Goal: Contribute content

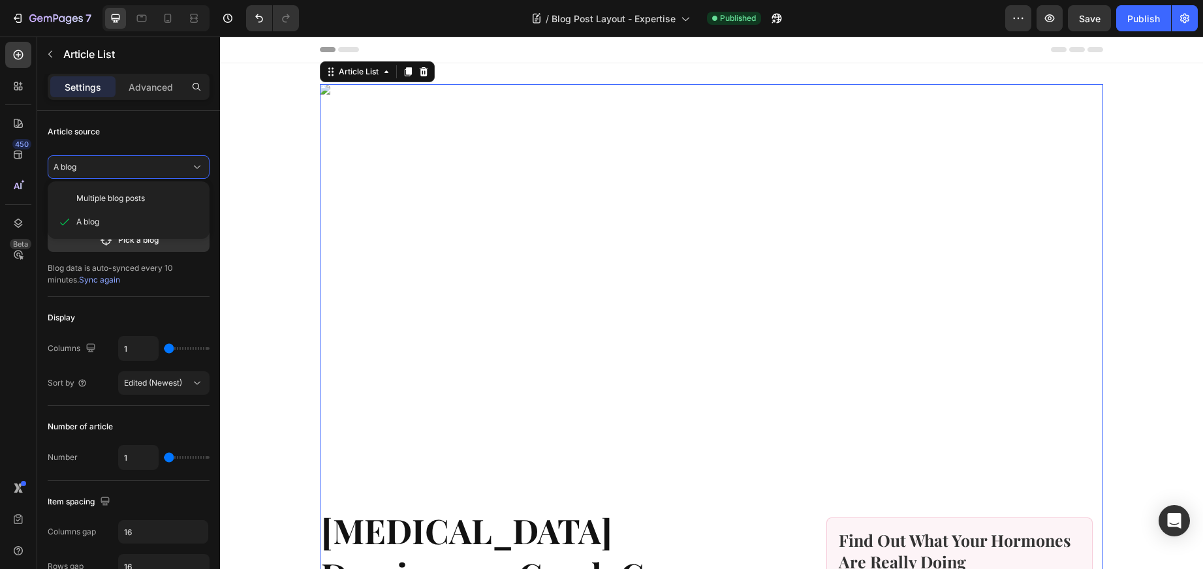
scroll to position [4, 0]
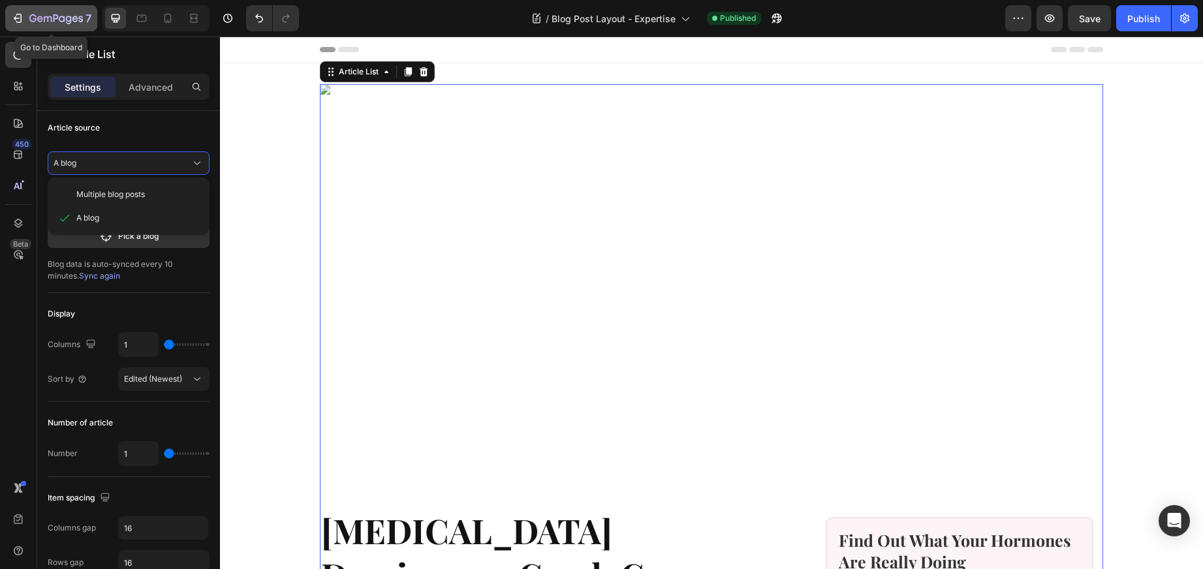
click at [18, 19] on icon "button" at bounding box center [17, 18] width 13 height 13
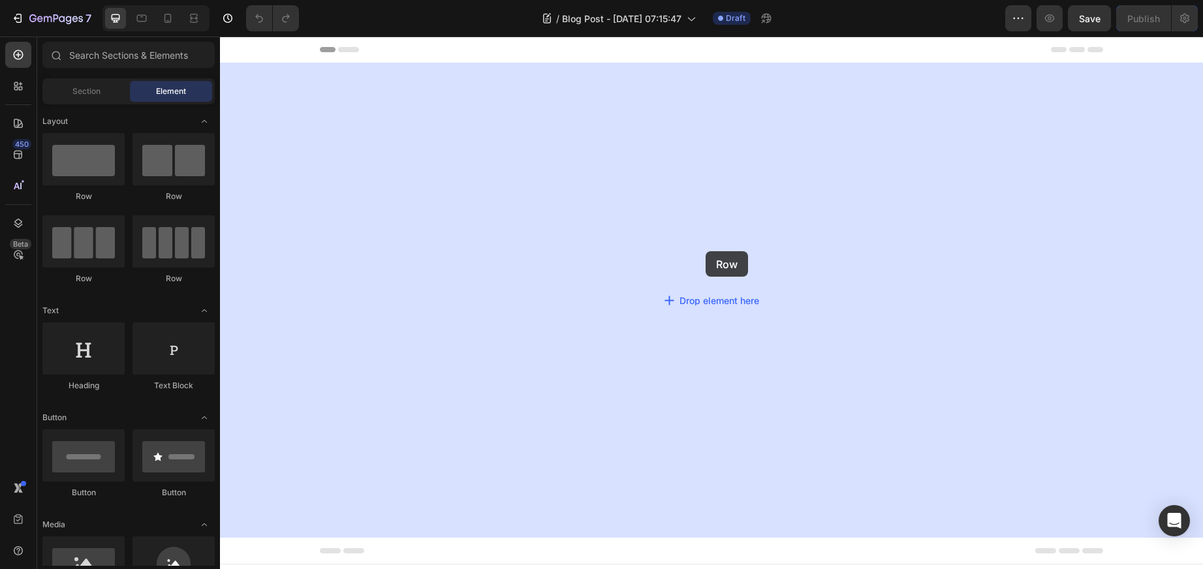
drag, startPoint x: 306, startPoint y: 192, endPoint x: 706, endPoint y: 251, distance: 404.7
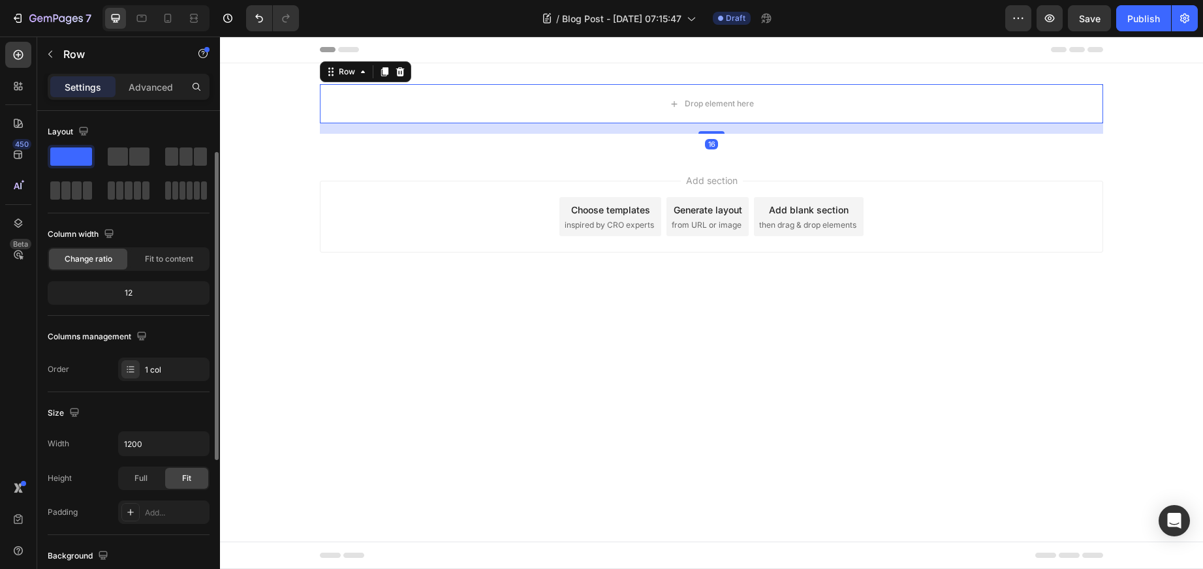
scroll to position [46, 0]
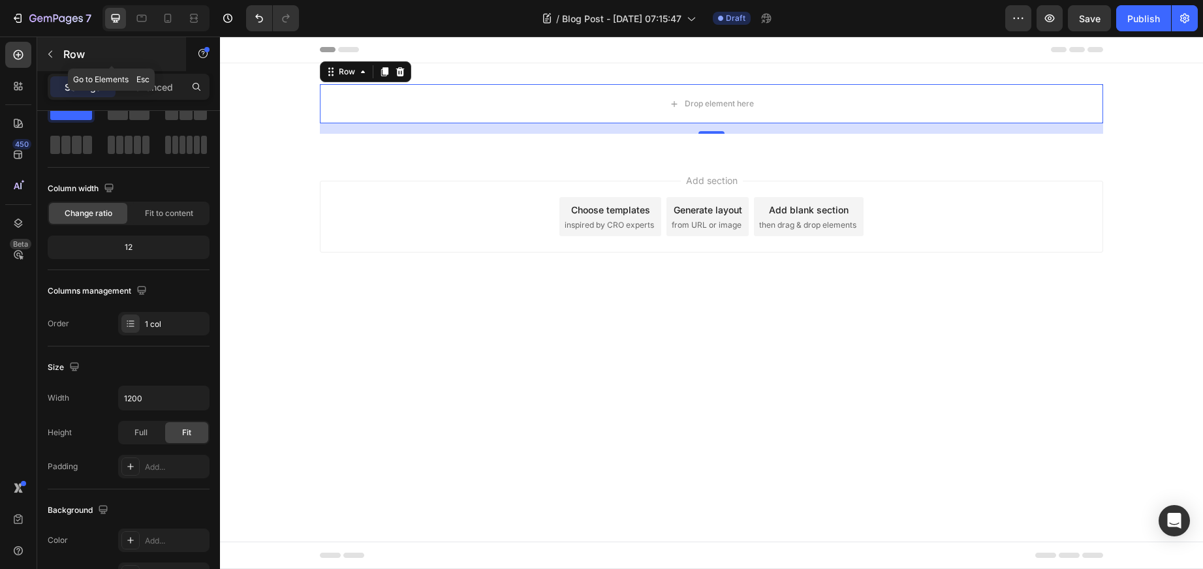
click at [53, 54] on icon "button" at bounding box center [50, 54] width 10 height 10
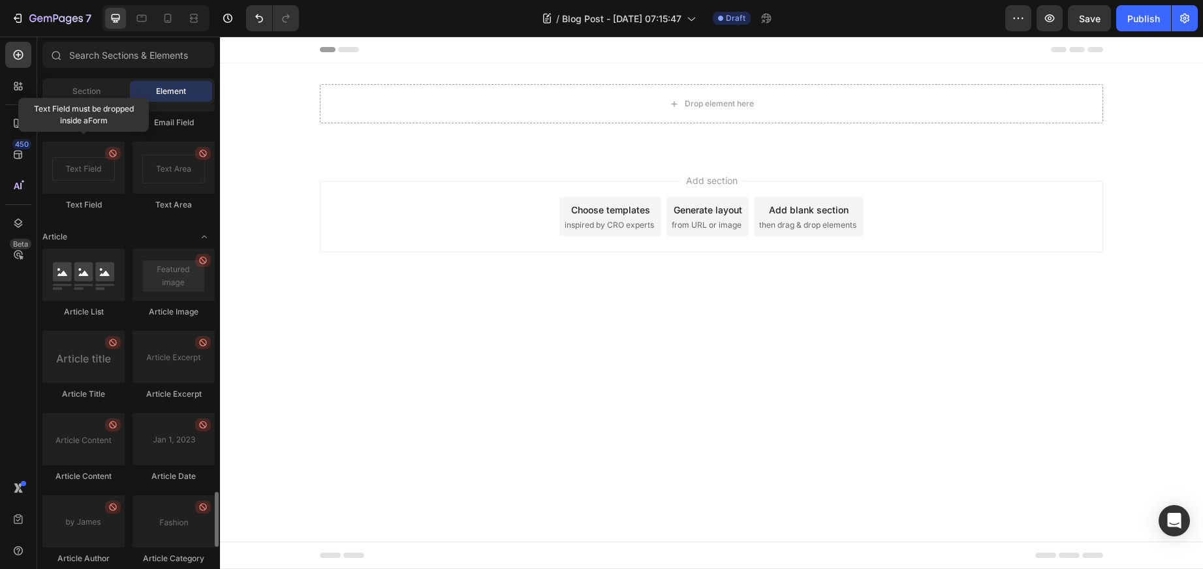
scroll to position [3203, 0]
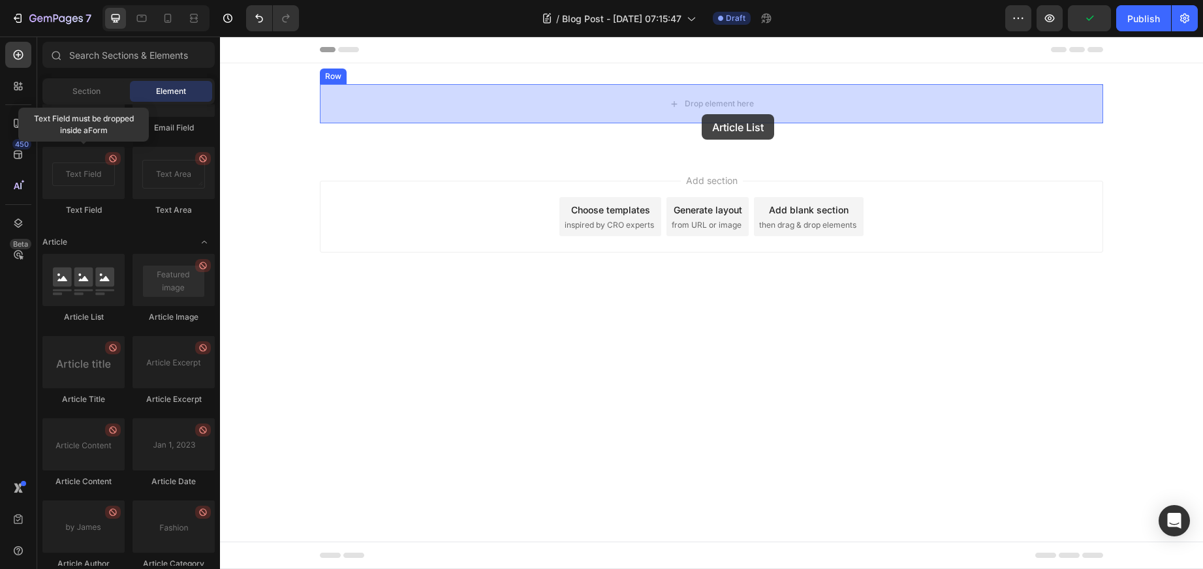
drag, startPoint x: 298, startPoint y: 311, endPoint x: 702, endPoint y: 114, distance: 449.2
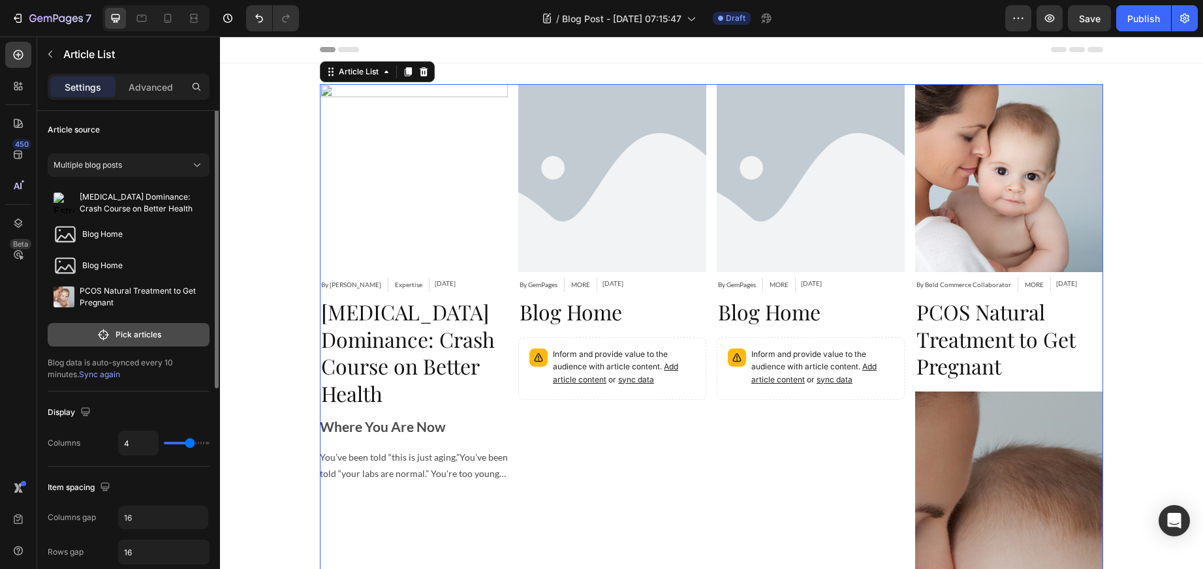
scroll to position [1, 0]
click at [195, 161] on icon at bounding box center [197, 166] width 13 height 13
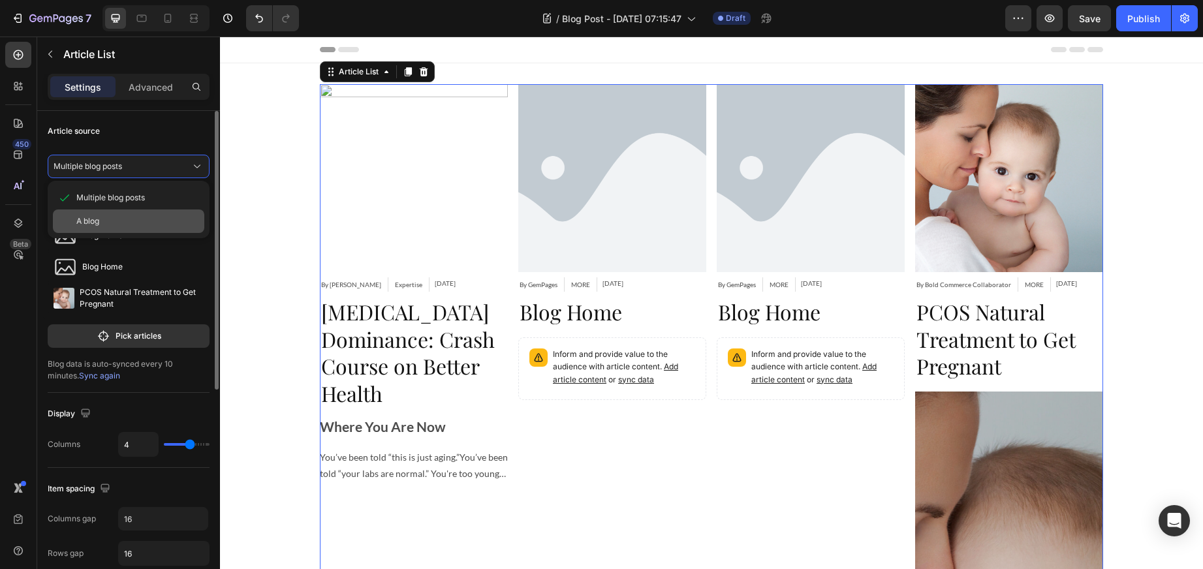
click at [87, 219] on span "A blog" at bounding box center [87, 221] width 23 height 12
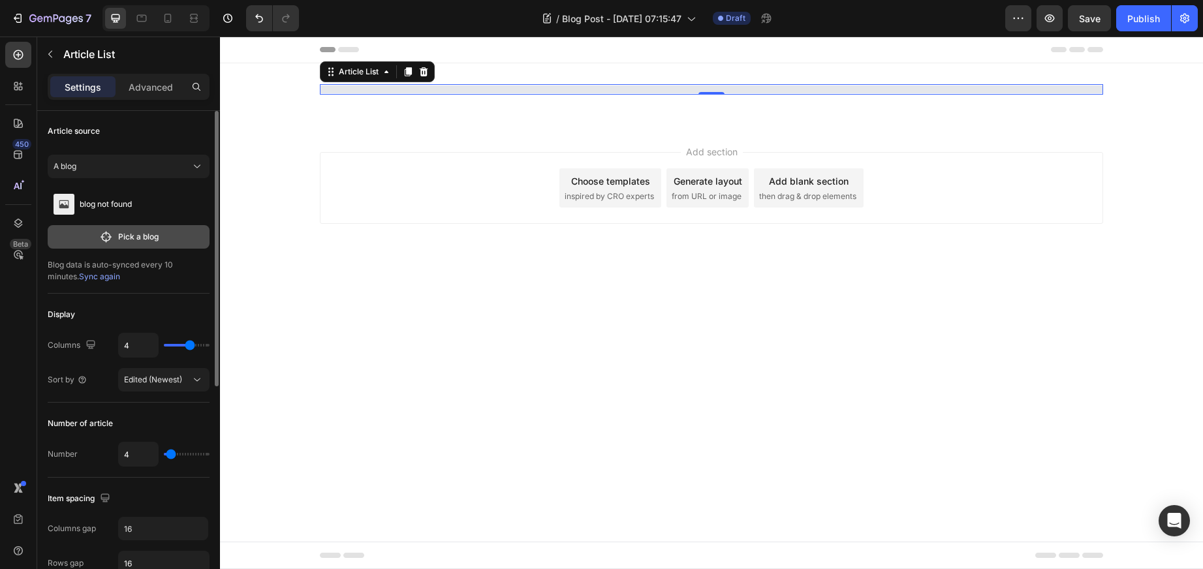
click at [111, 233] on icon "button" at bounding box center [106, 237] width 14 height 13
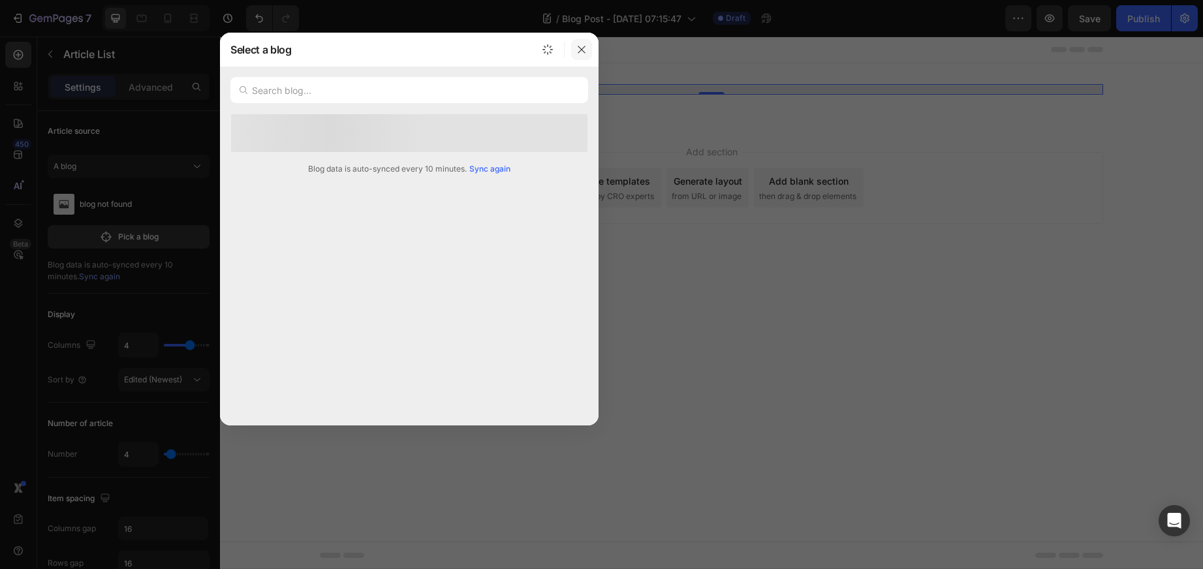
click at [582, 48] on icon "button" at bounding box center [581, 49] width 7 height 7
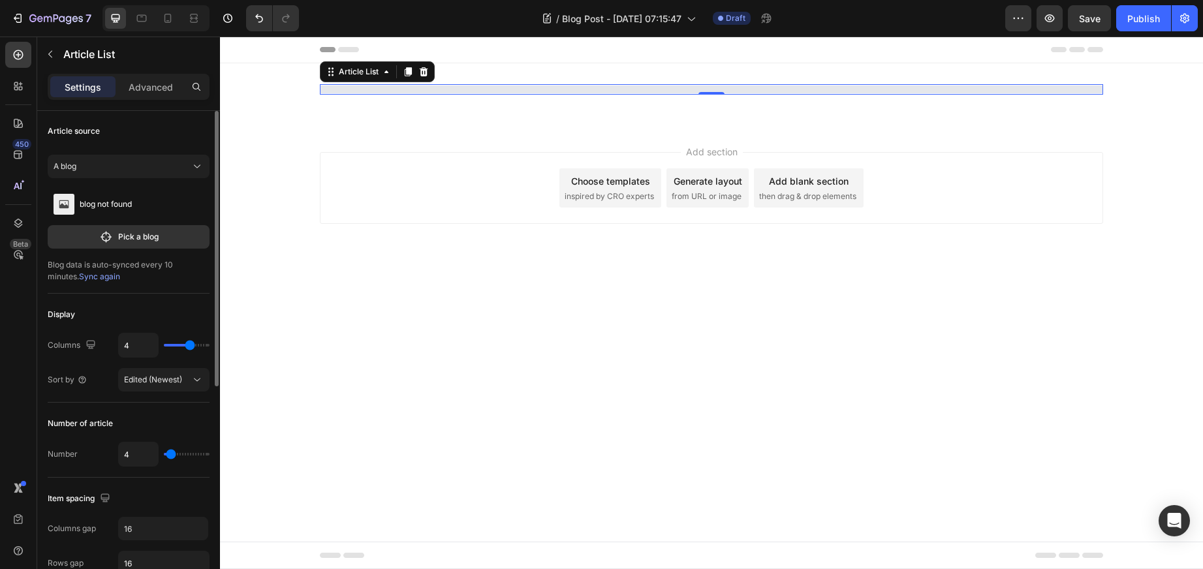
type input "3"
type input "2"
type input "1"
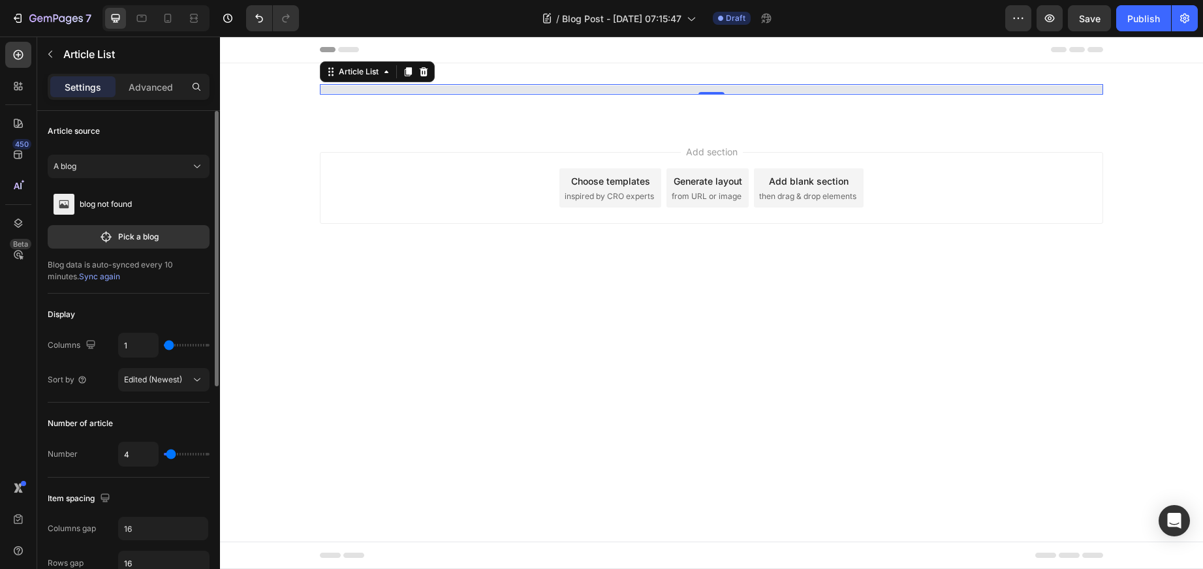
drag, startPoint x: 188, startPoint y: 346, endPoint x: 150, endPoint y: 343, distance: 38.0
type input "1"
click at [164, 344] on input "range" at bounding box center [187, 345] width 46 height 3
type input "3"
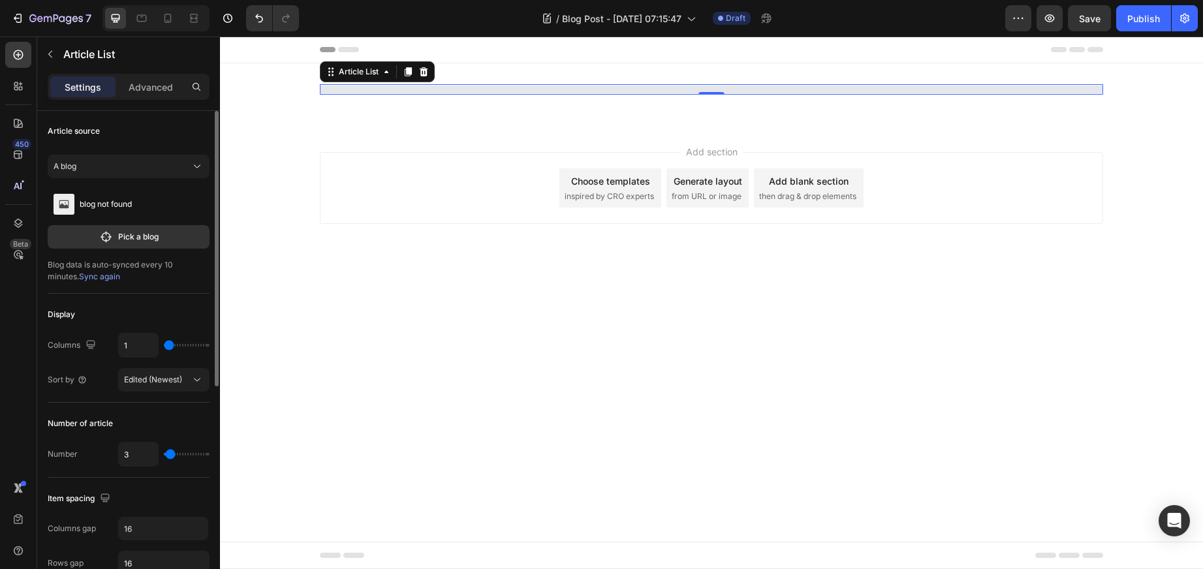
type input "2"
type input "1"
drag, startPoint x: 170, startPoint y: 454, endPoint x: 158, endPoint y: 453, distance: 12.4
type input "1"
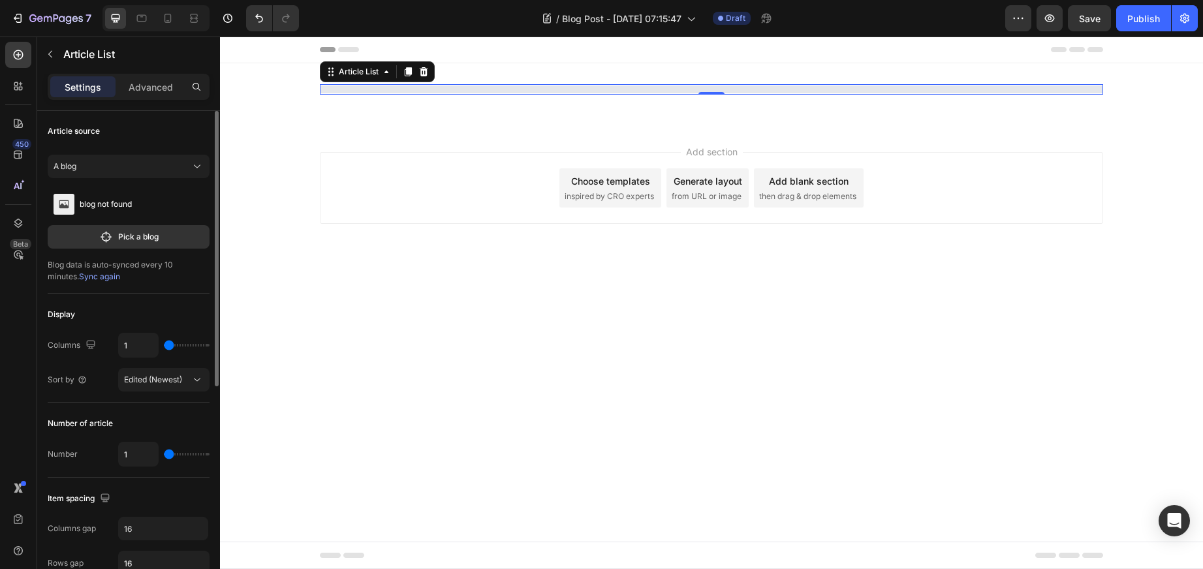
click at [164, 453] on input "range" at bounding box center [187, 454] width 46 height 3
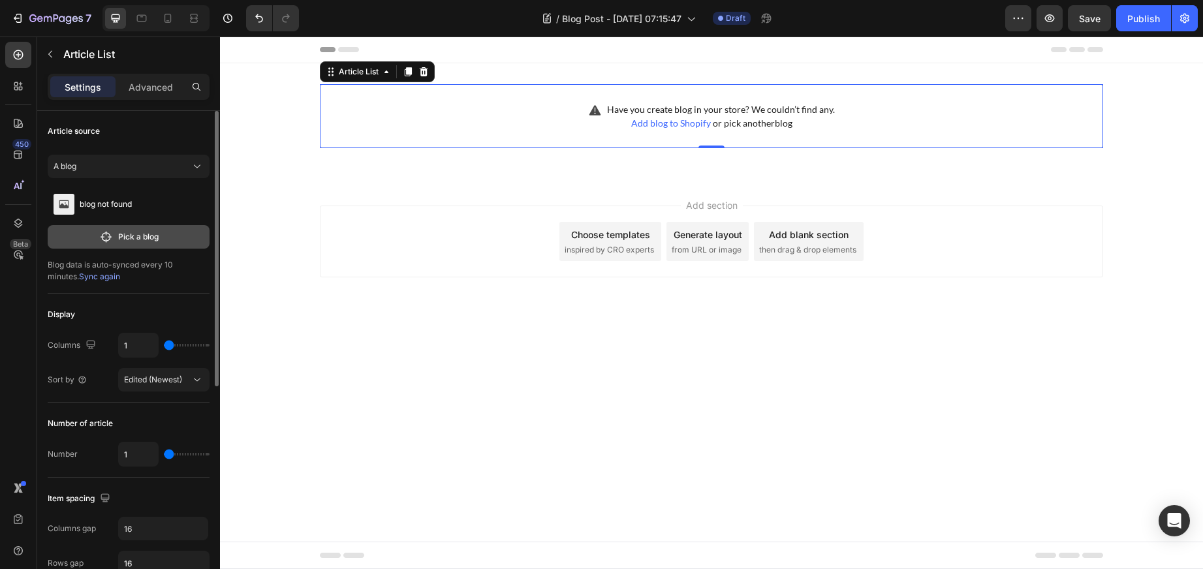
click at [103, 232] on icon "button" at bounding box center [106, 237] width 14 height 13
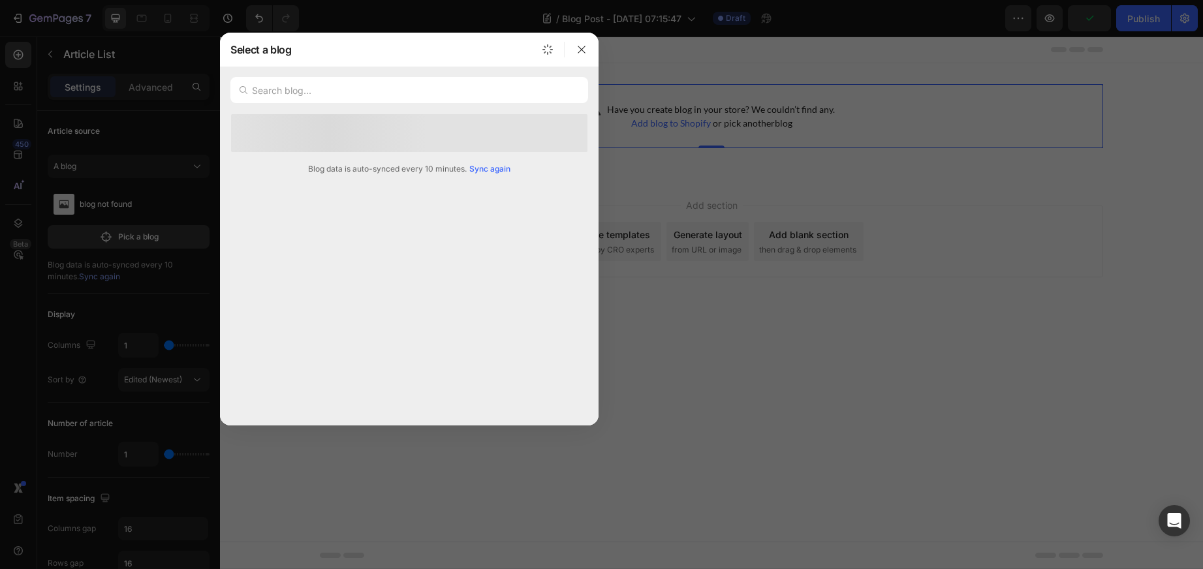
click at [490, 165] on span "Sync again" at bounding box center [490, 169] width 41 height 12
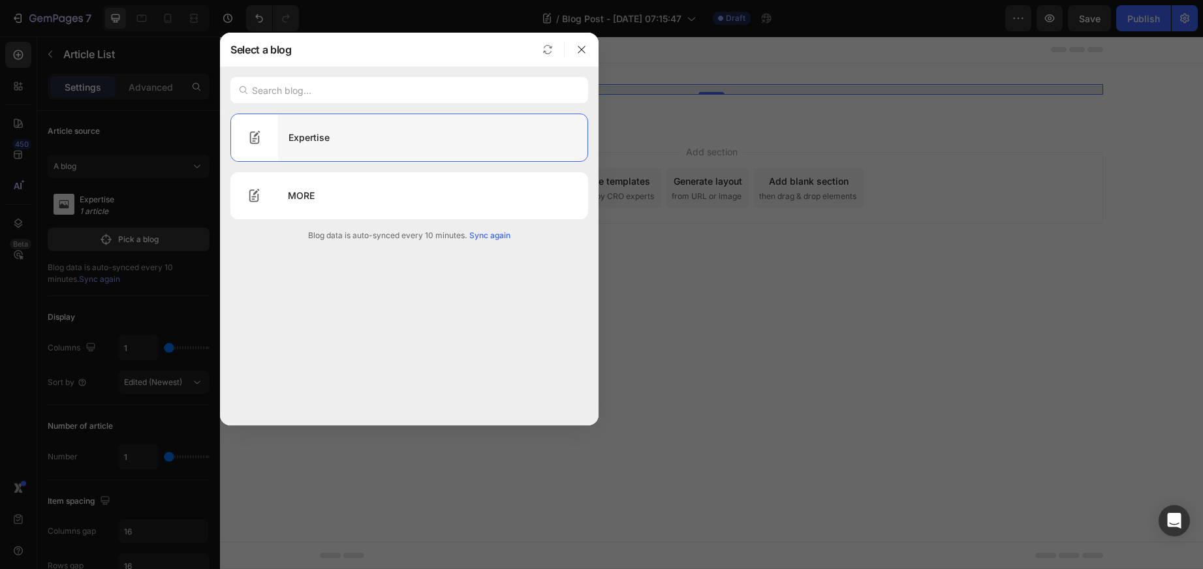
click at [318, 140] on div "Expertise" at bounding box center [433, 137] width 310 height 37
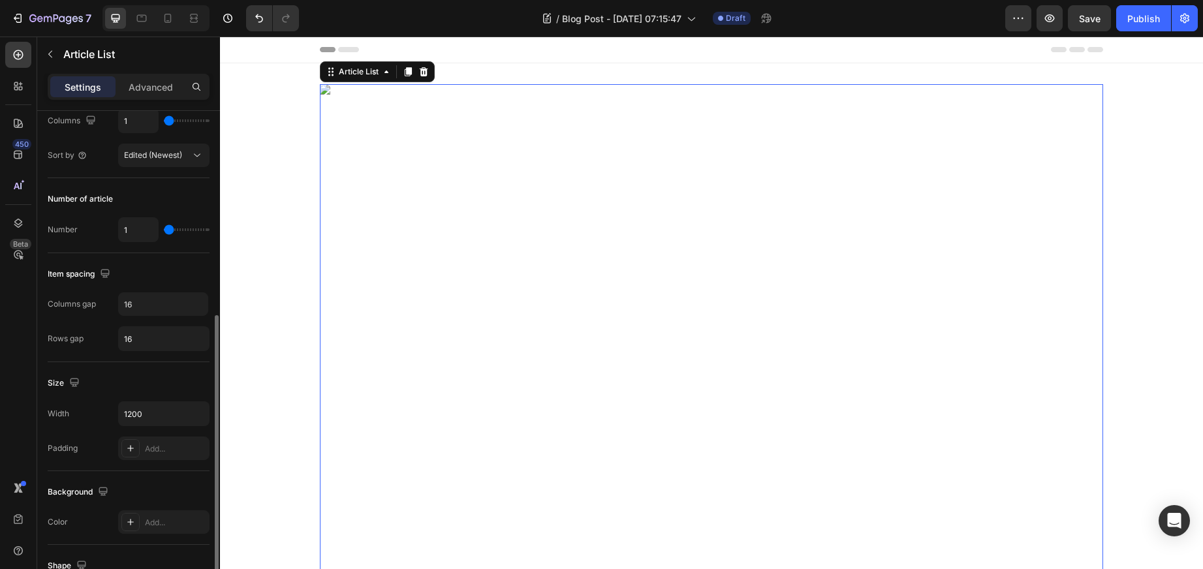
scroll to position [144, 0]
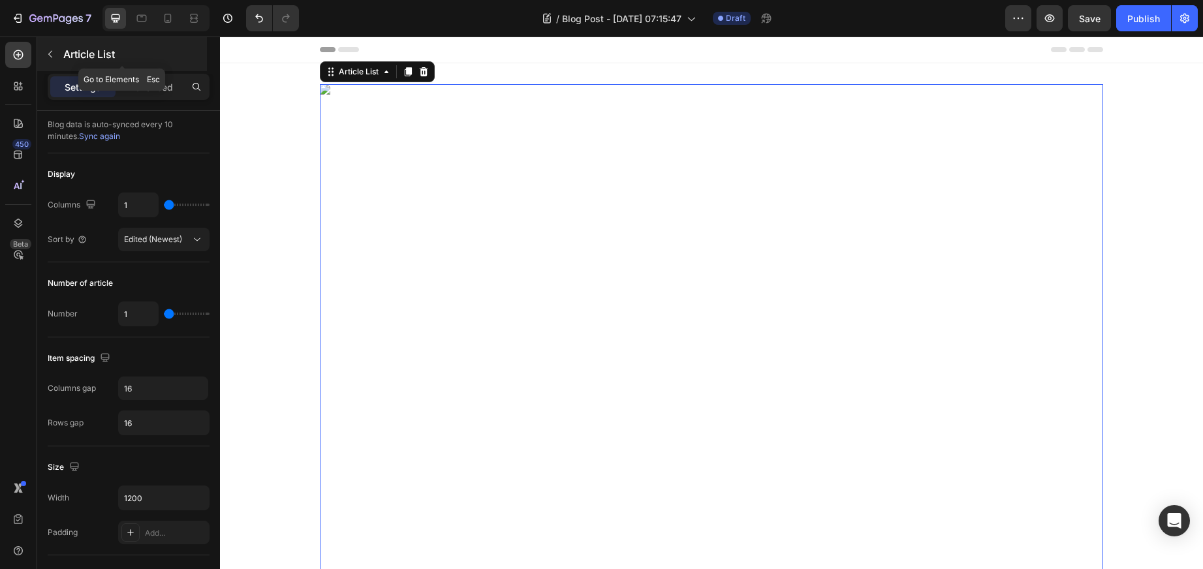
click at [50, 50] on icon "button" at bounding box center [50, 54] width 10 height 10
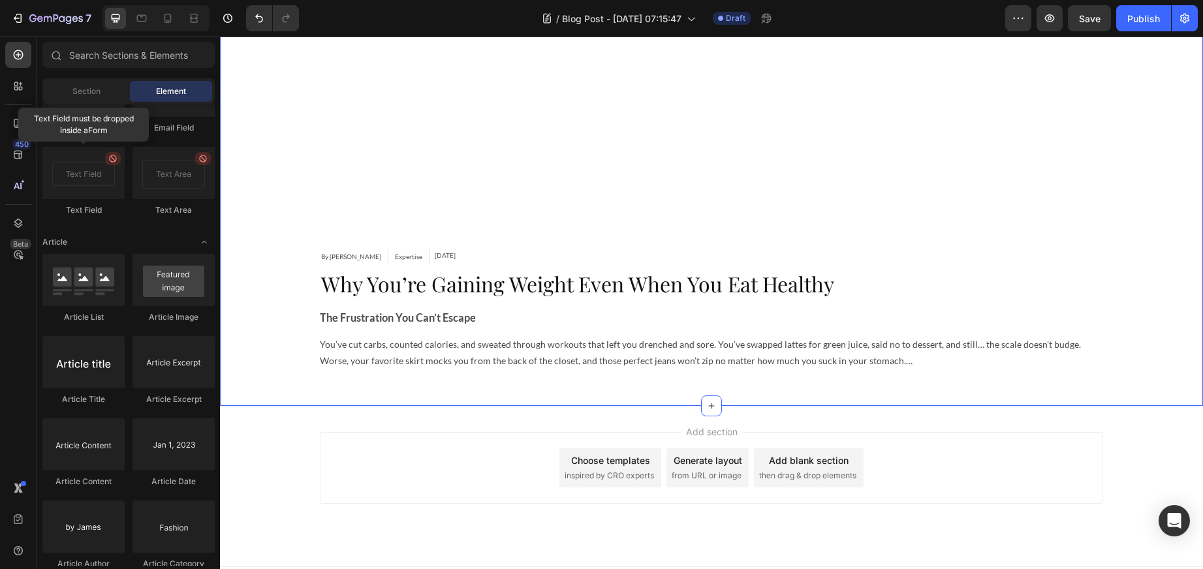
scroll to position [632, 0]
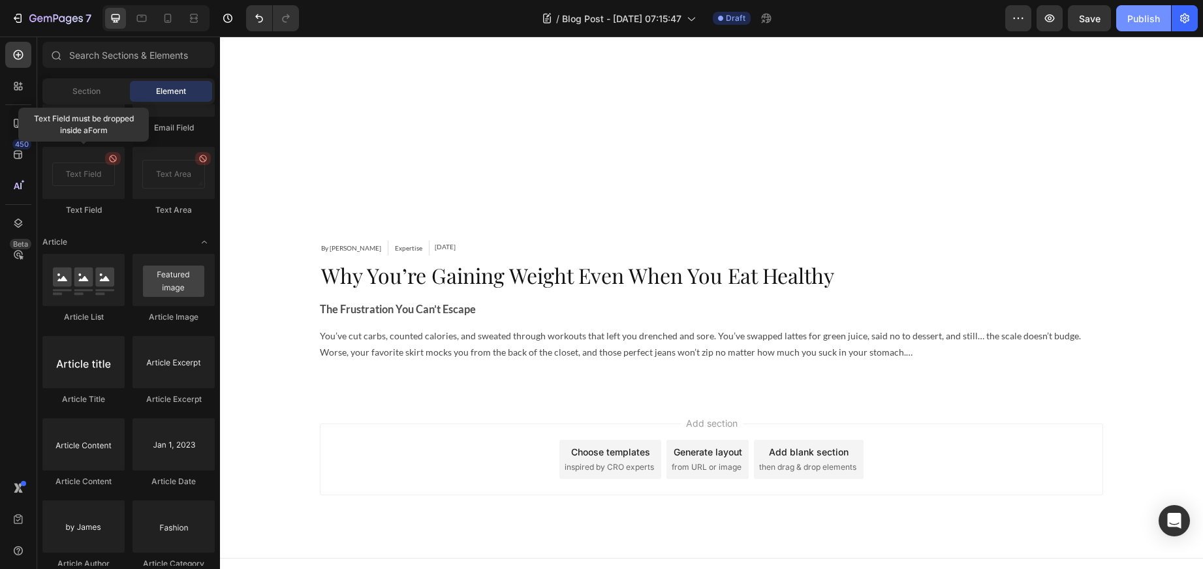
click at [1145, 15] on div "Publish" at bounding box center [1144, 19] width 33 height 14
click at [21, 16] on icon "button" at bounding box center [19, 18] width 6 height 9
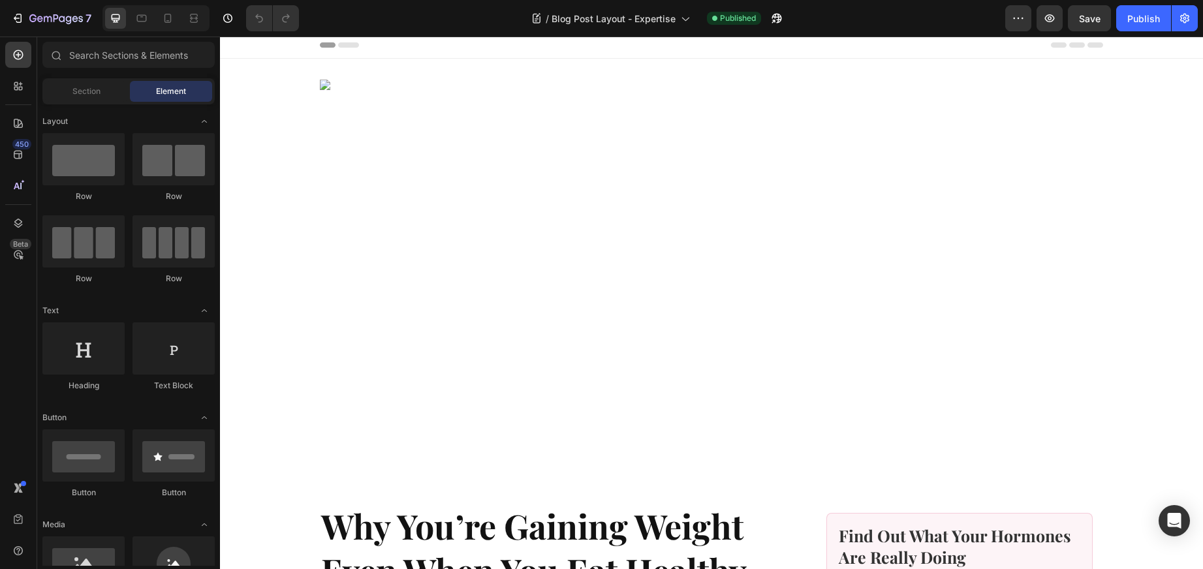
scroll to position [7, 0]
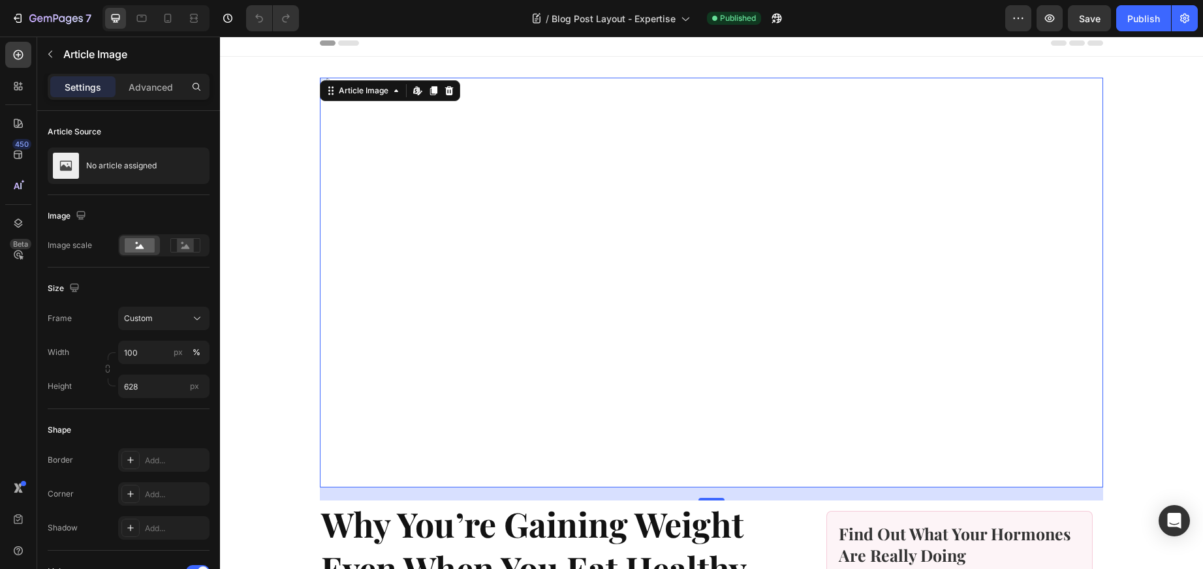
click at [325, 131] on img at bounding box center [712, 283] width 784 height 410
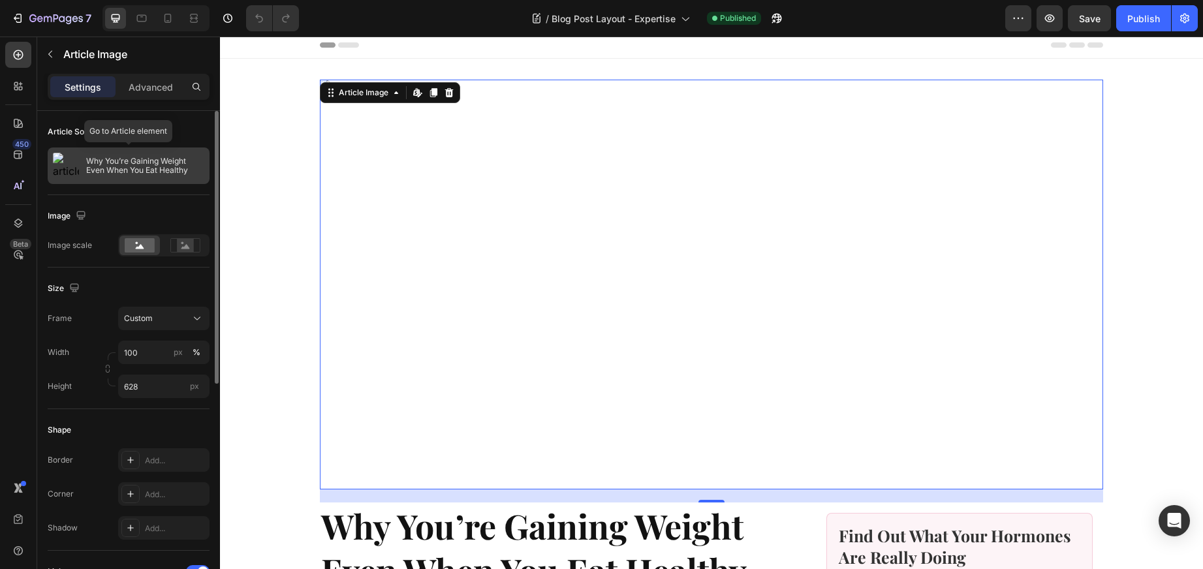
click at [131, 153] on div "Why You’re Gaining Weight Even When You Eat Healthy" at bounding box center [129, 166] width 162 height 37
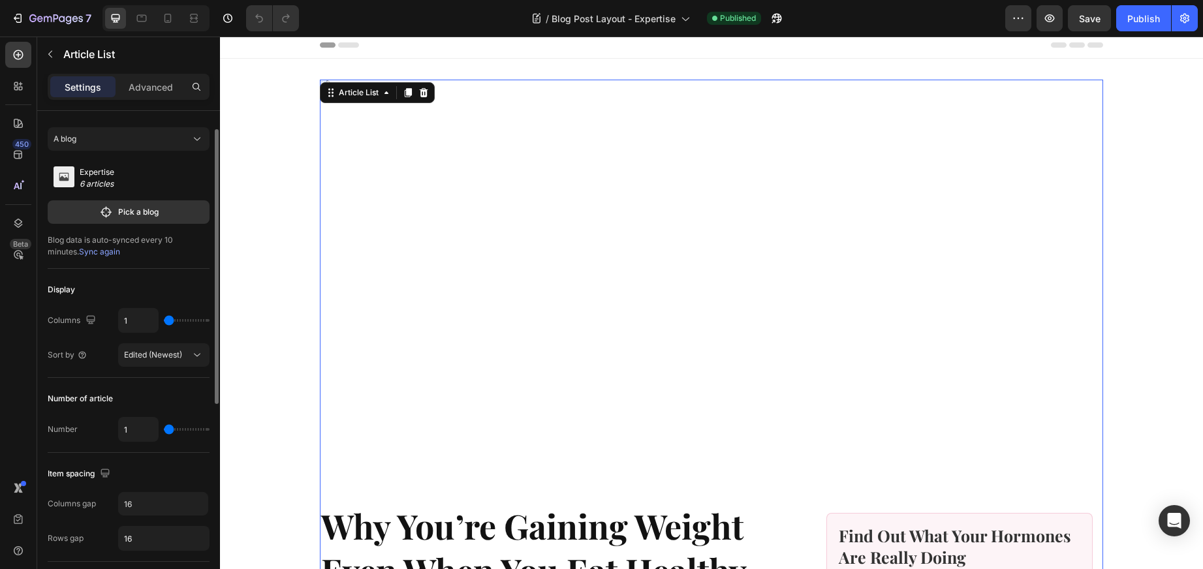
scroll to position [30, 0]
click at [1128, 12] on div "Publish" at bounding box center [1144, 19] width 33 height 14
click at [118, 210] on p "Pick a blog" at bounding box center [138, 210] width 40 height 12
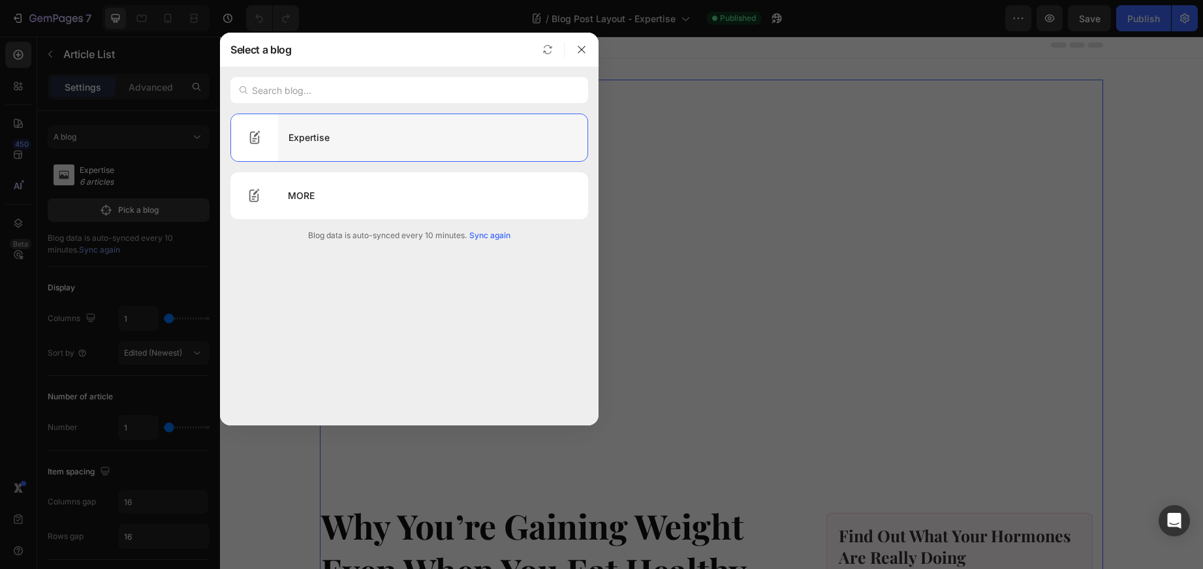
click at [318, 144] on div "Expertise" at bounding box center [433, 137] width 310 height 37
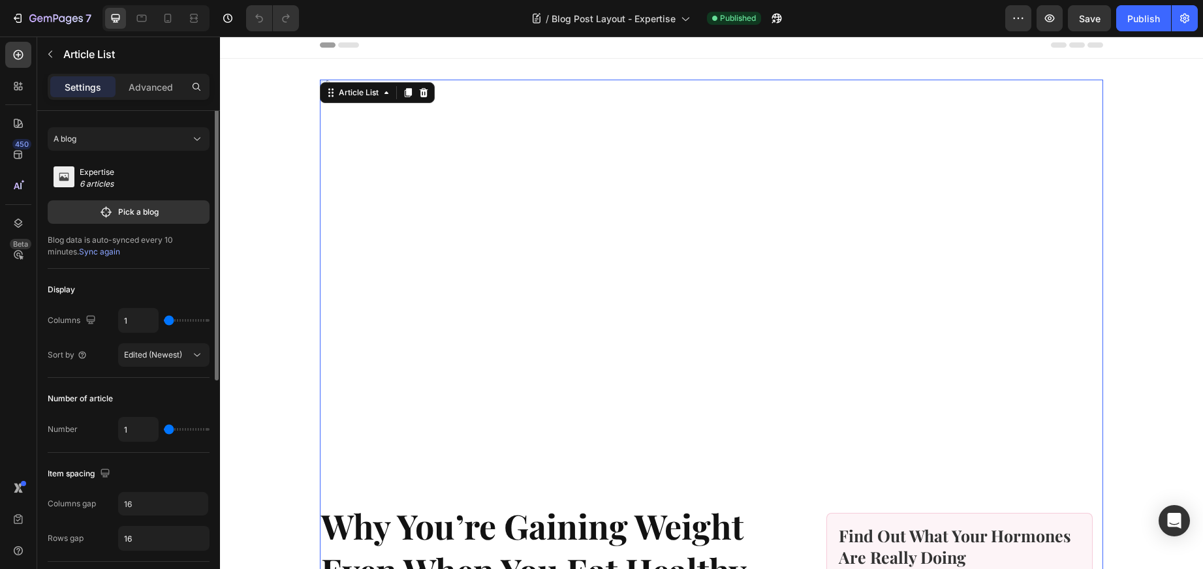
scroll to position [0, 0]
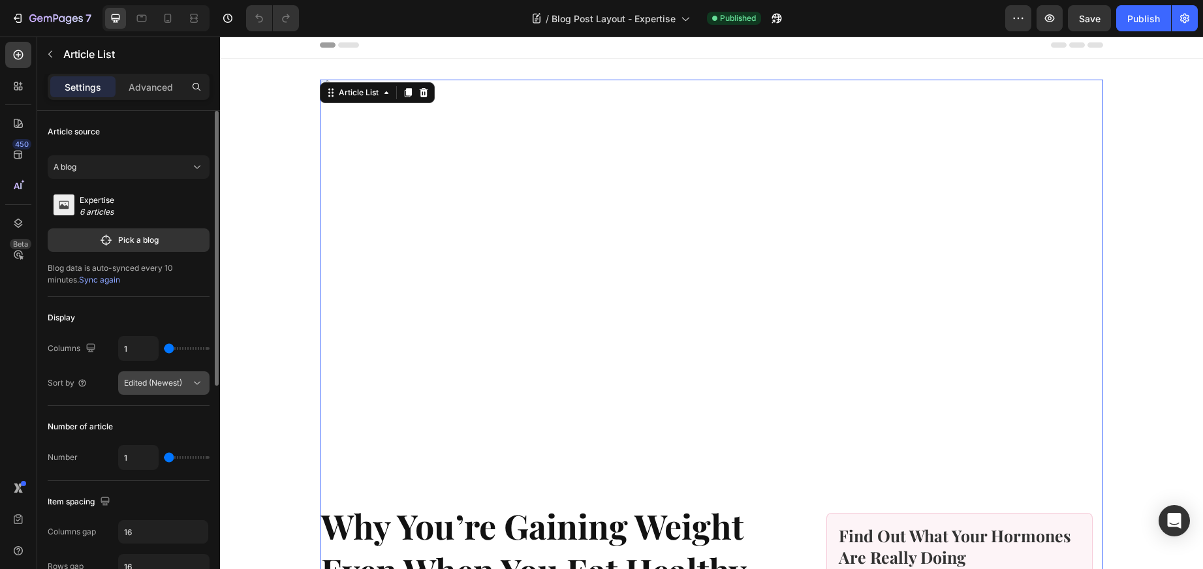
click at [194, 381] on icon at bounding box center [197, 383] width 13 height 13
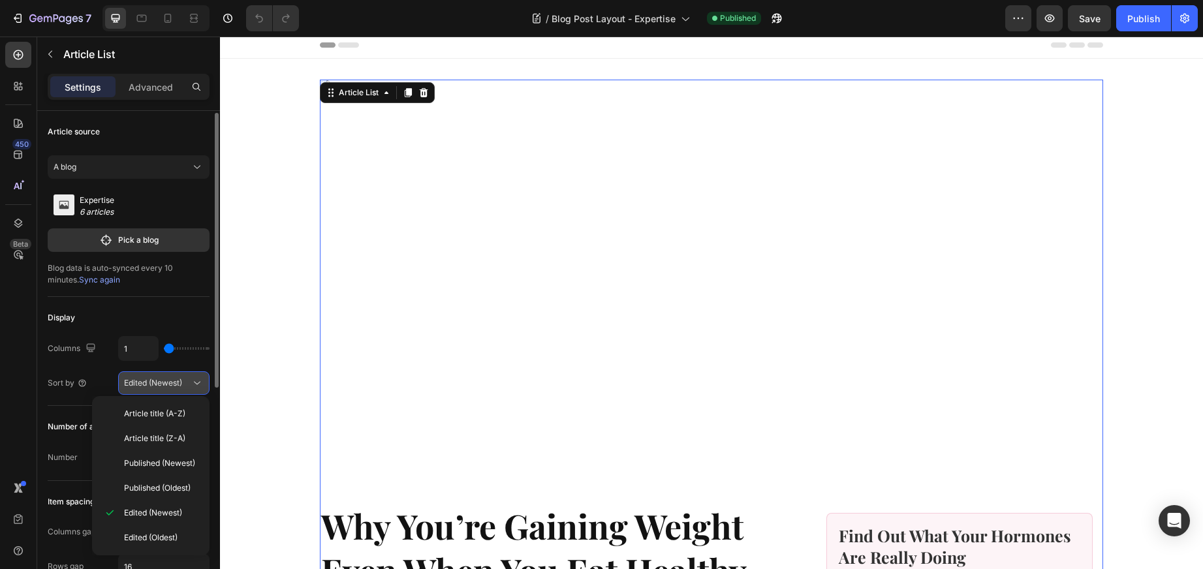
scroll to position [17, 0]
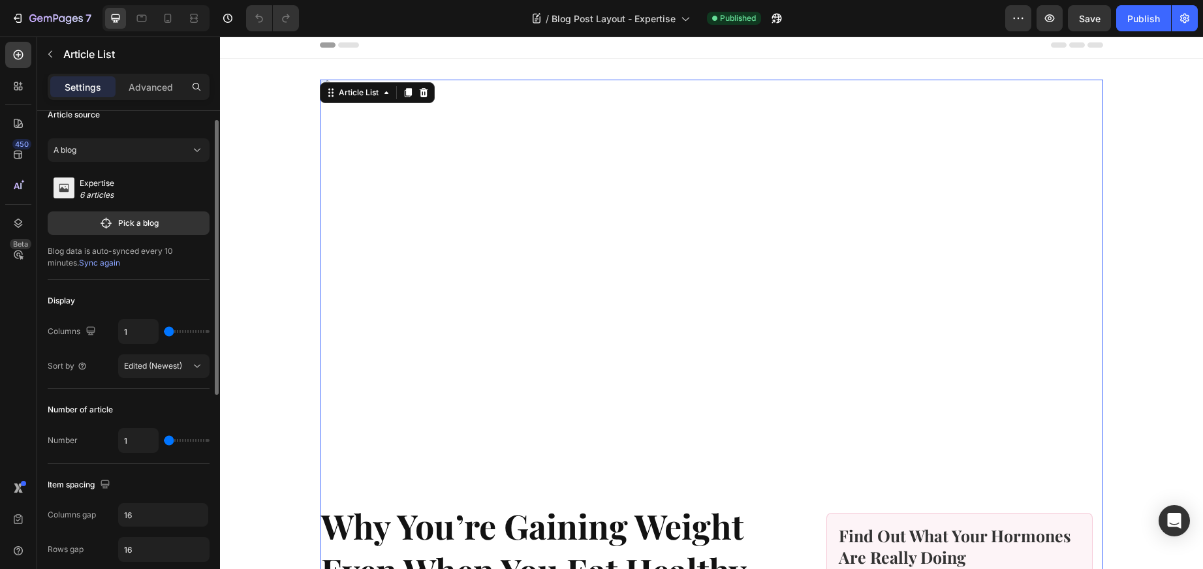
type input "2"
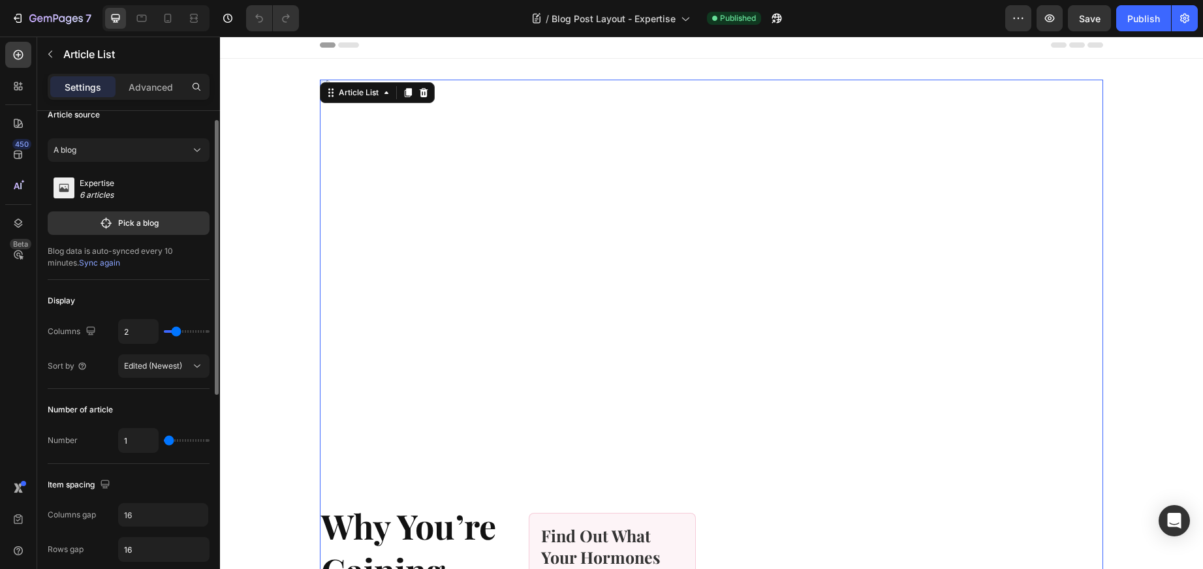
drag, startPoint x: 168, startPoint y: 328, endPoint x: 176, endPoint y: 327, distance: 8.6
type input "2"
click at [176, 330] on input "range" at bounding box center [187, 331] width 46 height 3
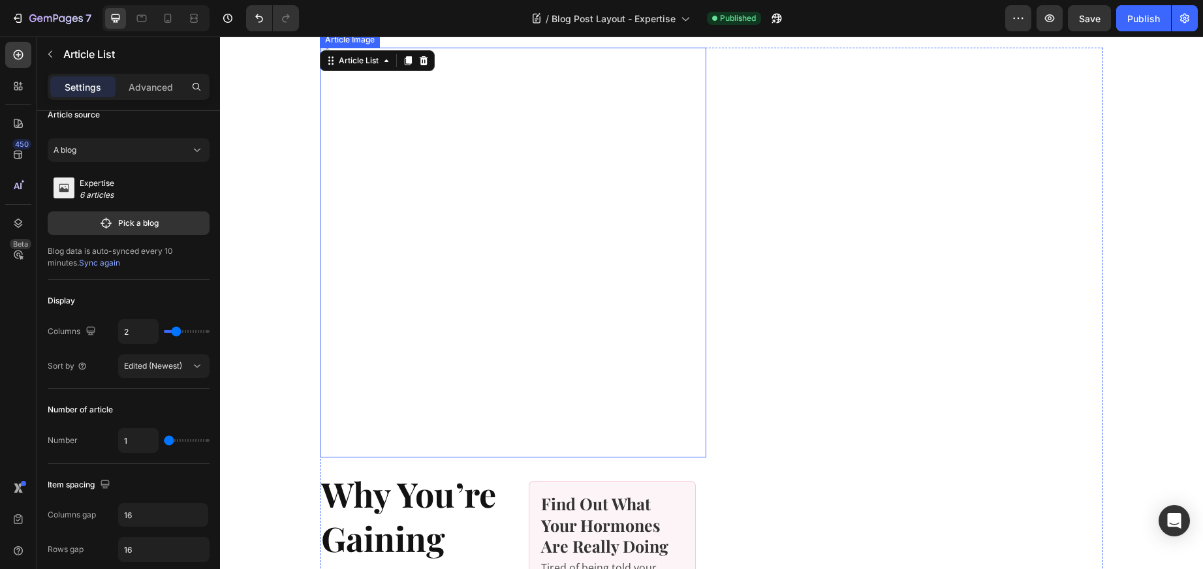
scroll to position [0, 0]
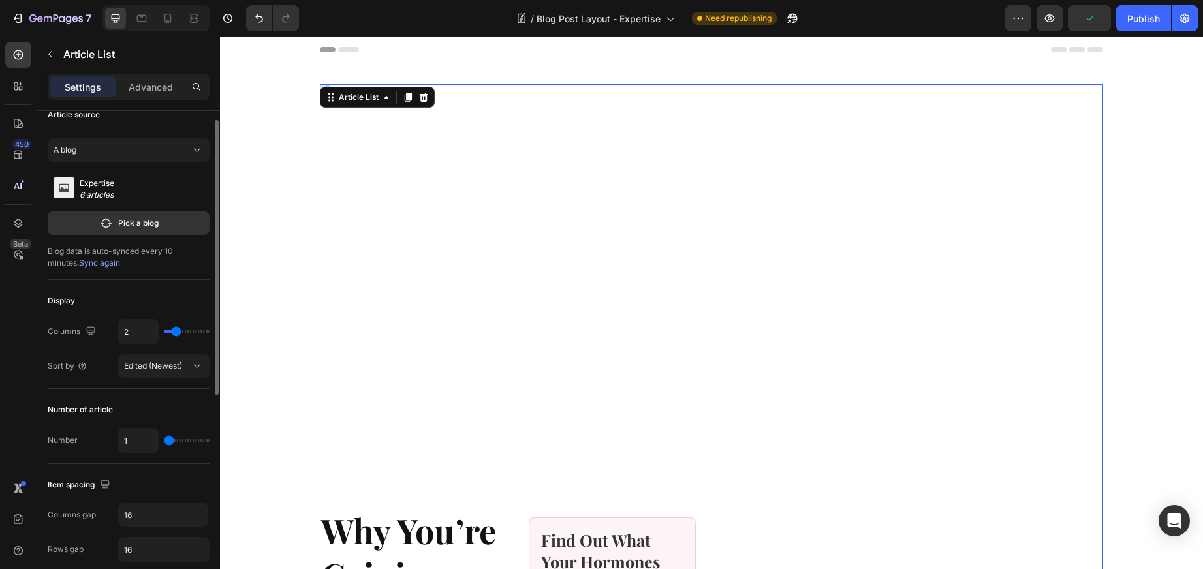
click at [174, 330] on input "range" at bounding box center [187, 331] width 46 height 3
type input "4"
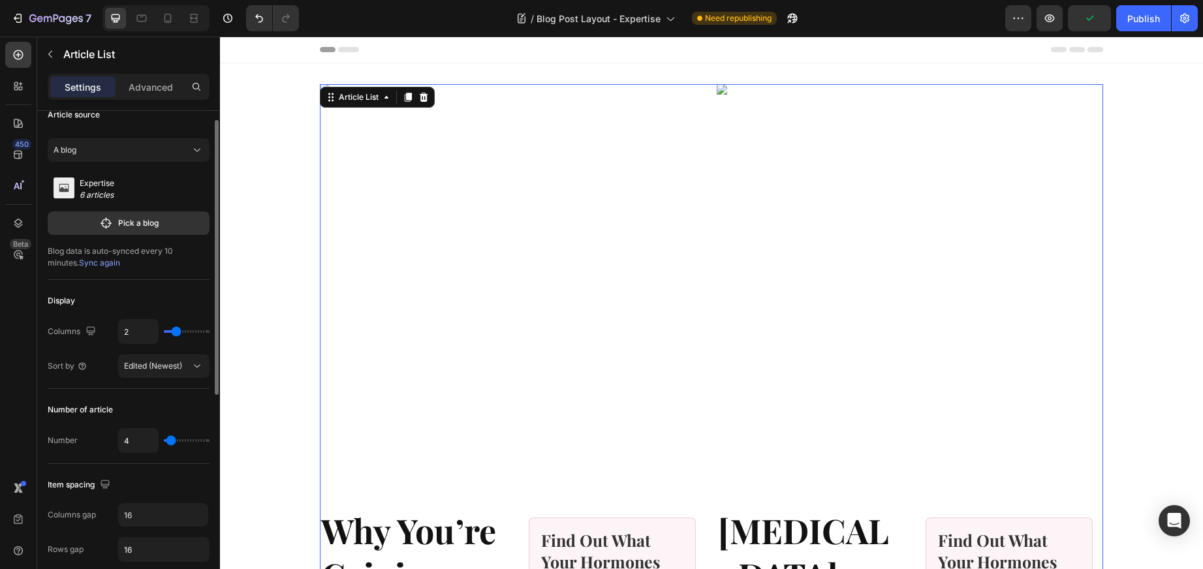
type input "5"
click at [171, 442] on input "range" at bounding box center [187, 440] width 46 height 3
type input "1"
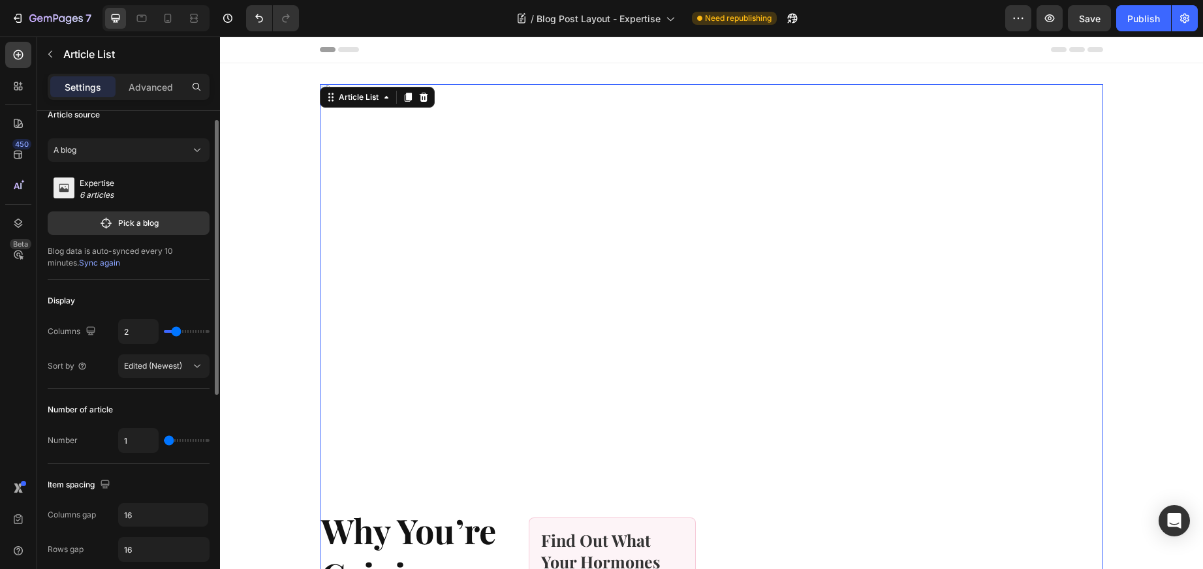
type input "19"
type input "20"
type input "21"
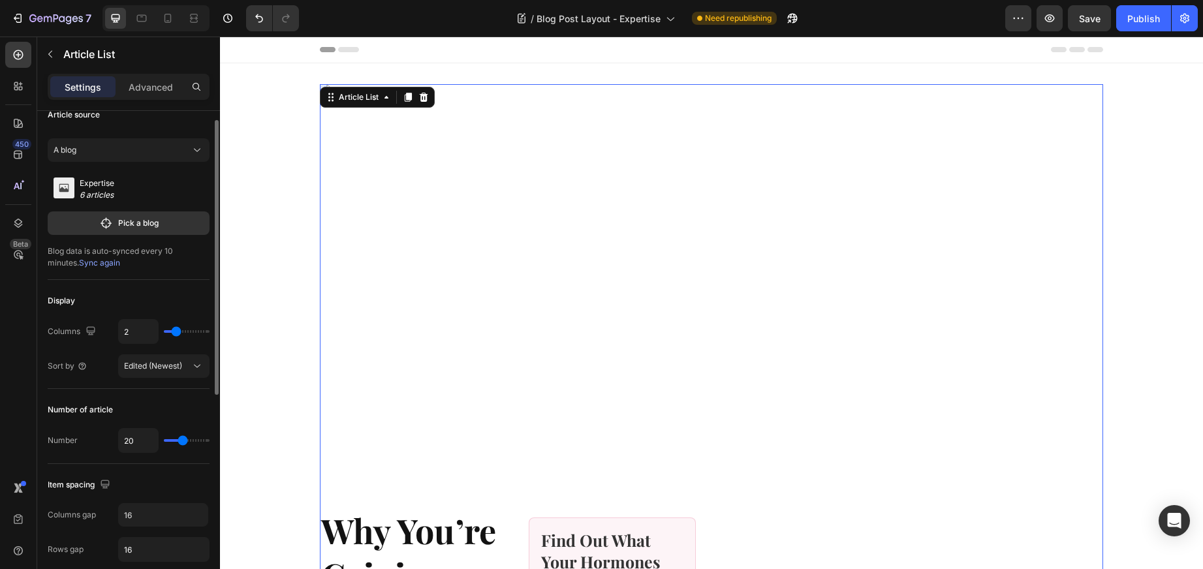
type input "21"
type input "22"
type input "23"
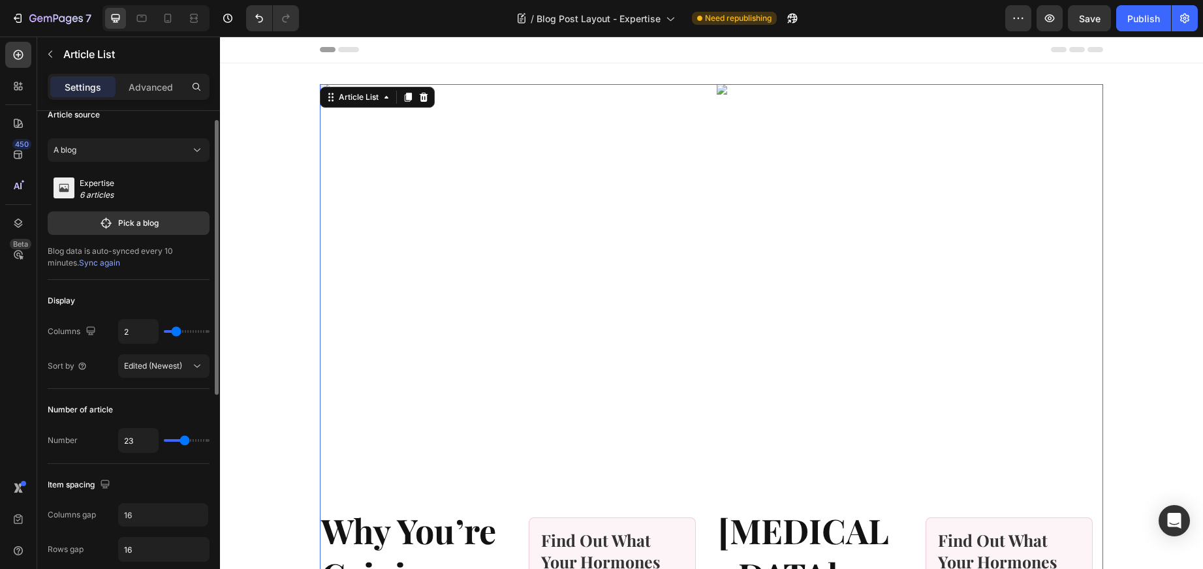
type input "24"
type input "25"
type input "27"
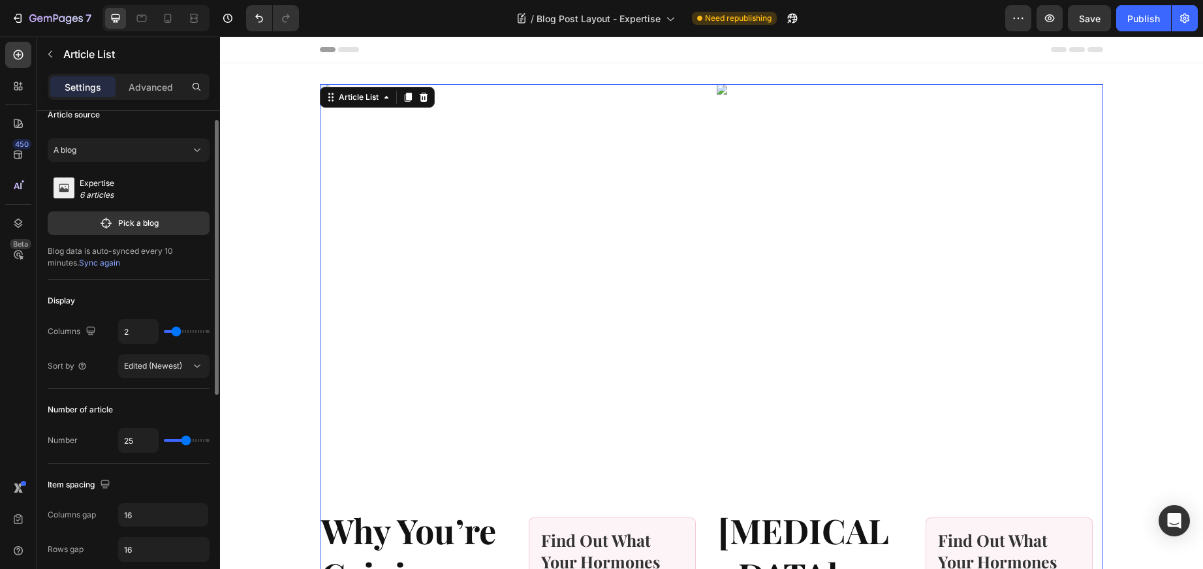
type input "27"
type input "28"
type input "27"
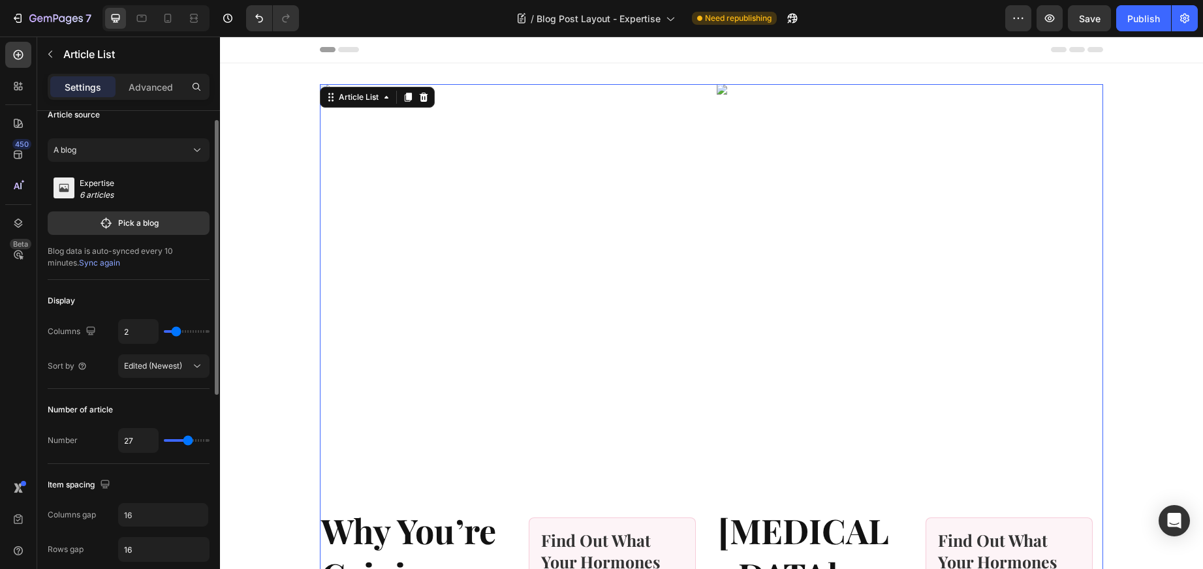
type input "26"
type input "24"
type input "23"
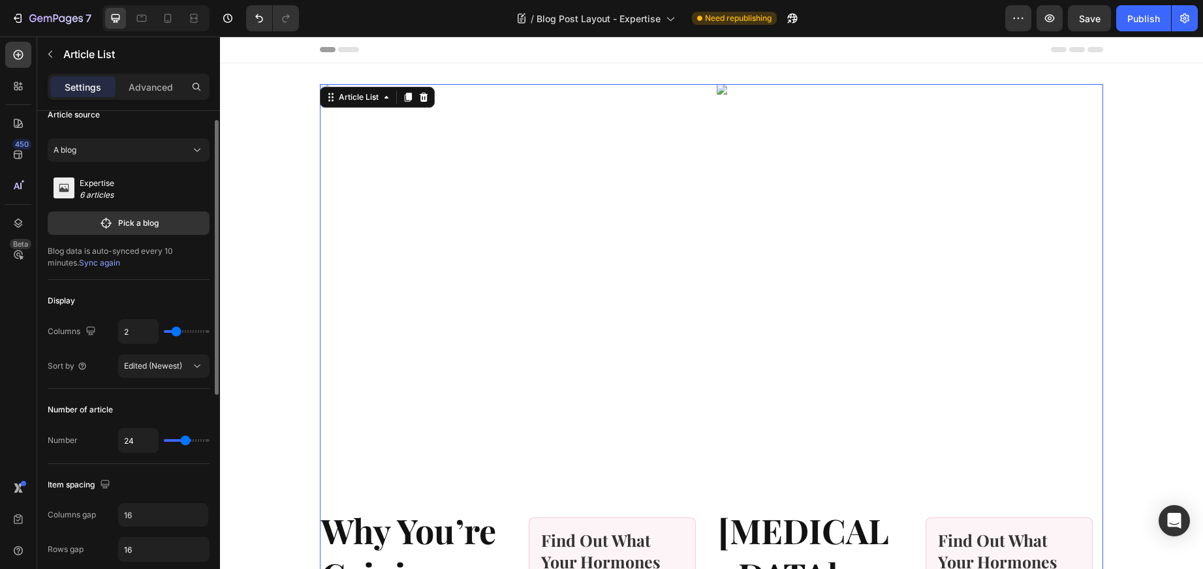
type input "23"
type input "21"
type input "19"
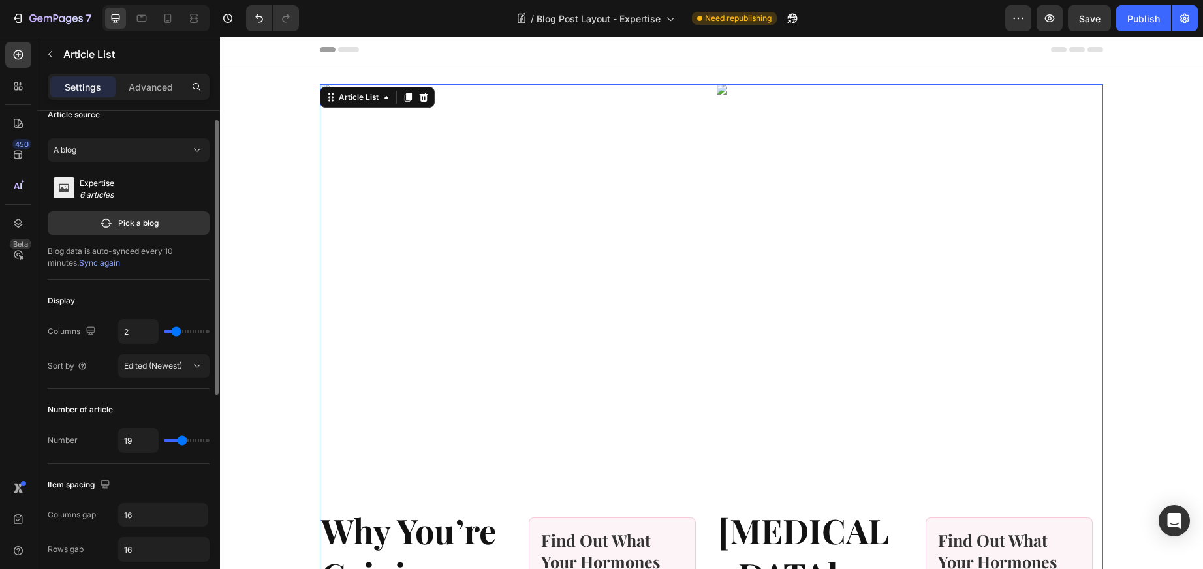
type input "16"
type input "14"
type input "13"
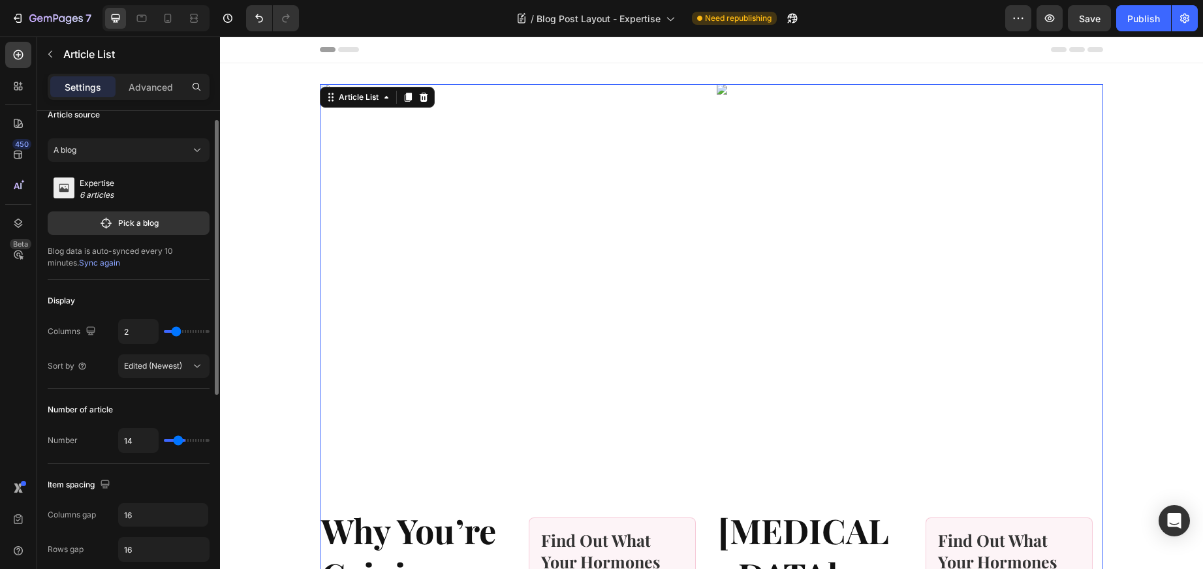
type input "13"
type input "12"
type input "11"
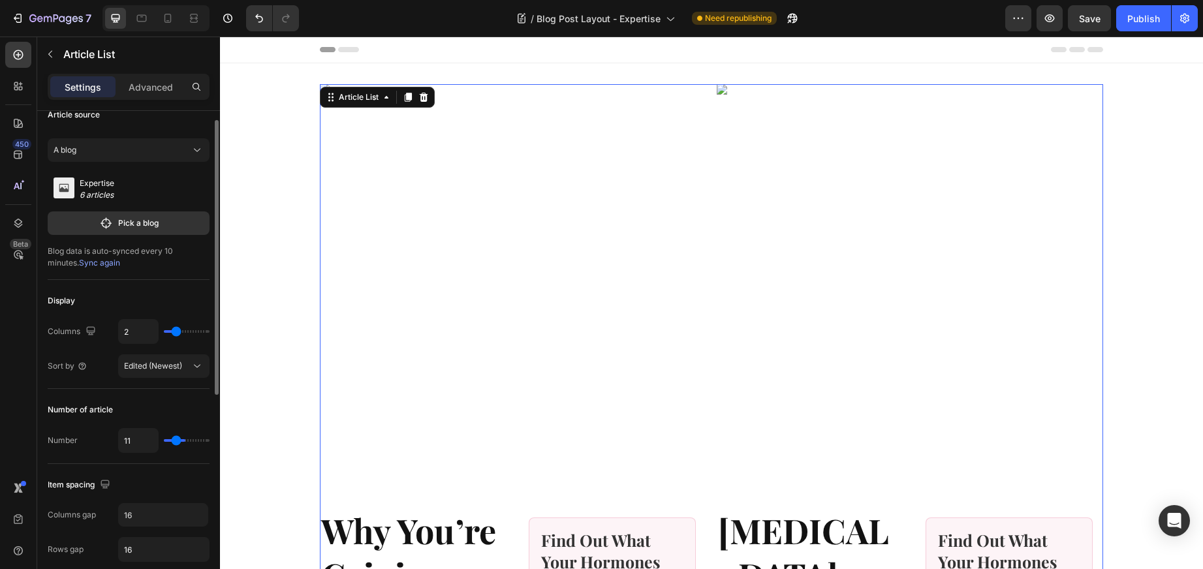
type input "10"
type input "9"
type input "8"
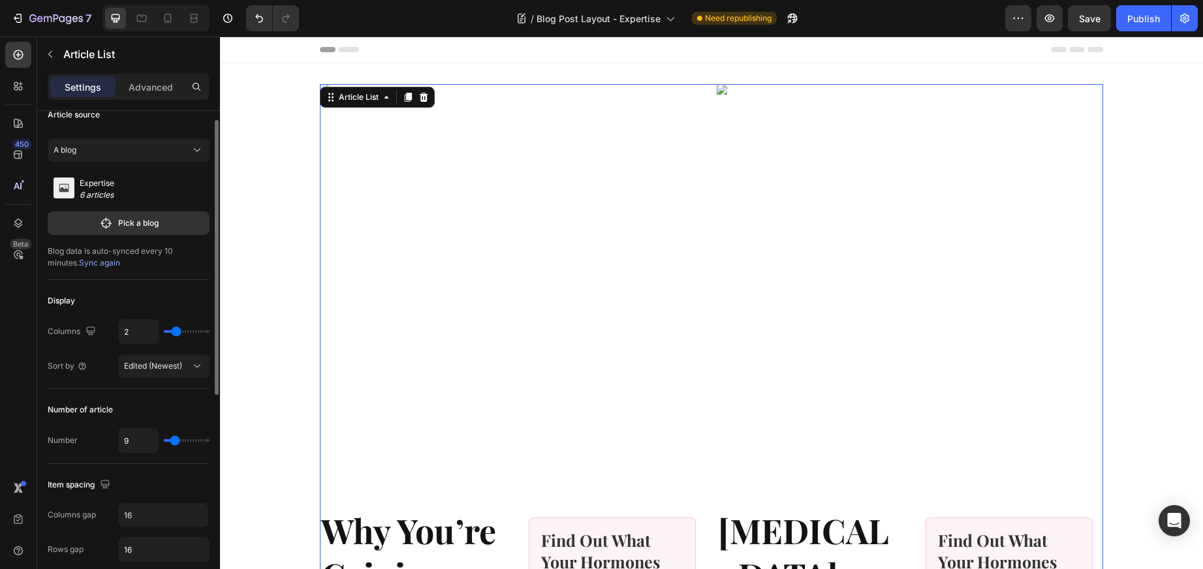
type input "8"
type input "7"
type input "6"
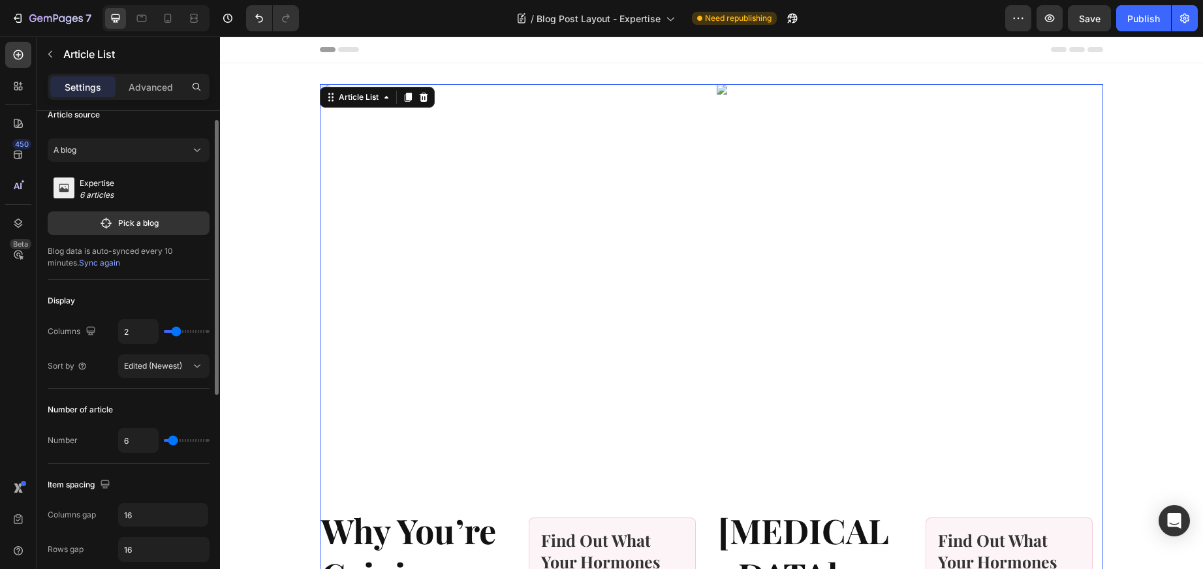
type input "5"
type input "4"
type input "3"
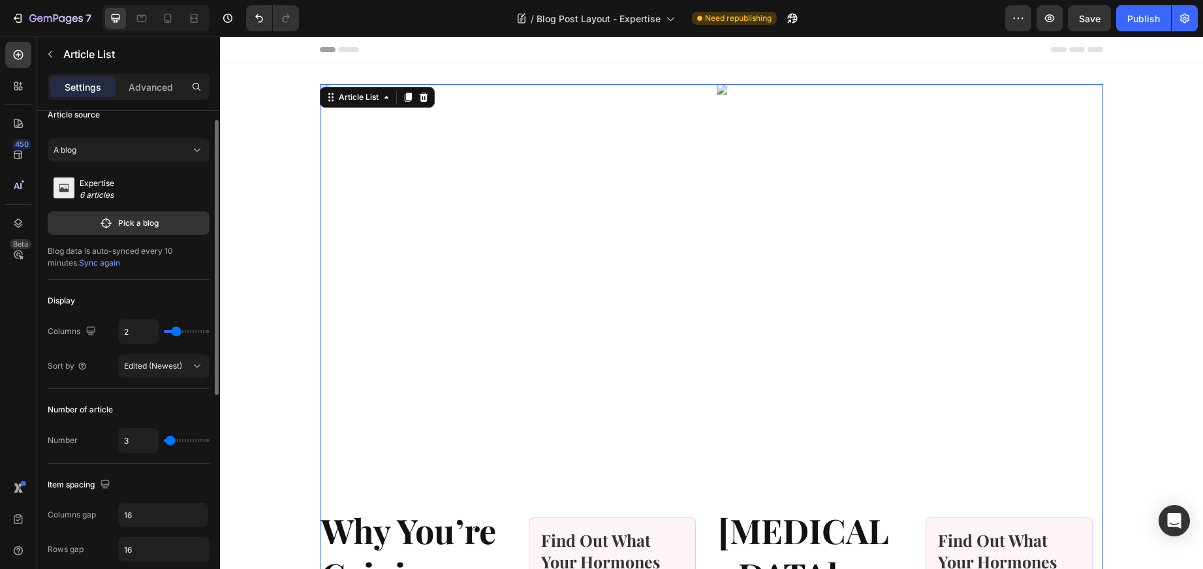
type input "3"
click at [170, 440] on input "range" at bounding box center [187, 440] width 46 height 3
type input "3"
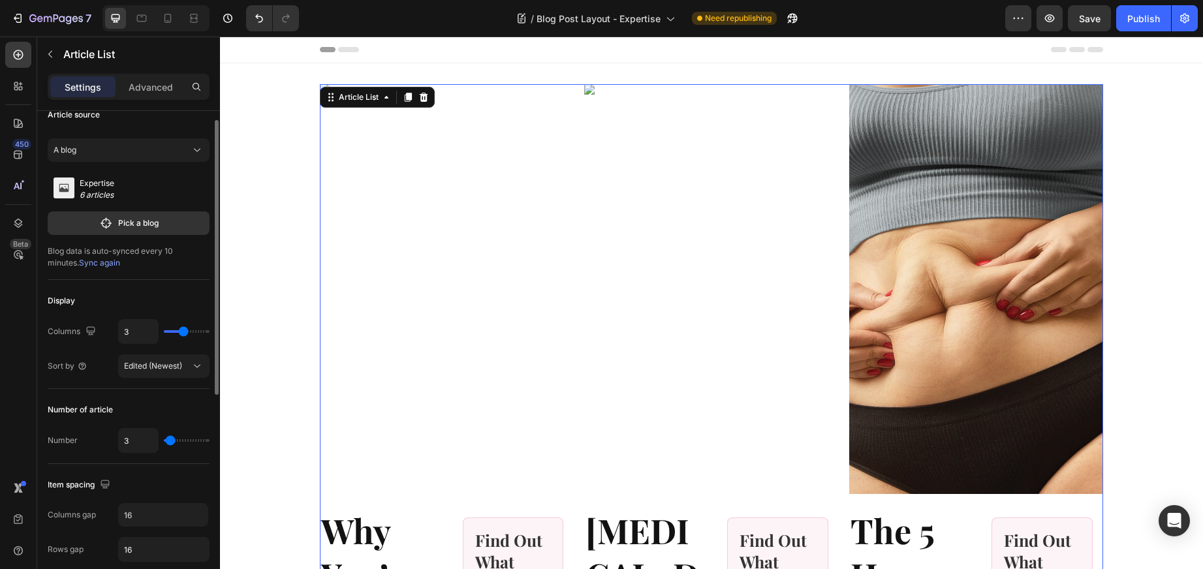
type input "3"
click at [180, 332] on input "range" at bounding box center [187, 331] width 46 height 3
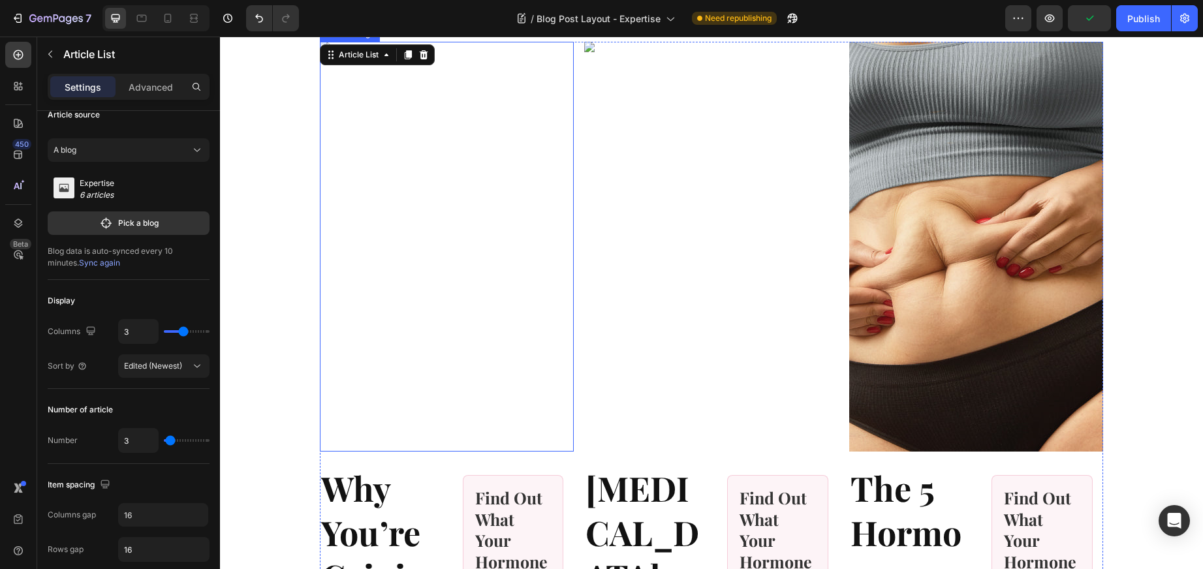
scroll to position [40, 0]
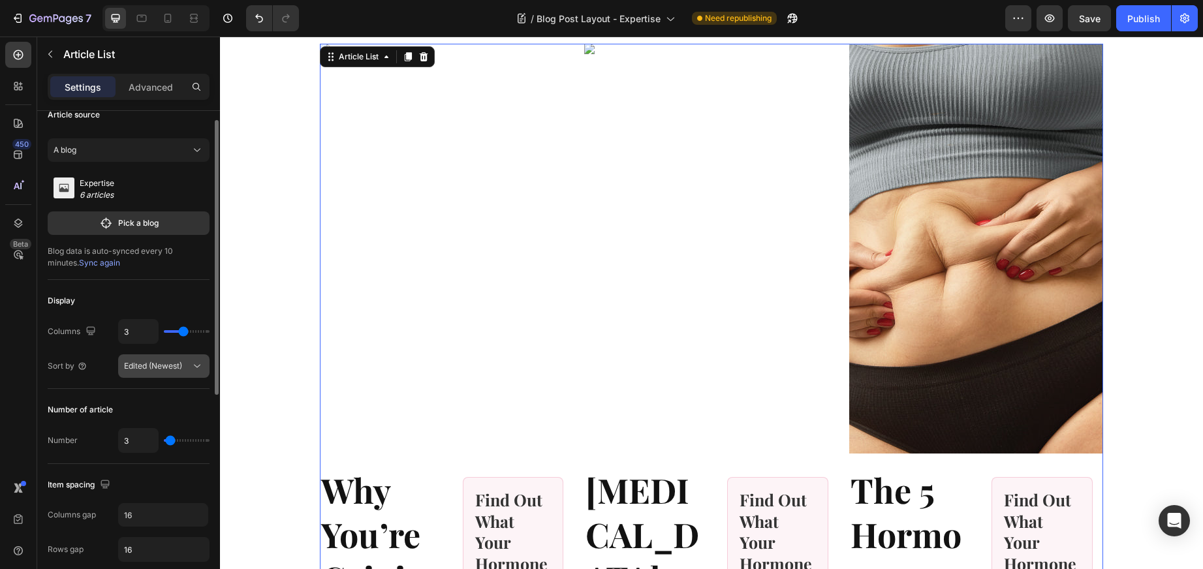
click at [191, 365] on icon at bounding box center [197, 366] width 13 height 13
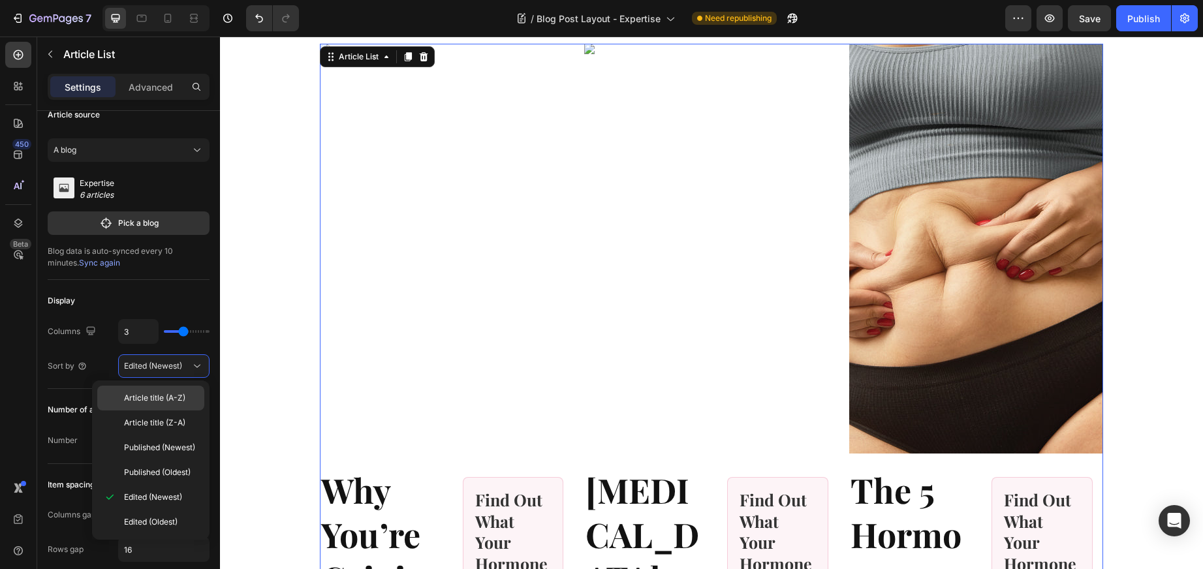
click at [148, 402] on span "Article title (A-Z)" at bounding box center [154, 398] width 61 height 12
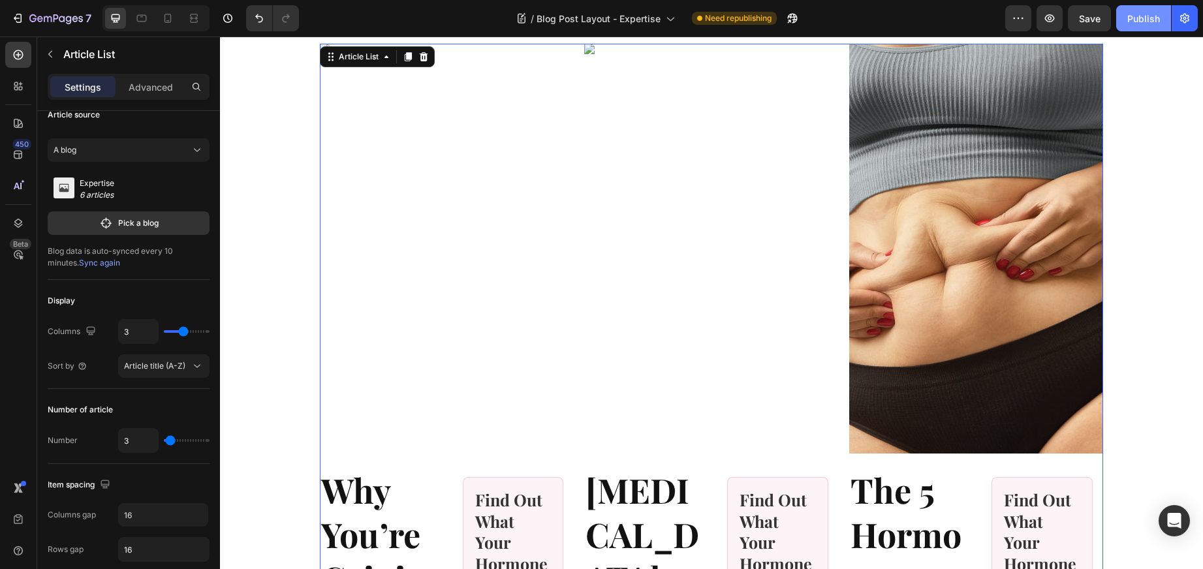
click at [1144, 18] on div "Publish" at bounding box center [1144, 19] width 33 height 14
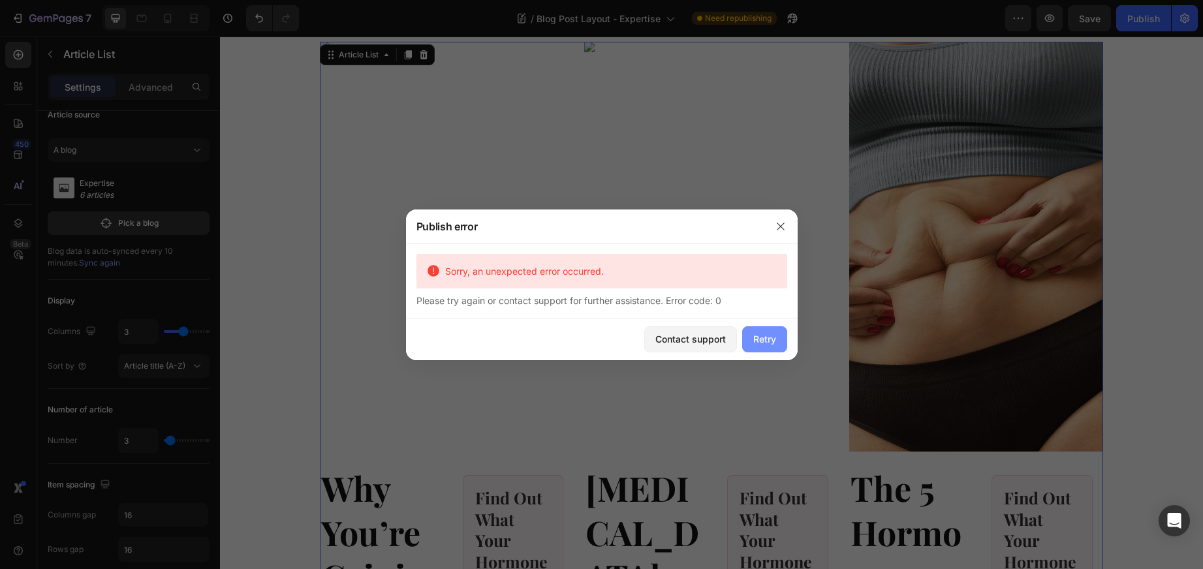
click at [767, 336] on div "Retry" at bounding box center [765, 339] width 23 height 14
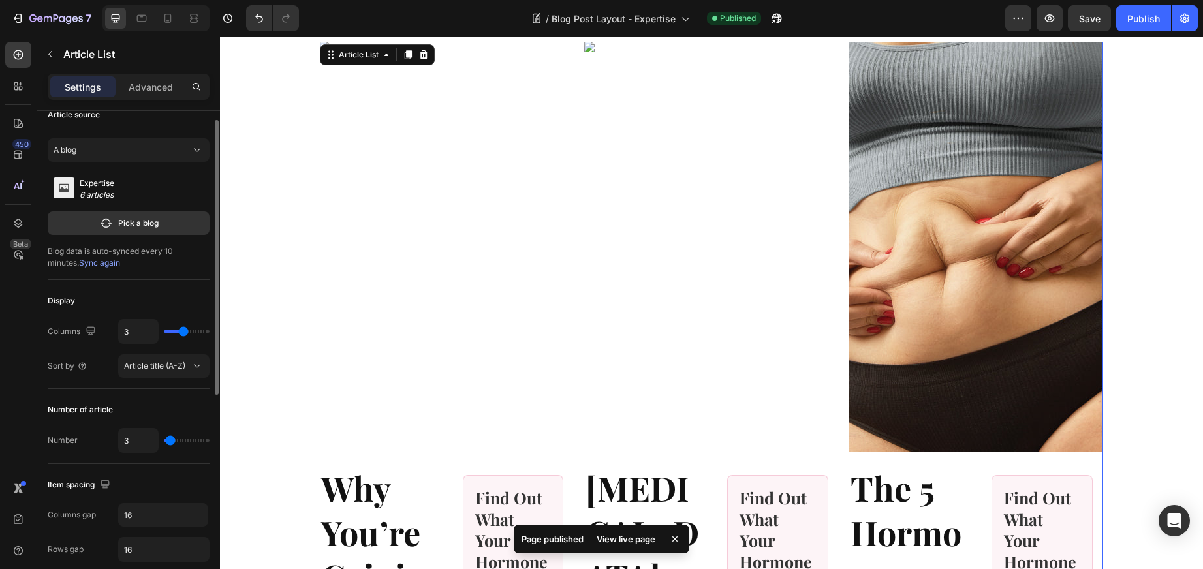
type input "2"
type input "1"
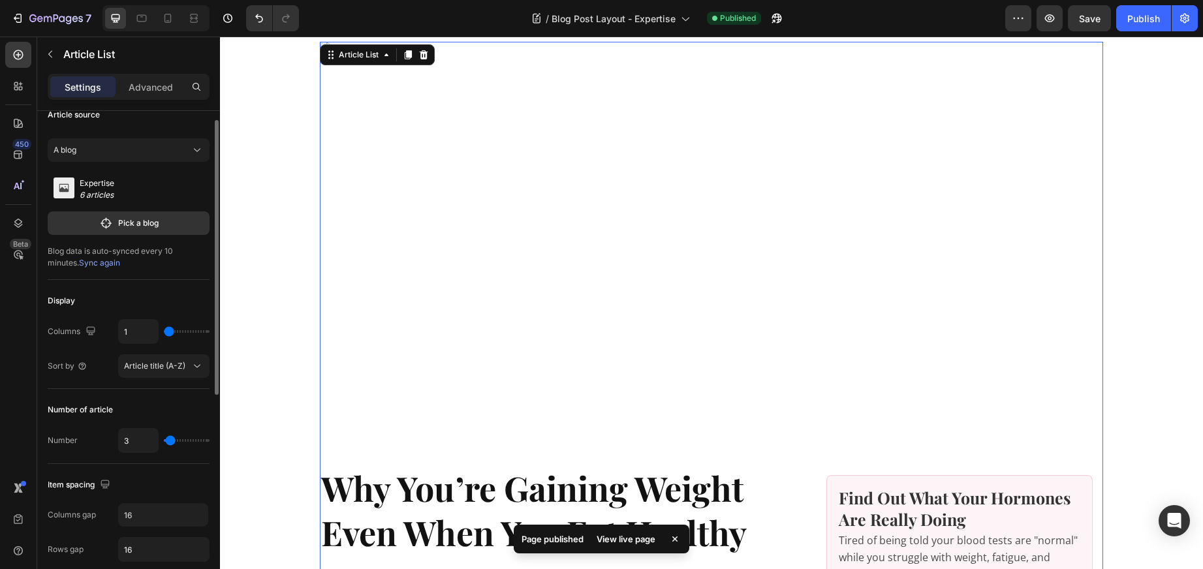
drag, startPoint x: 181, startPoint y: 331, endPoint x: 151, endPoint y: 332, distance: 30.1
type input "1"
click at [164, 332] on input "range" at bounding box center [187, 331] width 46 height 3
type input "1"
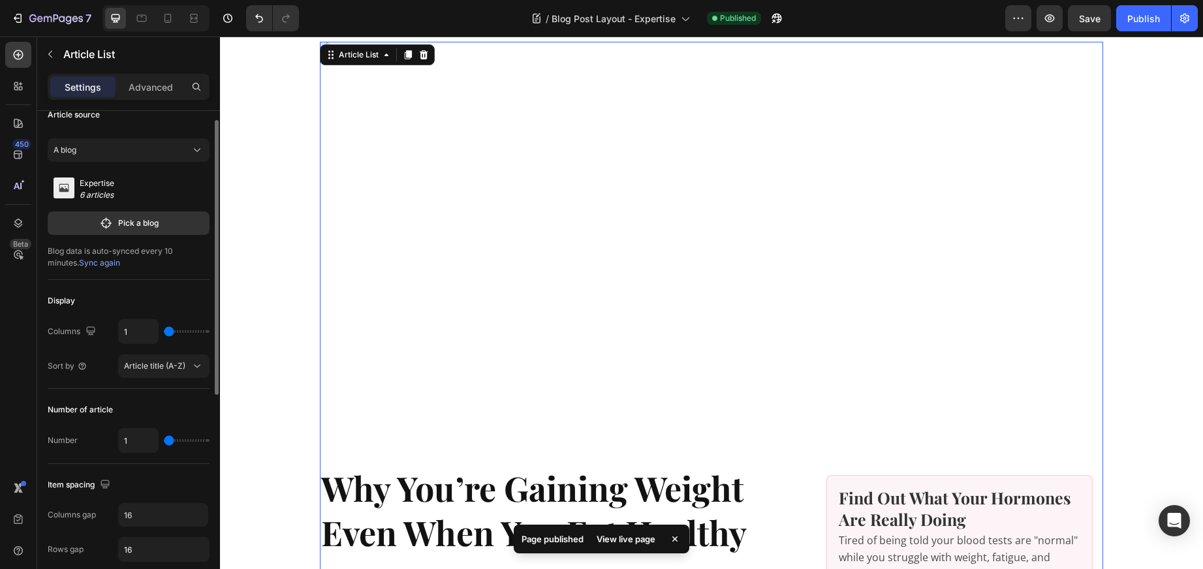
drag, startPoint x: 168, startPoint y: 439, endPoint x: 187, endPoint y: 389, distance: 53.7
click at [150, 432] on div "1" at bounding box center [163, 440] width 91 height 25
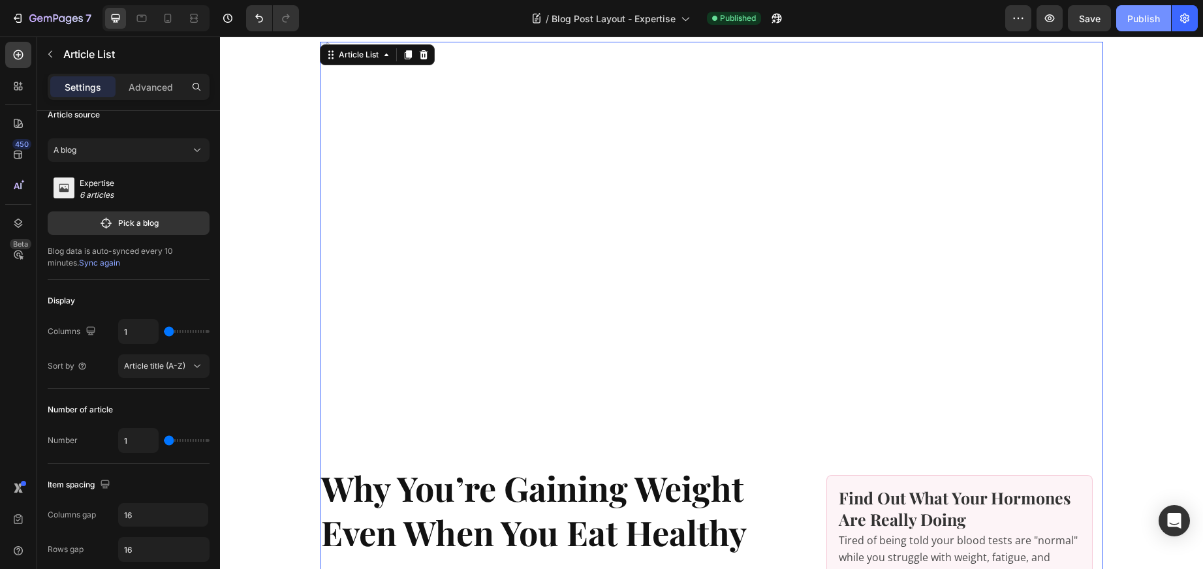
click at [1138, 14] on div "Publish" at bounding box center [1144, 19] width 33 height 14
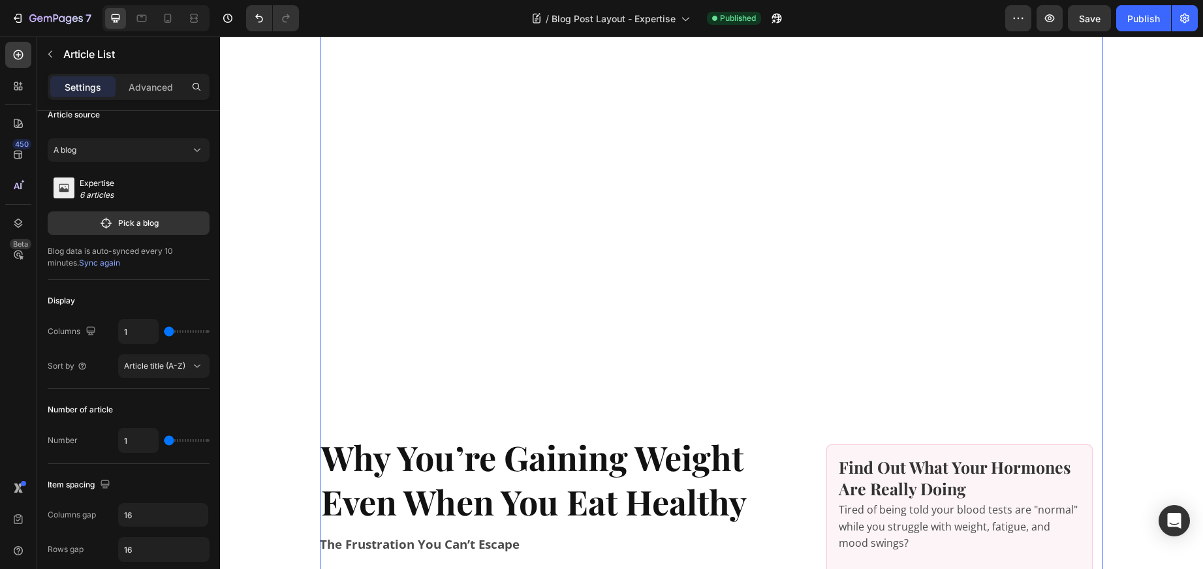
scroll to position [72, 0]
click at [18, 18] on icon "button" at bounding box center [17, 18] width 13 height 13
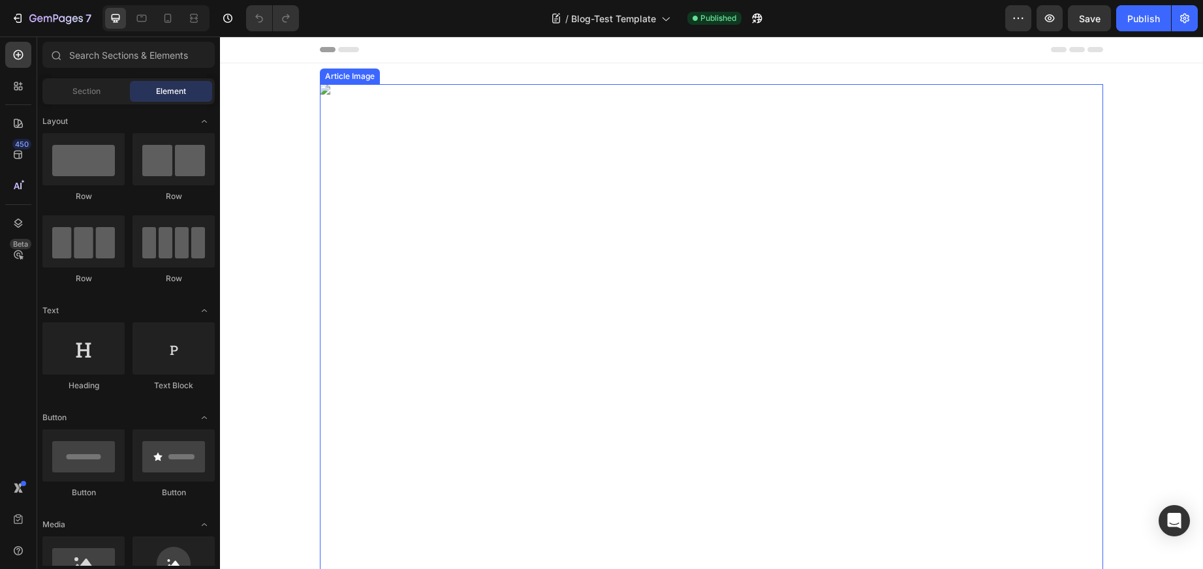
click at [380, 318] on img at bounding box center [712, 476] width 784 height 784
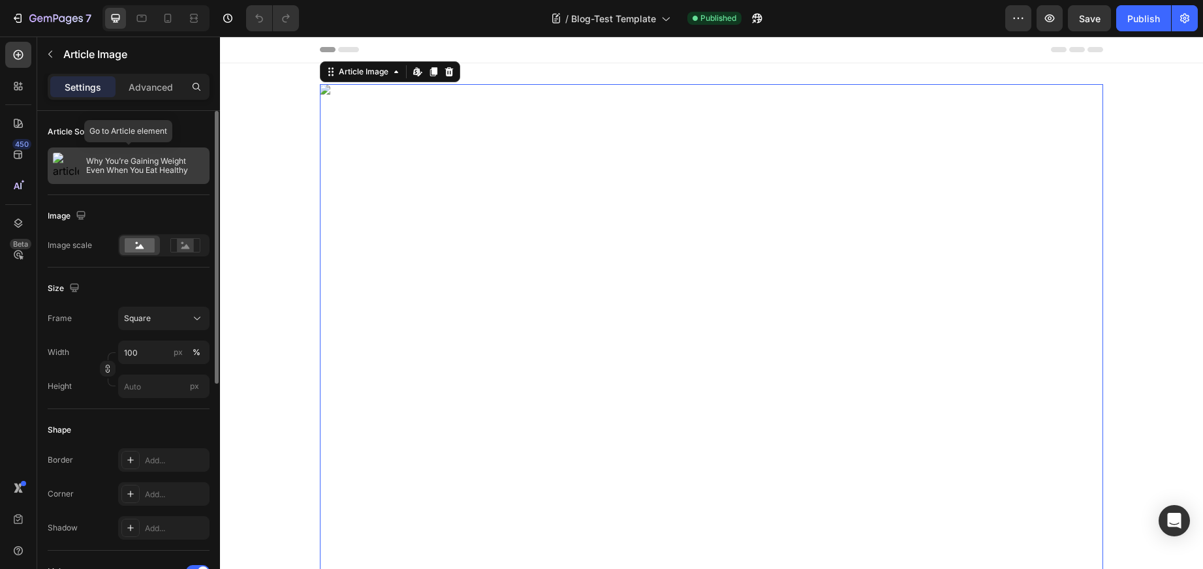
click at [136, 159] on p "Why You’re Gaining Weight Even When You Eat Healthy" at bounding box center [145, 166] width 118 height 18
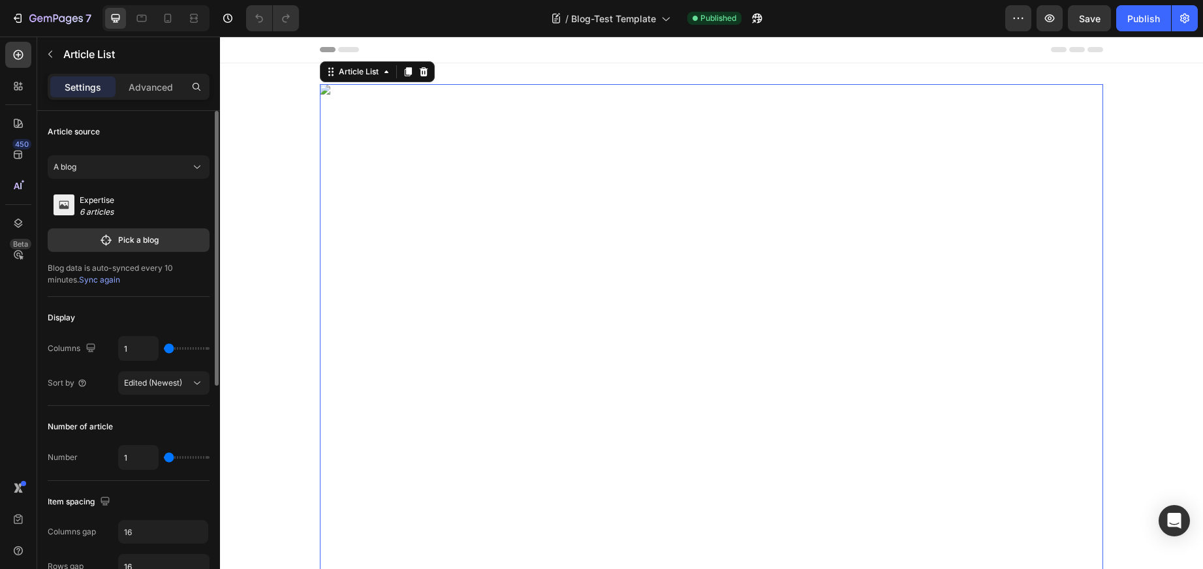
click at [79, 279] on span "Sync again" at bounding box center [99, 280] width 41 height 10
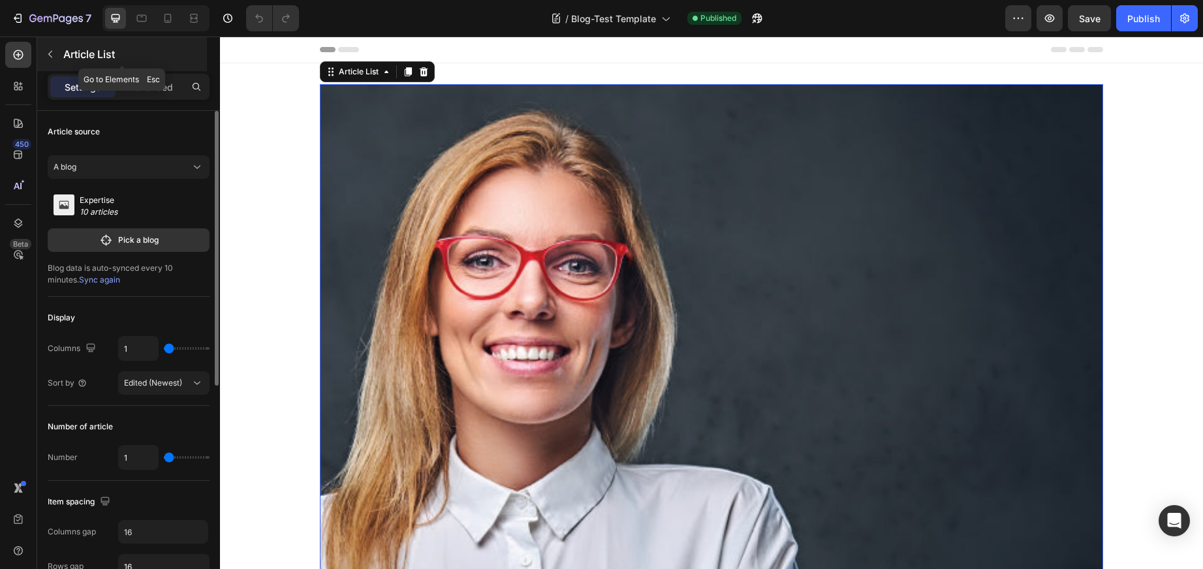
click at [49, 53] on icon "button" at bounding box center [50, 54] width 4 height 7
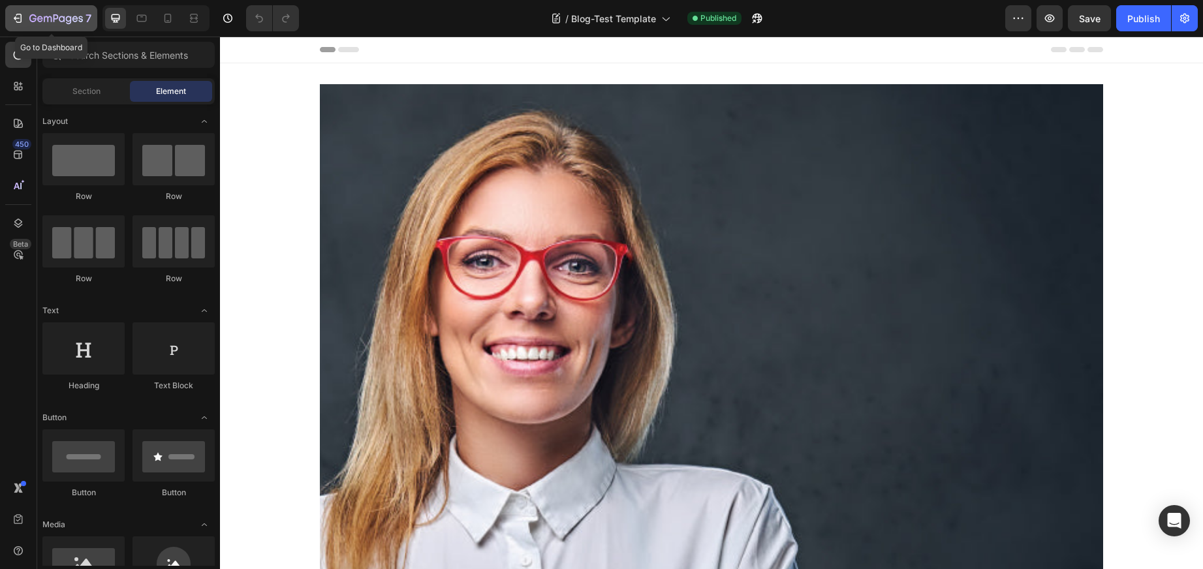
click at [16, 20] on icon "button" at bounding box center [17, 18] width 13 height 13
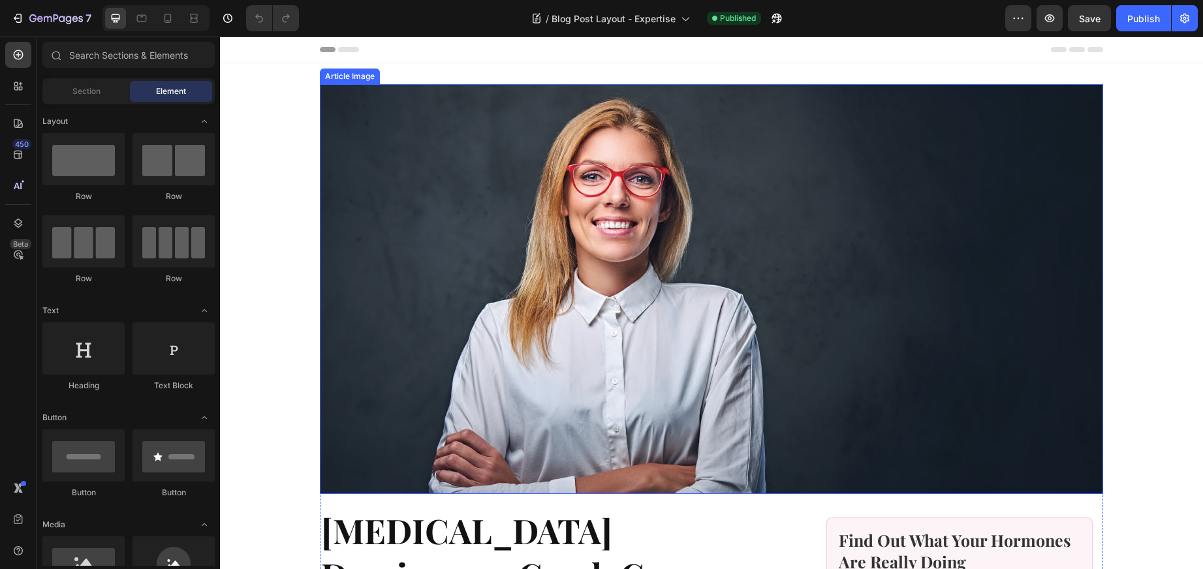
click at [328, 183] on img at bounding box center [712, 289] width 784 height 410
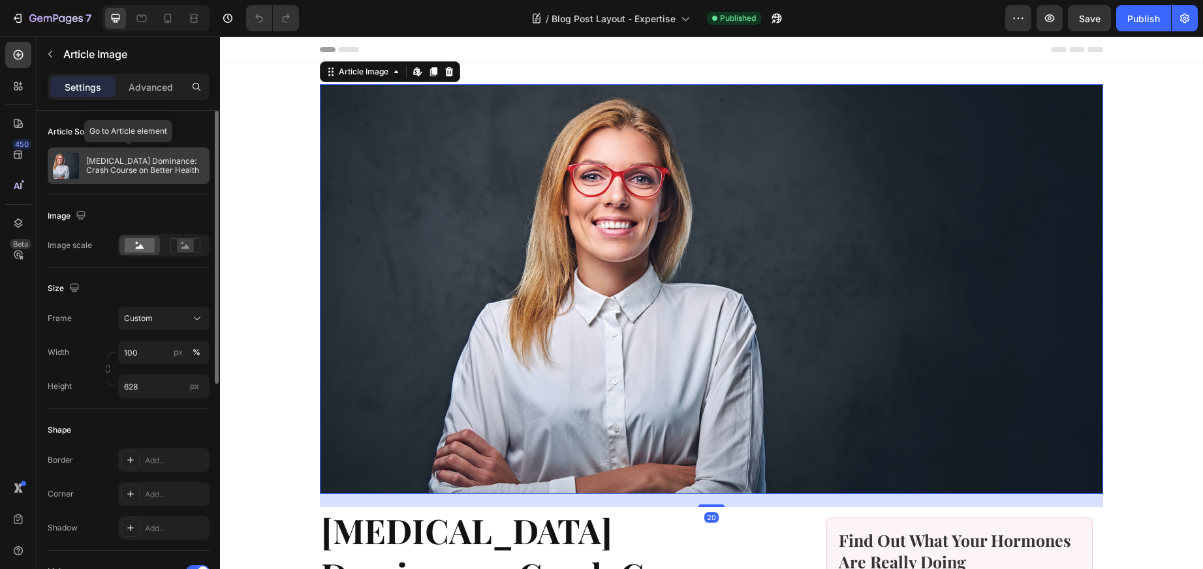
click at [123, 170] on p "[MEDICAL_DATA] Dominance: Crash Course on Better Health" at bounding box center [145, 166] width 118 height 18
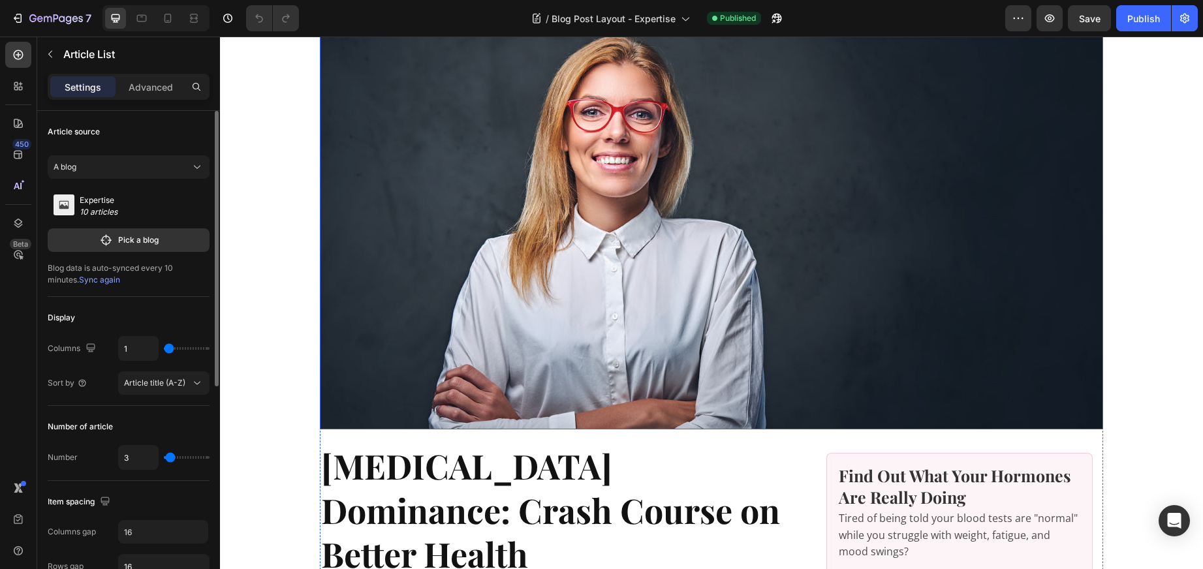
scroll to position [59, 0]
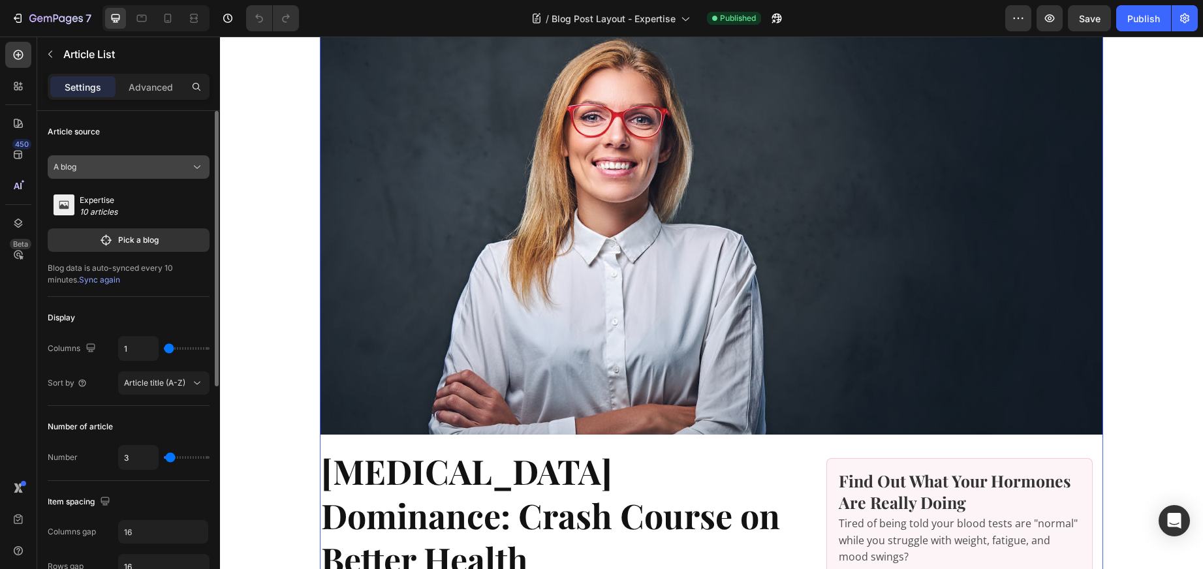
click at [189, 161] on div "A blog" at bounding box center [129, 167] width 150 height 13
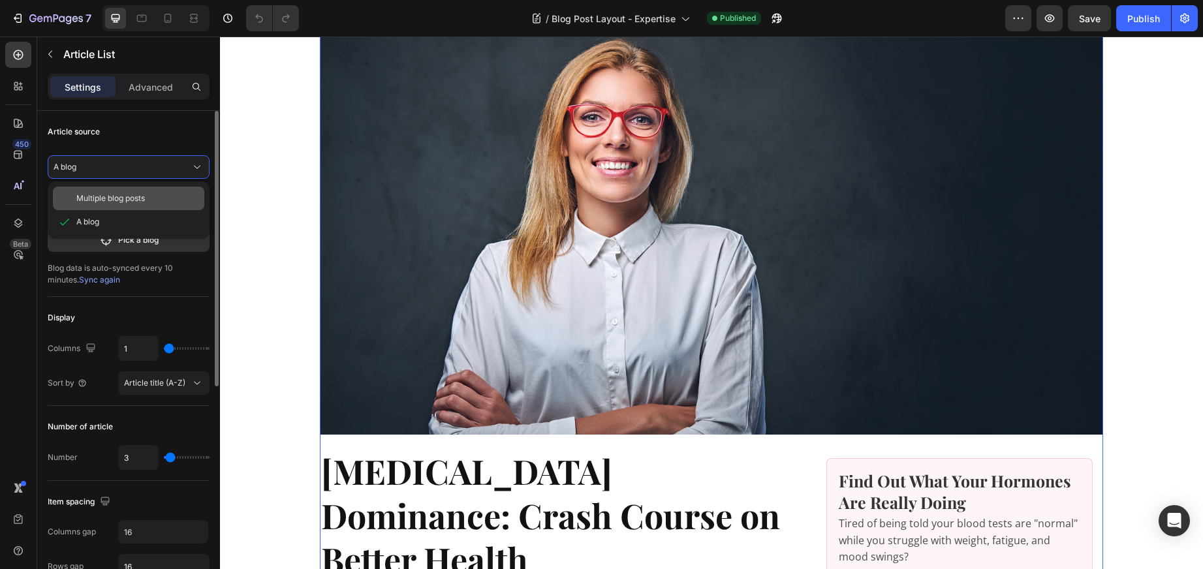
click at [106, 194] on span "Multiple blog posts" at bounding box center [110, 199] width 69 height 12
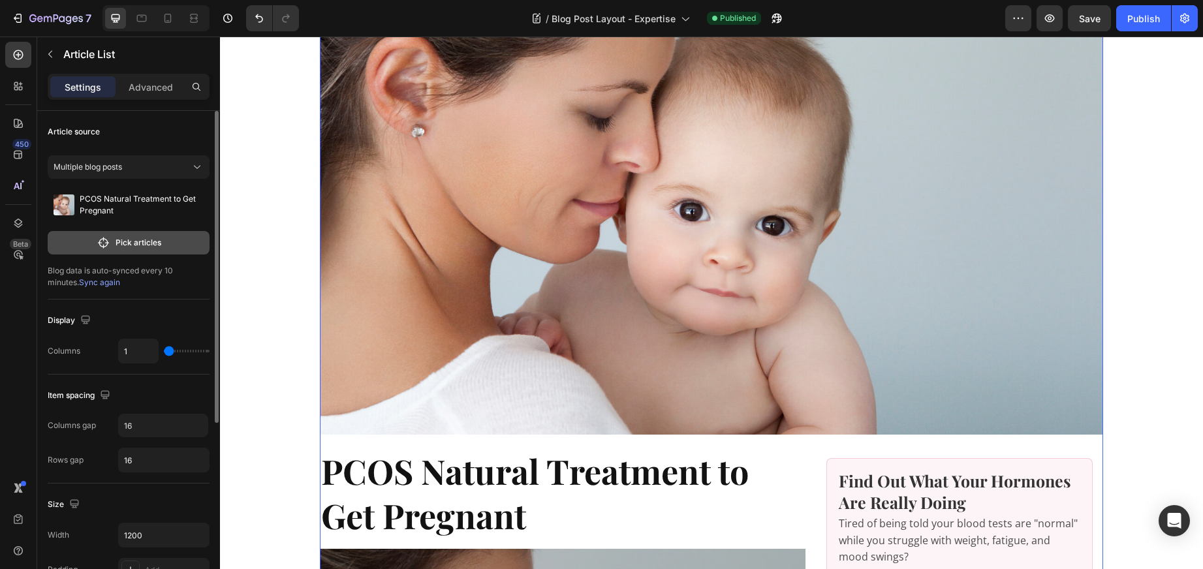
click at [105, 245] on icon "button" at bounding box center [104, 242] width 14 height 13
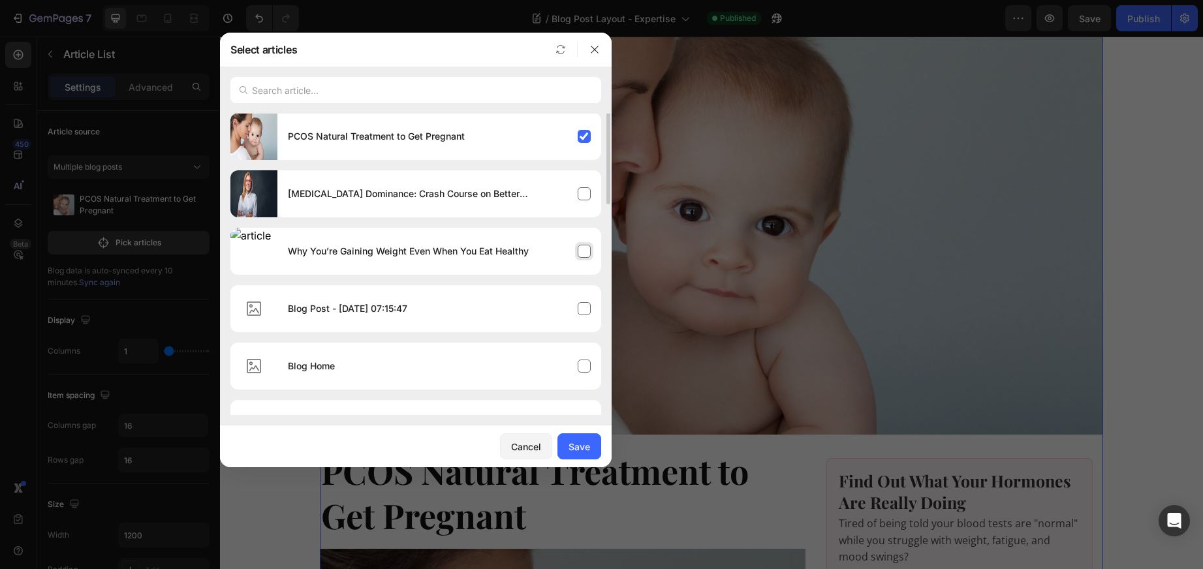
scroll to position [0, 0]
click at [584, 193] on div "[MEDICAL_DATA] Dominance: Crash Course on Better Health" at bounding box center [440, 194] width 324 height 37
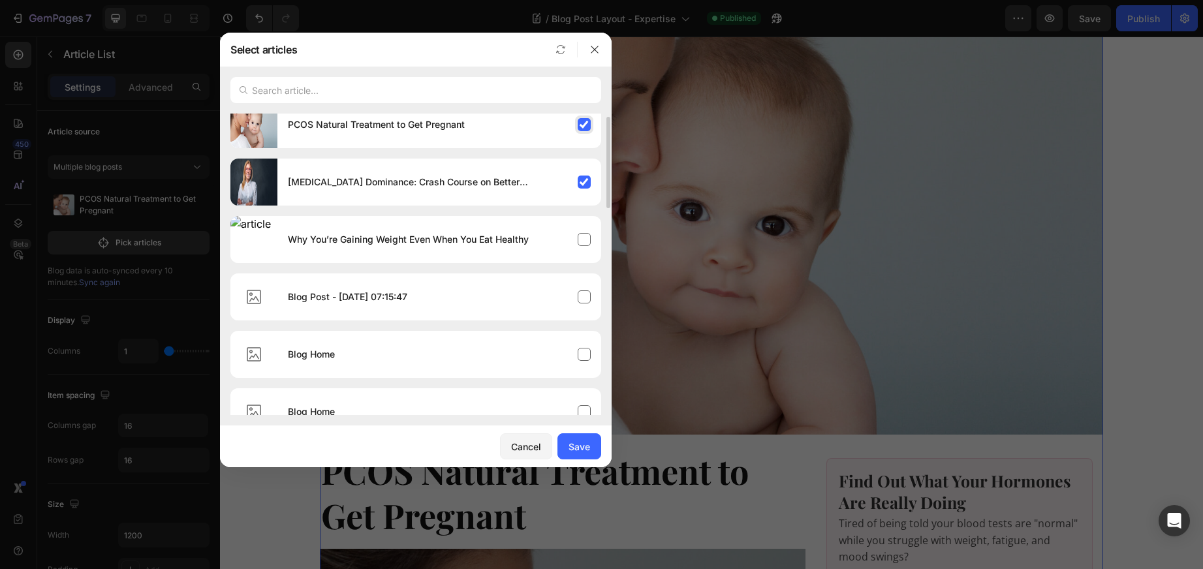
click at [581, 132] on div "PCOS Natural Treatment to Get Pregnant" at bounding box center [440, 124] width 324 height 37
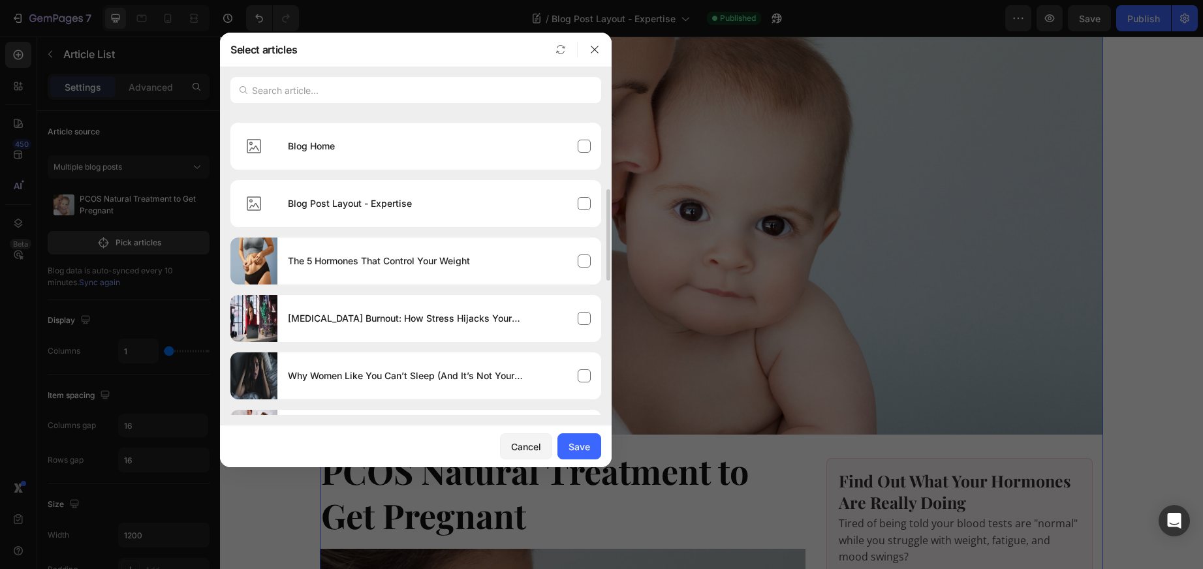
scroll to position [293, 0]
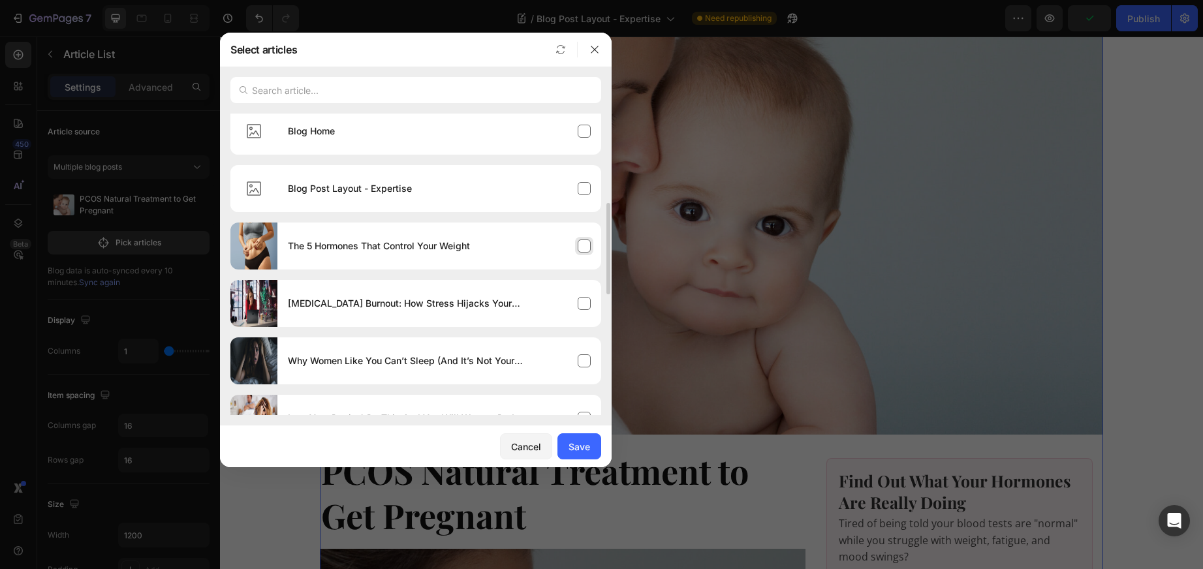
click at [581, 240] on div "The 5 Hormones That Control Your Weight" at bounding box center [440, 246] width 324 height 37
click at [581, 304] on div "Cortisol Burnout: How Stress Hijacks Your Energy" at bounding box center [440, 303] width 324 height 37
drag, startPoint x: 581, startPoint y: 360, endPoint x: 559, endPoint y: 349, distance: 23.9
click at [580, 360] on div "Why Women Like You Can’t Sleep (And It’s Not Your Fault)" at bounding box center [440, 361] width 324 height 37
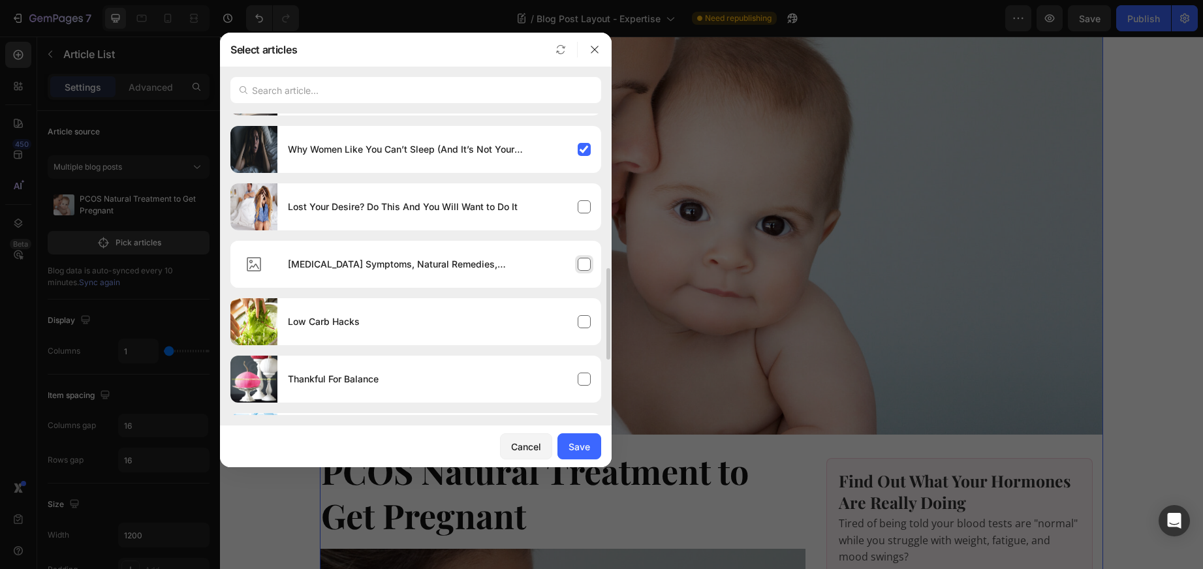
scroll to position [506, 0]
click at [578, 203] on div "Lost Your Desire? Do This And You Will Want to Do It" at bounding box center [440, 205] width 324 height 37
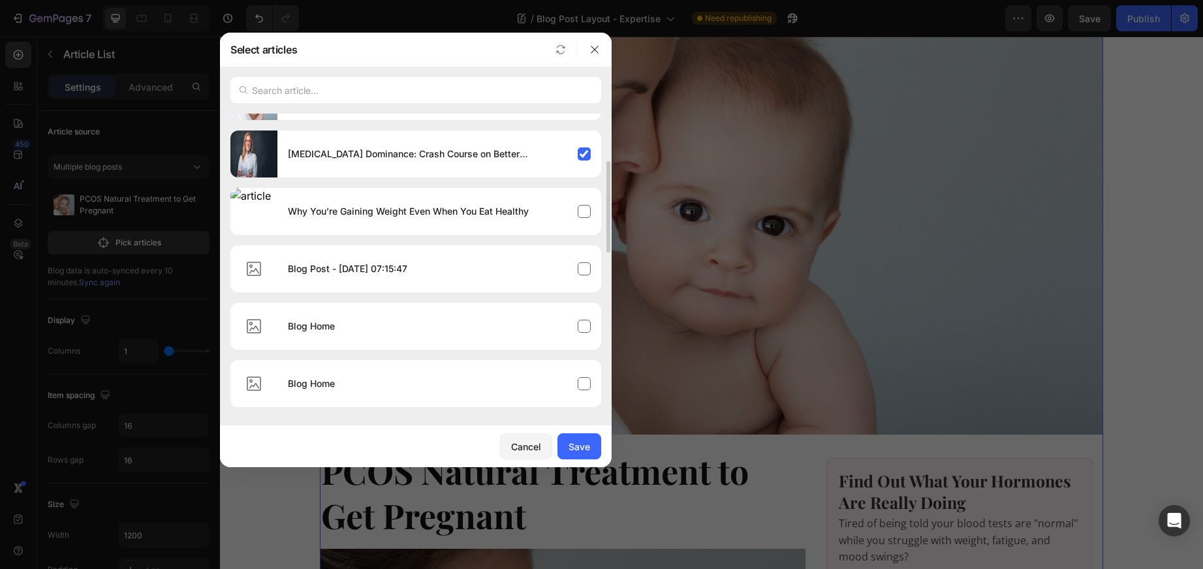
scroll to position [0, 0]
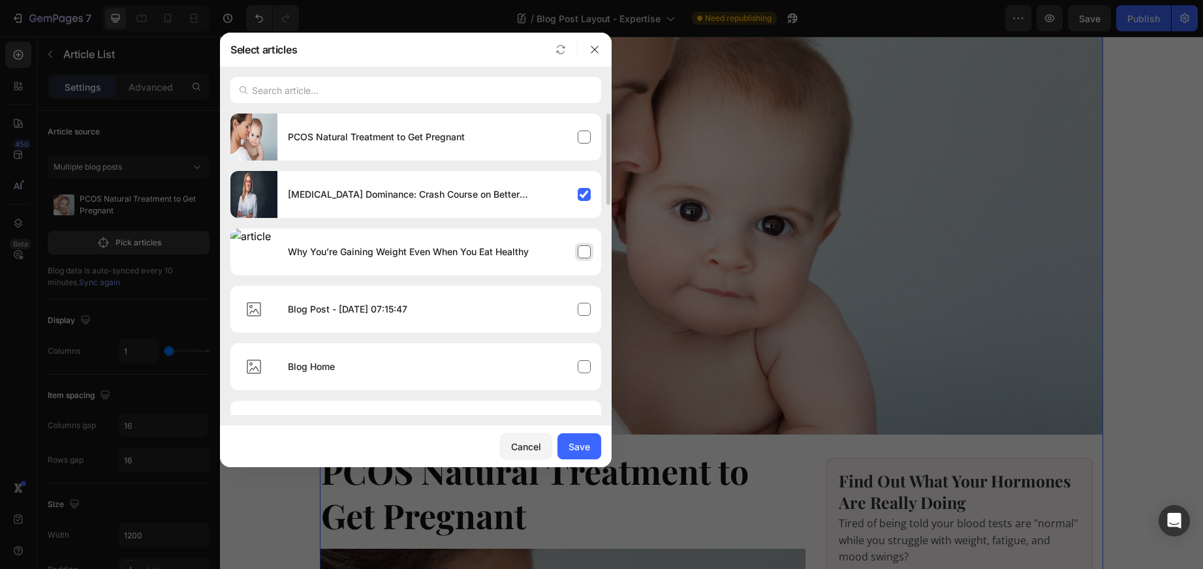
click at [584, 247] on div "Why You’re Gaining Weight Even When You Eat Healthy" at bounding box center [440, 252] width 324 height 37
click at [578, 443] on div "Save" at bounding box center [580, 447] width 22 height 14
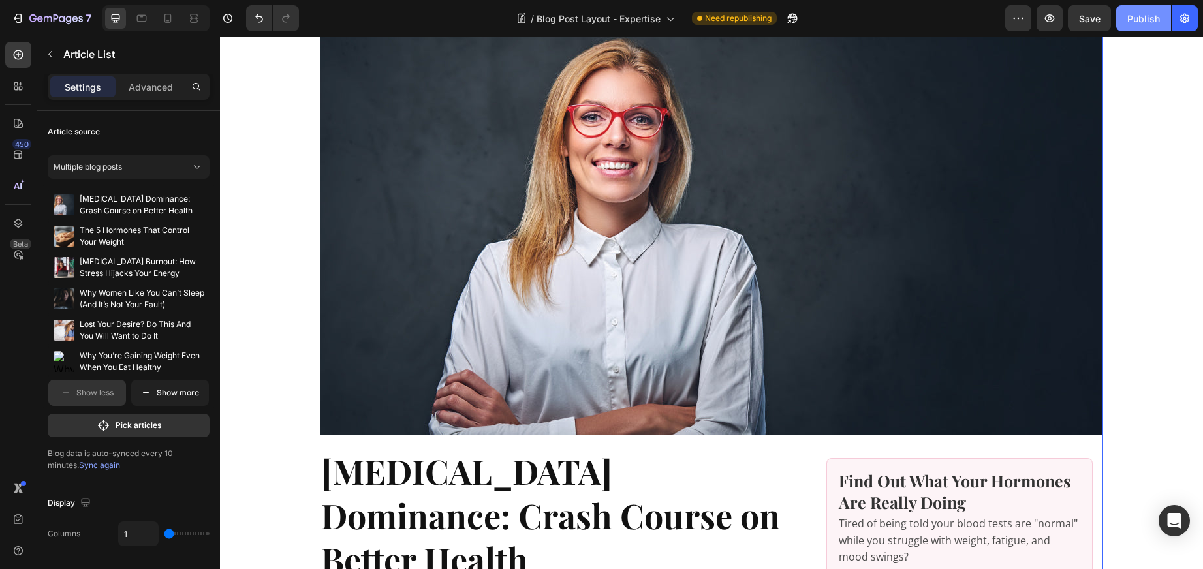
click at [1141, 9] on button "Publish" at bounding box center [1144, 18] width 55 height 26
click at [187, 166] on div "Multiple blog posts" at bounding box center [121, 167] width 135 height 12
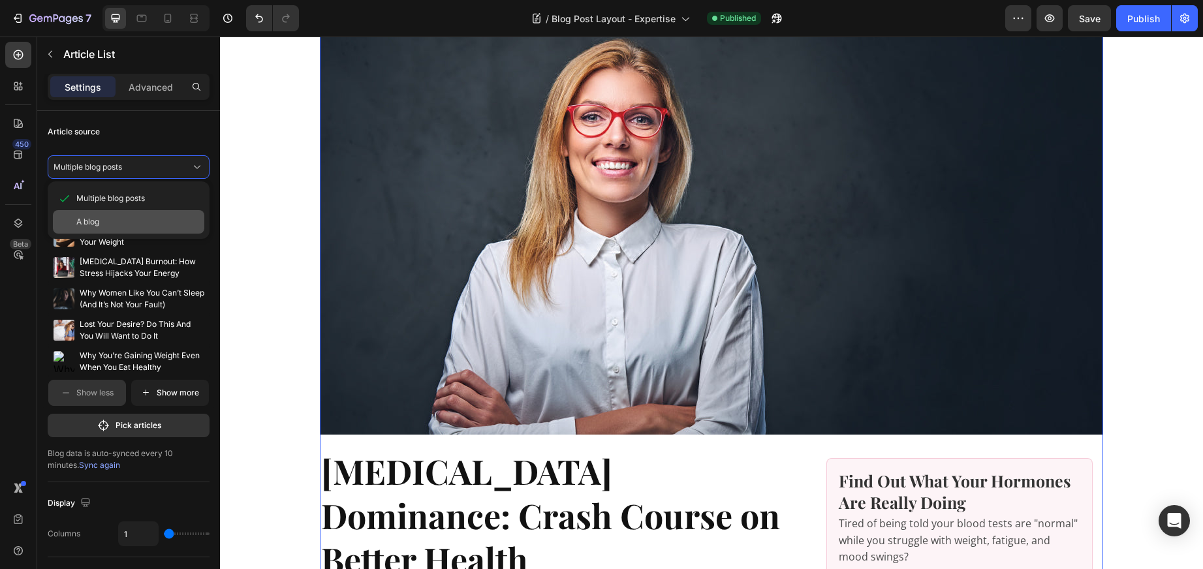
click at [103, 219] on div "A blog" at bounding box center [137, 222] width 123 height 12
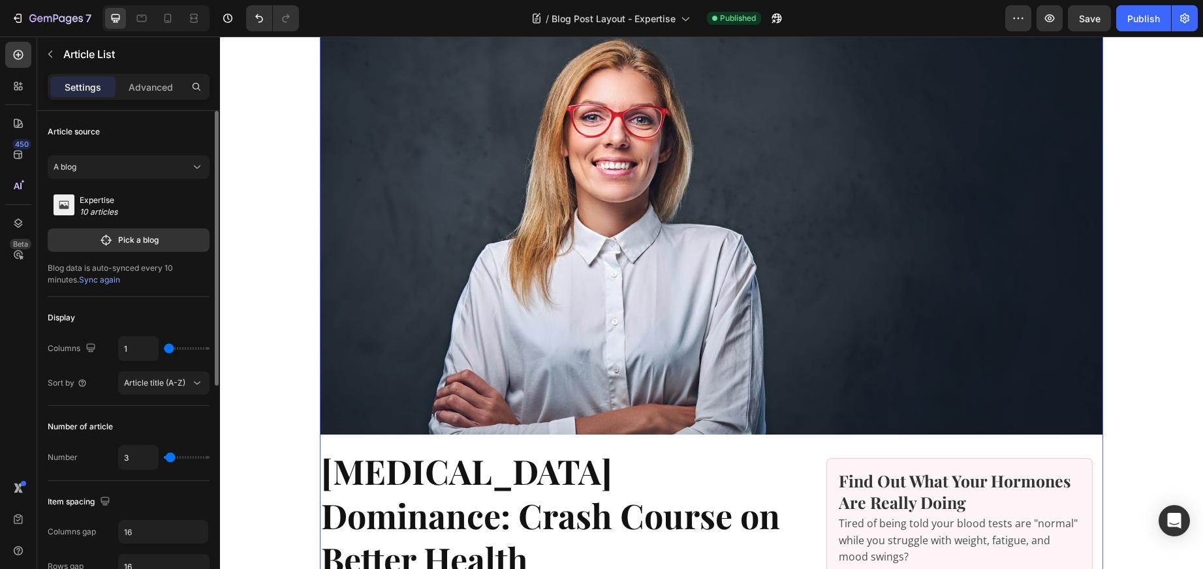
click at [106, 200] on p "Expertise" at bounding box center [103, 201] width 46 height 12
click at [129, 240] on p "Pick a blog" at bounding box center [138, 240] width 40 height 12
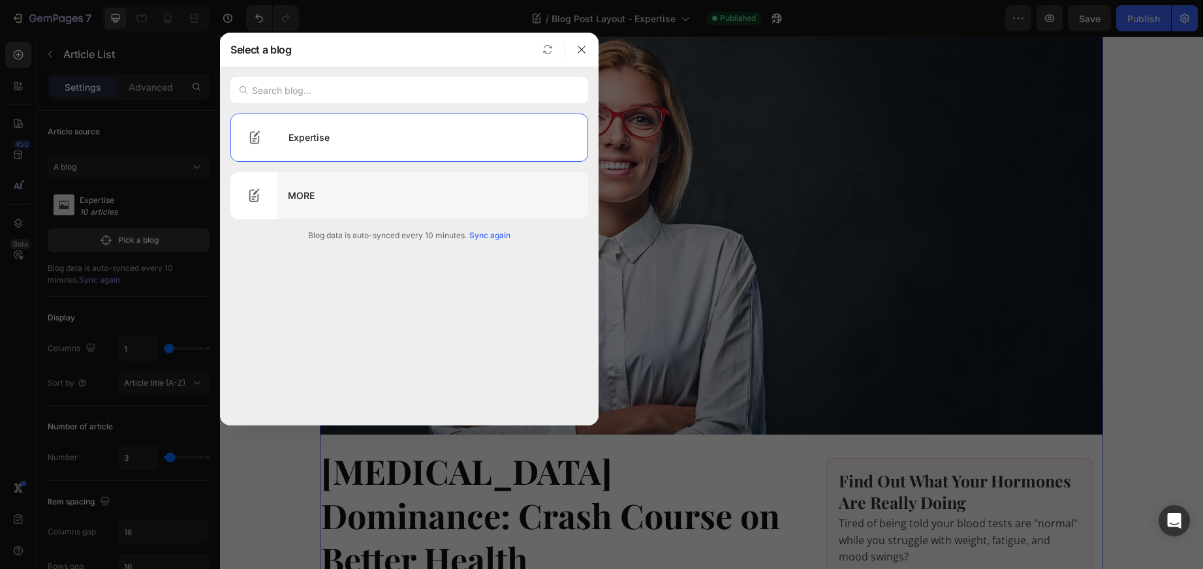
click at [308, 195] on div "MORE" at bounding box center [433, 196] width 311 height 37
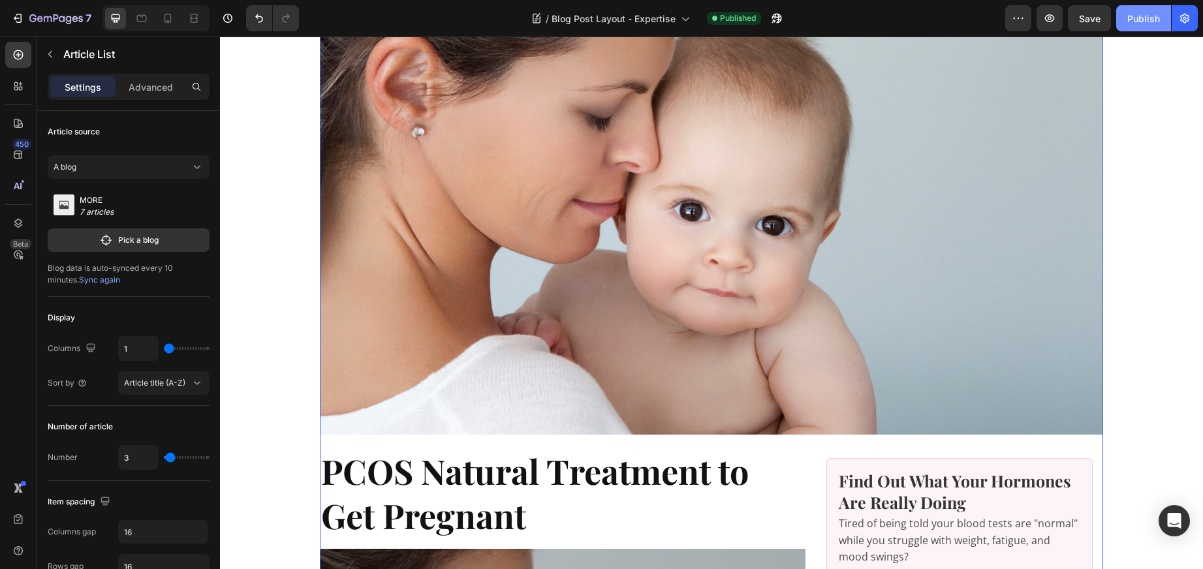
click at [1149, 15] on div "Publish" at bounding box center [1144, 19] width 33 height 14
click at [104, 240] on icon "button" at bounding box center [106, 240] width 14 height 13
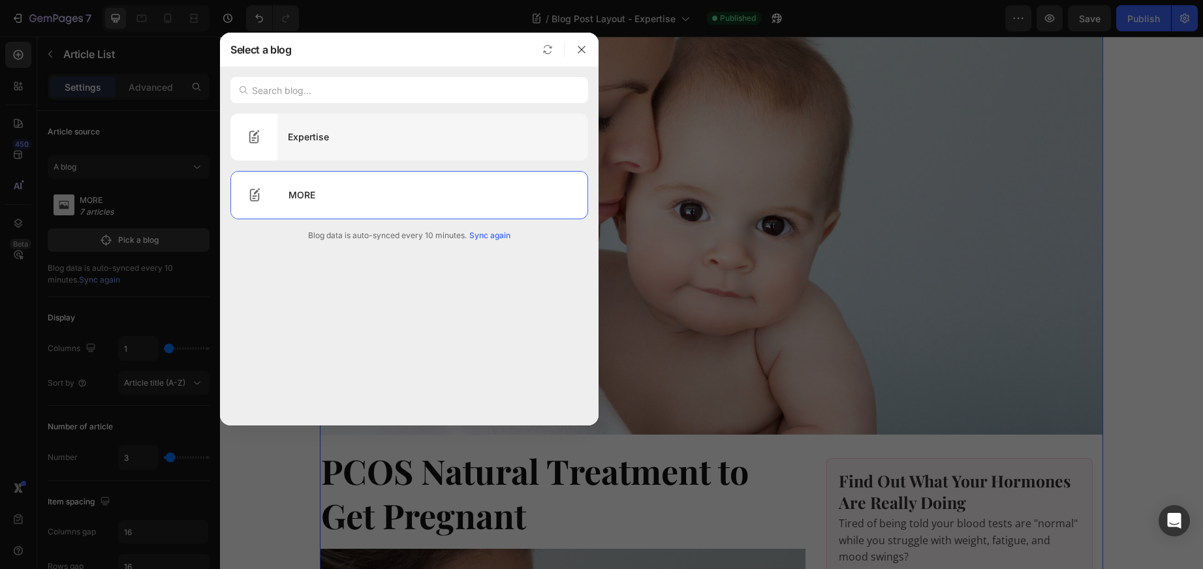
click at [315, 137] on div "Expertise" at bounding box center [433, 137] width 311 height 37
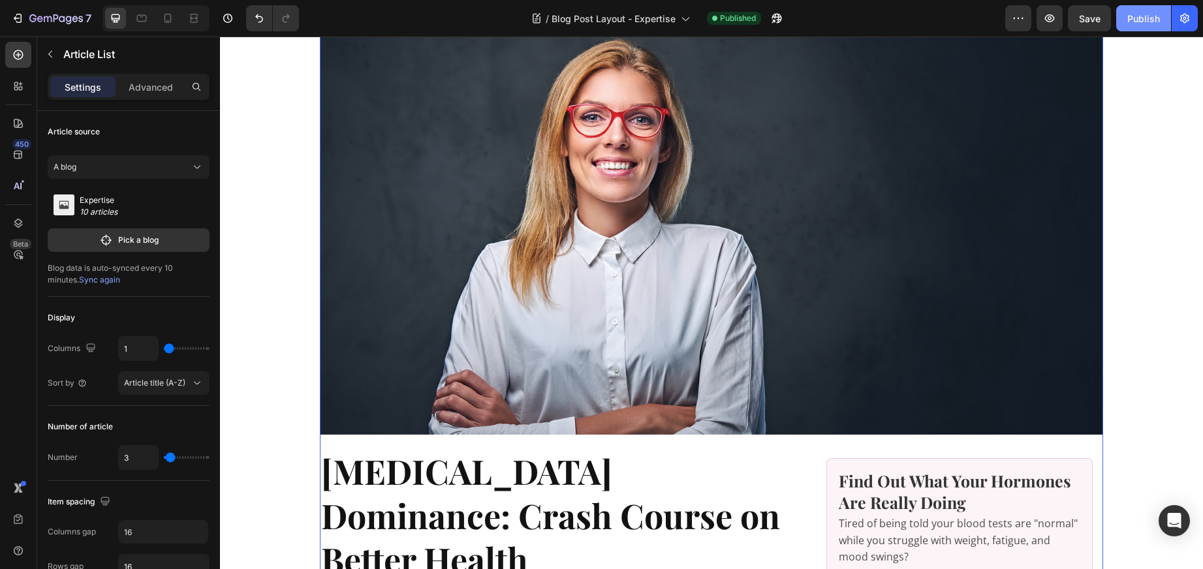
click at [1150, 18] on div "Publish" at bounding box center [1144, 19] width 33 height 14
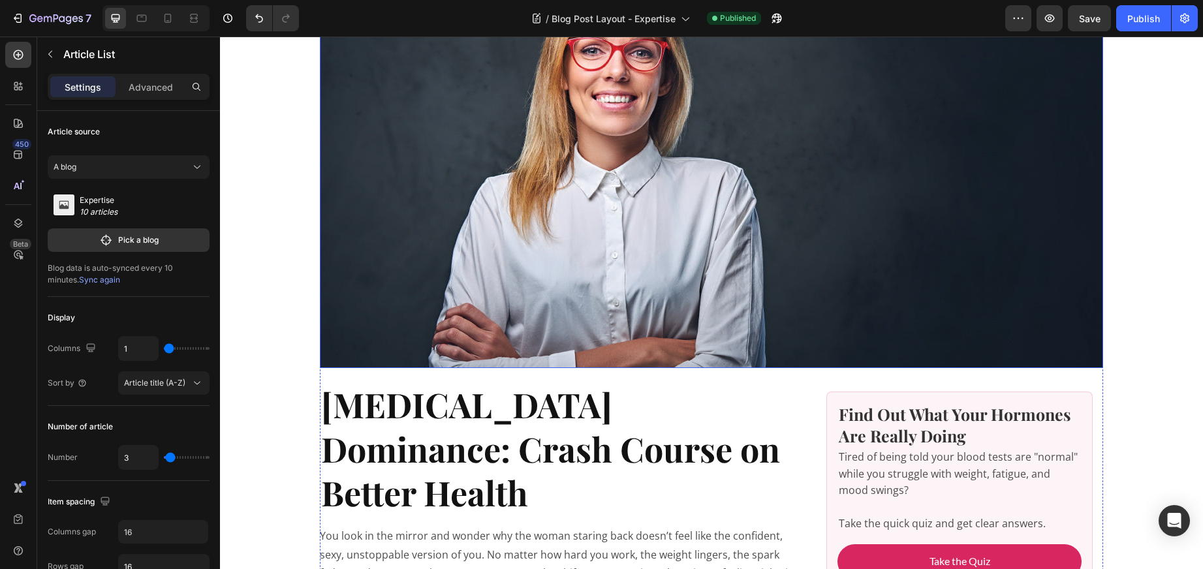
scroll to position [139, 0]
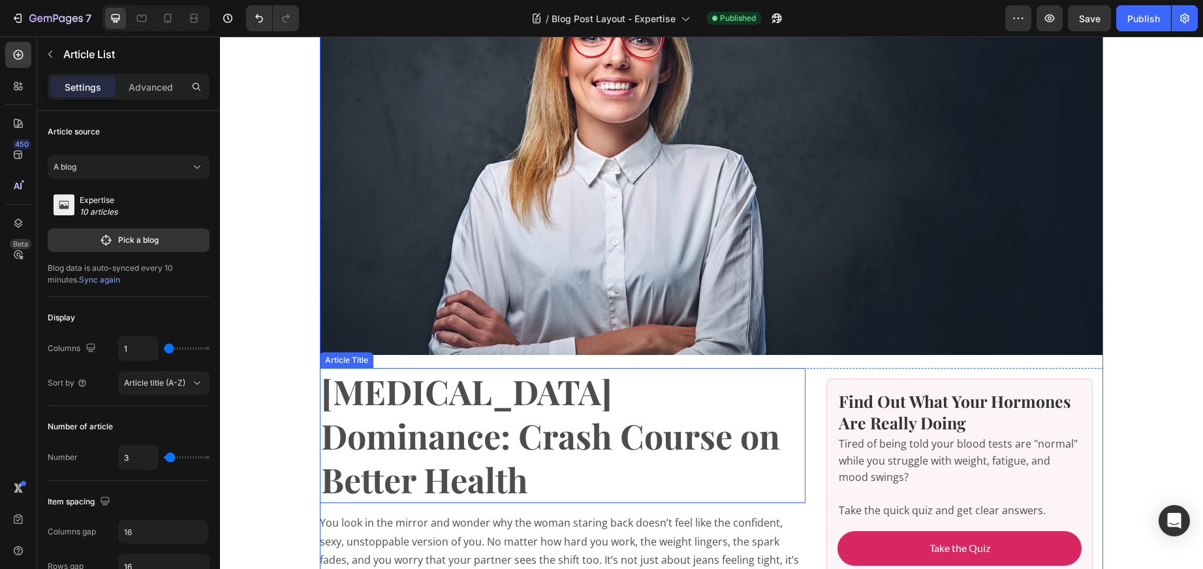
click at [690, 407] on h1 "[MEDICAL_DATA] Dominance: Crash Course on Better Health" at bounding box center [563, 435] width 486 height 135
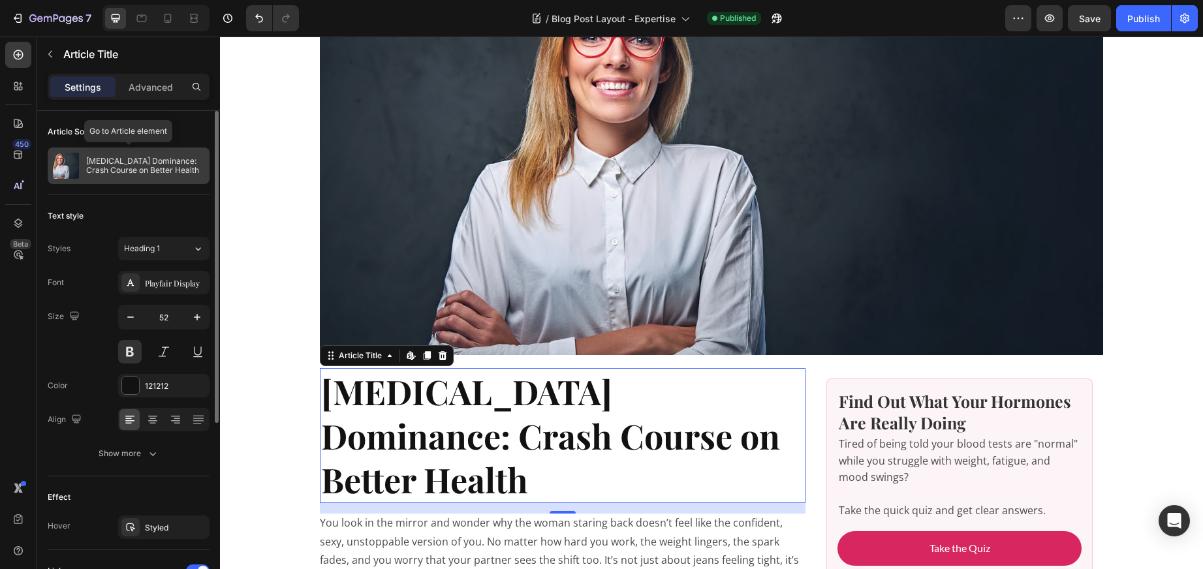
click at [146, 167] on p "[MEDICAL_DATA] Dominance: Crash Course on Better Health" at bounding box center [145, 166] width 118 height 18
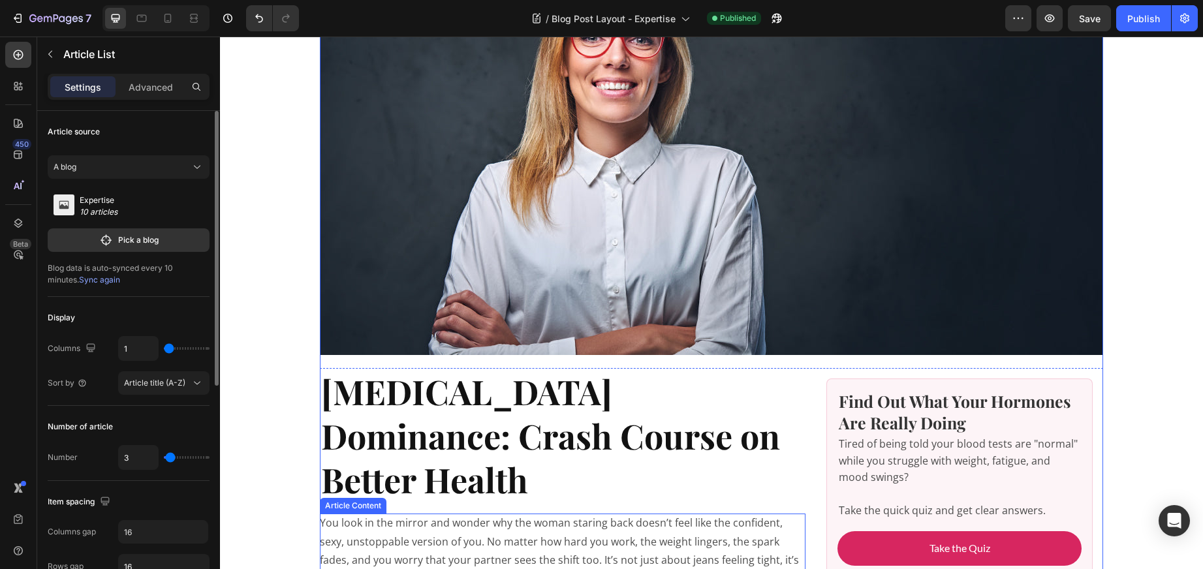
click at [564, 514] on p "You look in the mirror and wonder why the woman staring back doesn’t feel like …" at bounding box center [563, 551] width 486 height 75
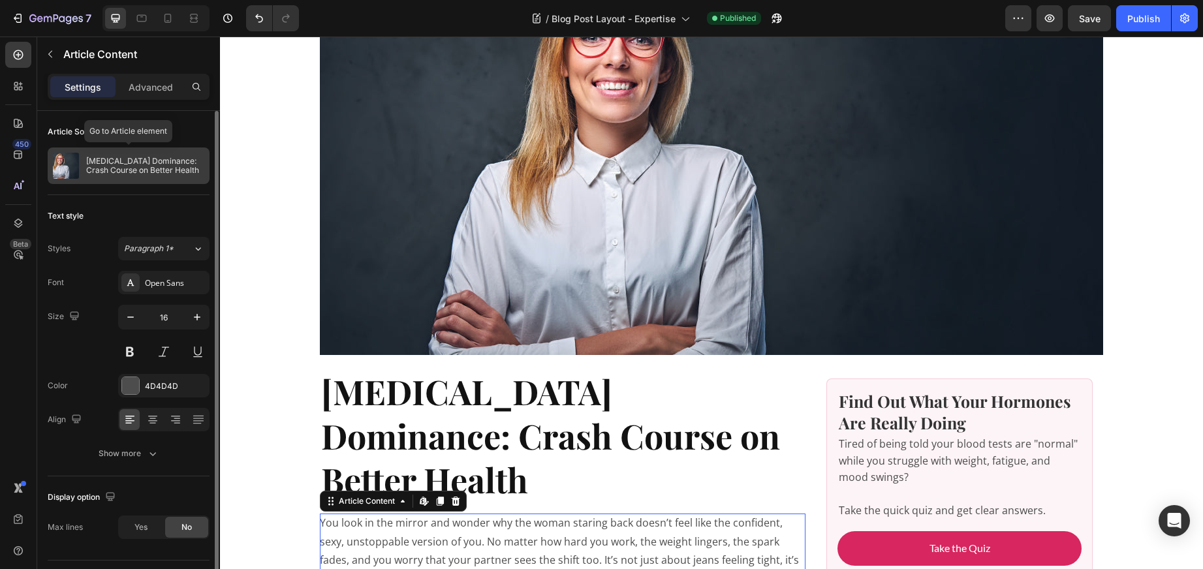
click at [143, 157] on p "[MEDICAL_DATA] Dominance: Crash Course on Better Health" at bounding box center [145, 166] width 118 height 18
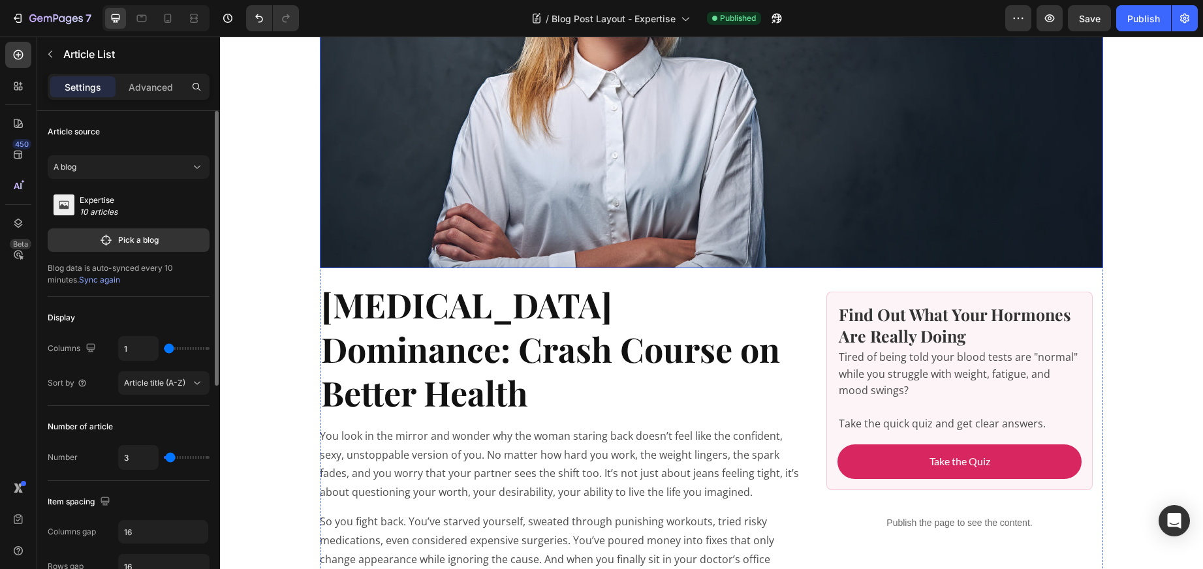
scroll to position [227, 0]
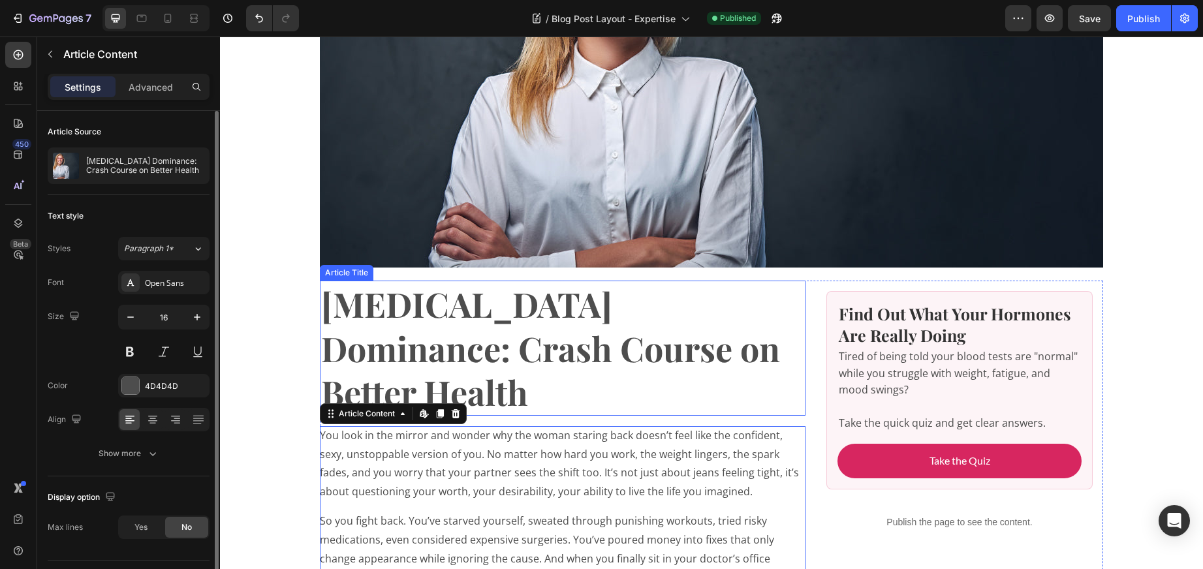
click at [532, 345] on h1 "[MEDICAL_DATA] Dominance: Crash Course on Better Health" at bounding box center [563, 348] width 486 height 135
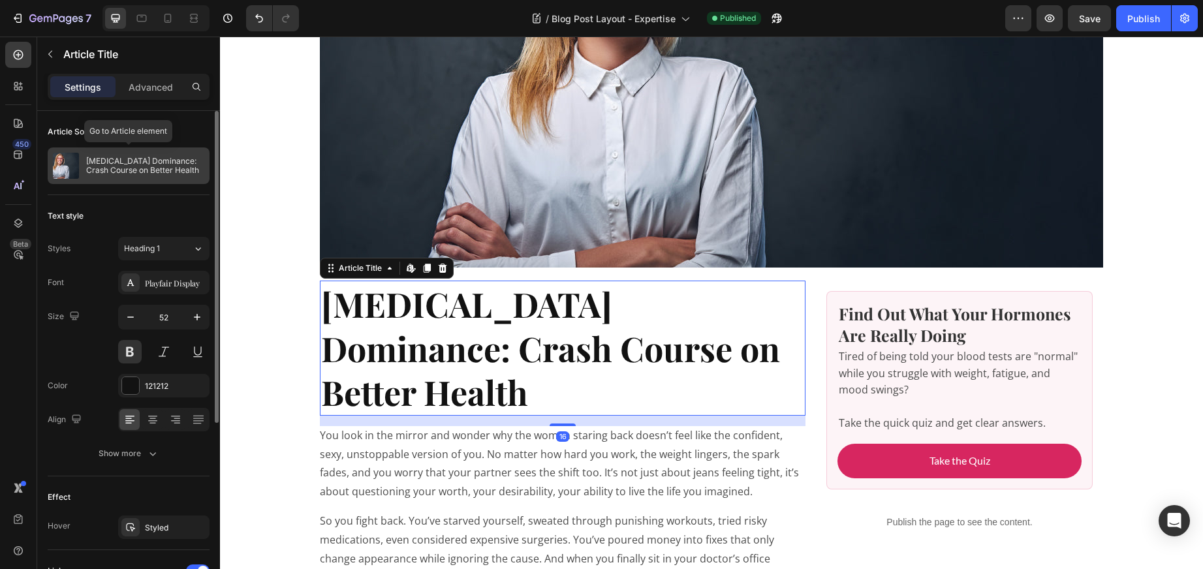
click at [153, 157] on p "[MEDICAL_DATA] Dominance: Crash Course on Better Health" at bounding box center [145, 166] width 118 height 18
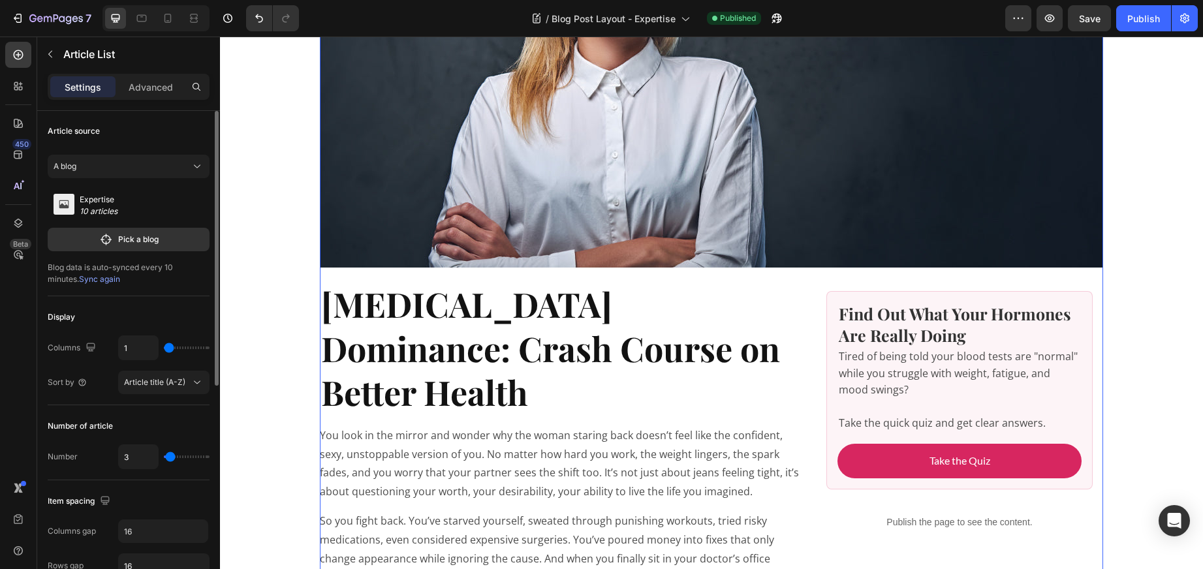
scroll to position [2, 0]
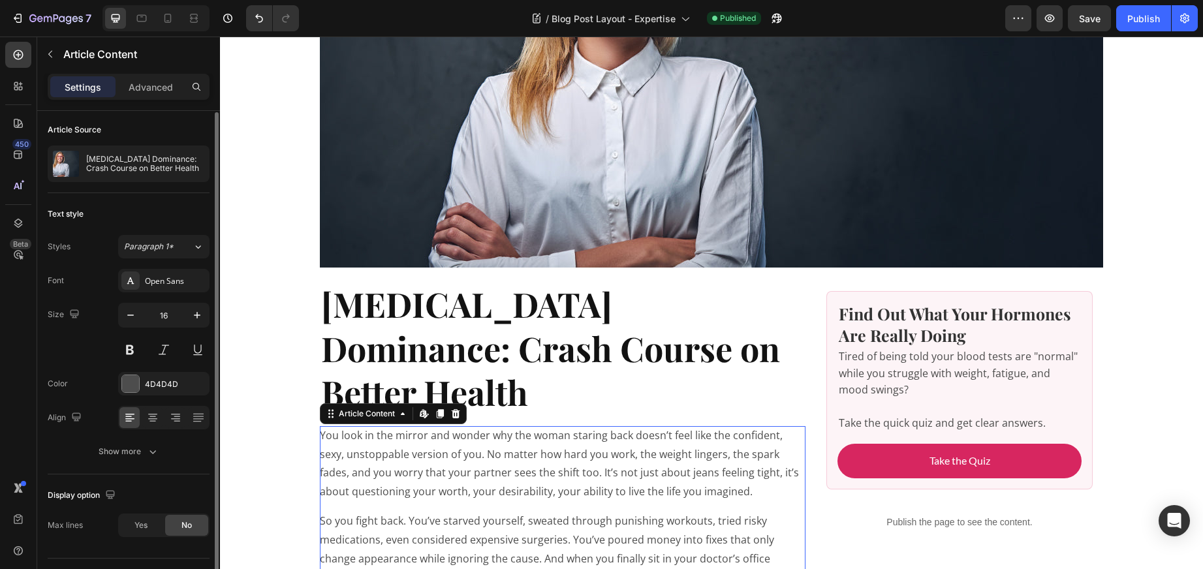
scroll to position [0, 0]
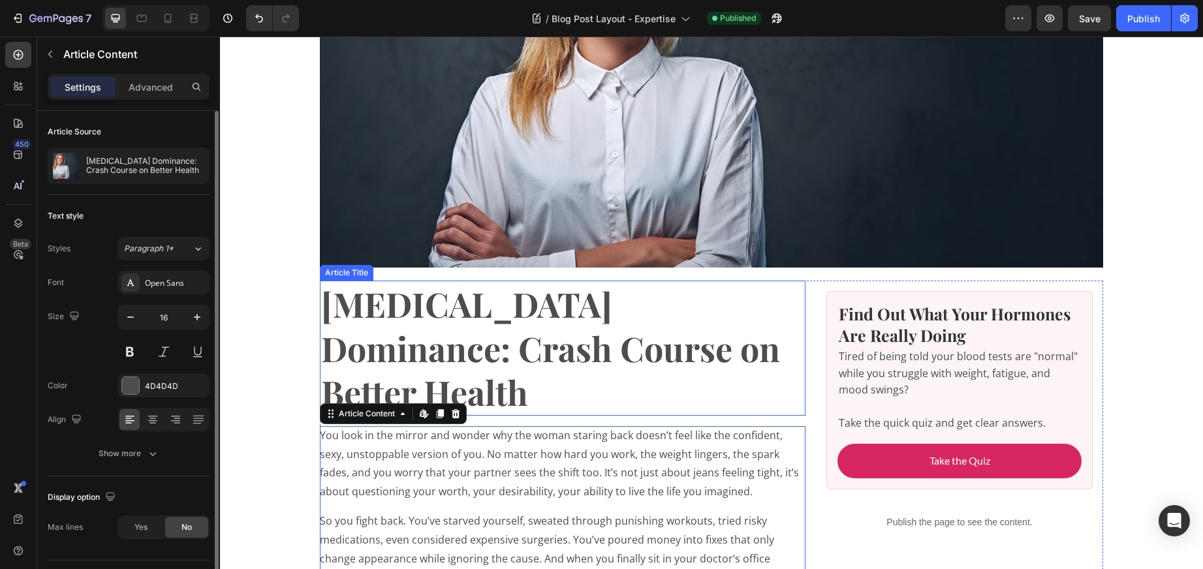
click at [626, 349] on h1 "[MEDICAL_DATA] Dominance: Crash Course on Better Health" at bounding box center [563, 348] width 486 height 135
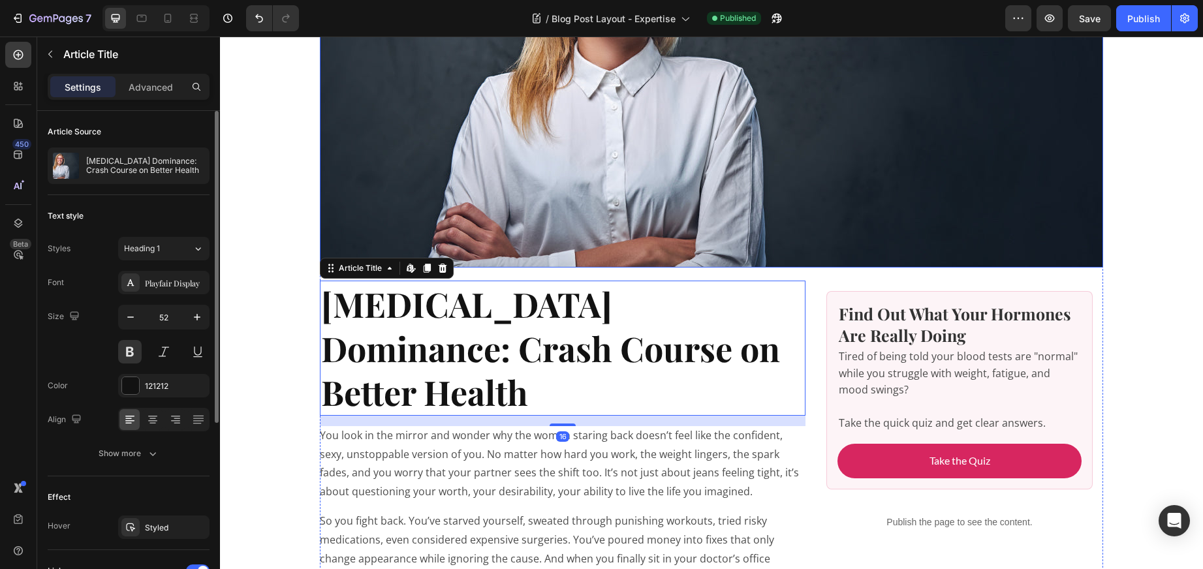
click at [595, 202] on img at bounding box center [712, 63] width 784 height 410
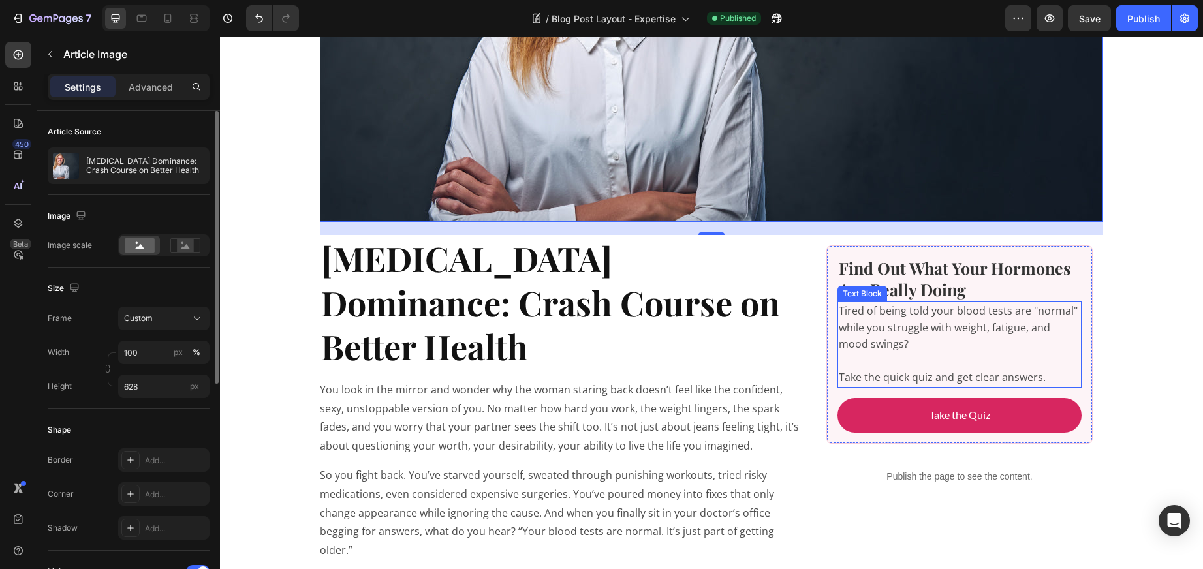
scroll to position [261, 0]
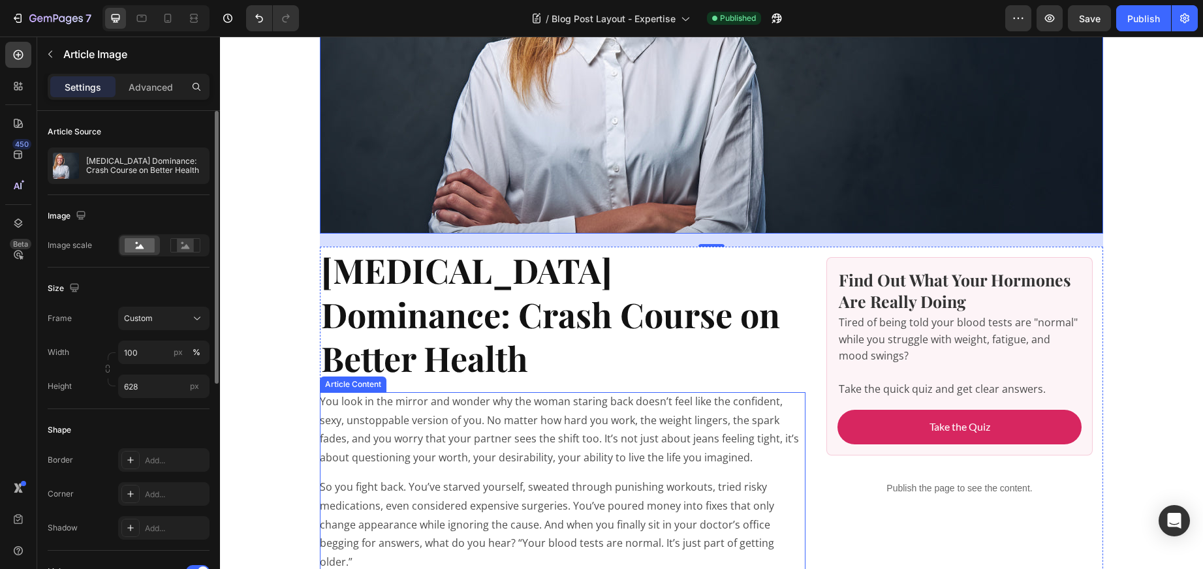
click at [678, 478] on p "So you fight back. You’ve starved yourself, sweated through punishing workouts,…" at bounding box center [563, 525] width 486 height 94
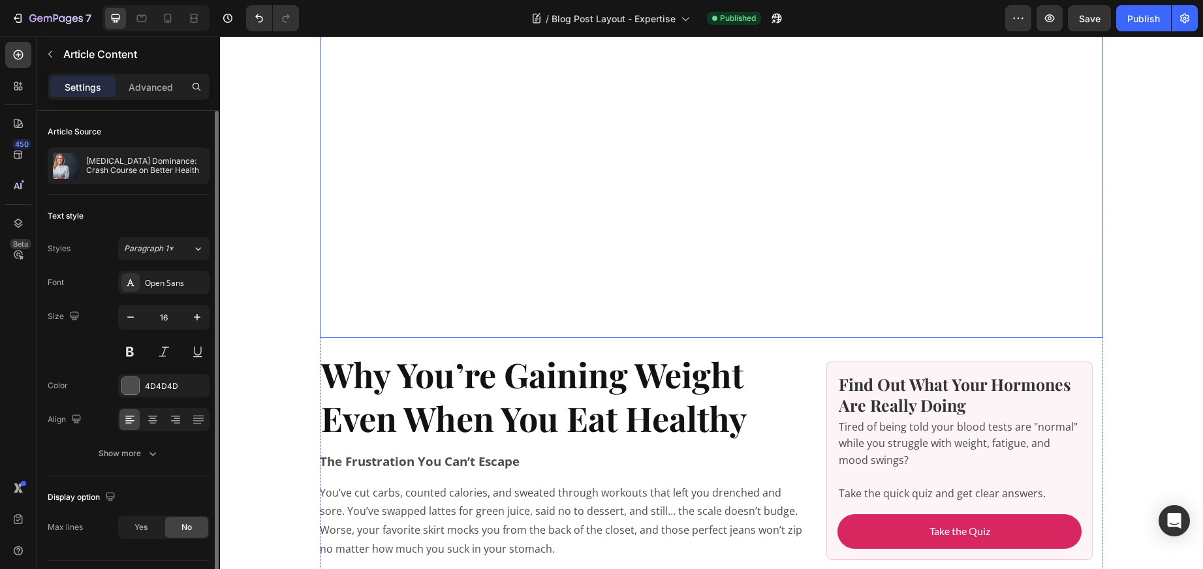
scroll to position [3623, 0]
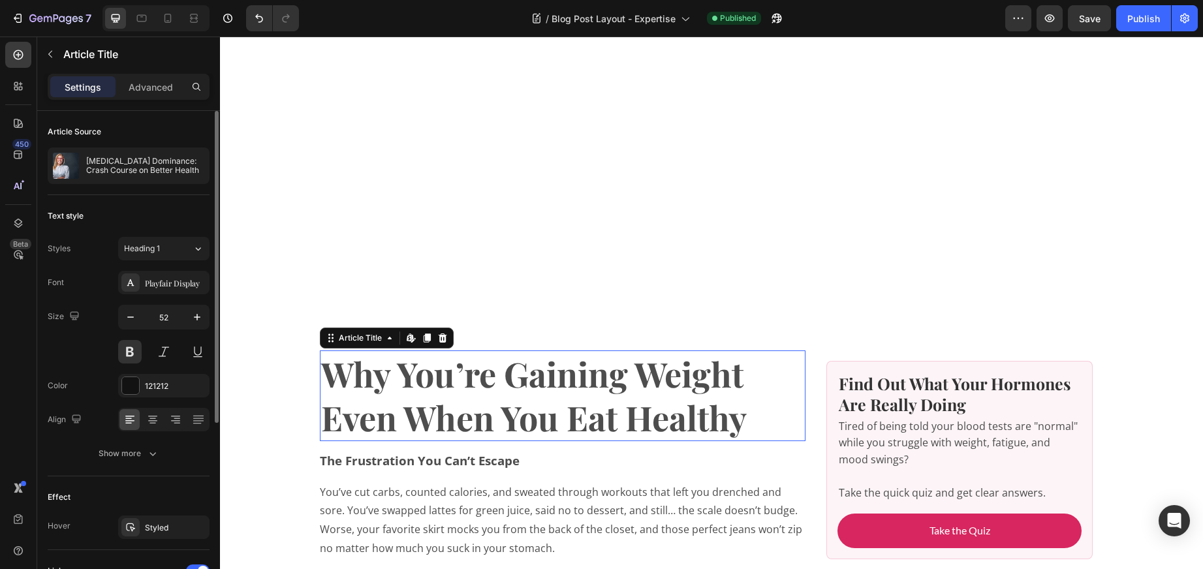
click at [730, 351] on h1 "Why You’re Gaining Weight Even When You Eat Healthy" at bounding box center [563, 396] width 486 height 91
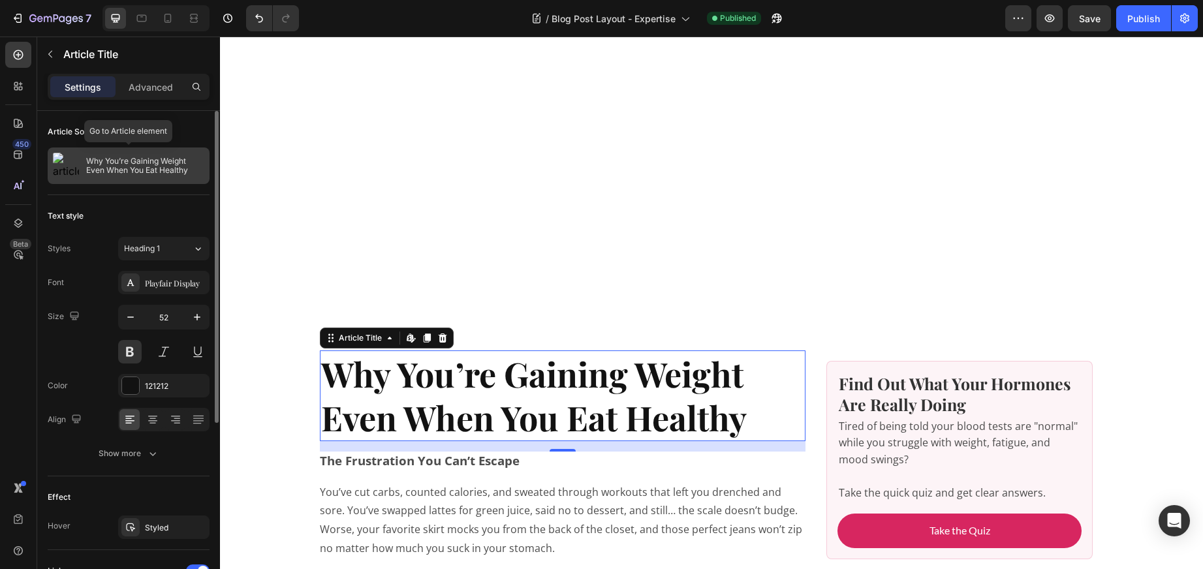
click at [120, 155] on div "Why You’re Gaining Weight Even When You Eat Healthy" at bounding box center [129, 166] width 162 height 37
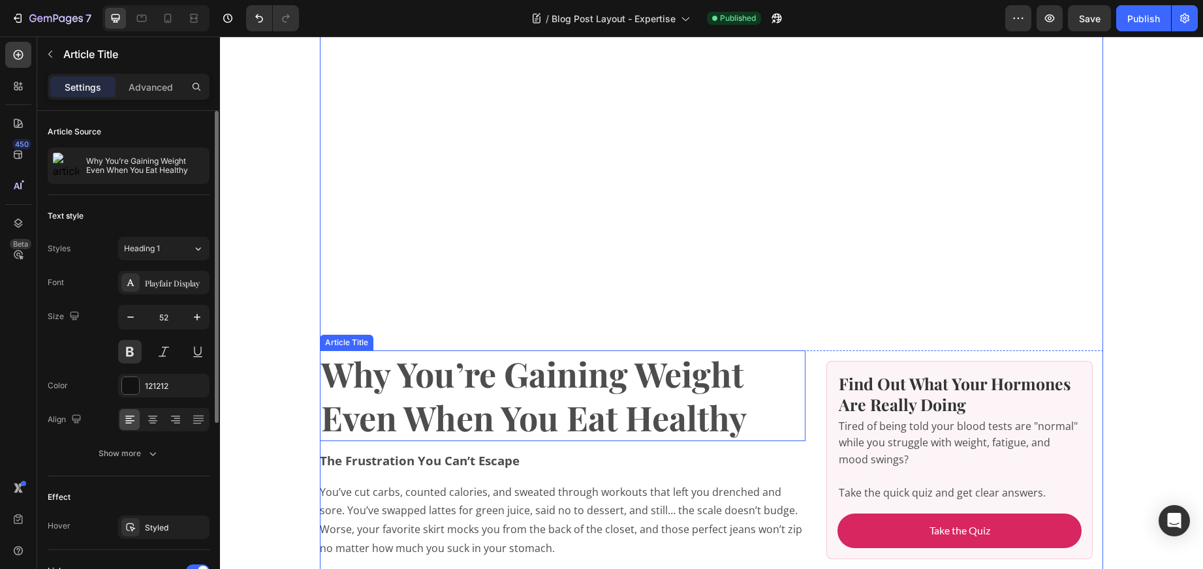
click at [506, 351] on h1 "Why You’re Gaining Weight Even When You Eat Healthy" at bounding box center [563, 396] width 486 height 91
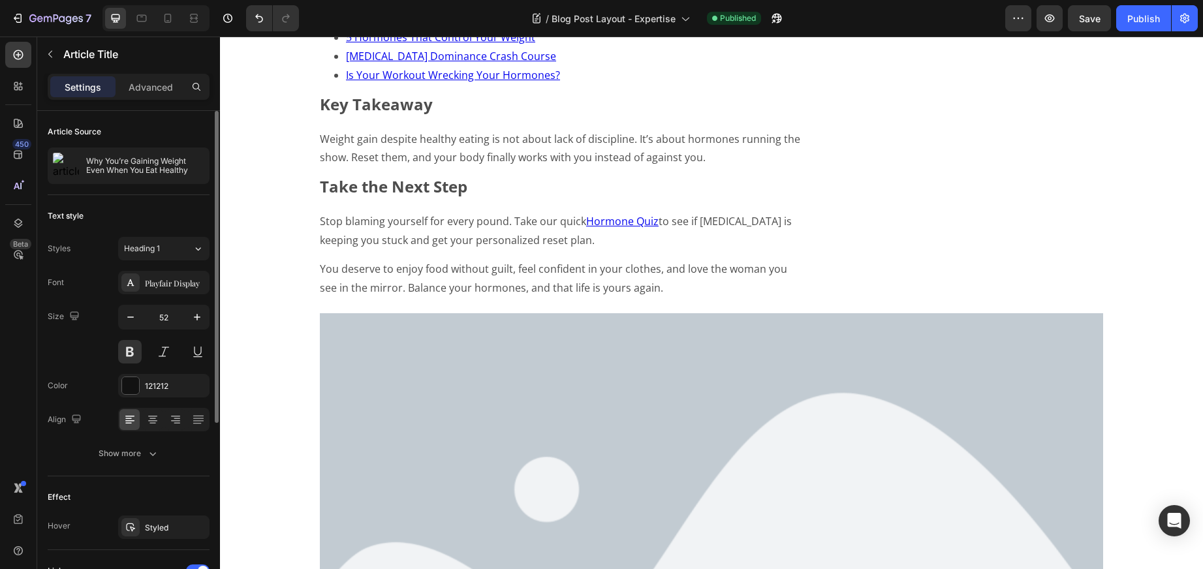
scroll to position [5474, 0]
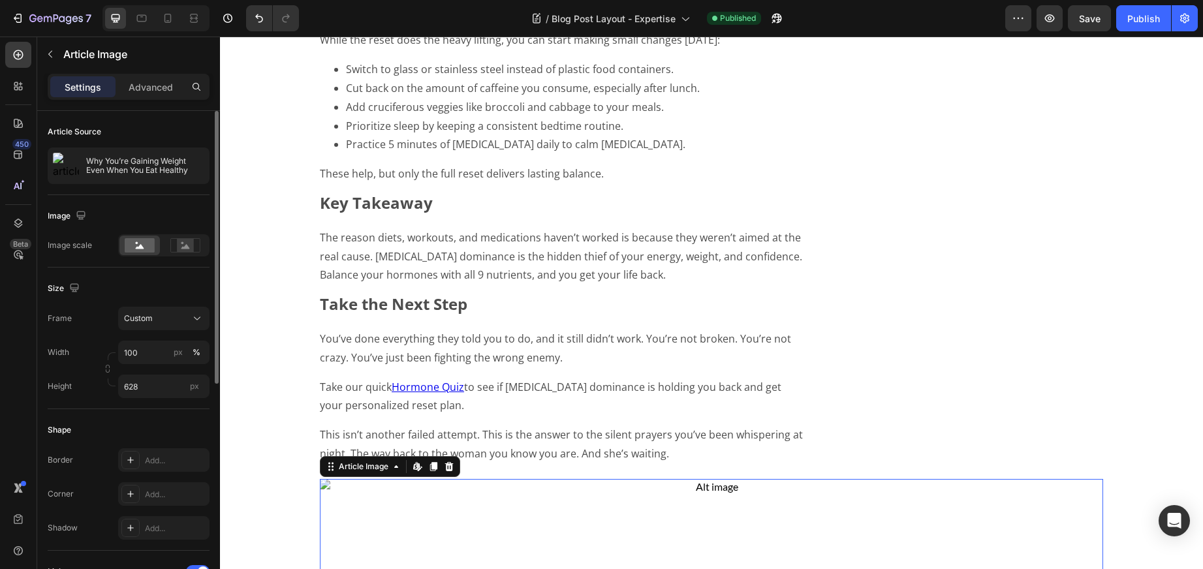
scroll to position [3068, 0]
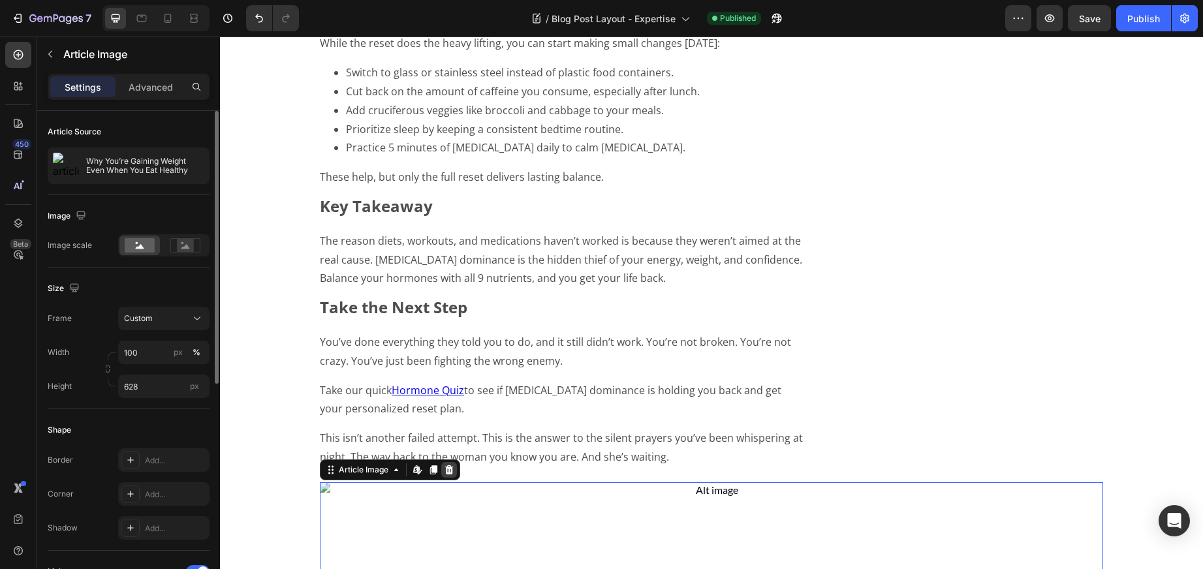
click at [447, 466] on icon at bounding box center [449, 470] width 8 height 9
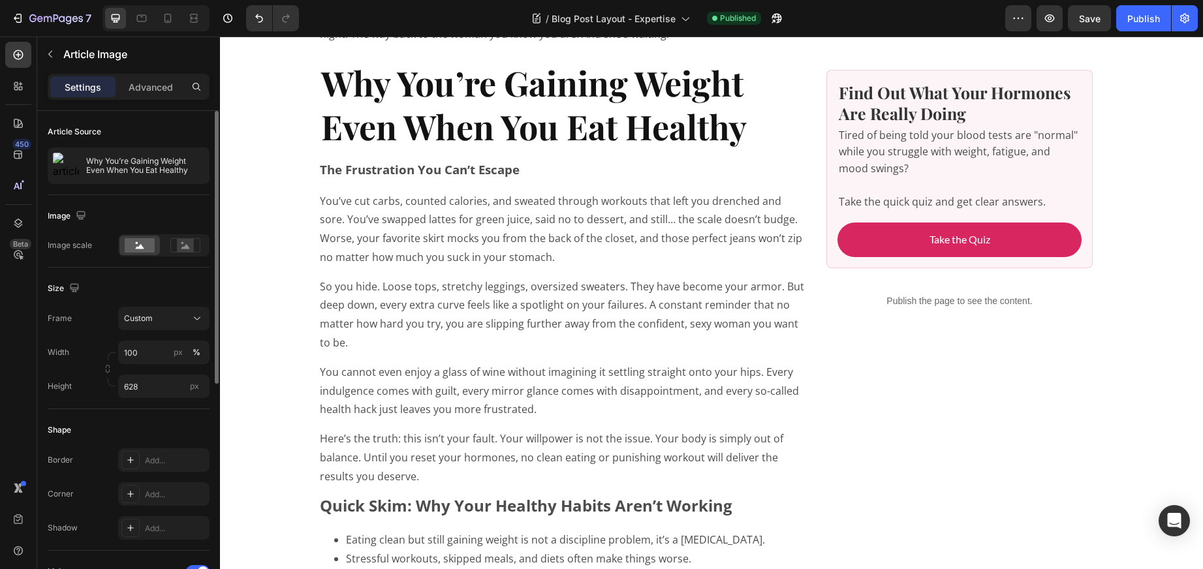
scroll to position [2645, 0]
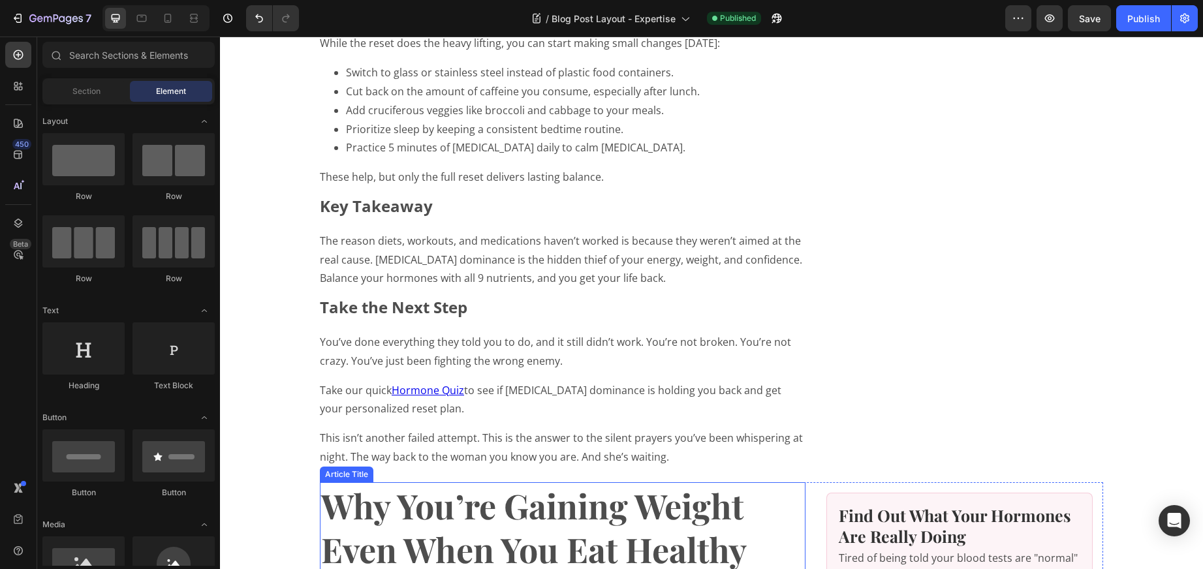
click at [518, 483] on h1 "Why You’re Gaining Weight Even When You Eat Healthy" at bounding box center [563, 528] width 486 height 91
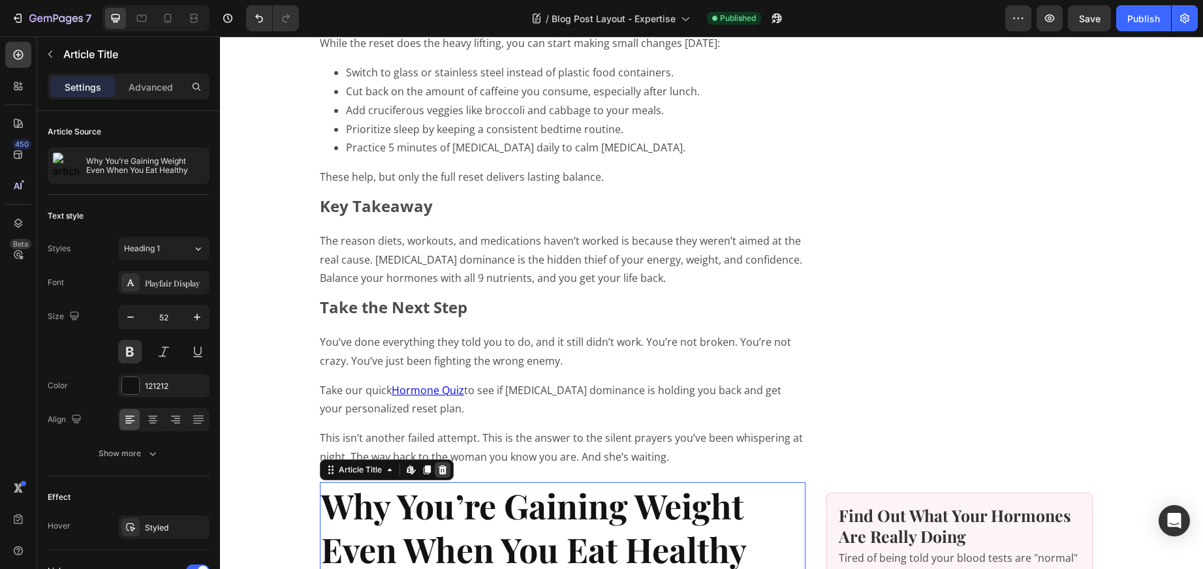
click at [220, 37] on icon at bounding box center [220, 37] width 0 height 0
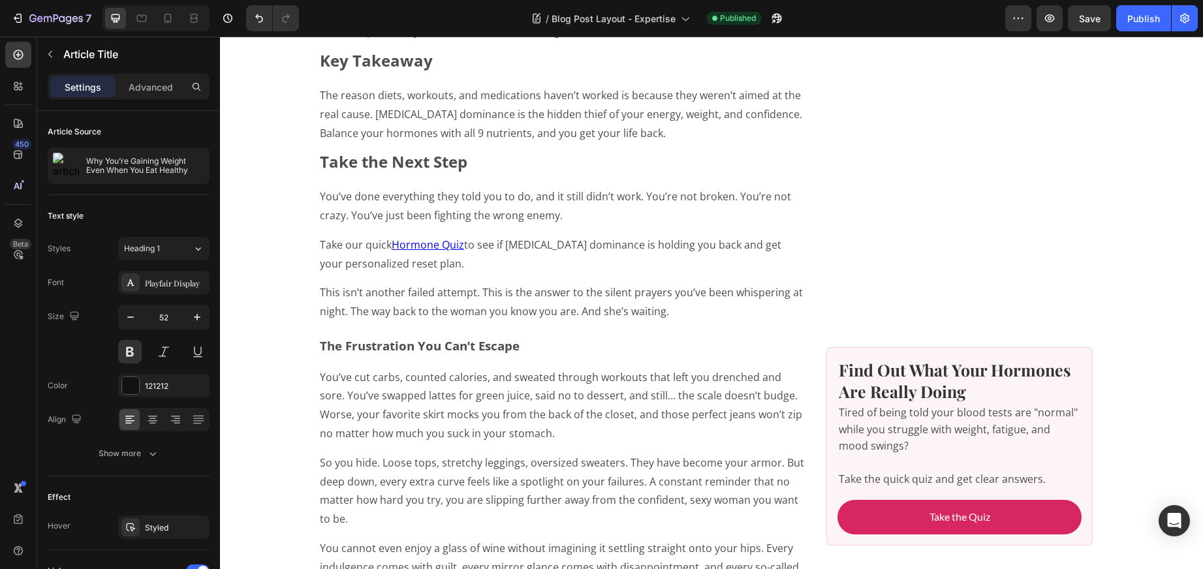
scroll to position [2543, 0]
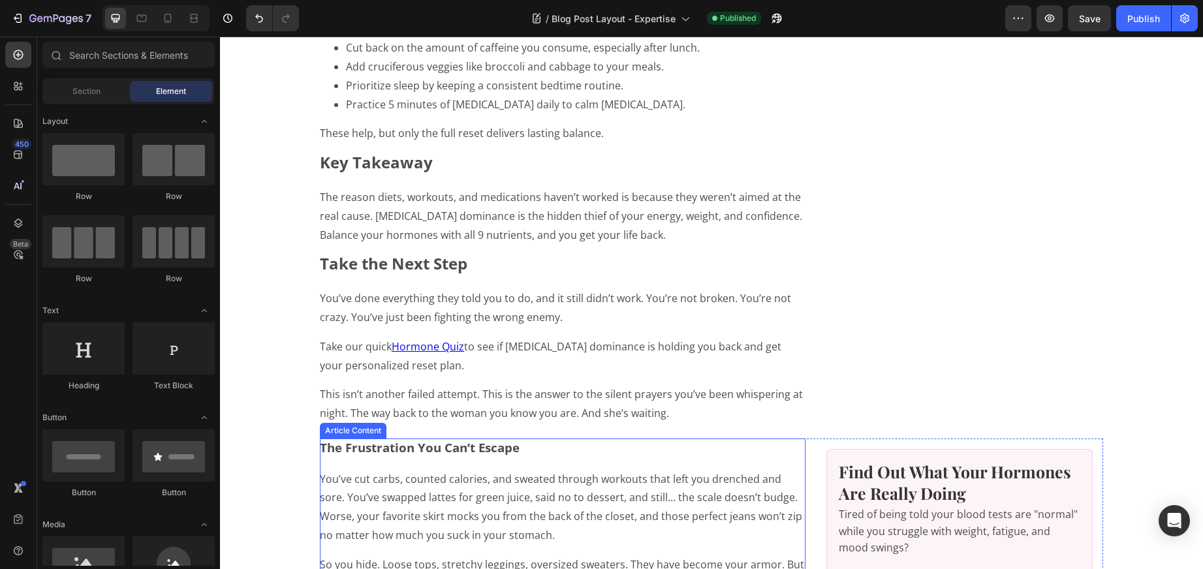
click at [452, 439] on h3 "The Frustration You Can’t Escape" at bounding box center [563, 448] width 486 height 19
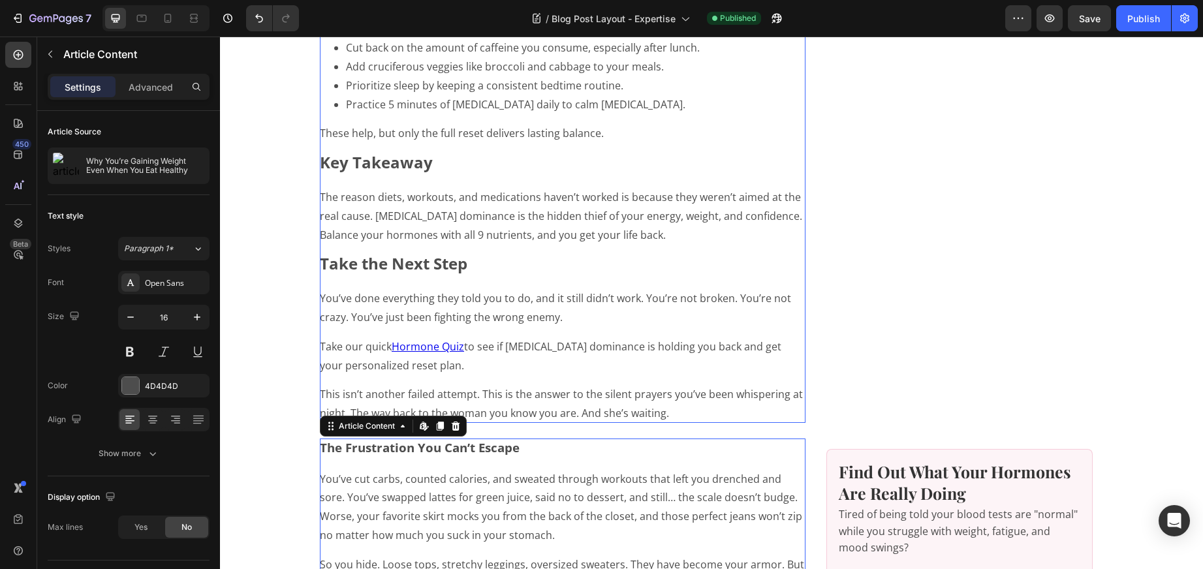
drag, startPoint x: 570, startPoint y: 430, endPoint x: 648, endPoint y: 446, distance: 79.3
click at [570, 470] on p "You’ve cut carbs, counted calories, and sweated through workouts that left you …" at bounding box center [563, 507] width 486 height 75
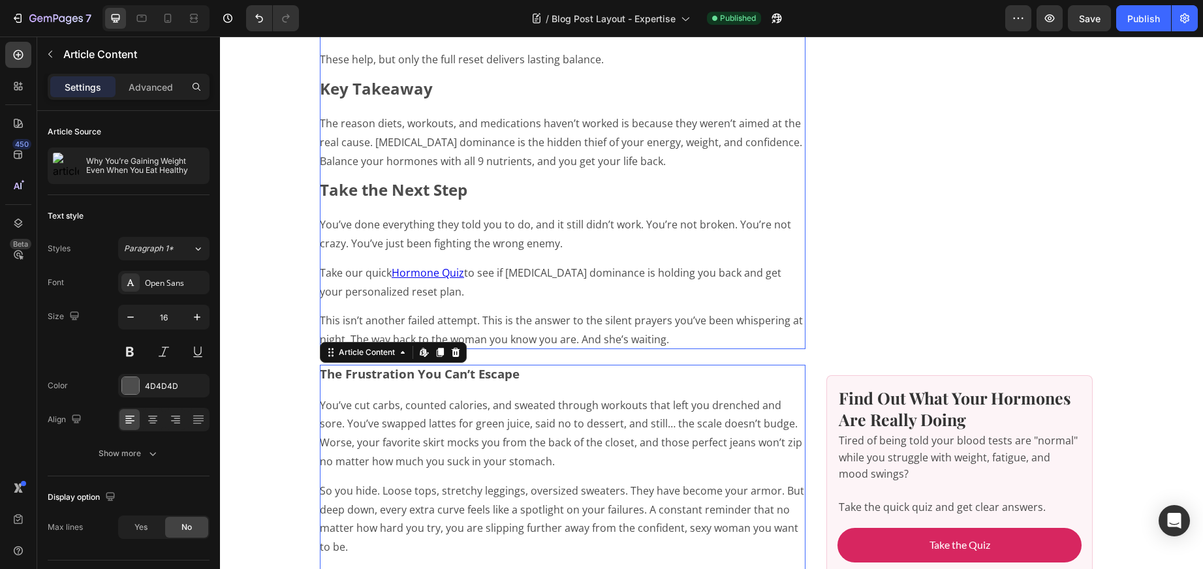
scroll to position [2622, 0]
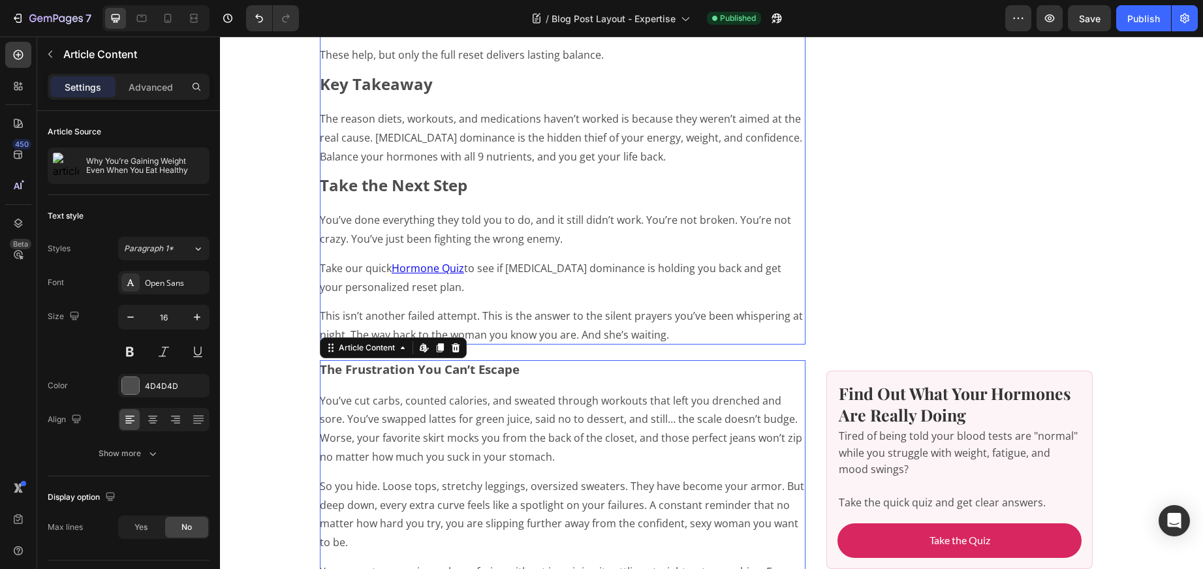
click at [323, 477] on p "So you hide. Loose tops, stretchy leggings, oversized sweaters. They have becom…" at bounding box center [563, 514] width 486 height 75
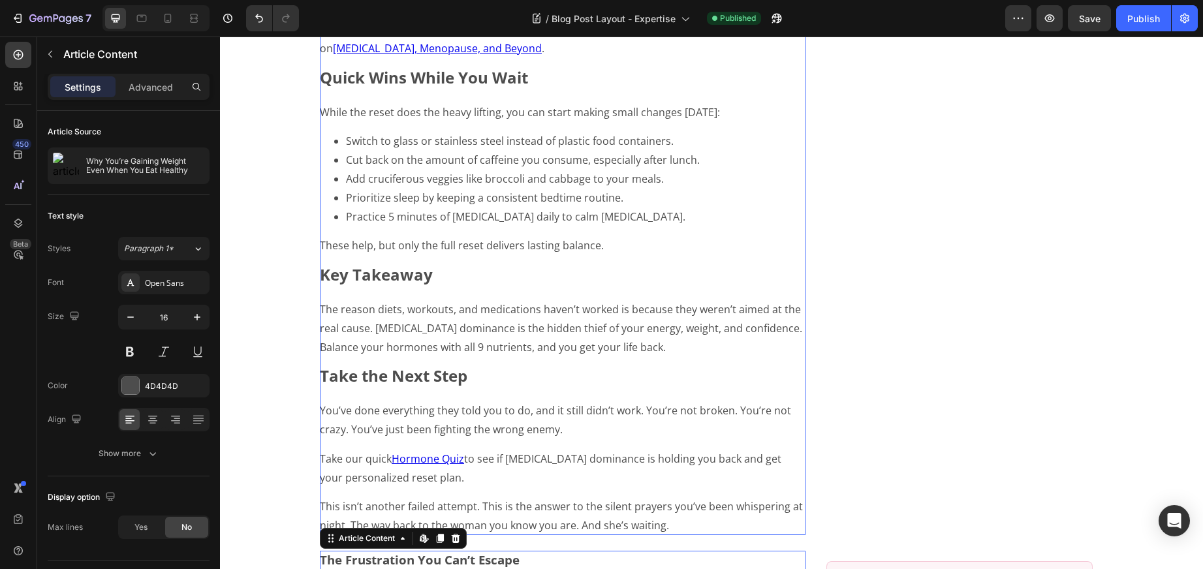
scroll to position [2430, 0]
click at [260, 13] on icon "Undo/Redo" at bounding box center [259, 18] width 13 height 13
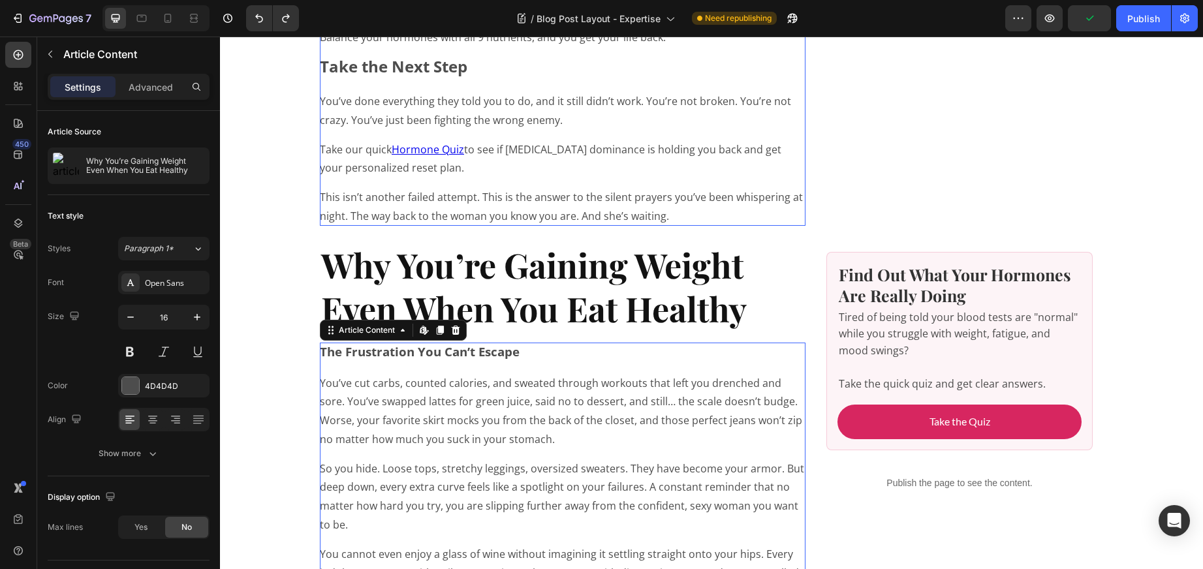
scroll to position [2938, 0]
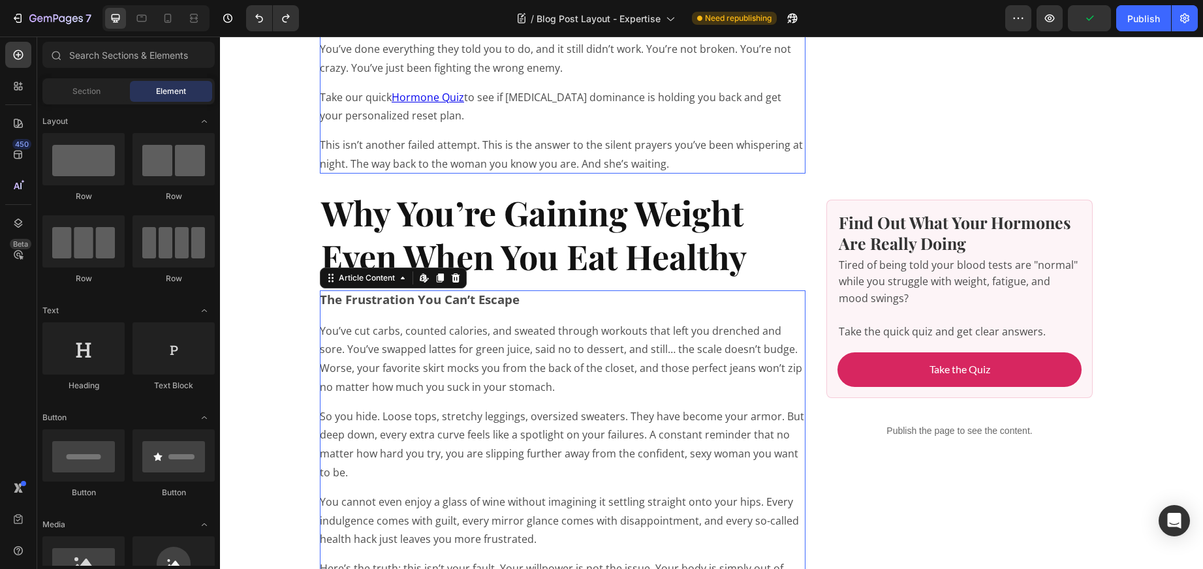
click at [443, 407] on p "So you hide. Loose tops, stretchy leggings, oversized sweaters. They have becom…" at bounding box center [563, 444] width 486 height 75
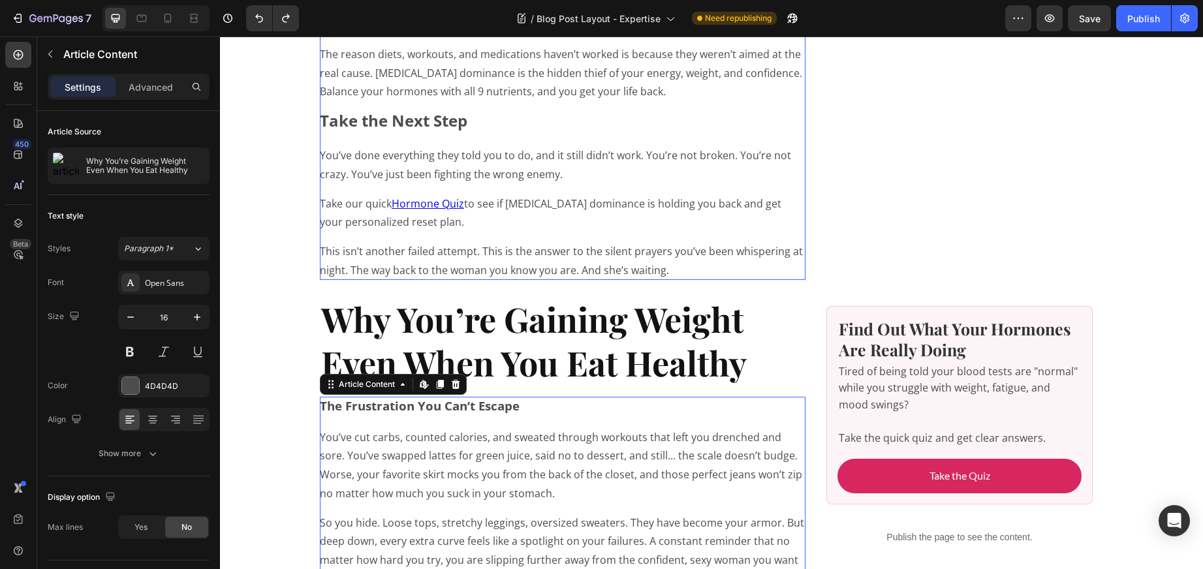
scroll to position [2835, 0]
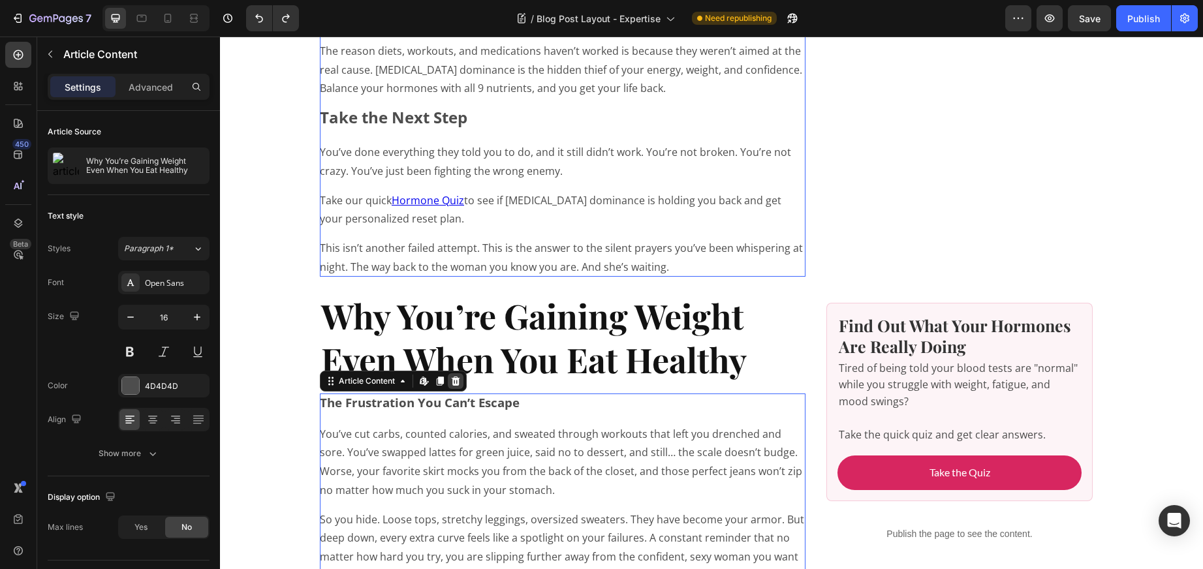
click at [220, 37] on icon at bounding box center [220, 37] width 0 height 0
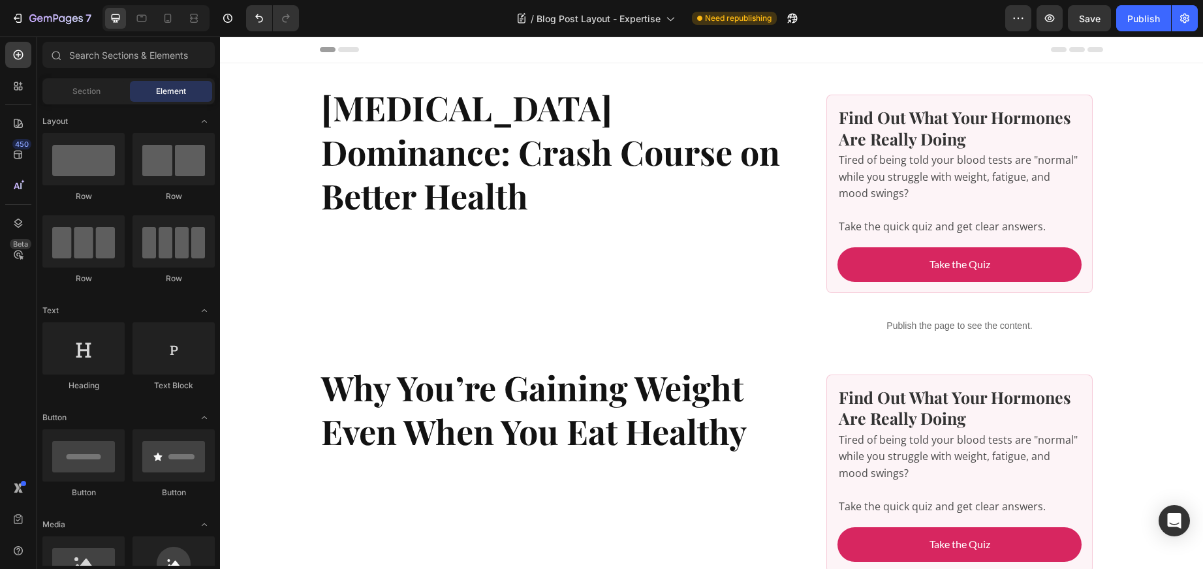
scroll to position [2, 0]
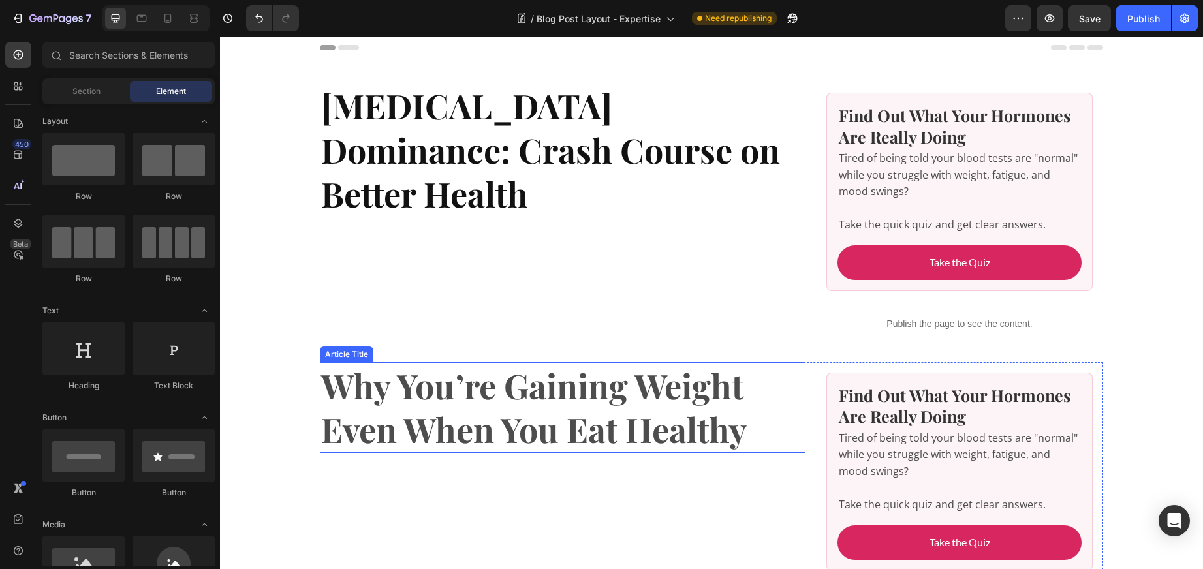
click at [684, 388] on h1 "Why You’re Gaining Weight Even When You Eat Healthy" at bounding box center [563, 407] width 486 height 91
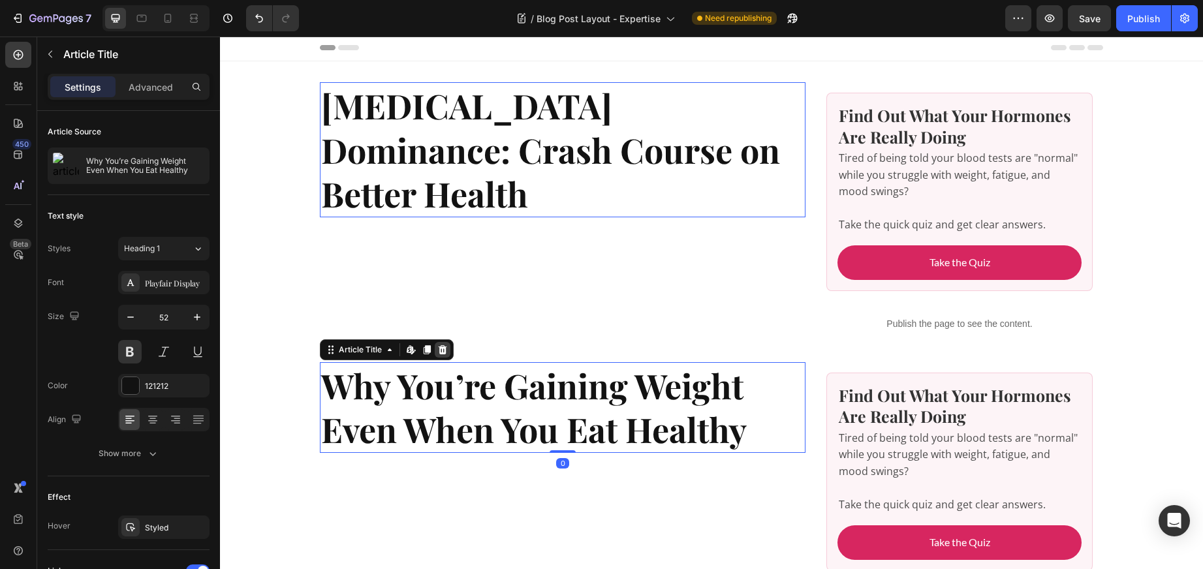
click at [220, 37] on icon at bounding box center [220, 37] width 0 height 0
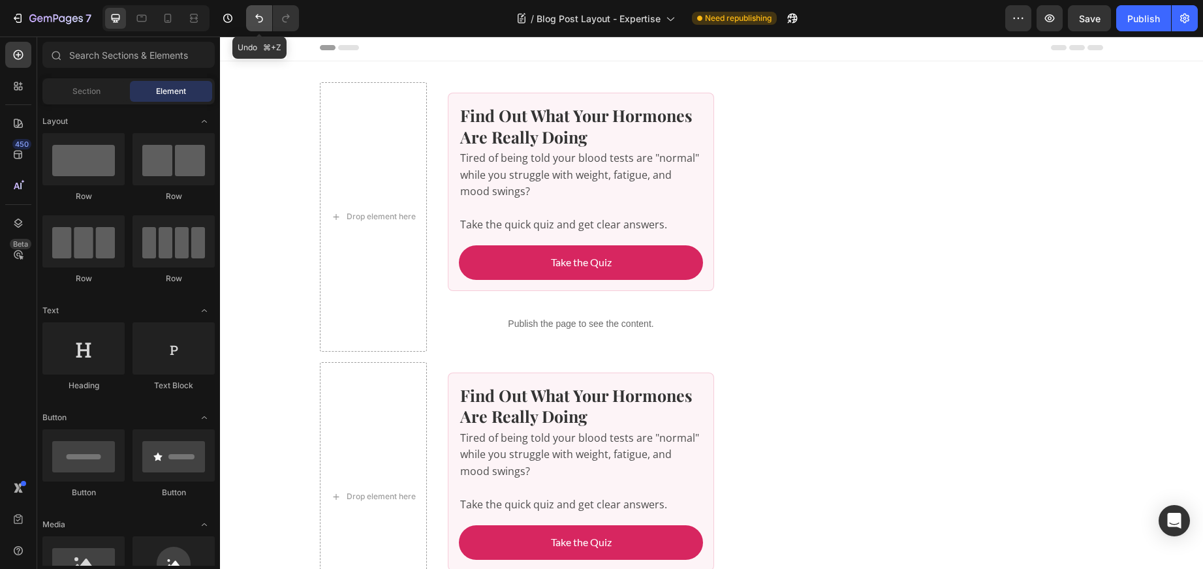
click at [255, 12] on icon "Undo/Redo" at bounding box center [259, 18] width 13 height 13
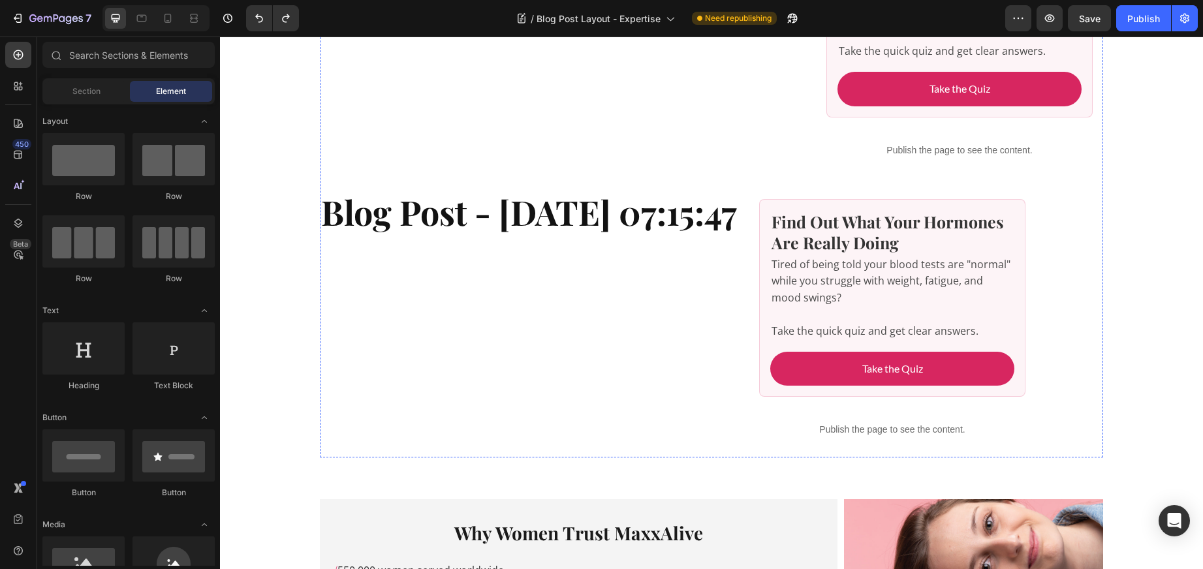
scroll to position [456, 0]
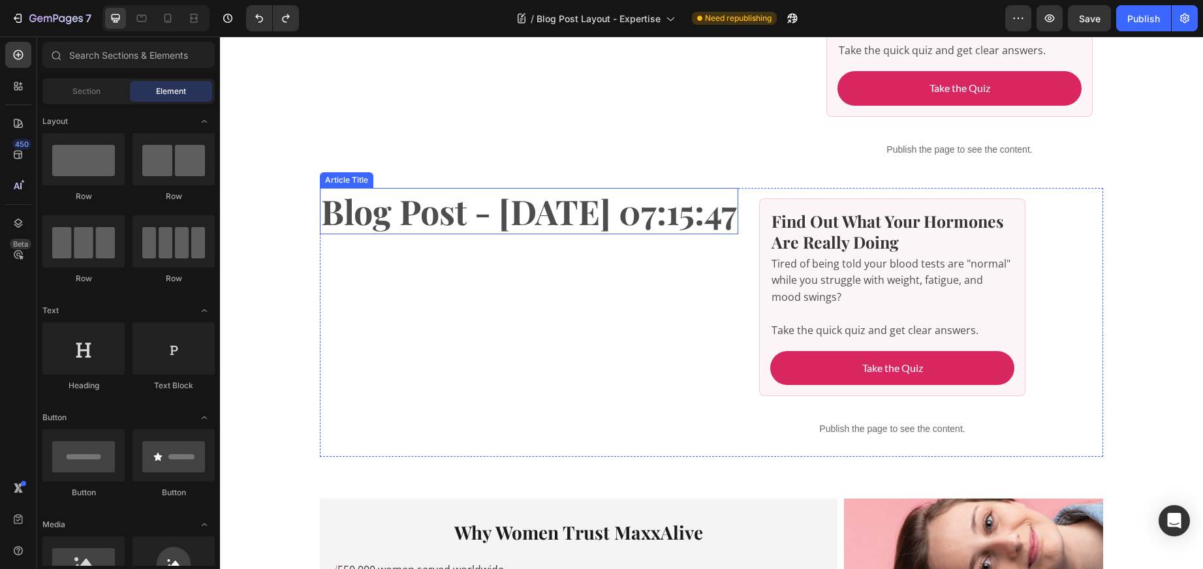
click at [424, 219] on h1 "Blog Post - [DATE] 07:15:47" at bounding box center [529, 211] width 419 height 47
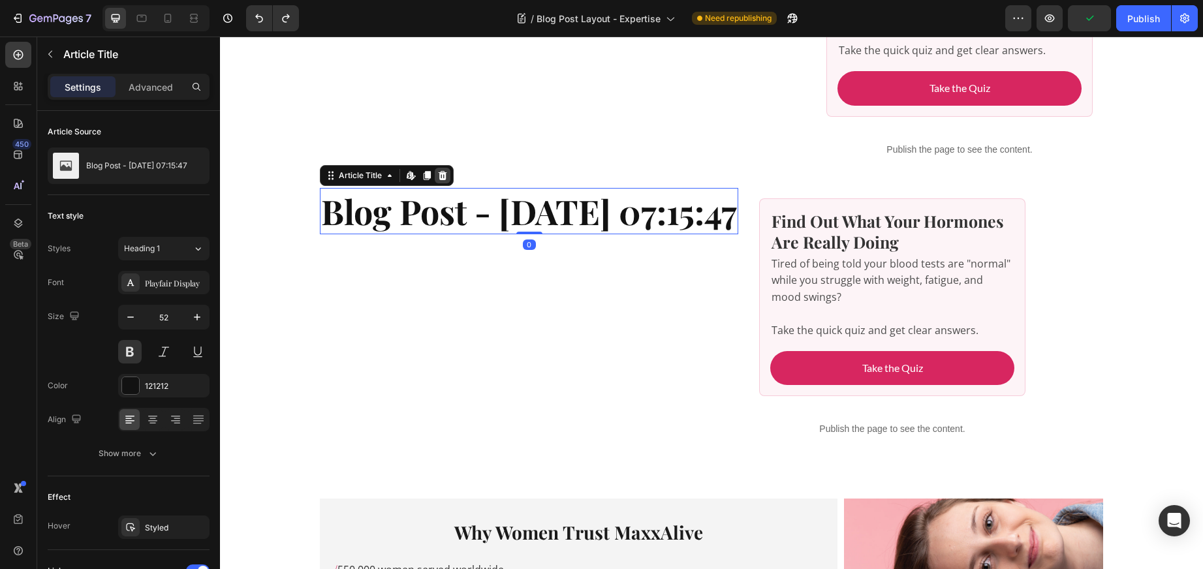
click at [220, 37] on icon at bounding box center [220, 37] width 0 height 0
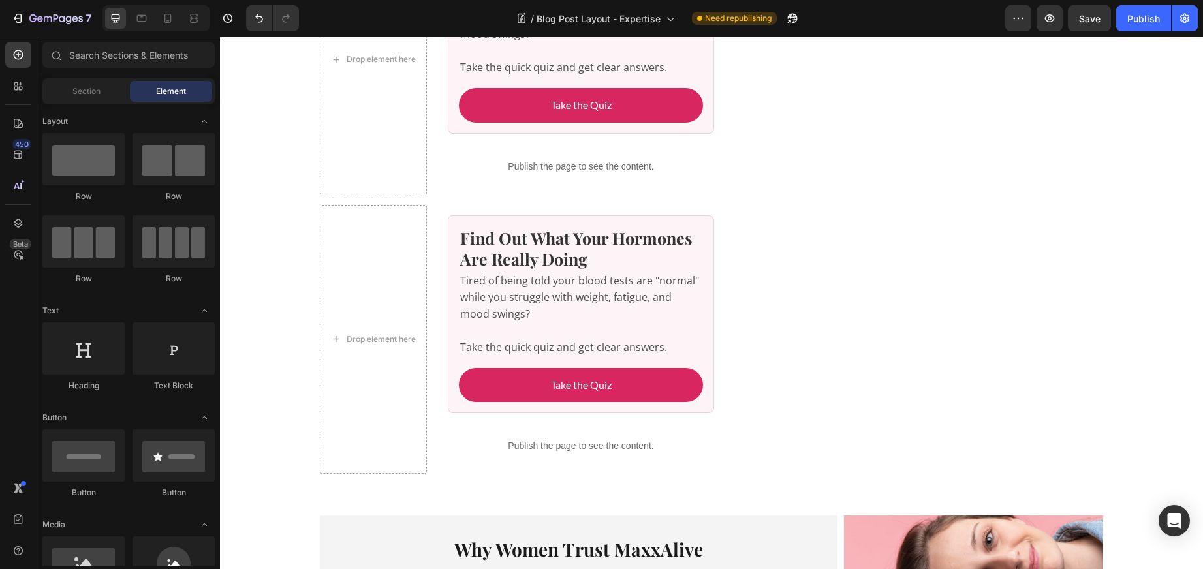
scroll to position [437, 0]
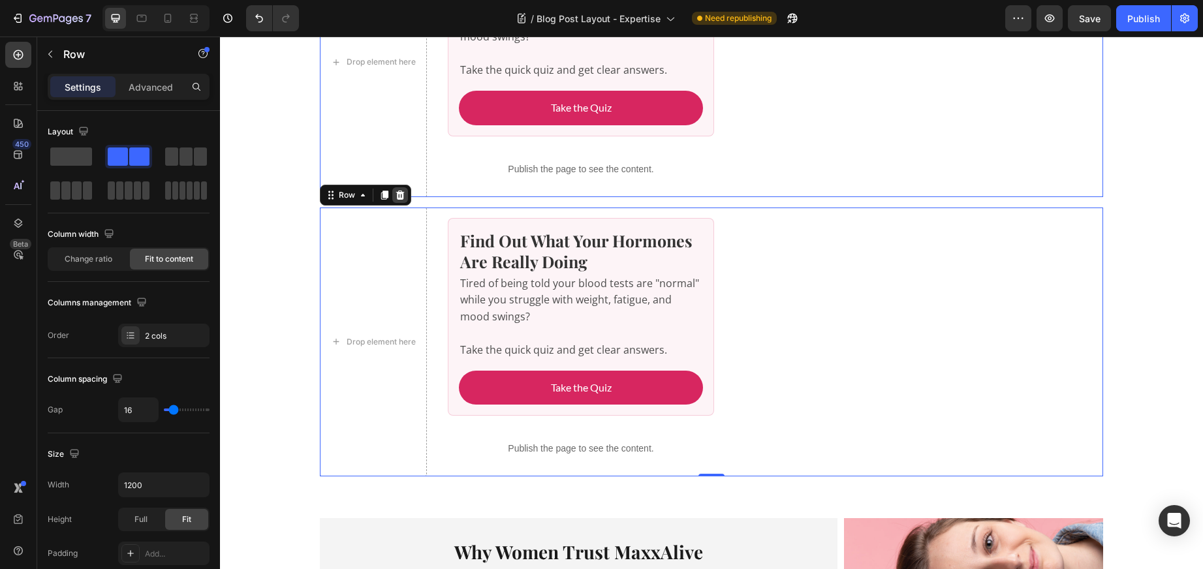
click at [220, 37] on icon at bounding box center [220, 37] width 0 height 0
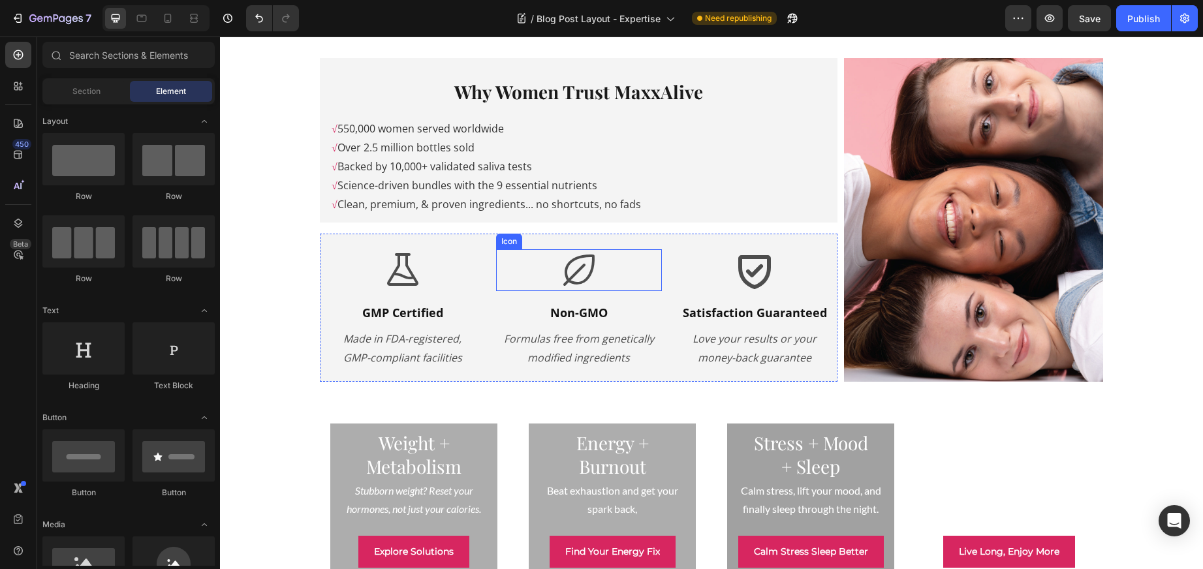
scroll to position [0, 0]
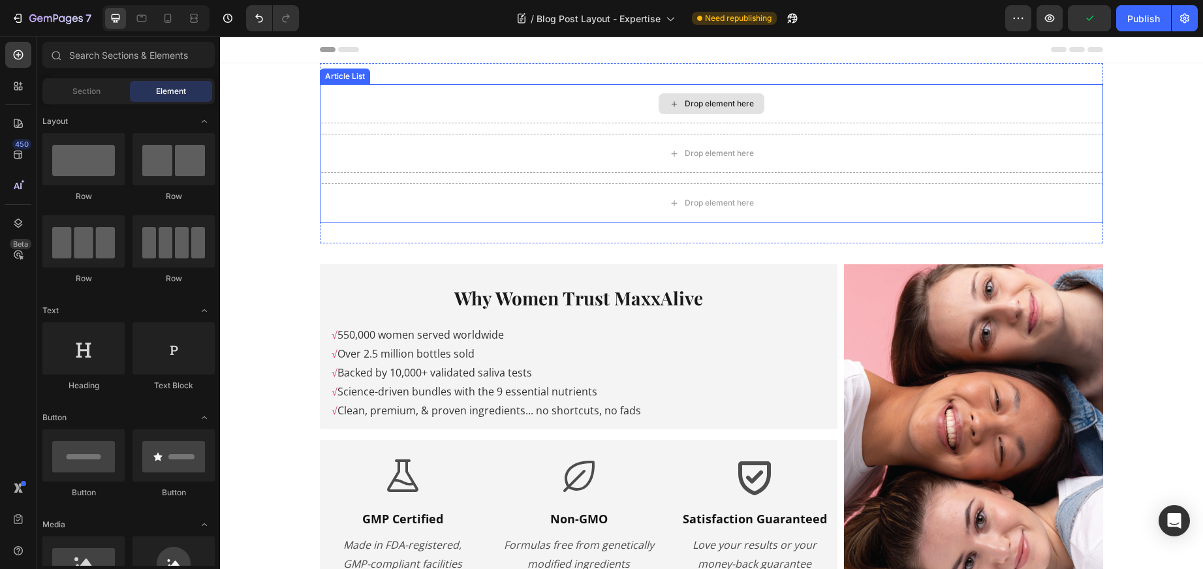
click at [597, 104] on div "Drop element here" at bounding box center [712, 103] width 784 height 39
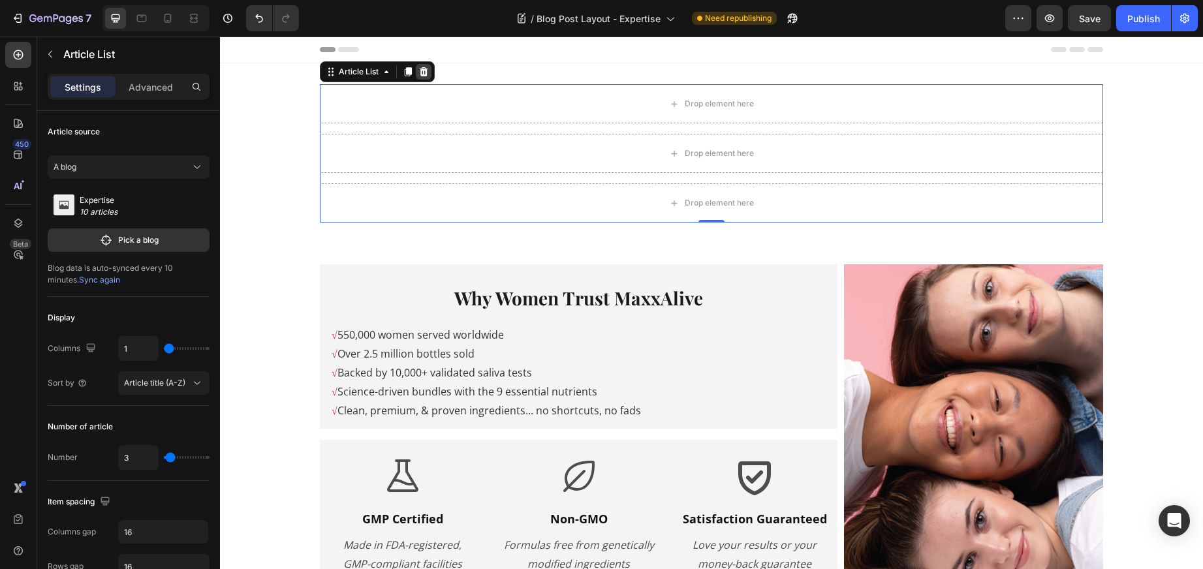
click at [421, 69] on icon at bounding box center [424, 71] width 8 height 9
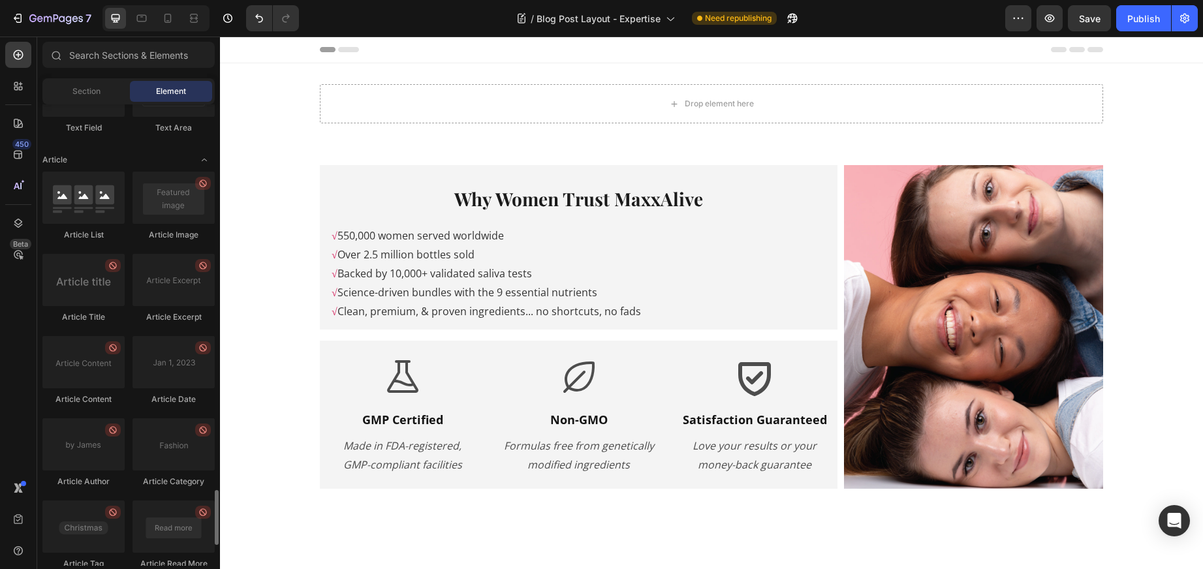
scroll to position [3280, 0]
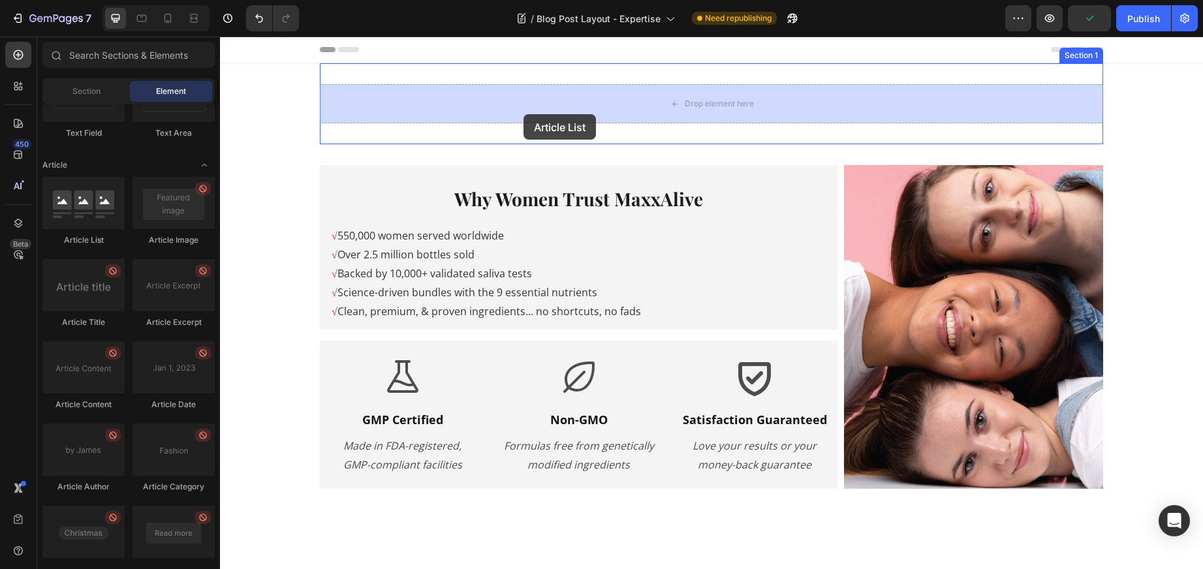
drag, startPoint x: 311, startPoint y: 235, endPoint x: 524, endPoint y: 114, distance: 244.8
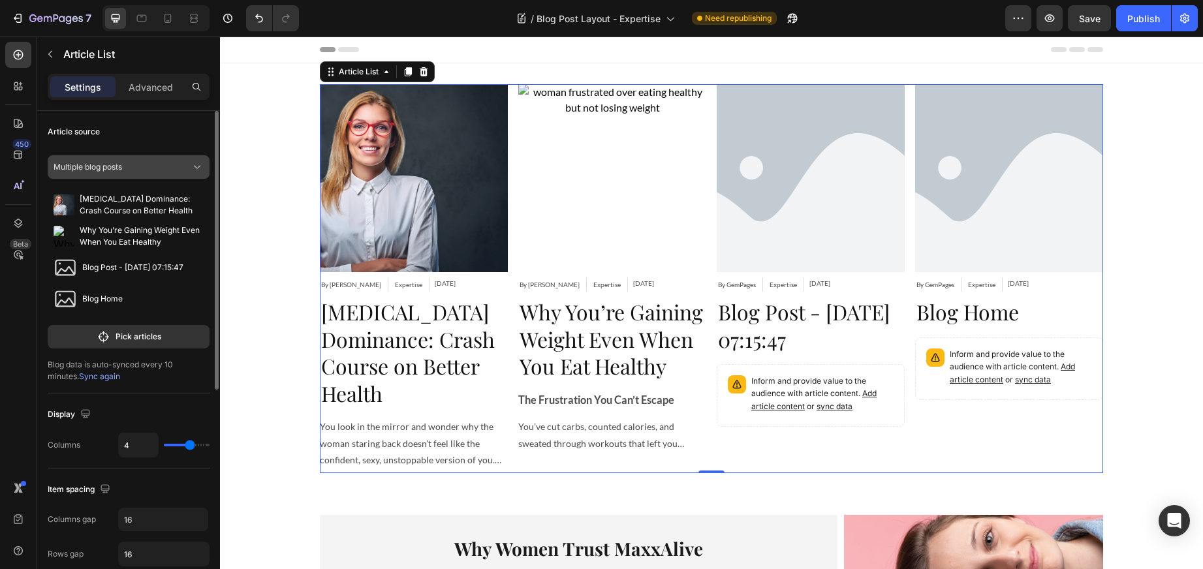
click at [181, 165] on div "Multiple blog posts" at bounding box center [121, 167] width 135 height 12
click at [90, 216] on span "A blog" at bounding box center [87, 222] width 23 height 12
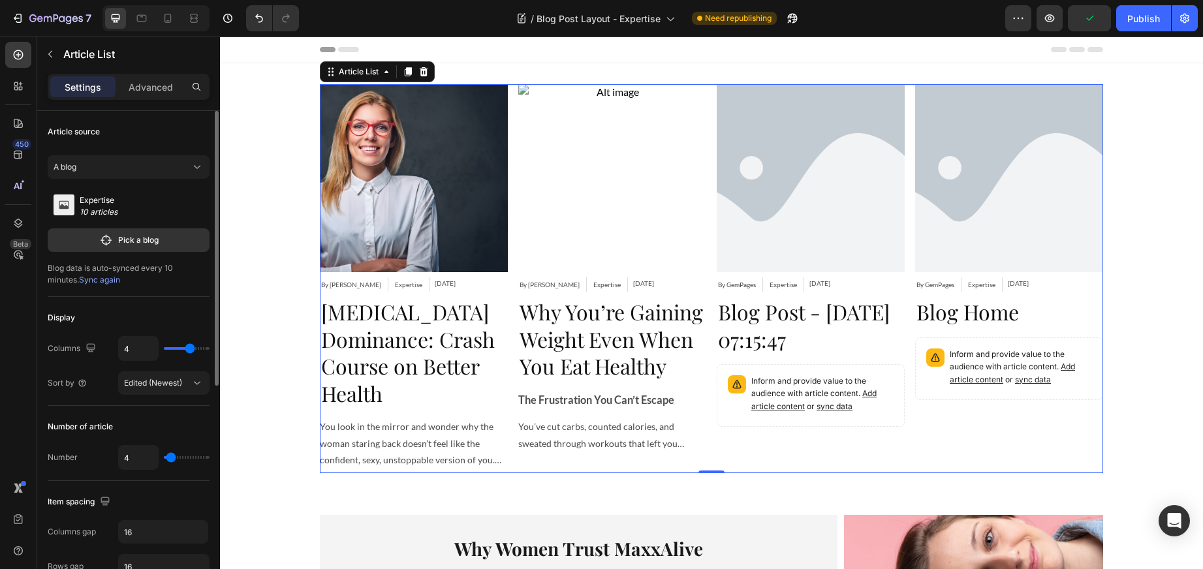
type input "3"
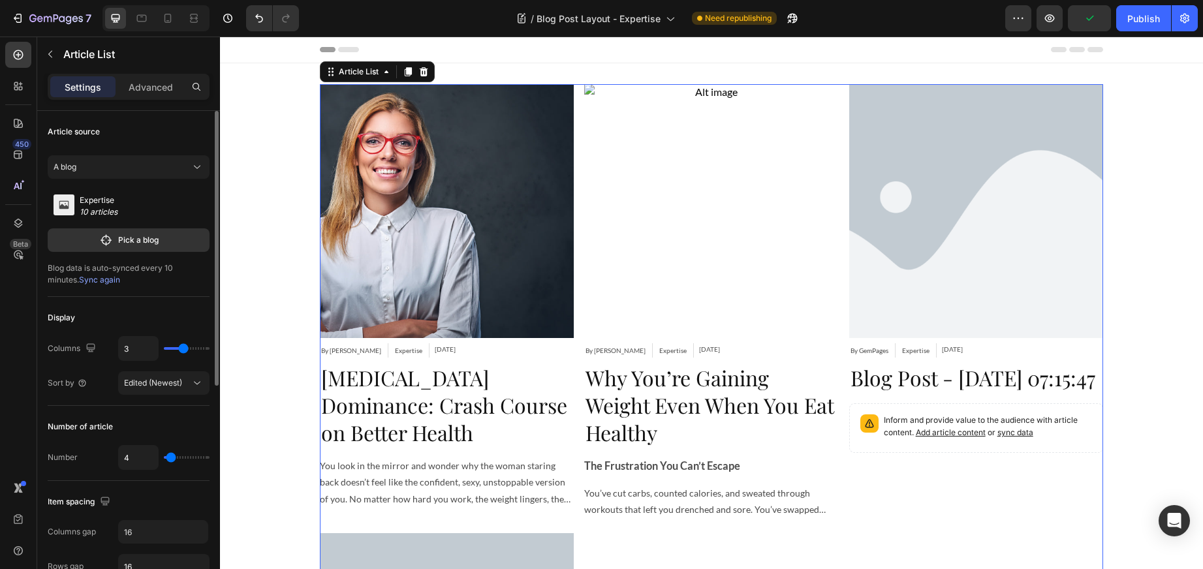
type input "2"
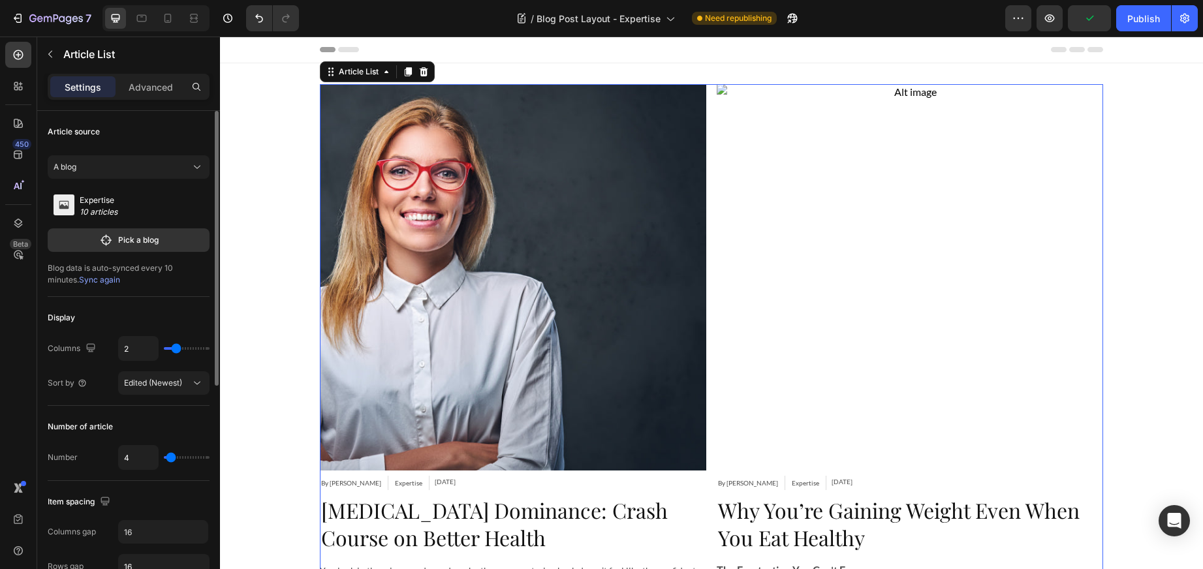
type input "1"
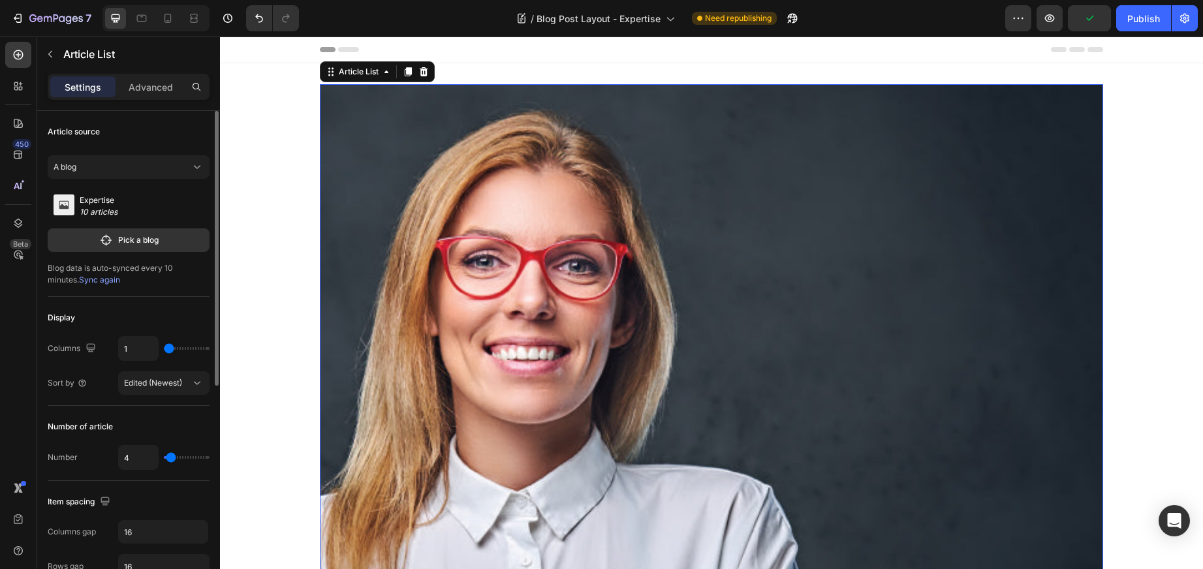
drag, startPoint x: 182, startPoint y: 347, endPoint x: 167, endPoint y: 348, distance: 15.0
type input "1"
click at [167, 348] on input "range" at bounding box center [187, 348] width 46 height 3
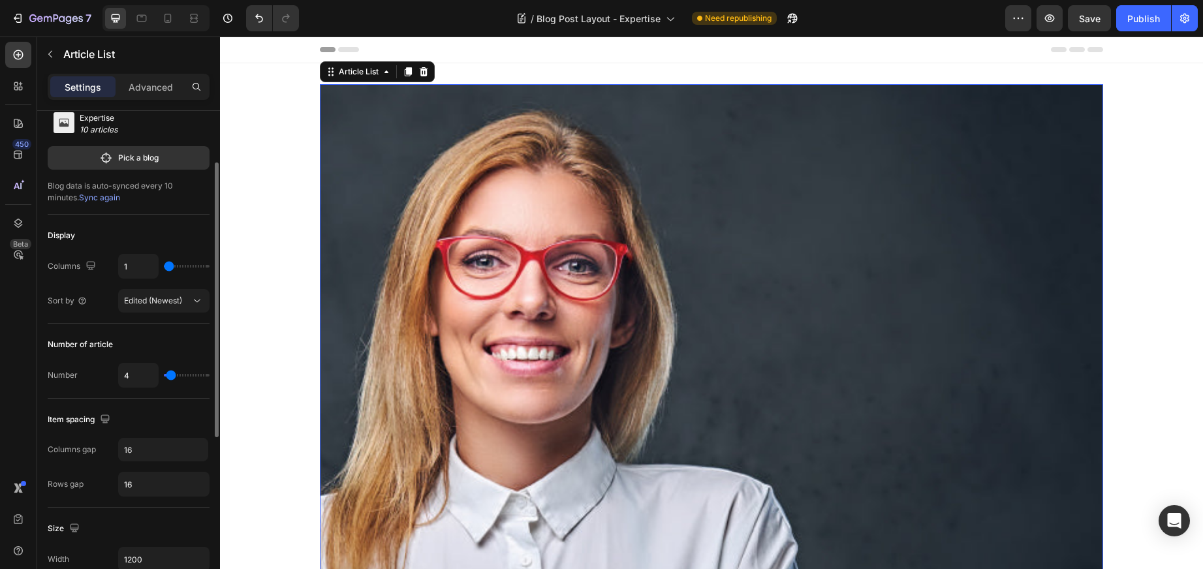
scroll to position [88, 0]
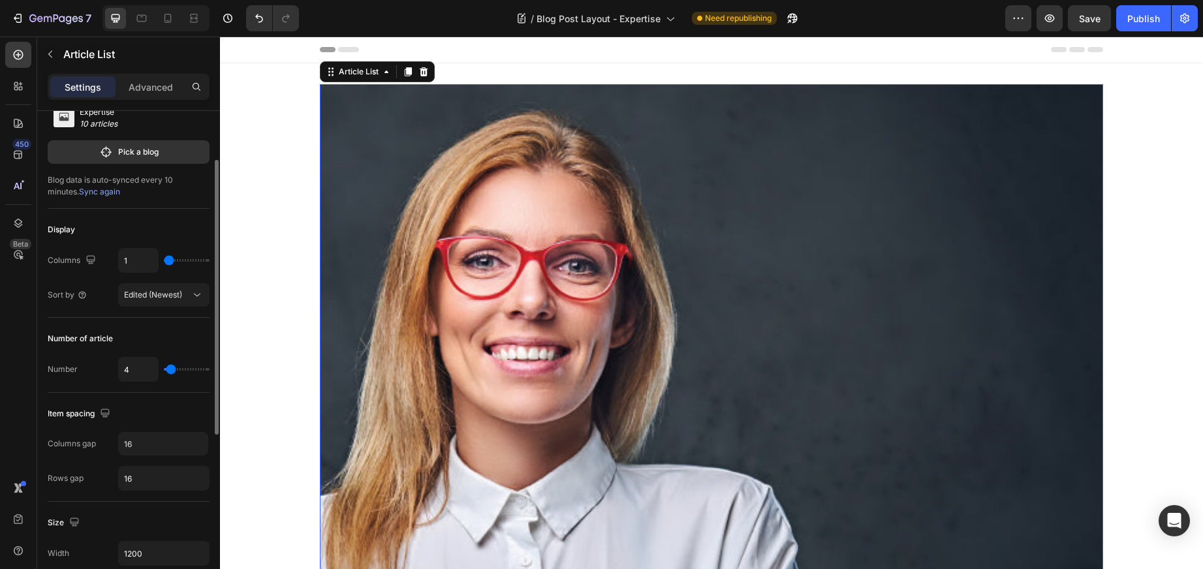
type input "1"
drag, startPoint x: 169, startPoint y: 372, endPoint x: 159, endPoint y: 372, distance: 9.8
type input "1"
click at [164, 371] on input "range" at bounding box center [187, 369] width 46 height 3
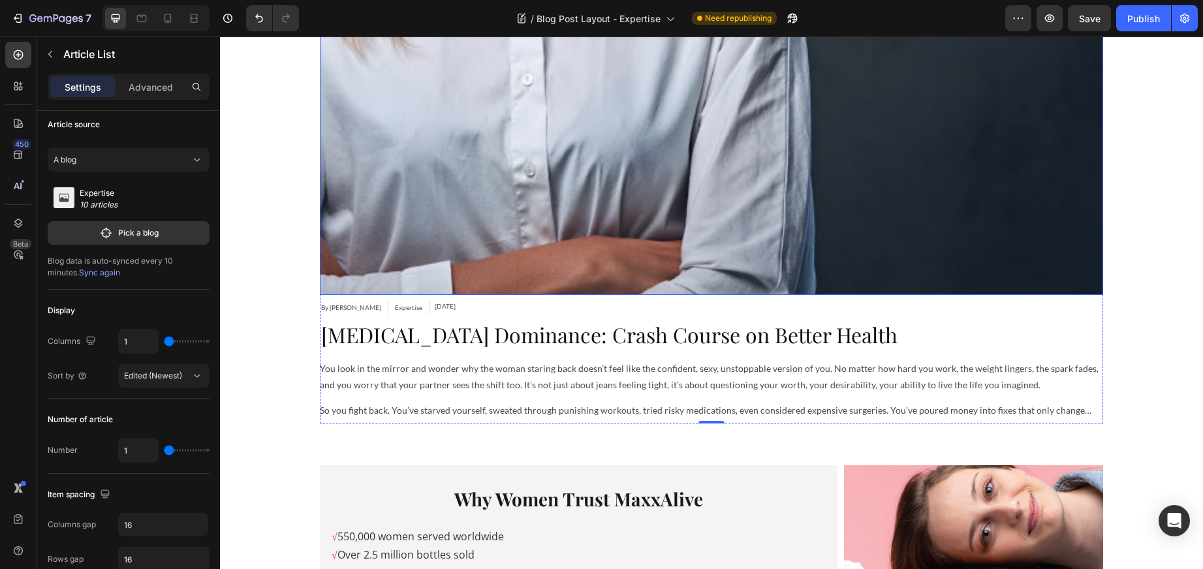
scroll to position [580, 0]
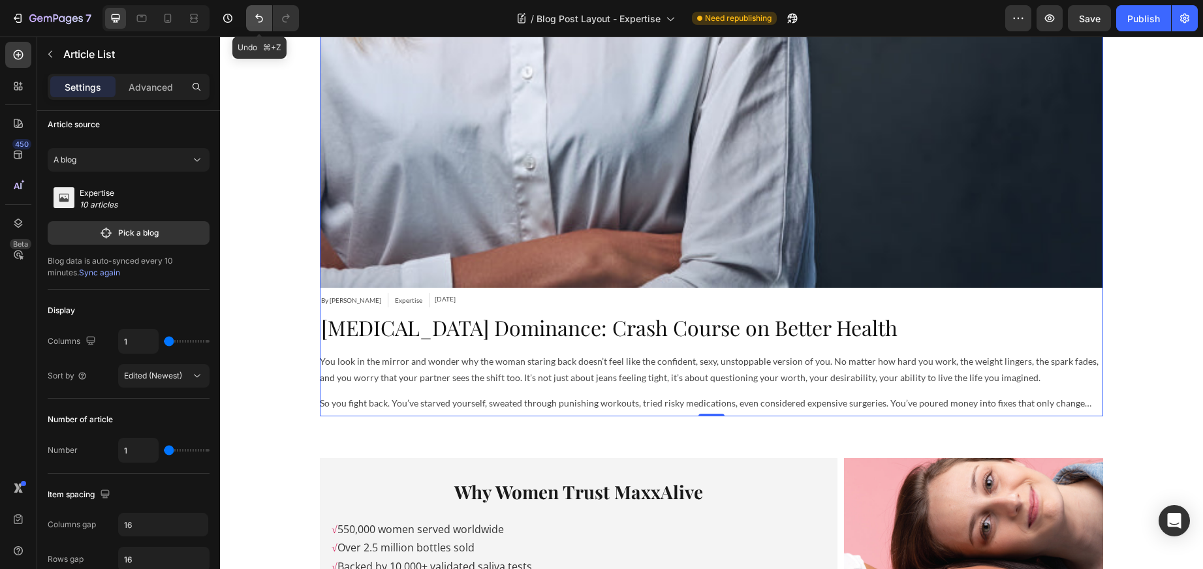
click at [259, 16] on icon "Undo/Redo" at bounding box center [259, 18] width 8 height 8
type input "4"
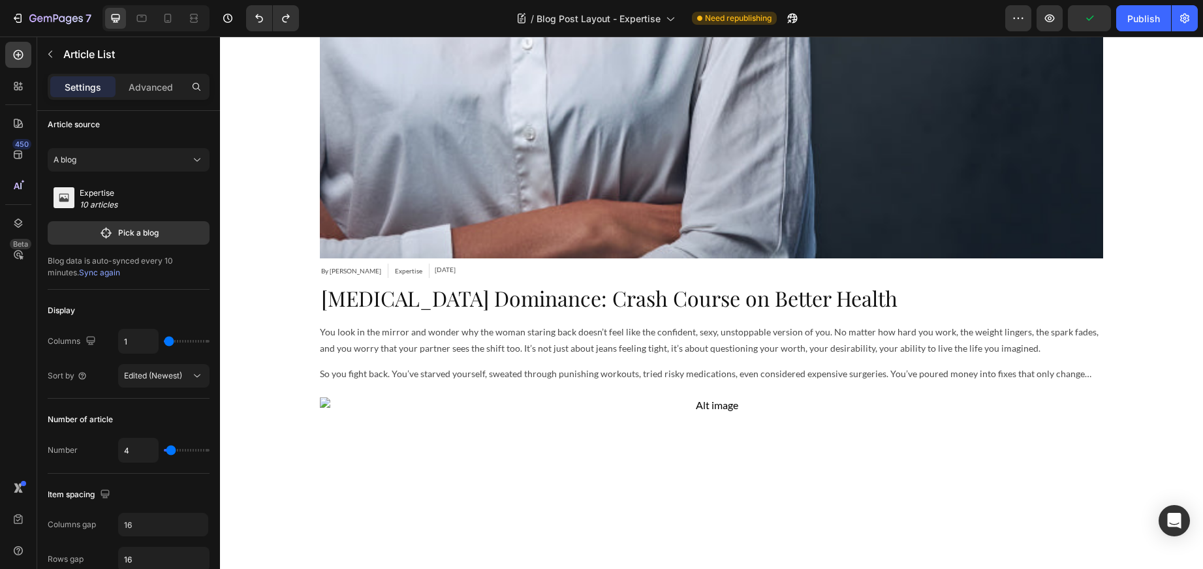
scroll to position [612, 0]
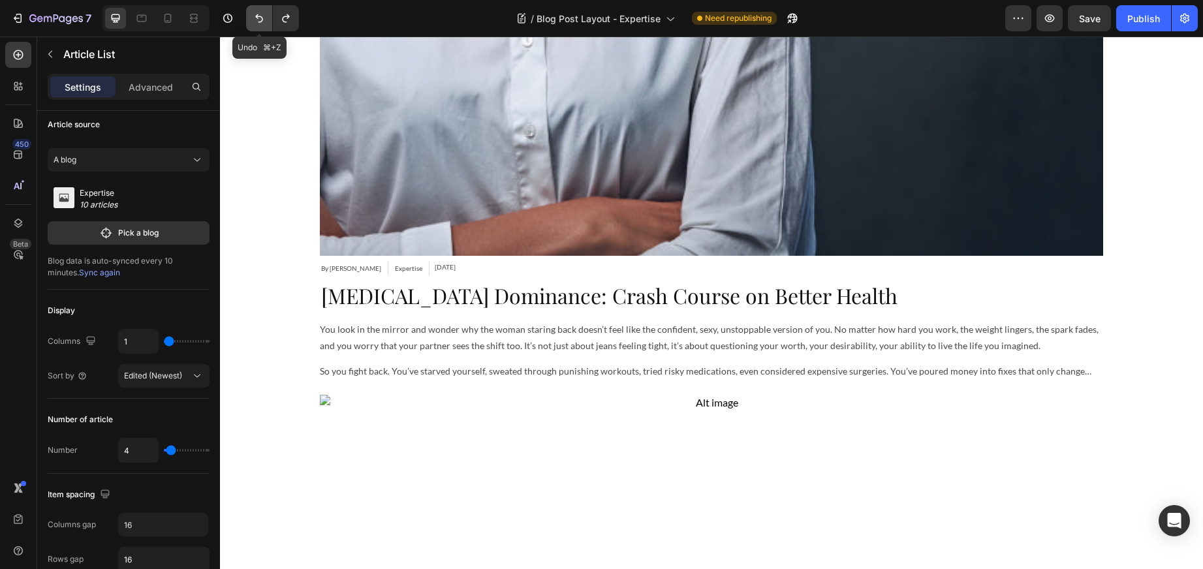
click at [254, 18] on icon "Undo/Redo" at bounding box center [259, 18] width 13 height 13
type input "4"
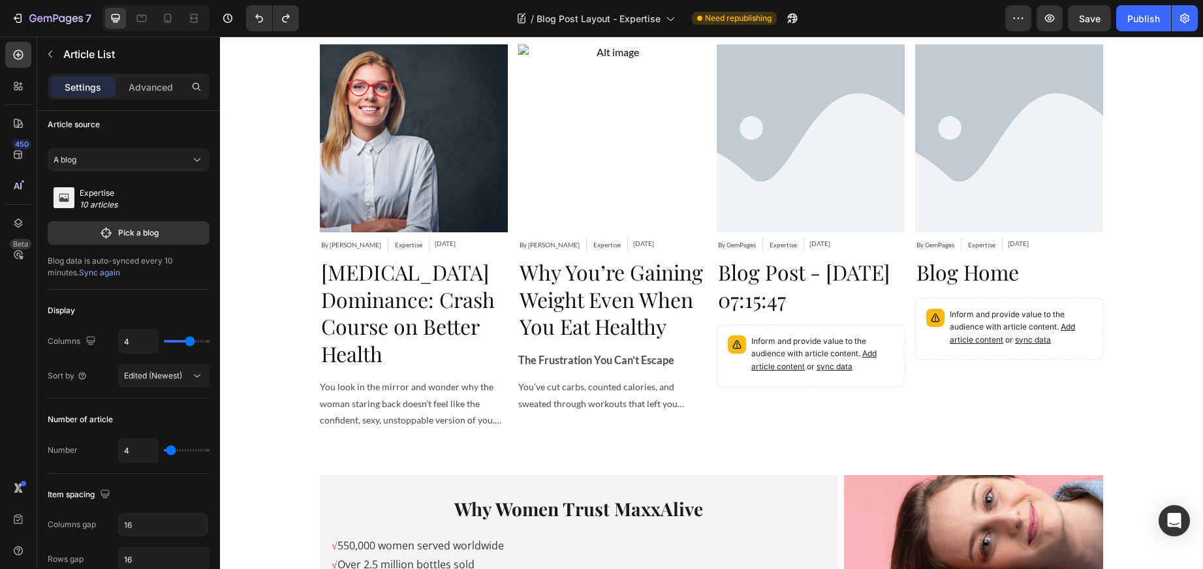
scroll to position [0, 0]
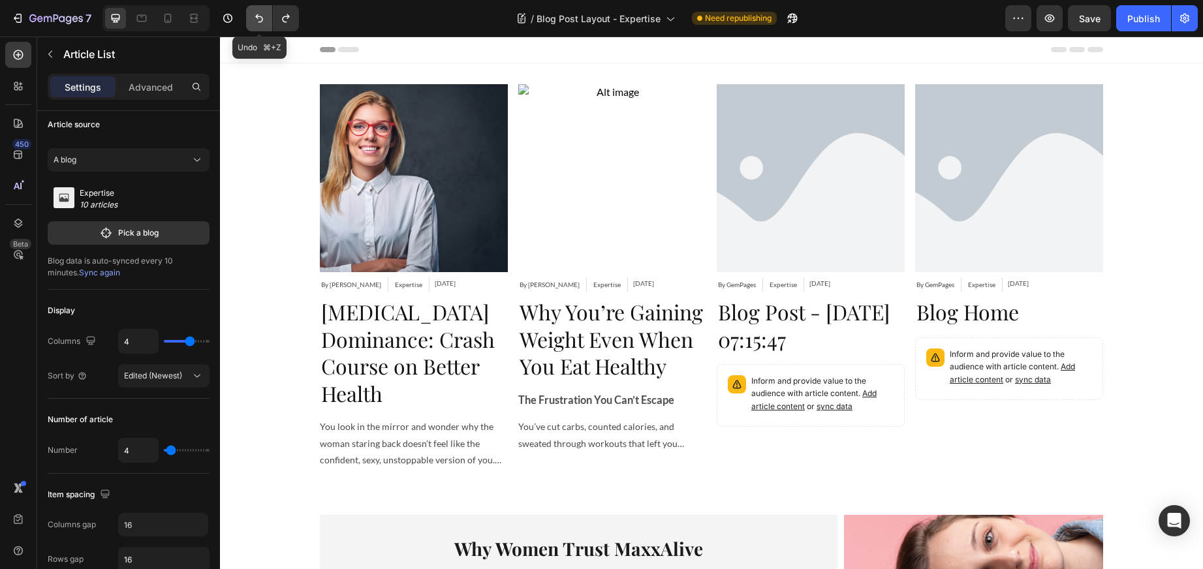
click at [254, 16] on icon "Undo/Redo" at bounding box center [259, 18] width 13 height 13
click at [258, 16] on icon "Undo/Redo" at bounding box center [259, 18] width 8 height 8
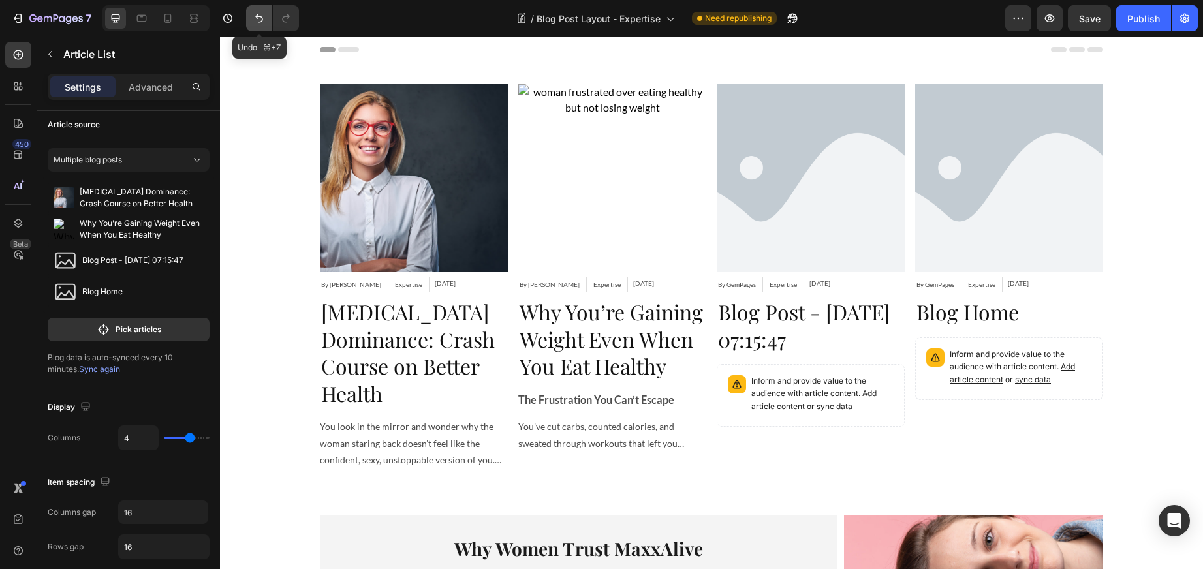
click at [258, 16] on icon "Undo/Redo" at bounding box center [259, 18] width 8 height 8
click at [258, 18] on icon "Undo/Redo" at bounding box center [259, 18] width 13 height 13
click at [225, 15] on icon "button" at bounding box center [227, 18] width 9 height 9
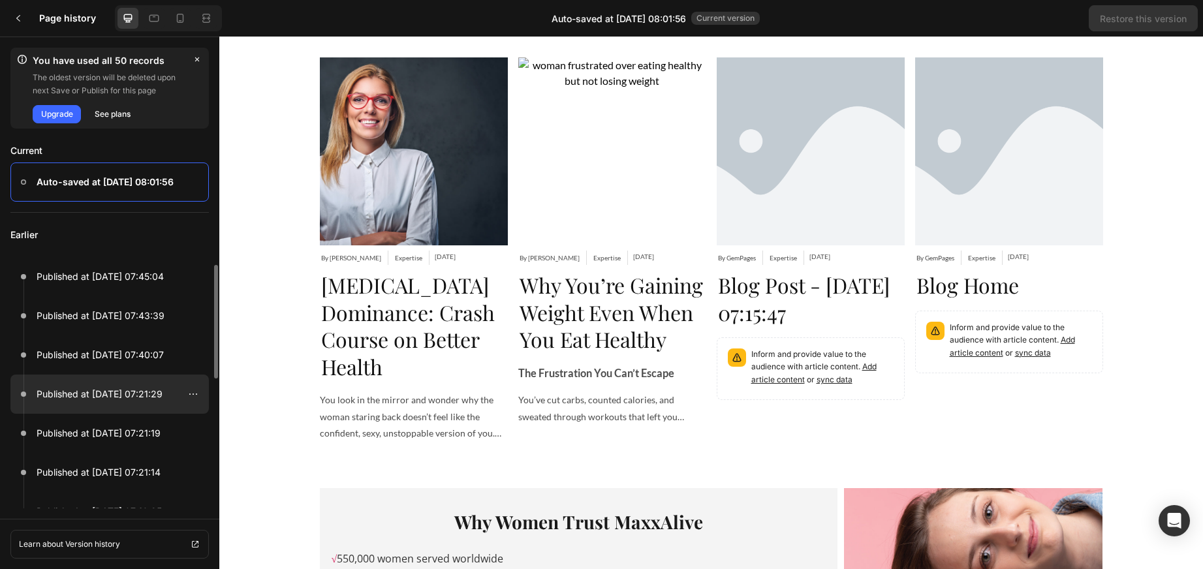
click at [104, 392] on p "Published at Aug 26, 07:21:29" at bounding box center [100, 395] width 126 height 16
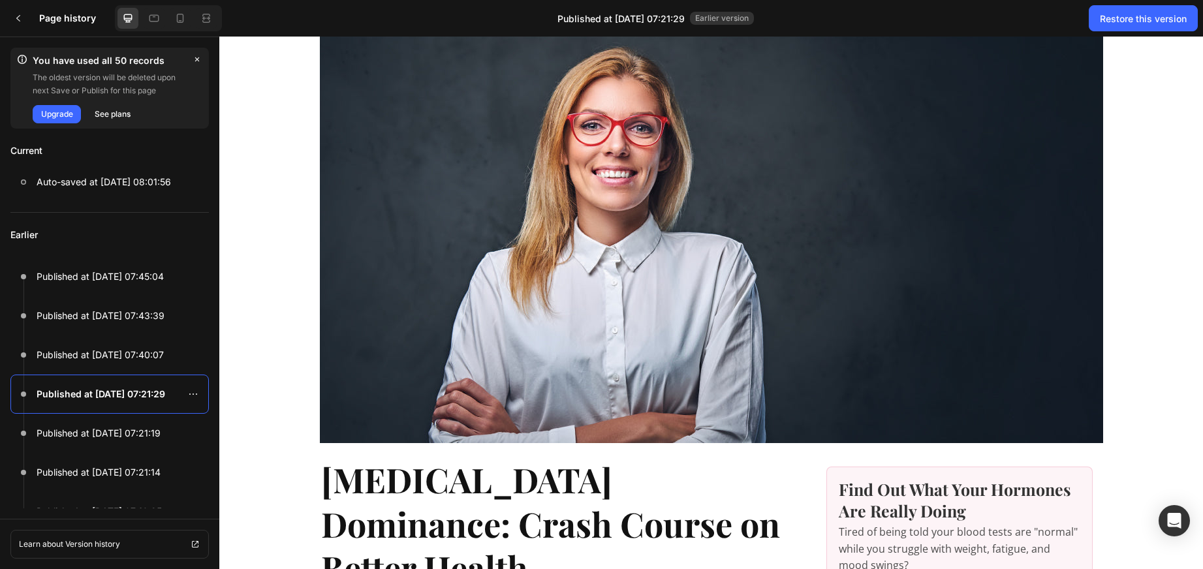
scroll to position [29, 0]
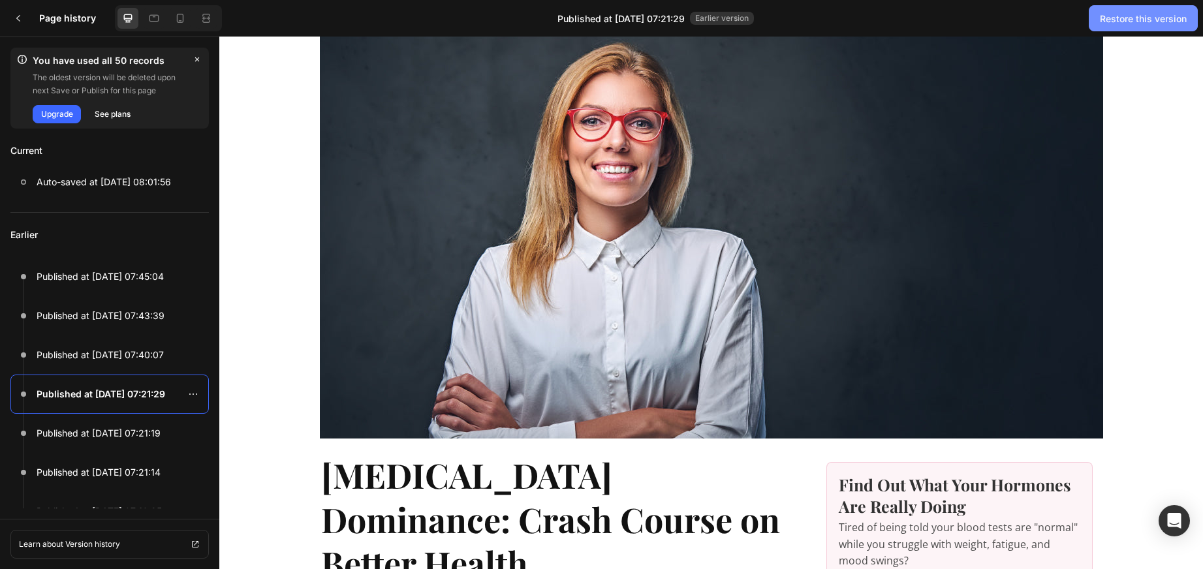
click at [1141, 15] on div "Restore this version" at bounding box center [1143, 19] width 87 height 14
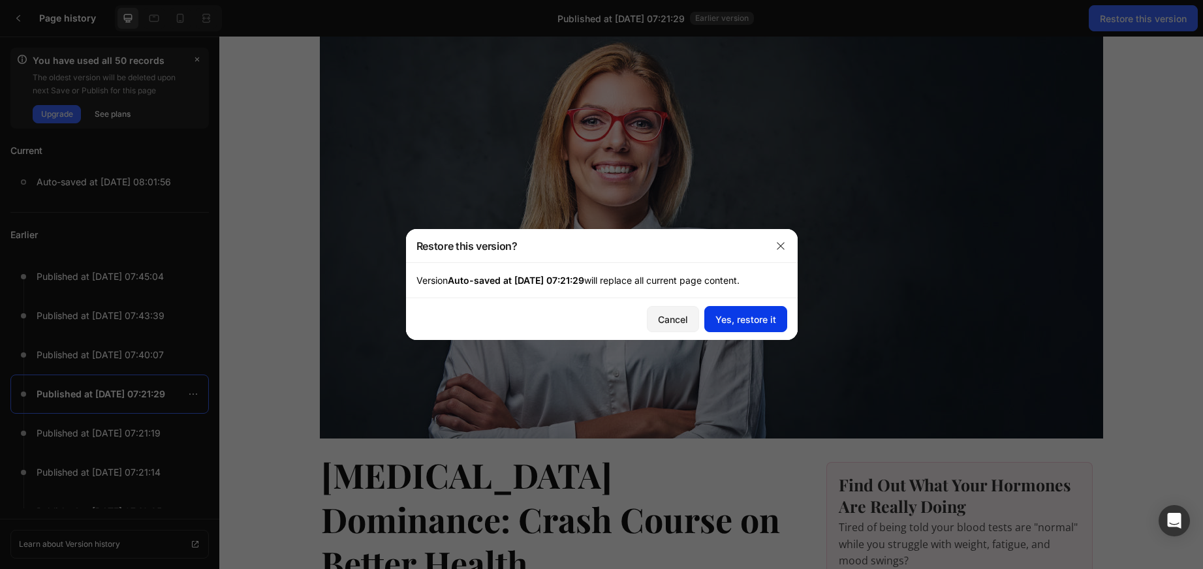
click at [748, 316] on div "Yes, restore it" at bounding box center [746, 320] width 61 height 14
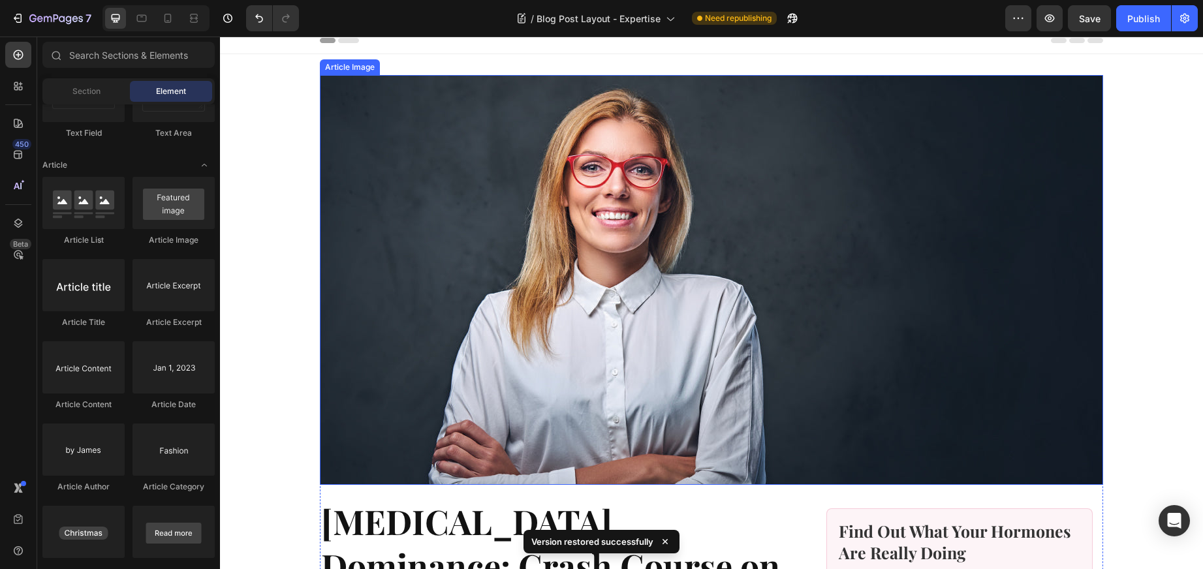
scroll to position [0, 0]
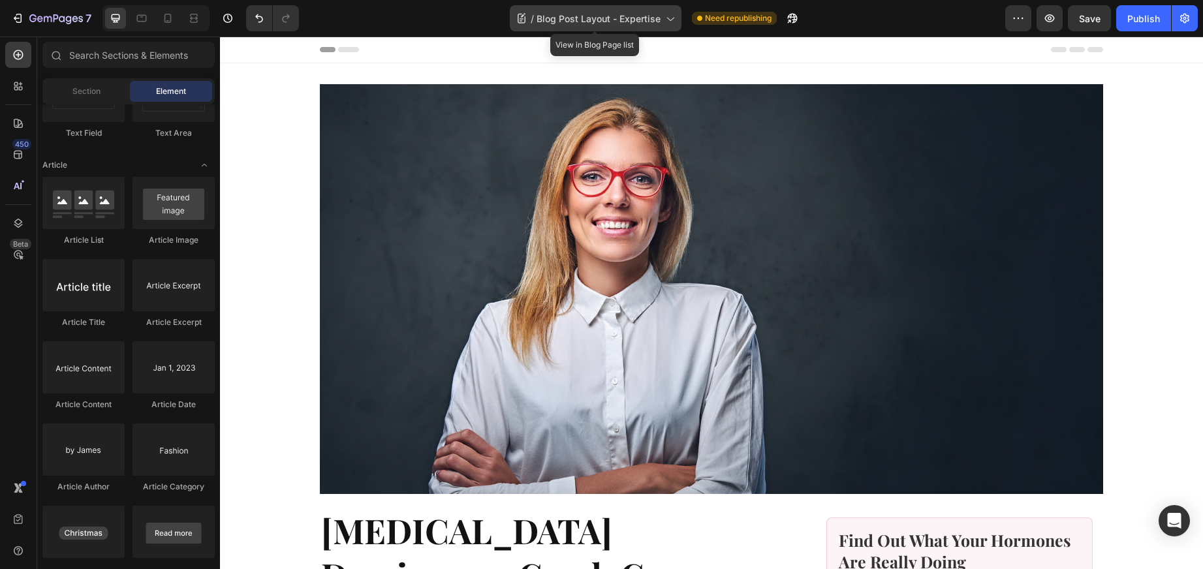
click at [663, 18] on icon at bounding box center [669, 18] width 13 height 13
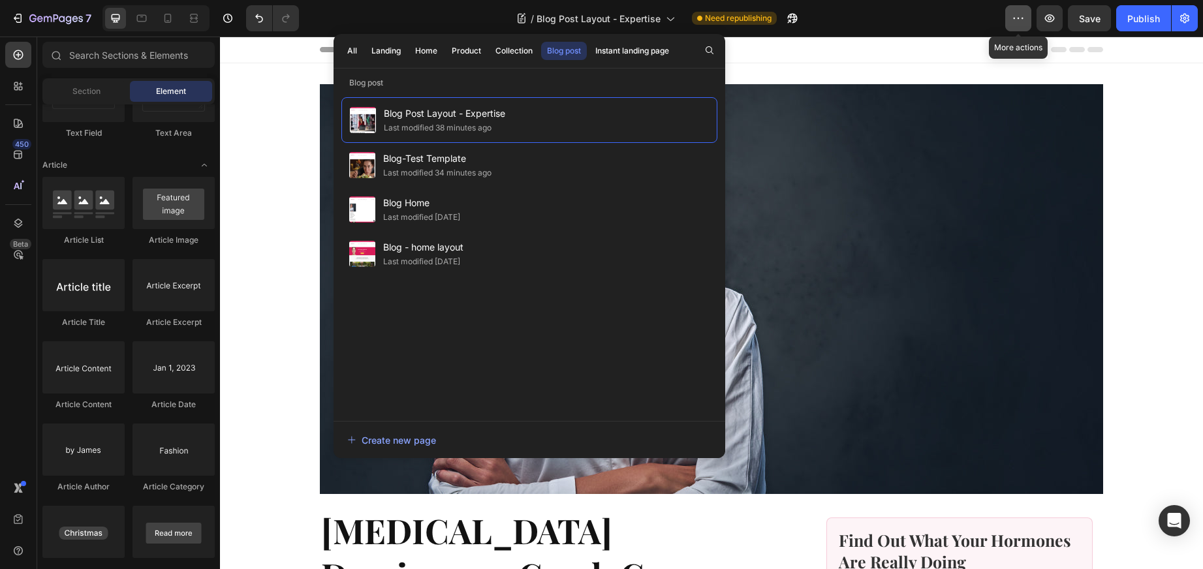
click at [1022, 18] on icon "button" at bounding box center [1018, 18] width 13 height 13
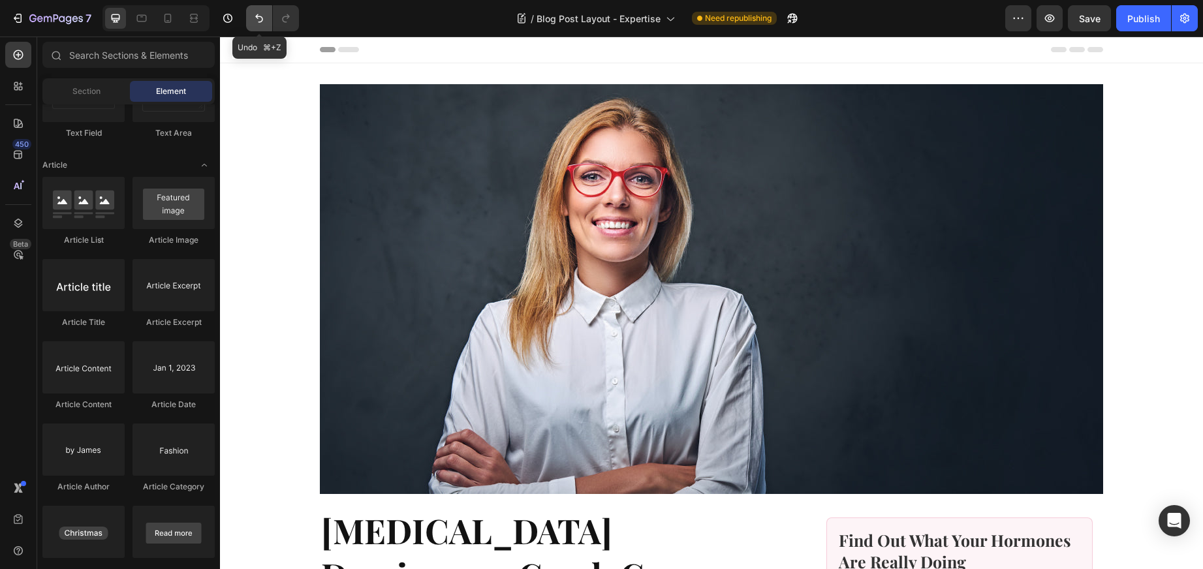
click at [253, 12] on icon "Undo/Redo" at bounding box center [259, 18] width 13 height 13
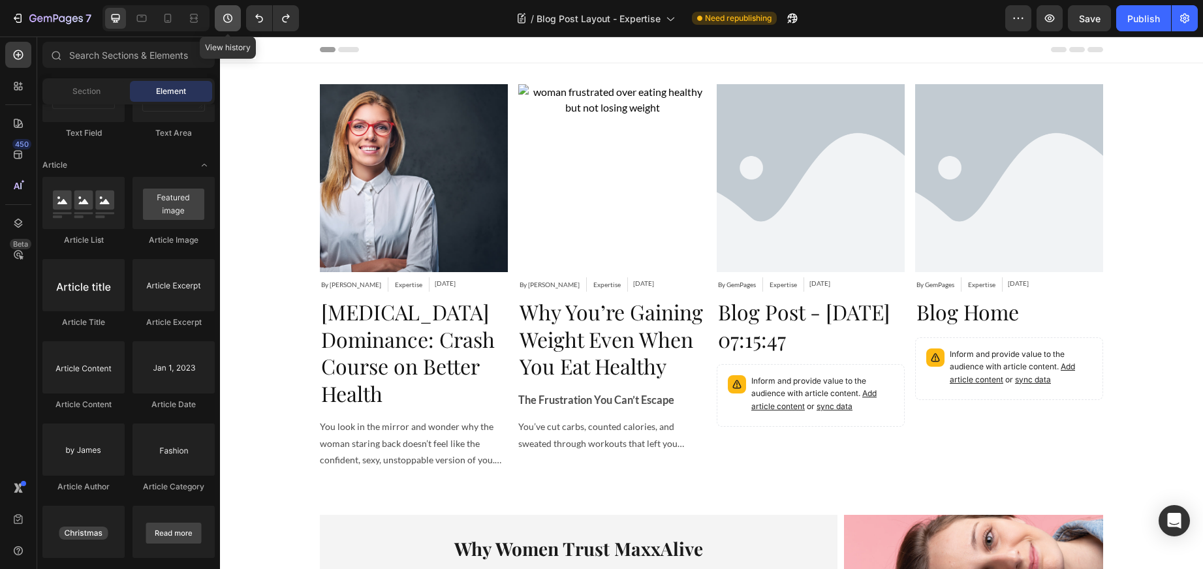
click at [226, 16] on icon "button" at bounding box center [227, 18] width 13 height 13
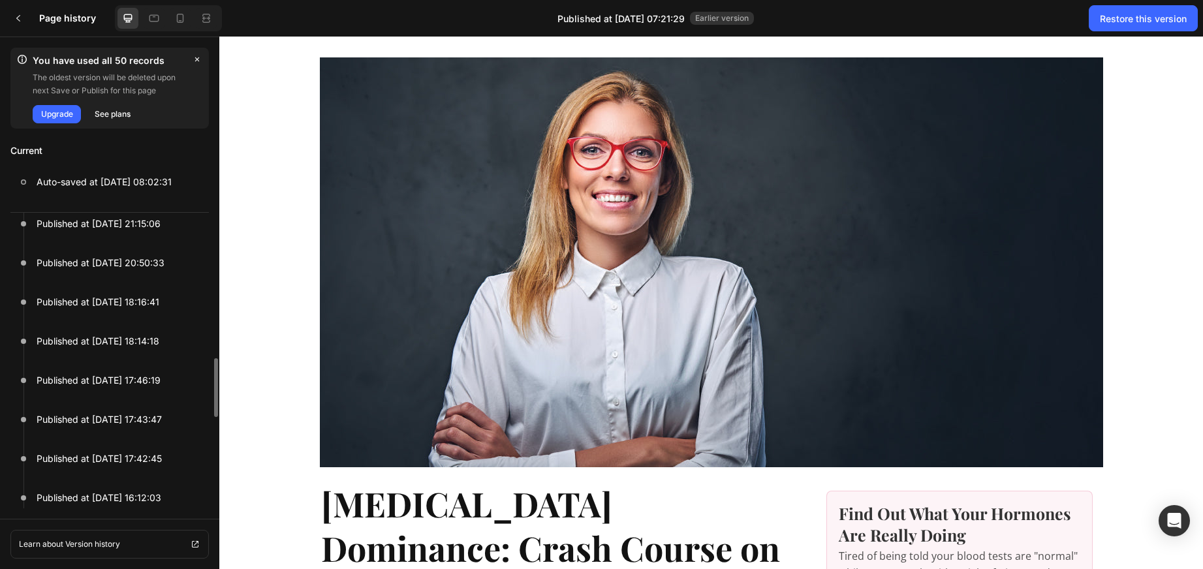
scroll to position [479, 0]
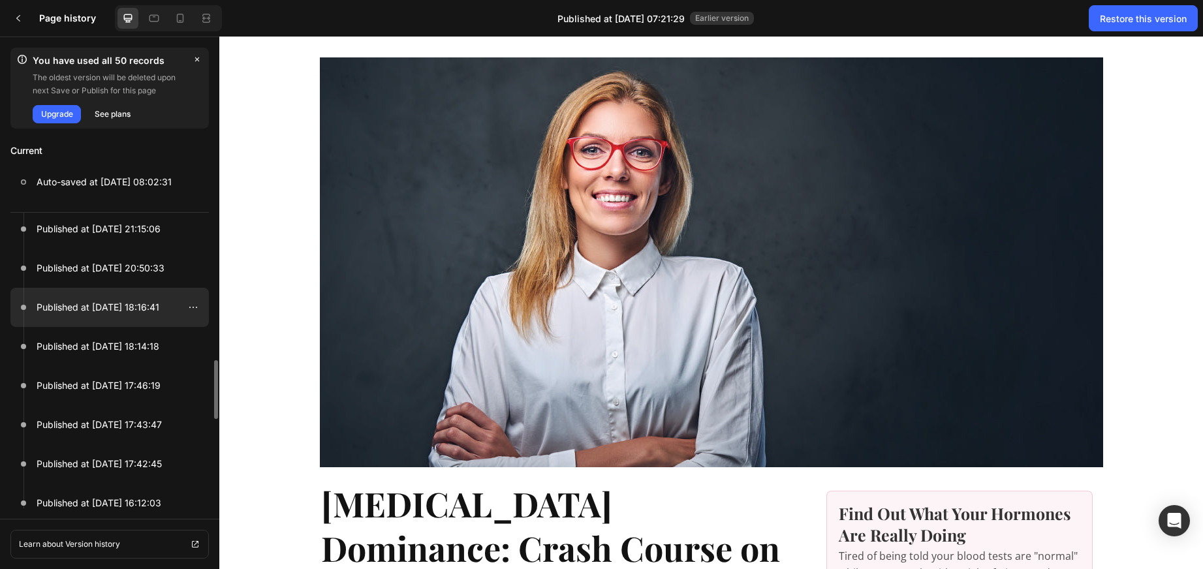
click at [98, 309] on p "Published at Aug 23, 18:16:41" at bounding box center [98, 308] width 123 height 16
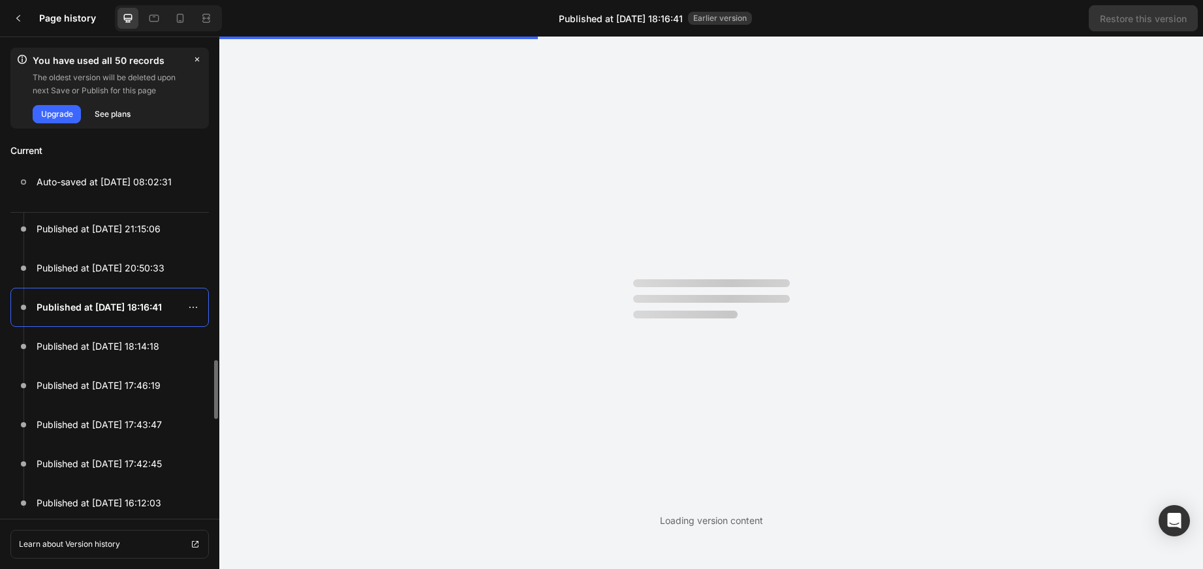
scroll to position [0, 0]
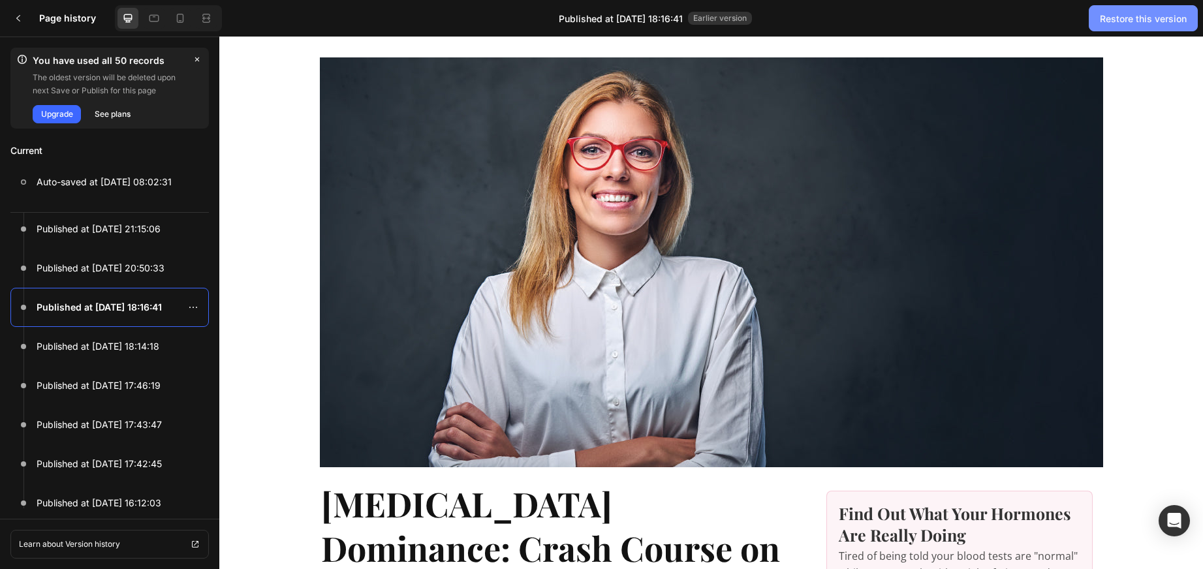
click at [1136, 22] on div "Restore this version" at bounding box center [1143, 19] width 87 height 14
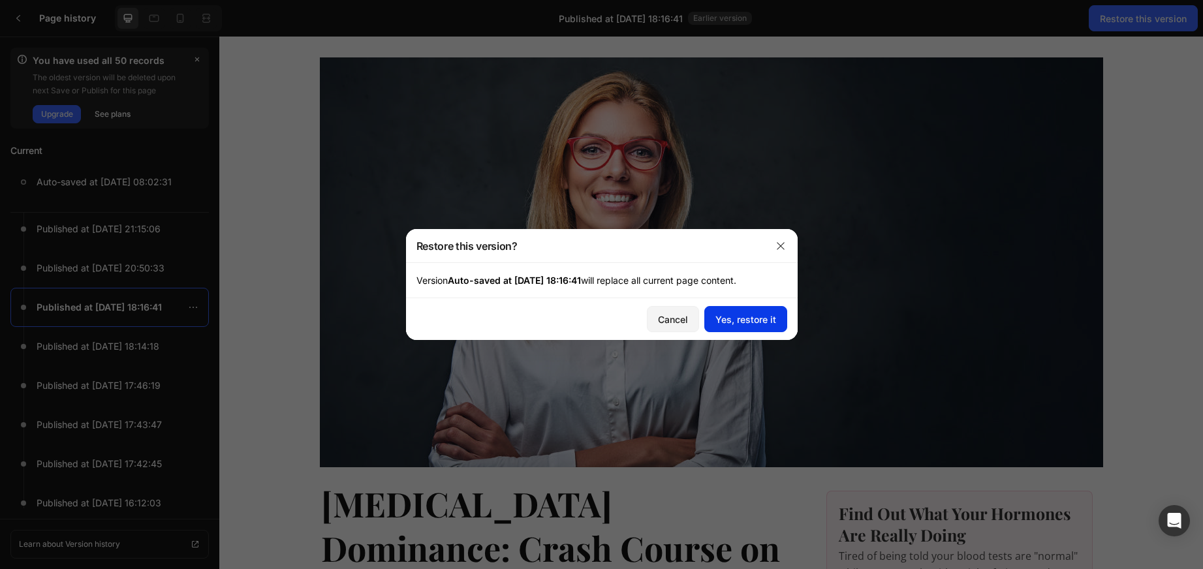
click at [753, 323] on div "Yes, restore it" at bounding box center [746, 320] width 61 height 14
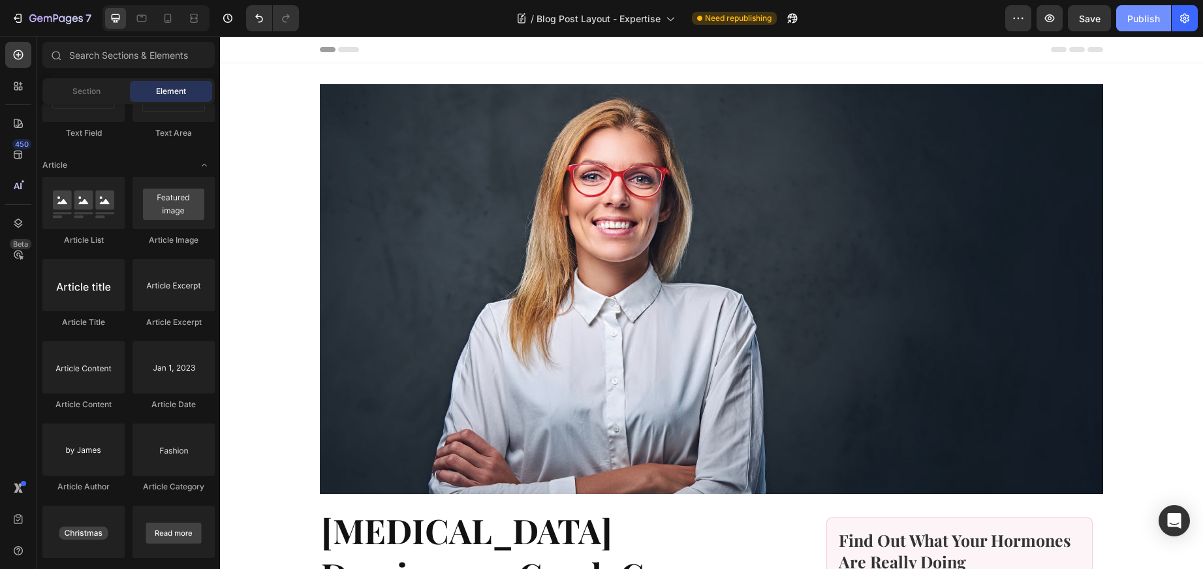
click at [1136, 14] on div "Publish" at bounding box center [1144, 19] width 33 height 14
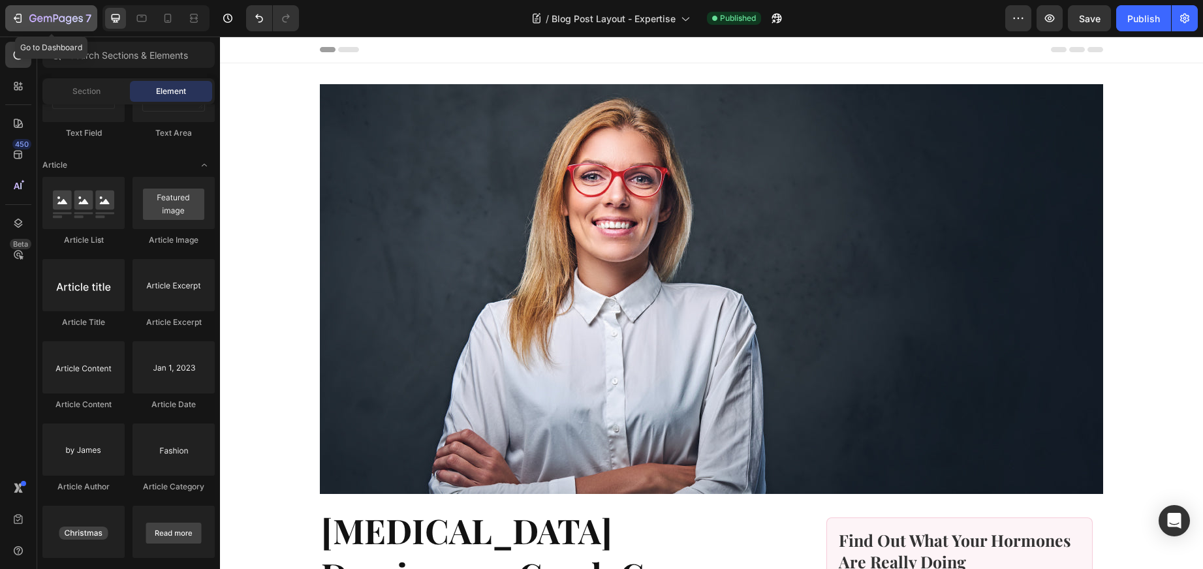
click at [18, 19] on icon "button" at bounding box center [17, 18] width 13 height 13
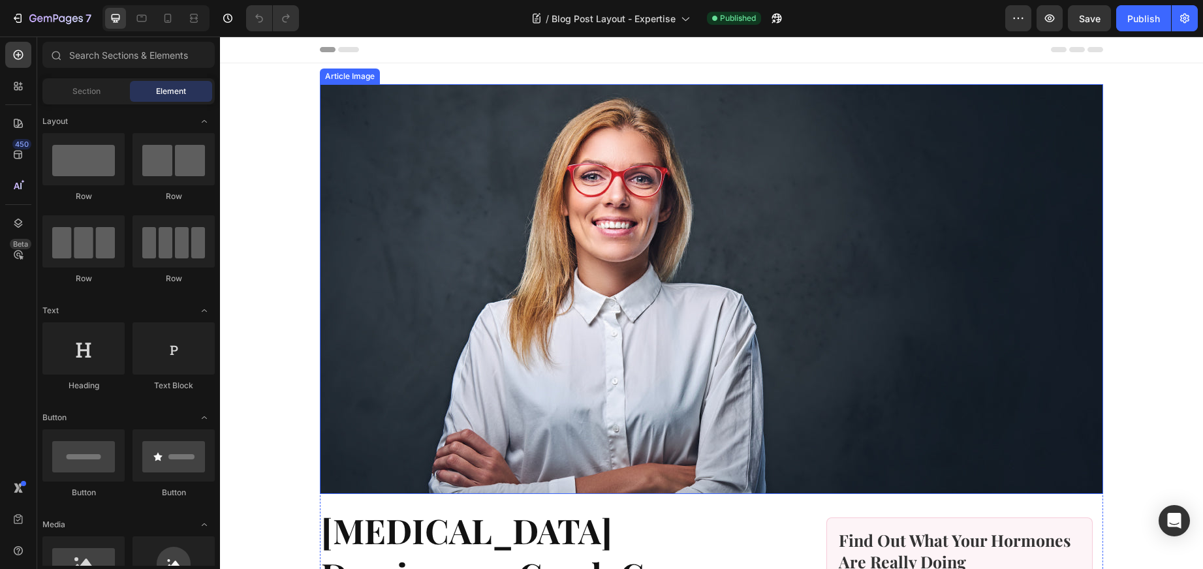
click at [466, 168] on img at bounding box center [712, 289] width 784 height 410
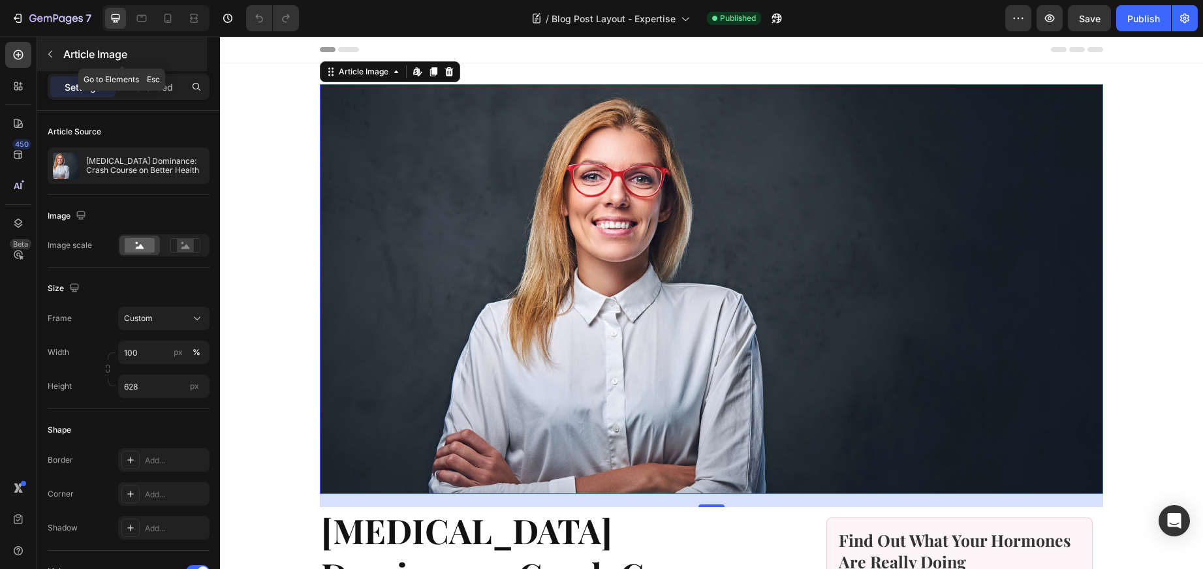
click at [50, 52] on icon "button" at bounding box center [50, 54] width 10 height 10
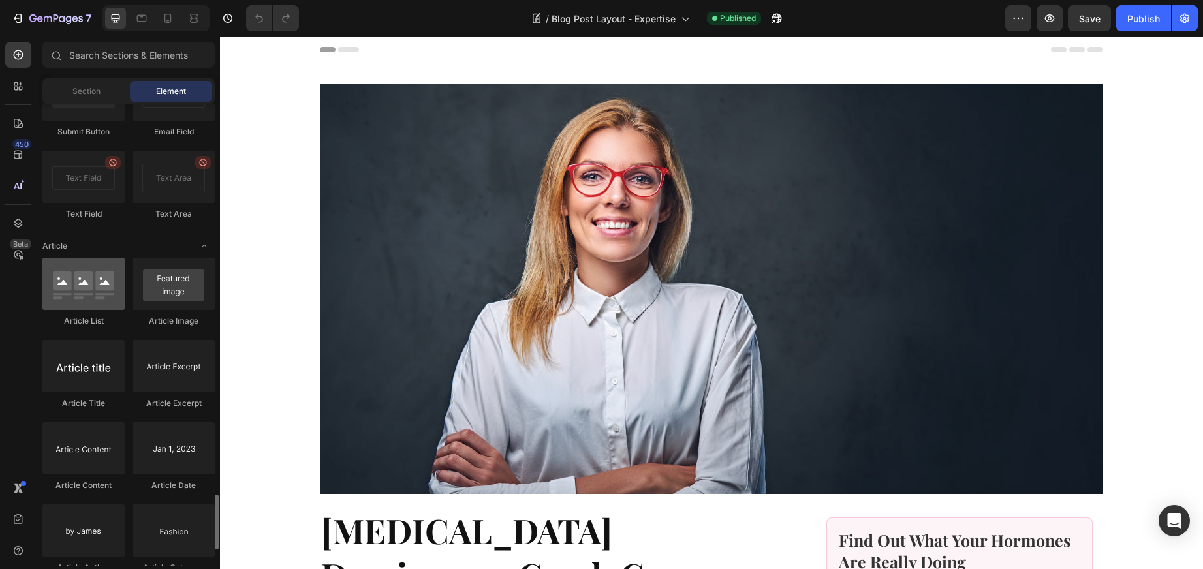
scroll to position [3192, 0]
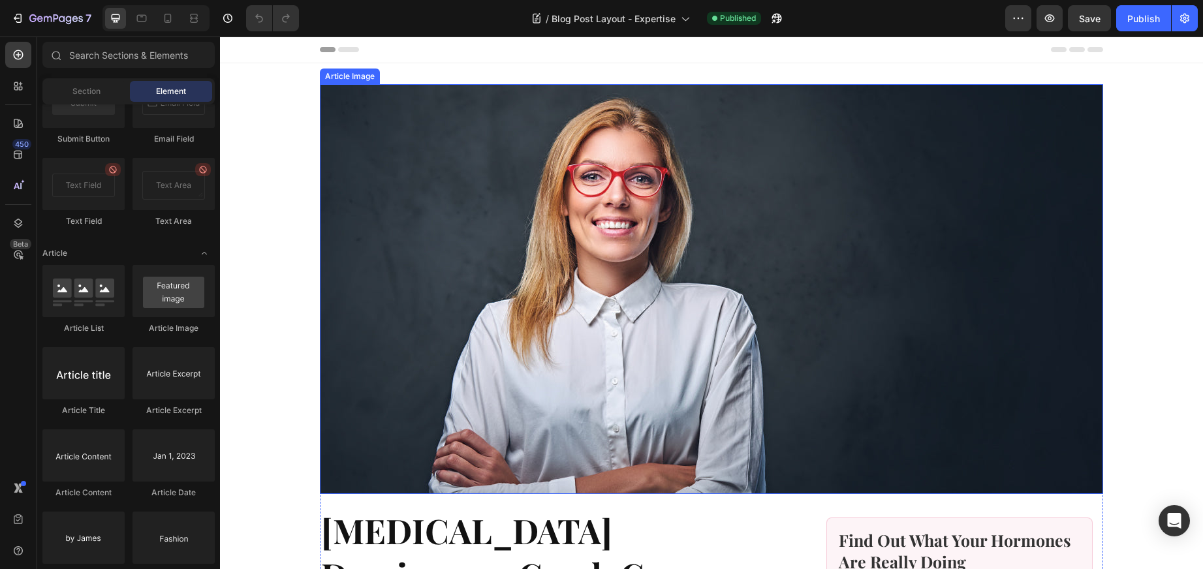
click at [467, 249] on img at bounding box center [712, 289] width 784 height 410
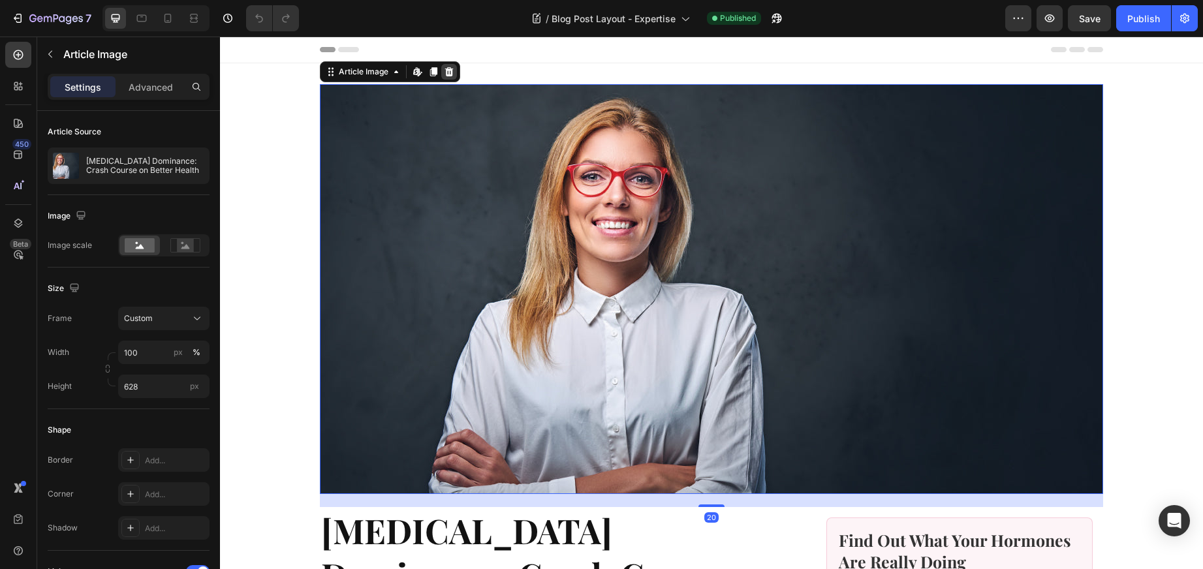
click at [447, 71] on icon at bounding box center [449, 72] width 10 height 10
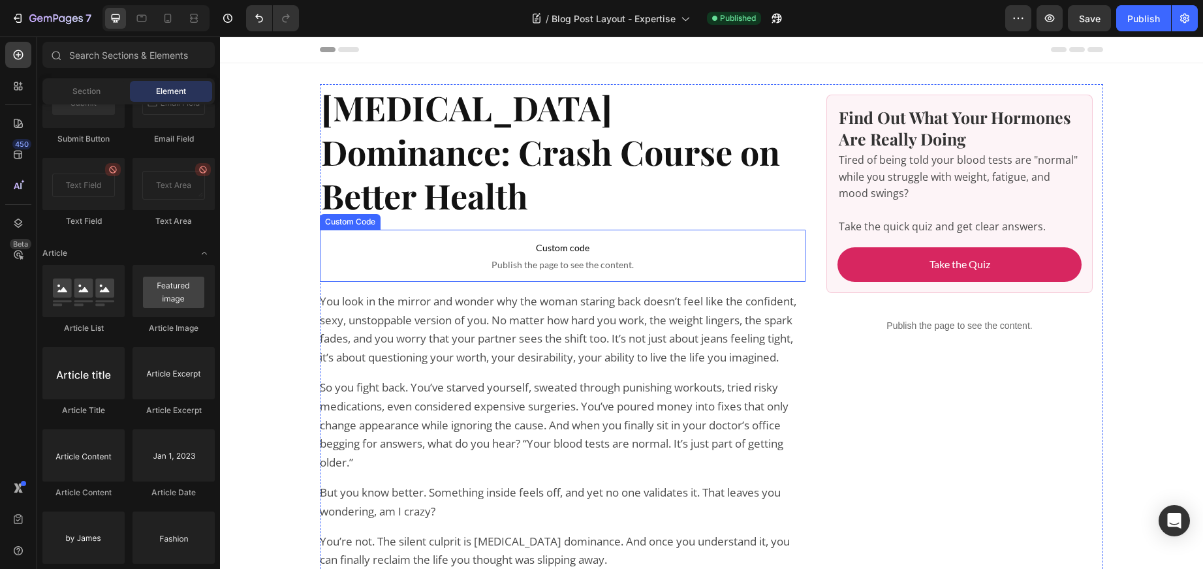
scroll to position [6, 0]
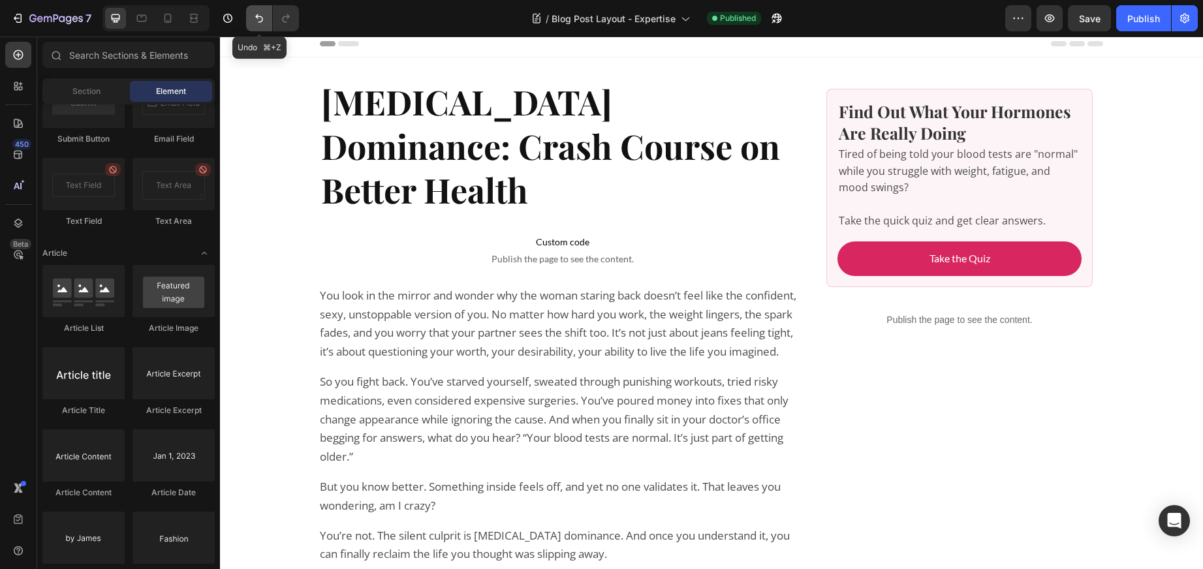
click at [256, 14] on icon "Undo/Redo" at bounding box center [259, 18] width 13 height 13
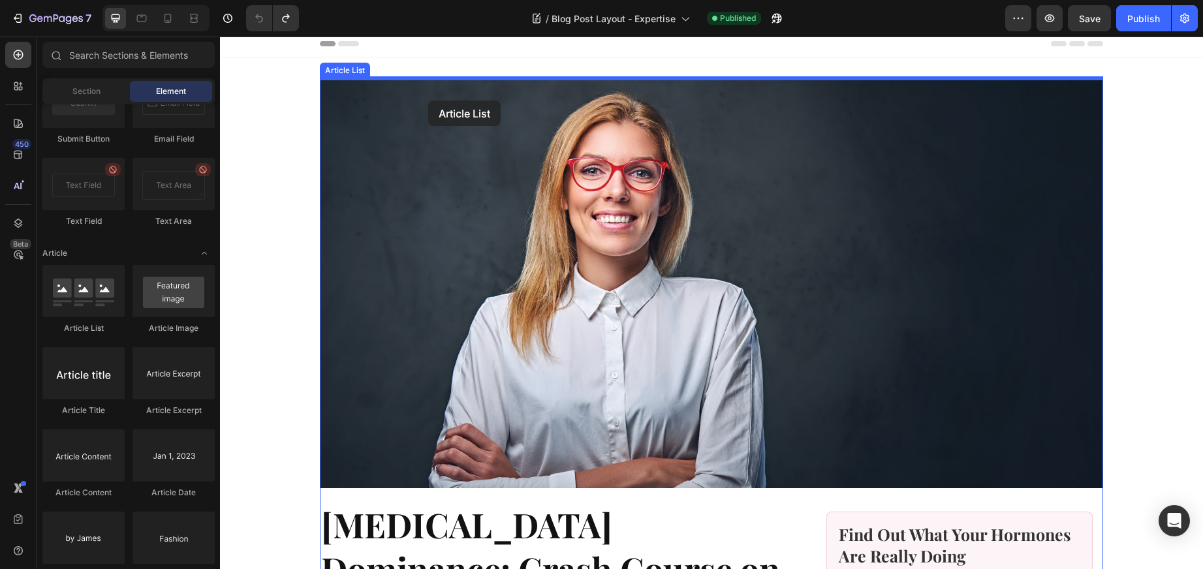
scroll to position [0, 0]
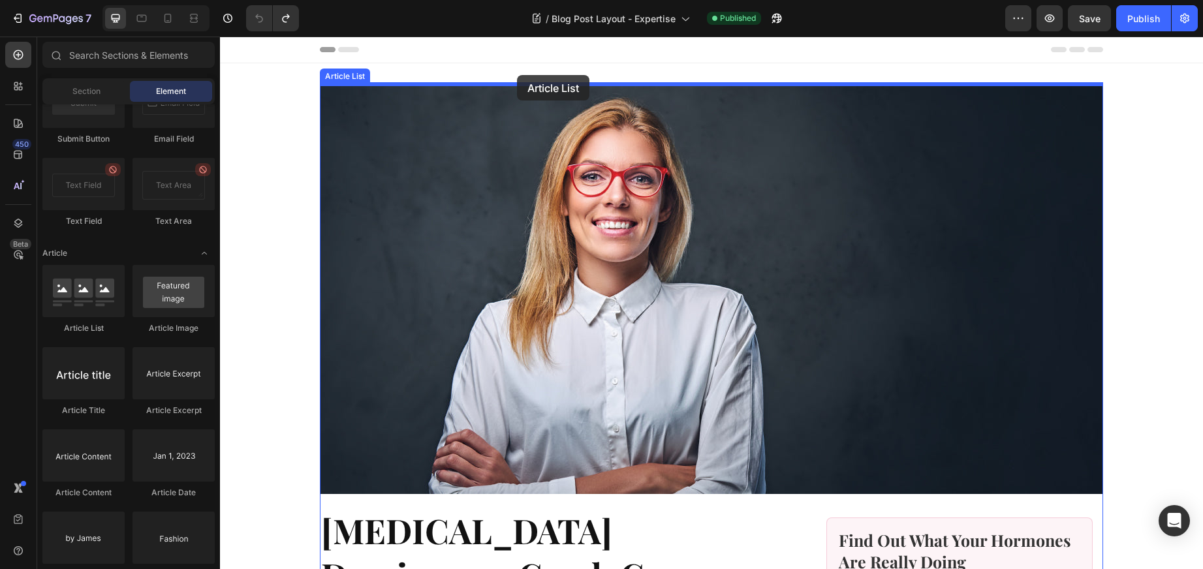
drag, startPoint x: 291, startPoint y: 342, endPoint x: 517, endPoint y: 75, distance: 349.7
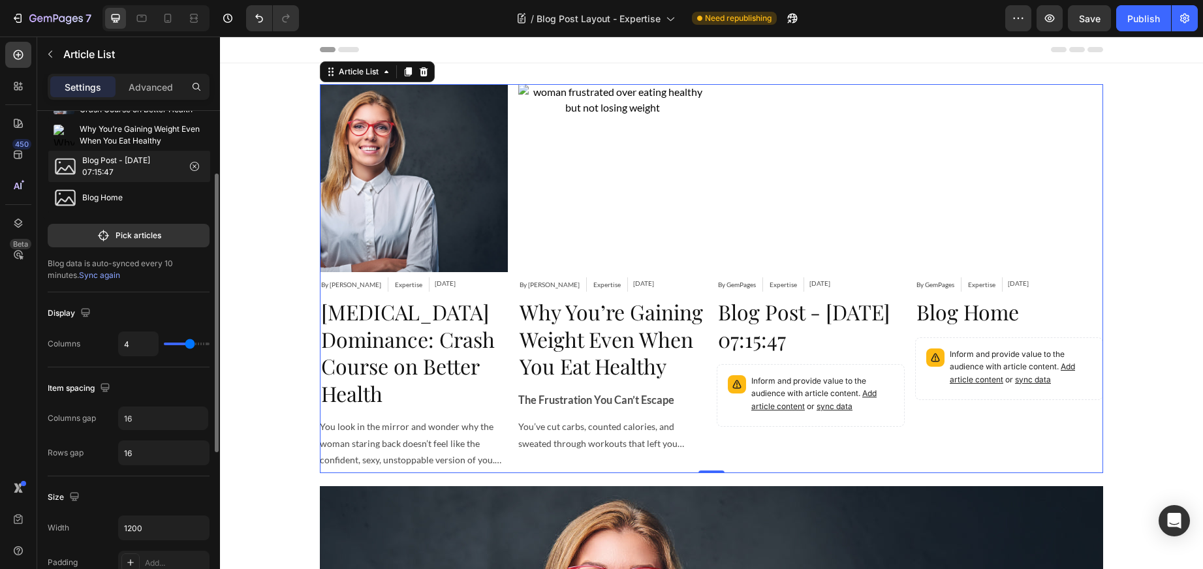
scroll to position [119, 0]
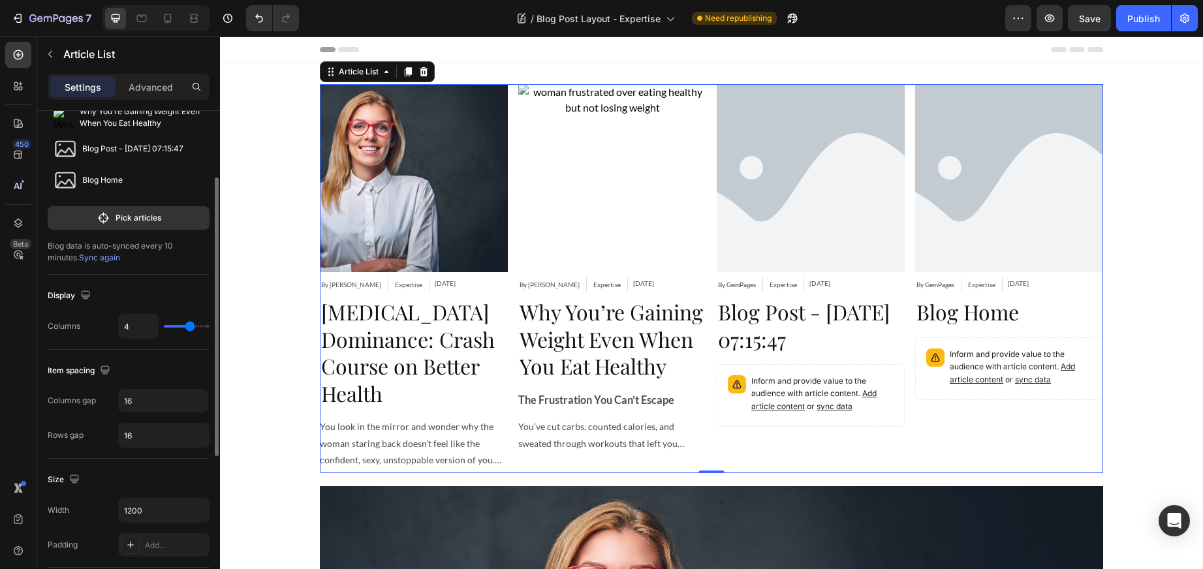
type input "3"
type input "2"
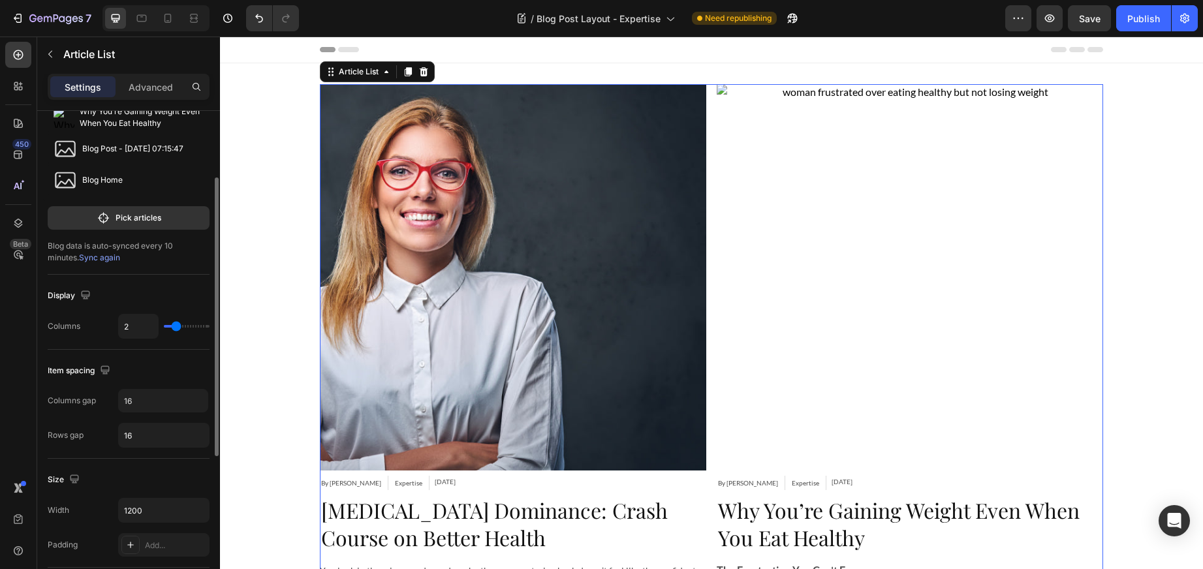
type input "1"
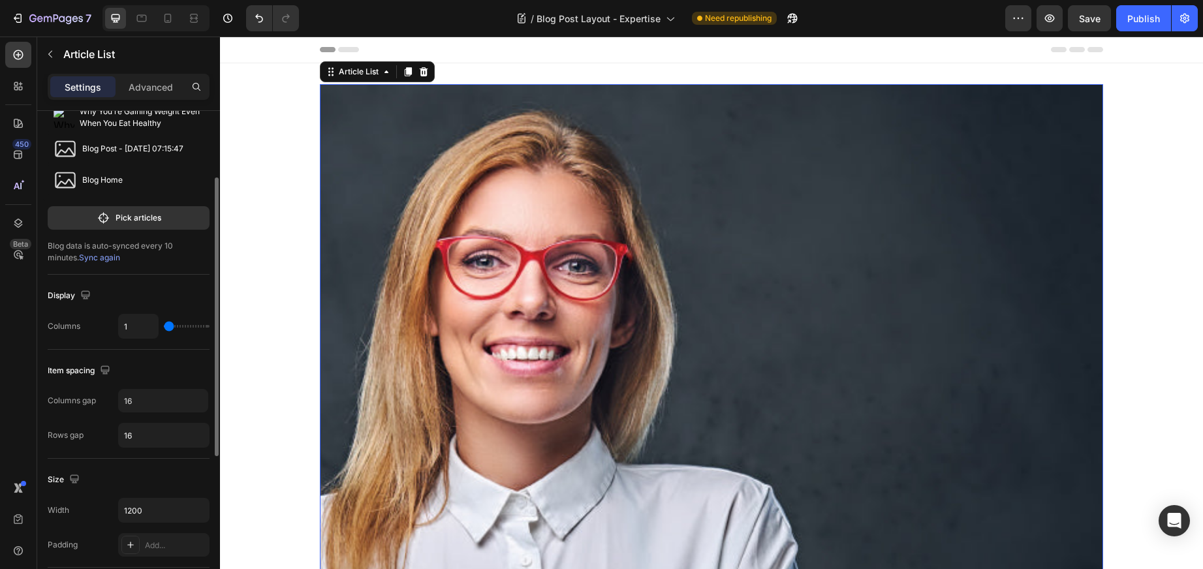
drag, startPoint x: 188, startPoint y: 324, endPoint x: 169, endPoint y: 325, distance: 19.0
type input "1"
click at [169, 325] on input "range" at bounding box center [187, 326] width 46 height 3
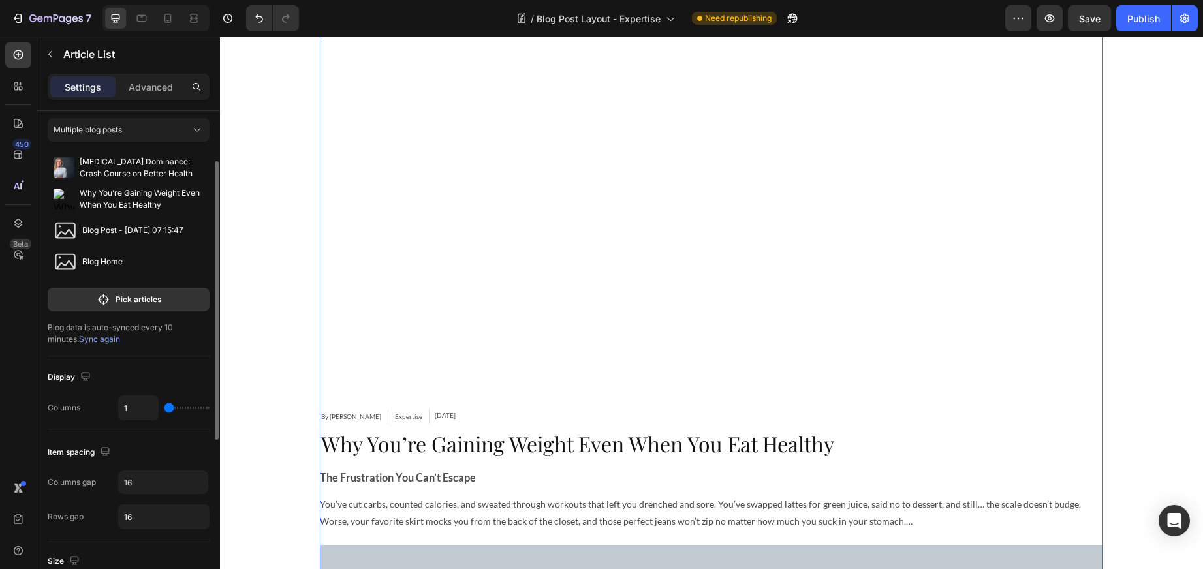
scroll to position [0, 0]
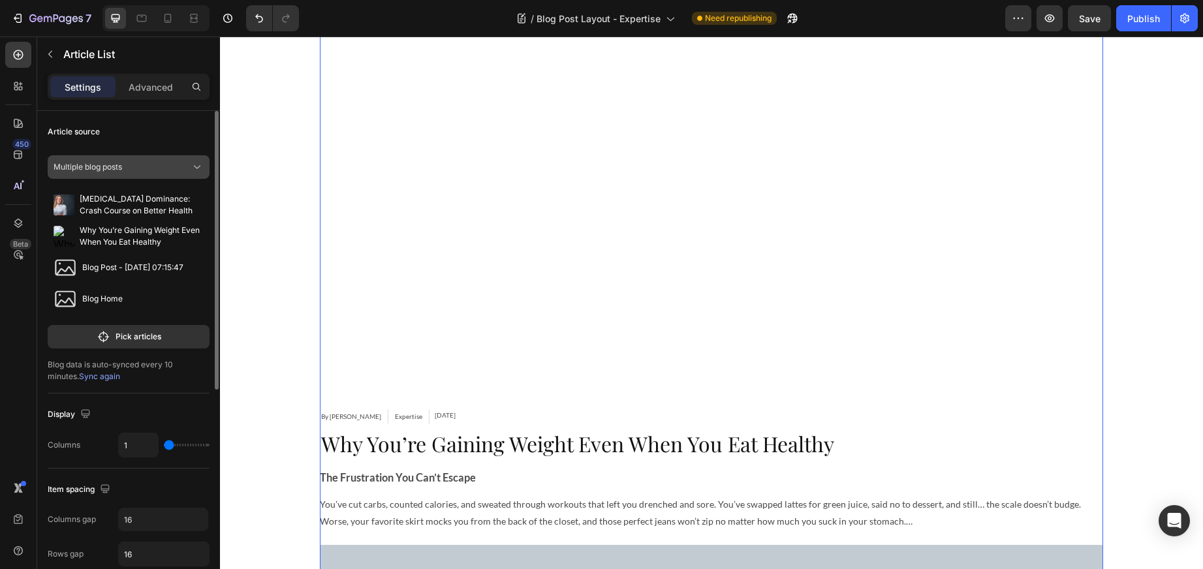
click at [119, 166] on span "Multiple blog posts" at bounding box center [88, 167] width 69 height 12
click at [99, 217] on span "A blog" at bounding box center [87, 222] width 23 height 12
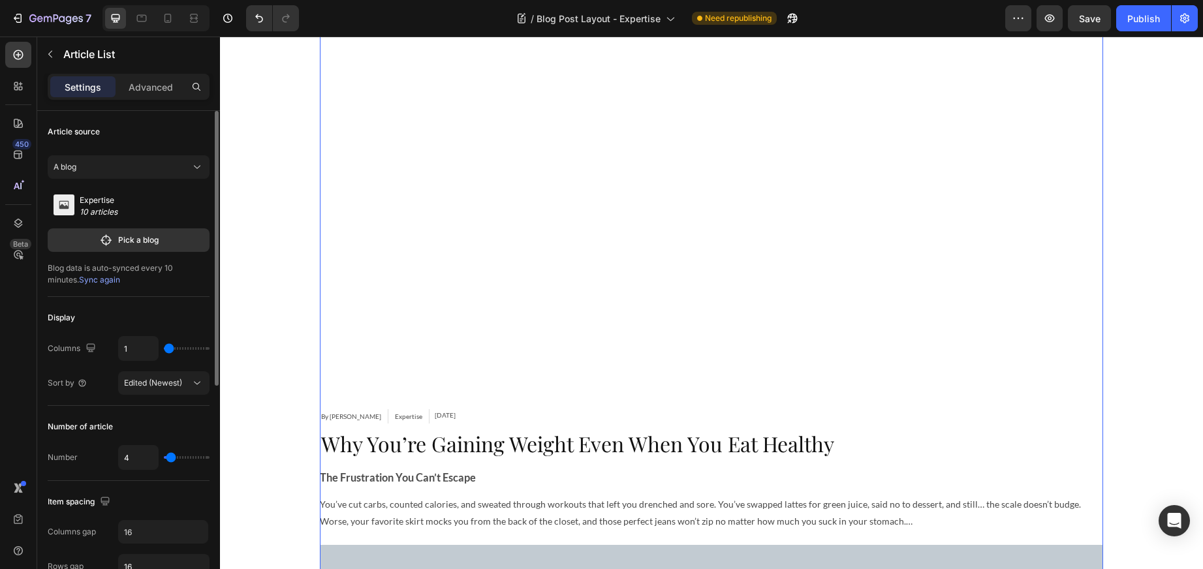
scroll to position [1384, 0]
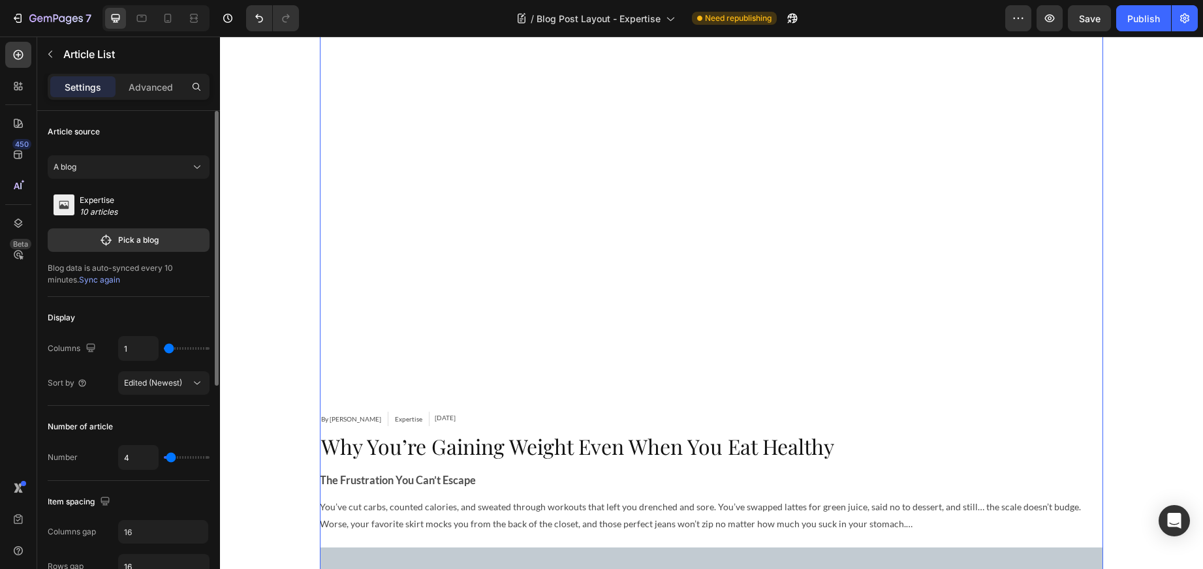
type input "1"
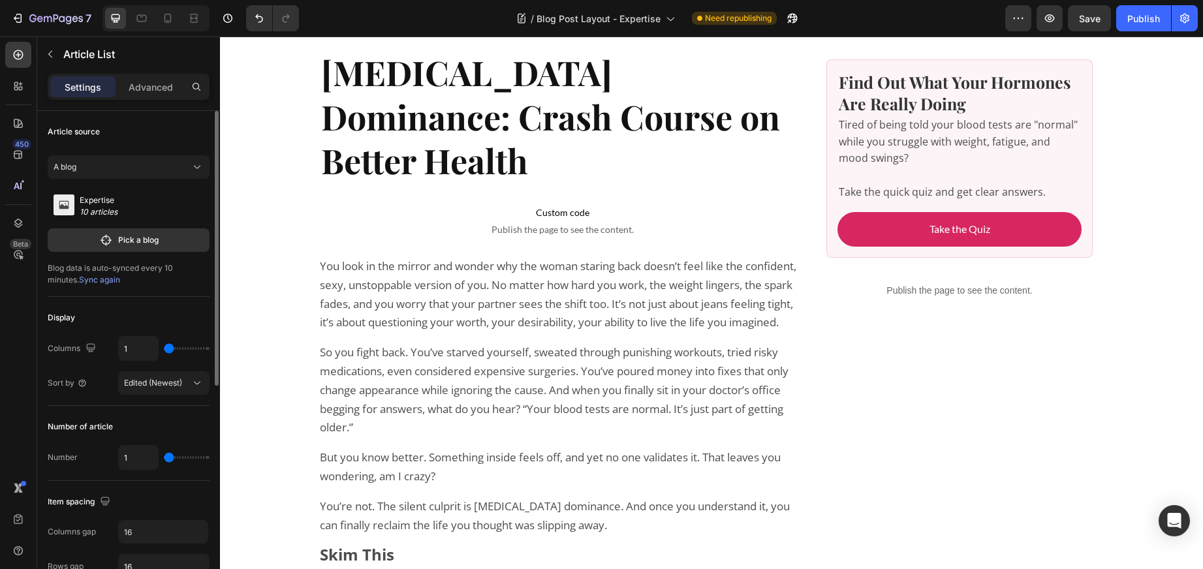
drag, startPoint x: 173, startPoint y: 458, endPoint x: 163, endPoint y: 458, distance: 10.4
type input "1"
click at [164, 458] on input "range" at bounding box center [187, 457] width 46 height 3
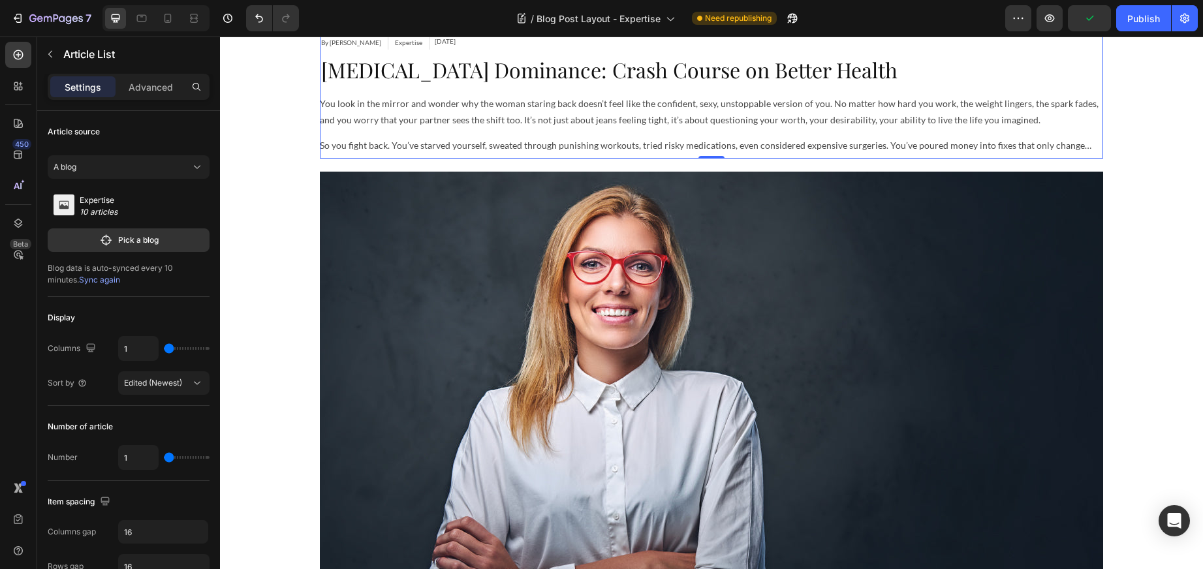
scroll to position [874, 0]
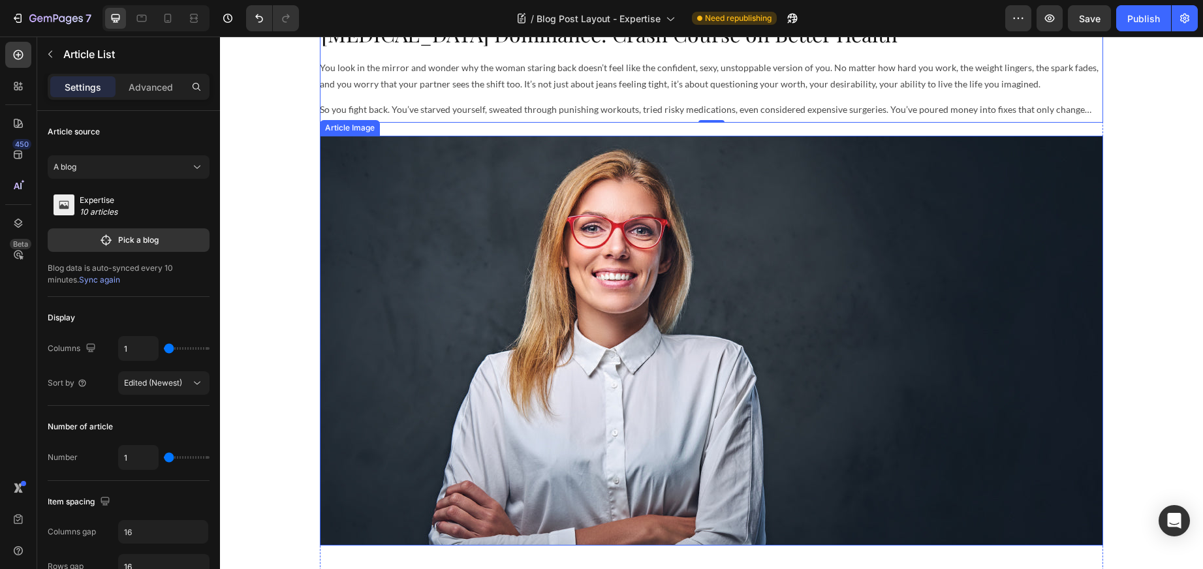
click at [542, 392] on img at bounding box center [712, 341] width 784 height 410
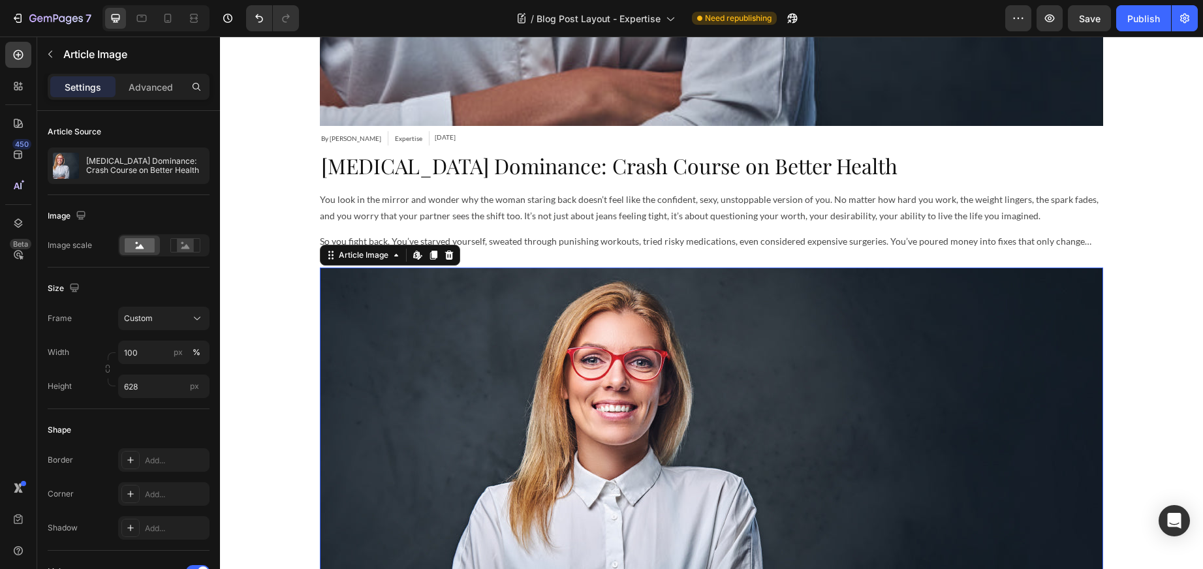
scroll to position [742, 0]
click at [447, 252] on icon at bounding box center [449, 254] width 8 height 9
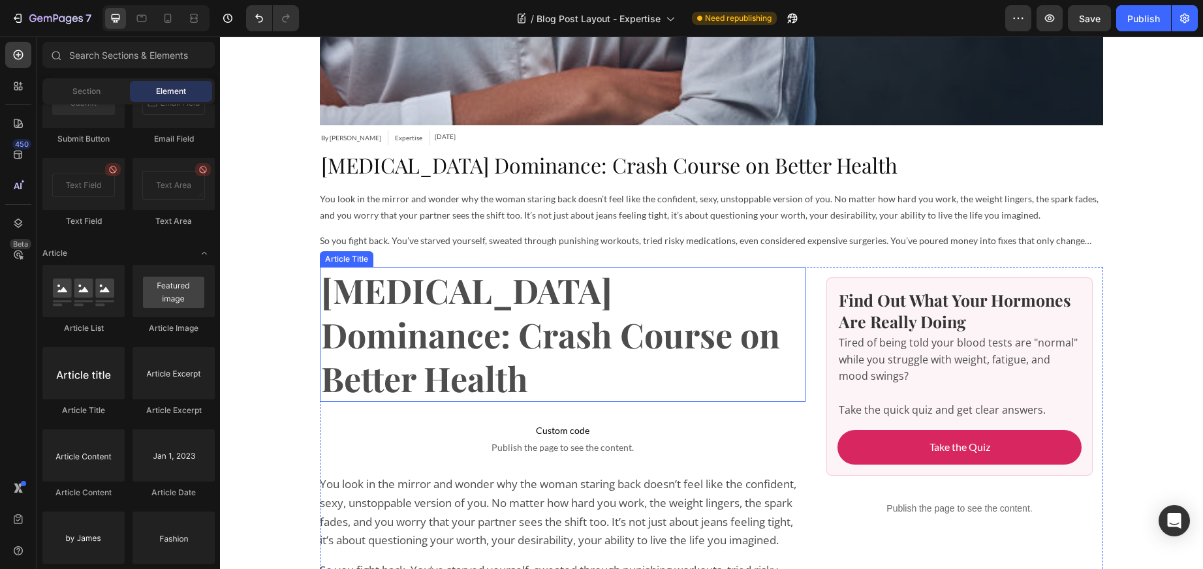
click at [466, 291] on h1 "[MEDICAL_DATA] Dominance: Crash Course on Better Health" at bounding box center [563, 334] width 486 height 135
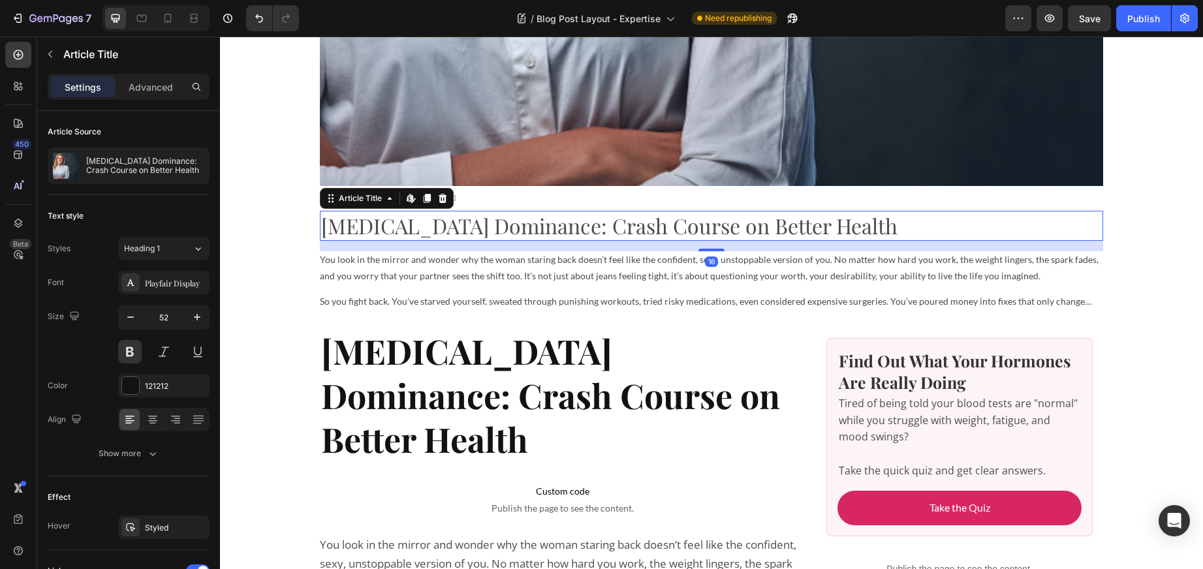
scroll to position [683, 0]
click at [441, 229] on h2 "[MEDICAL_DATA] Dominance: Crash Course on Better Health" at bounding box center [712, 226] width 784 height 30
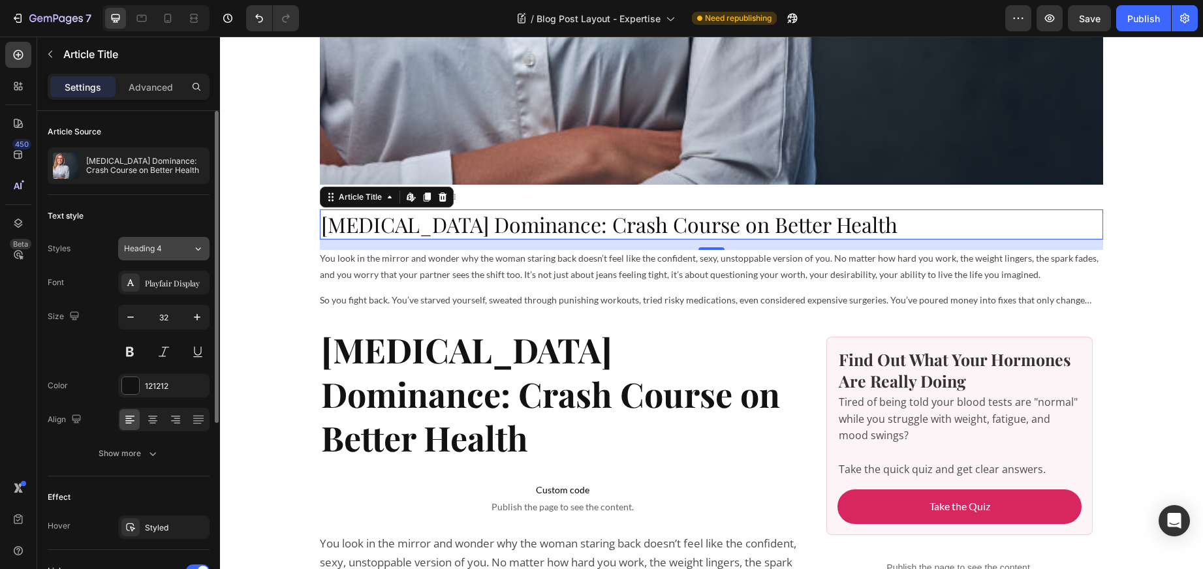
click at [167, 244] on div "Heading 4" at bounding box center [150, 249] width 53 height 12
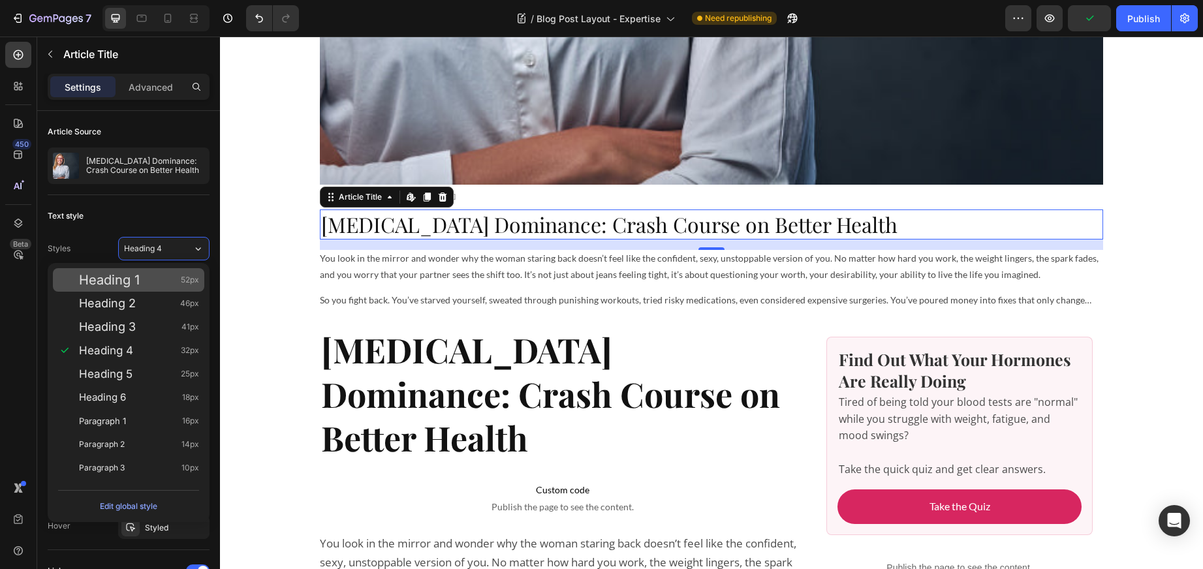
click at [146, 281] on div "Heading 1 52px" at bounding box center [139, 280] width 120 height 13
type input "52"
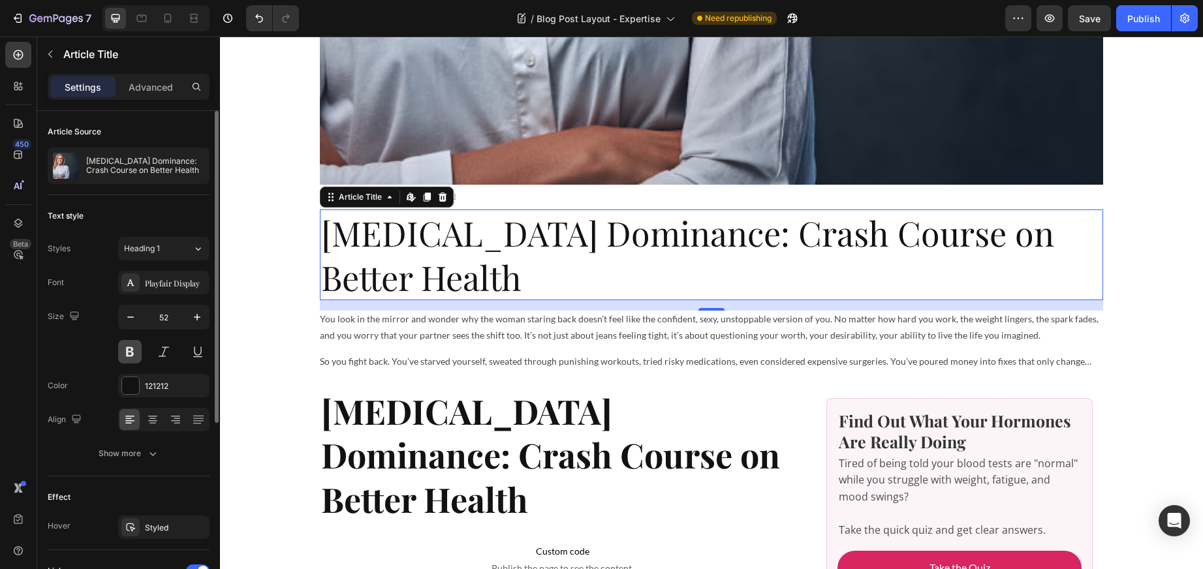
click at [127, 349] on button at bounding box center [130, 352] width 24 height 24
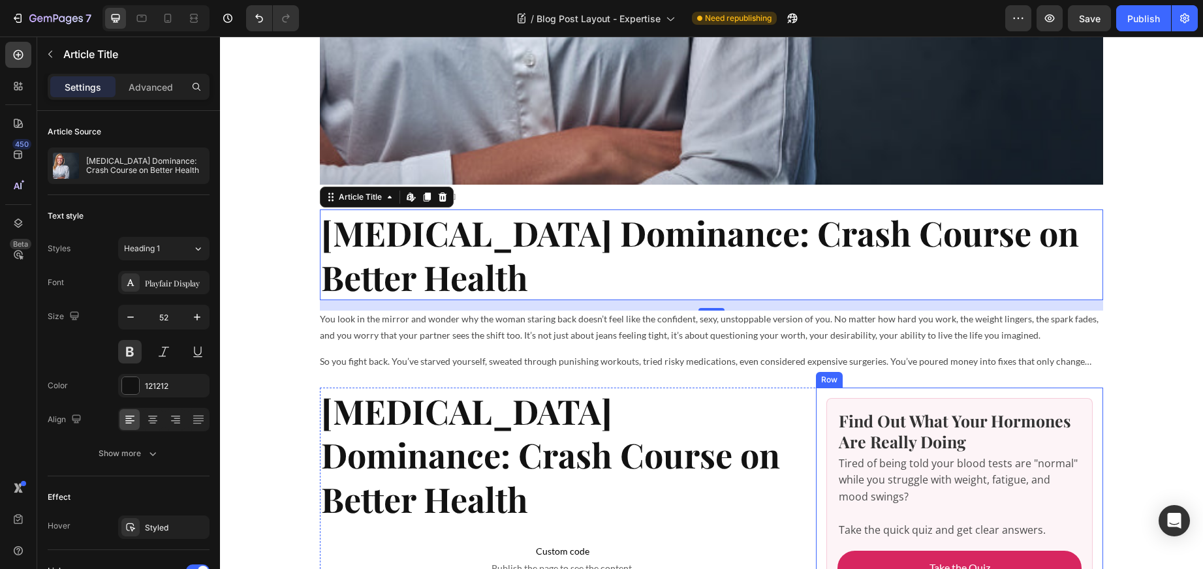
click at [1095, 400] on div "Find Out What Your Hormones Are Really Doing Heading Tired of being told your b…" at bounding box center [959, 523] width 287 height 270
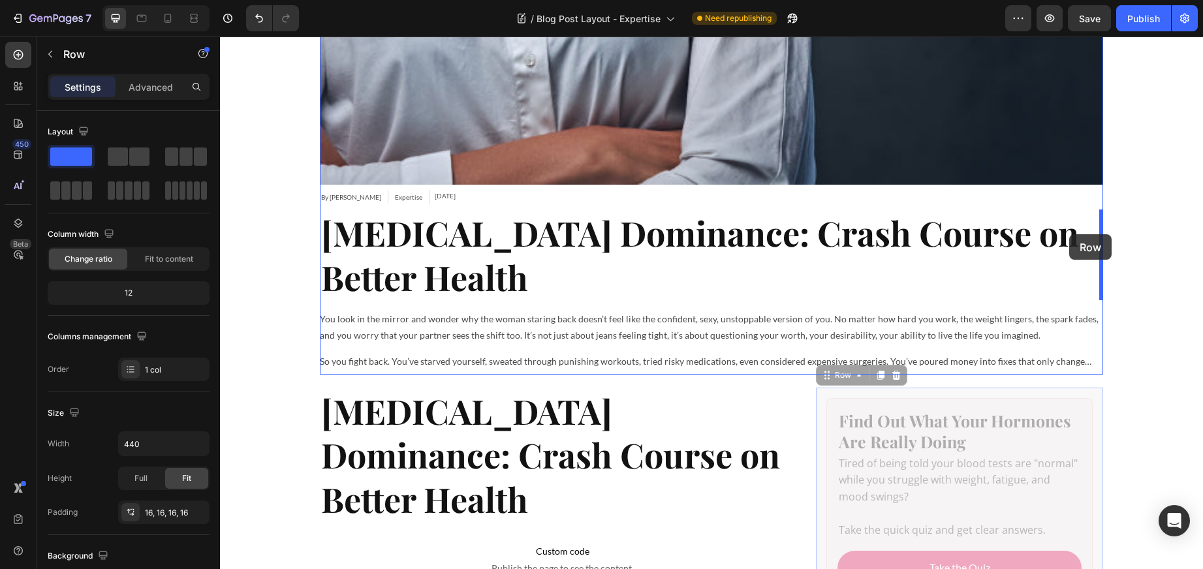
drag, startPoint x: 829, startPoint y: 377, endPoint x: 1070, endPoint y: 234, distance: 279.3
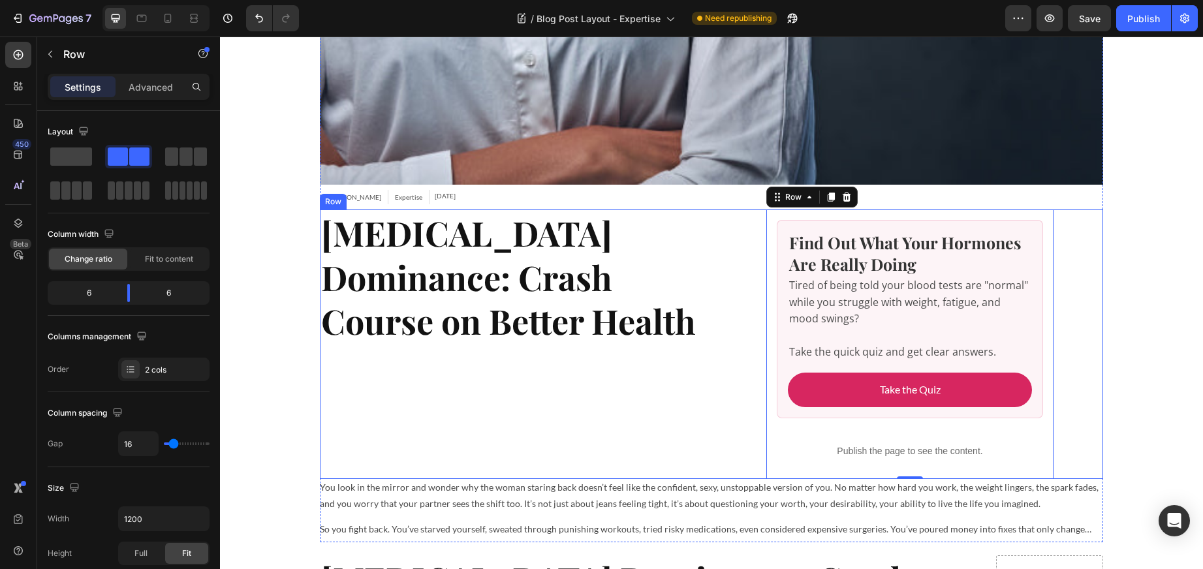
click at [582, 426] on div "[MEDICAL_DATA] Dominance: Crash Course on Better Health Article Title" at bounding box center [513, 345] width 387 height 270
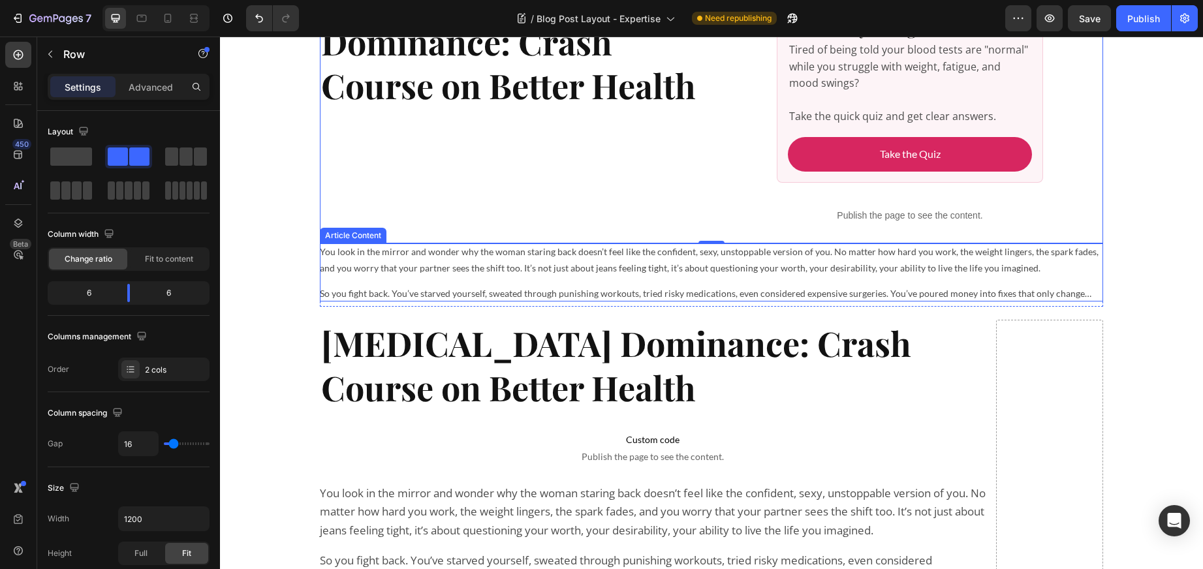
scroll to position [921, 0]
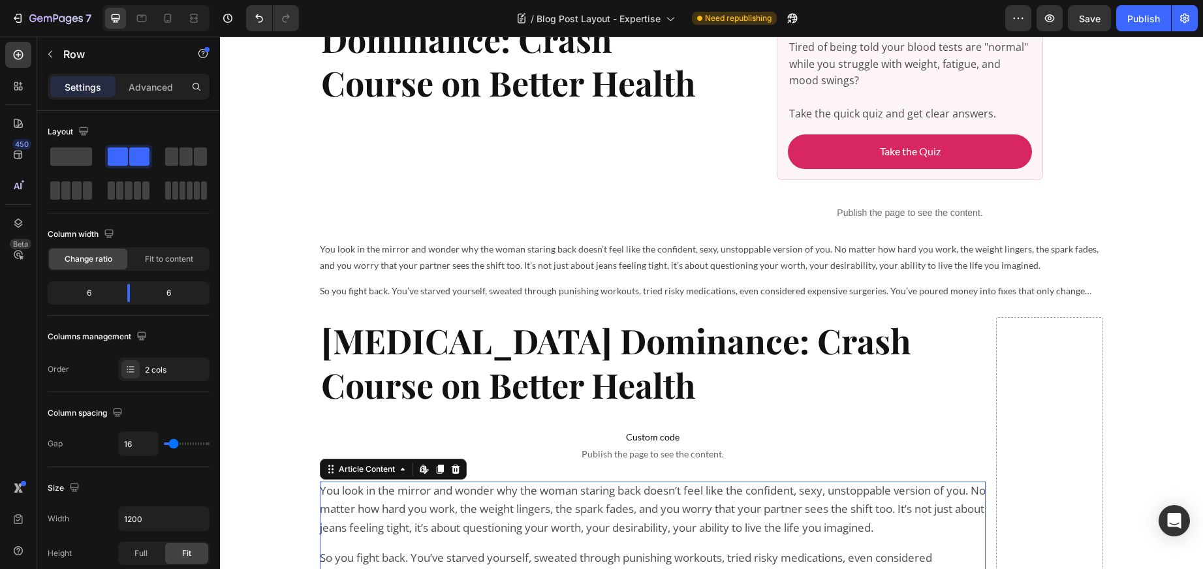
click at [568, 515] on p "You look in the mirror and wonder why the woman staring back doesn’t feel like …" at bounding box center [653, 510] width 666 height 56
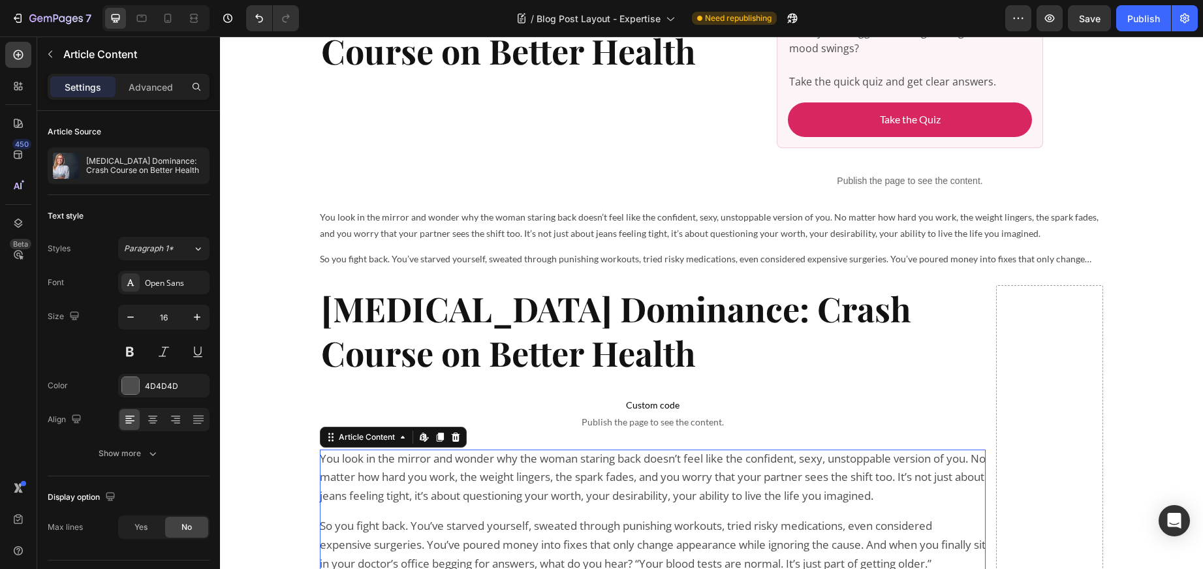
scroll to position [949, 0]
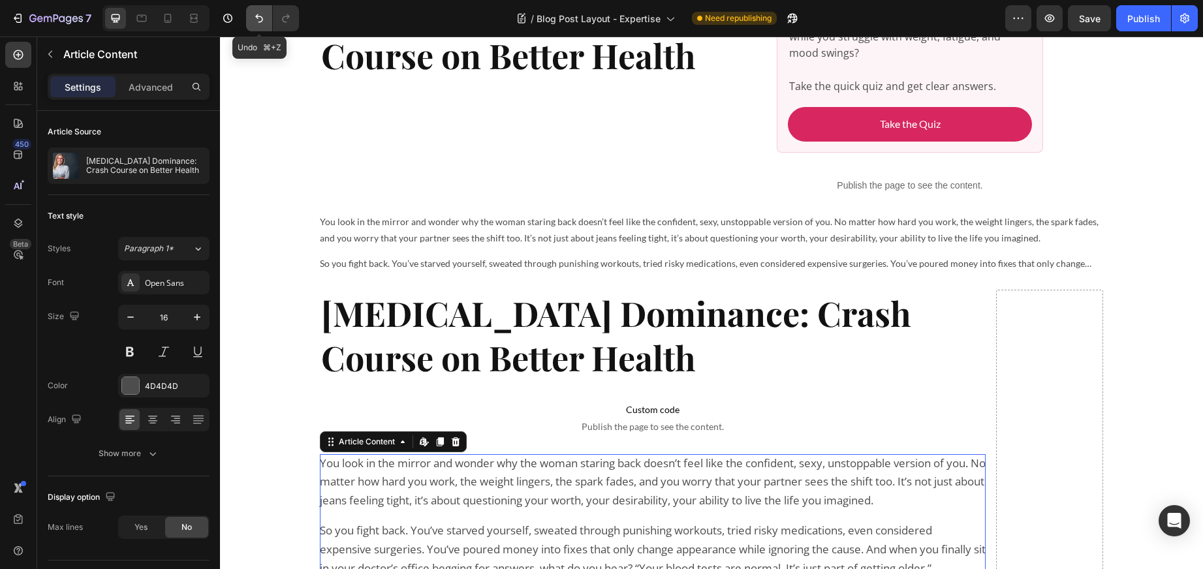
click at [257, 12] on icon "Undo/Redo" at bounding box center [259, 18] width 13 height 13
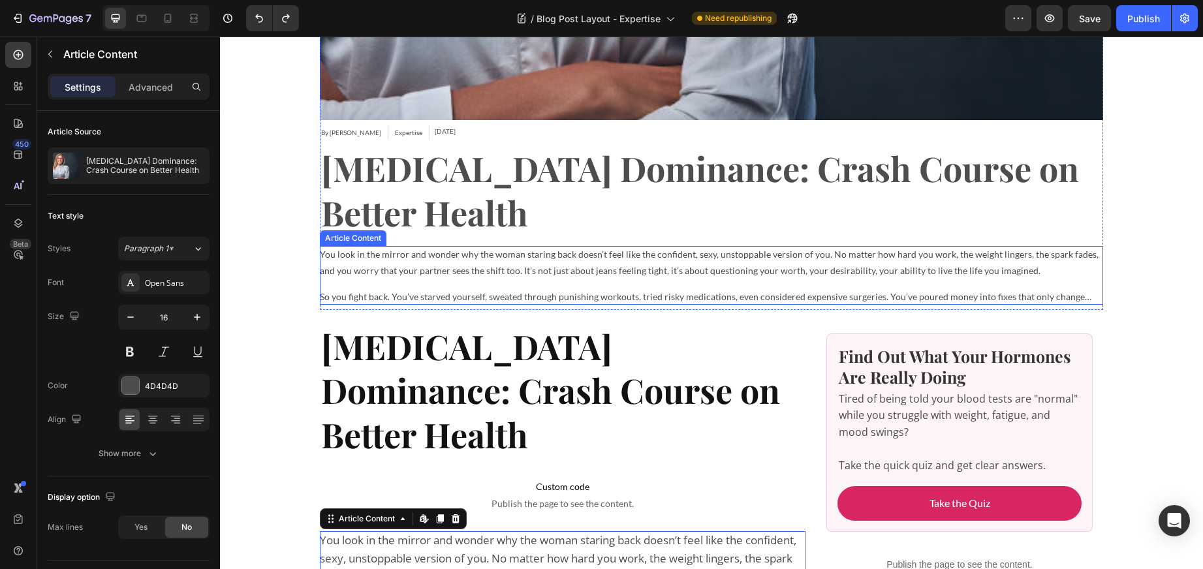
scroll to position [746, 0]
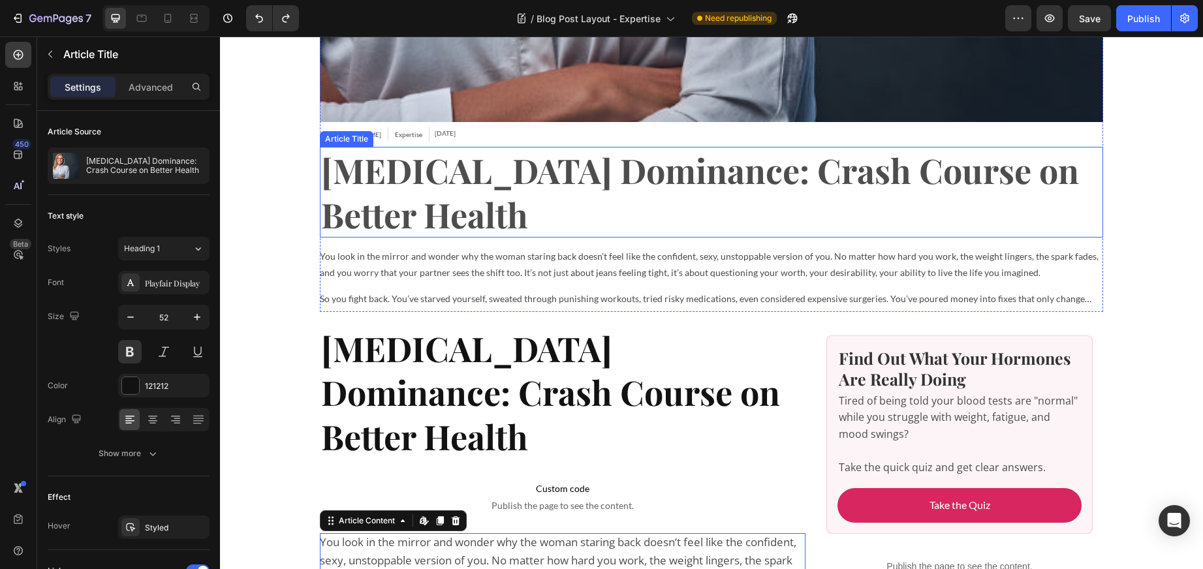
click at [577, 165] on h2 "[MEDICAL_DATA] Dominance: Crash Course on Better Health" at bounding box center [712, 192] width 784 height 91
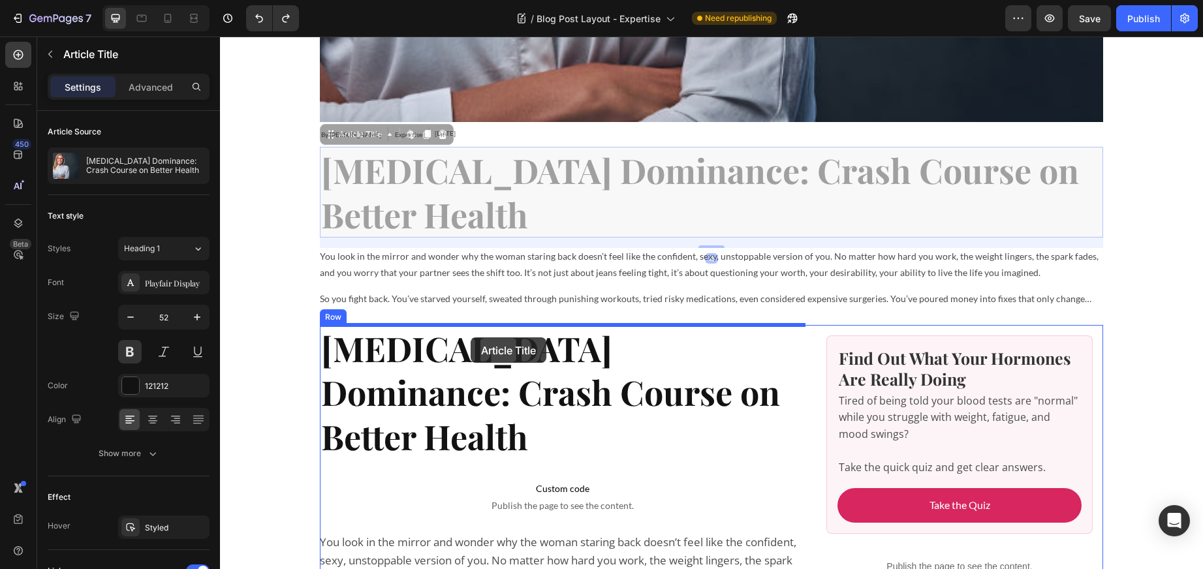
drag, startPoint x: 332, startPoint y: 135, endPoint x: 471, endPoint y: 338, distance: 245.6
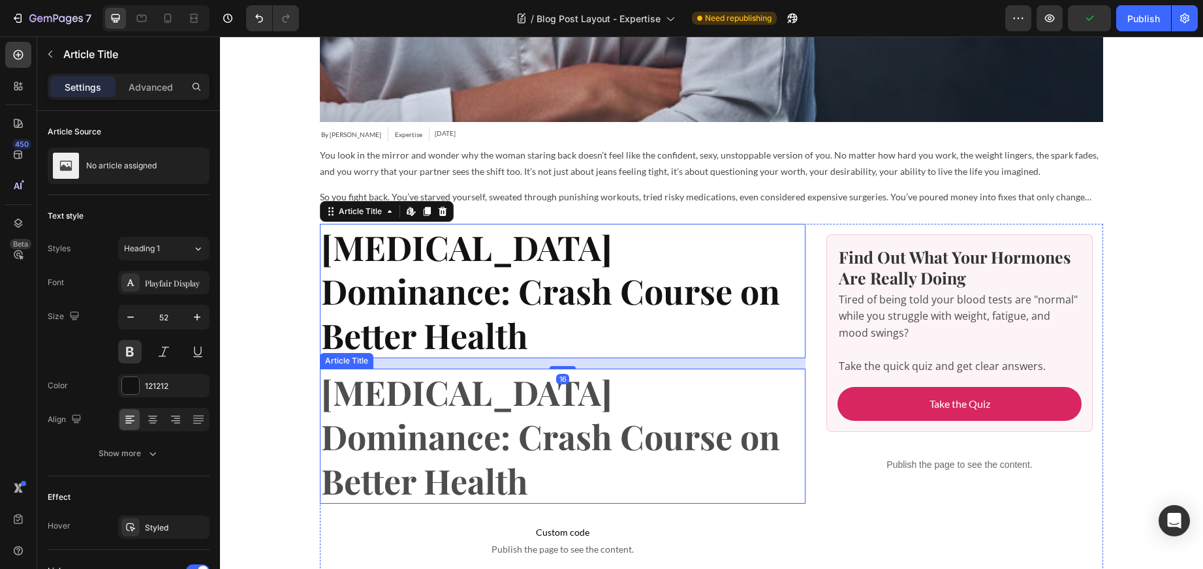
click at [488, 369] on h1 "[MEDICAL_DATA] Dominance: Crash Course on Better Health" at bounding box center [563, 436] width 486 height 135
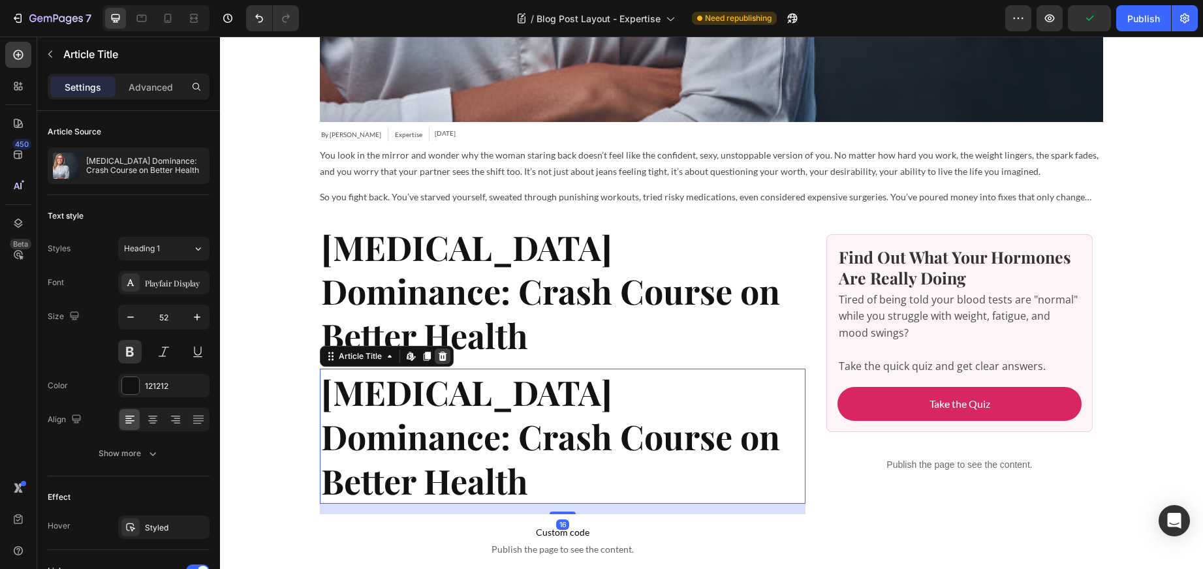
click at [441, 352] on icon at bounding box center [443, 356] width 8 height 9
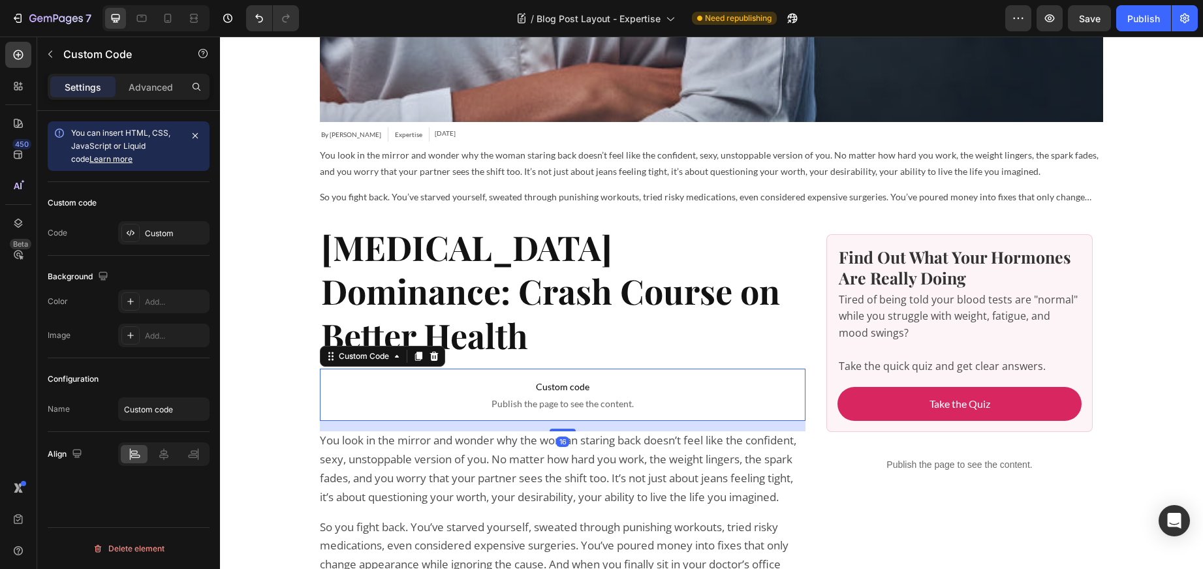
click at [591, 398] on span "Publish the page to see the content." at bounding box center [563, 404] width 486 height 13
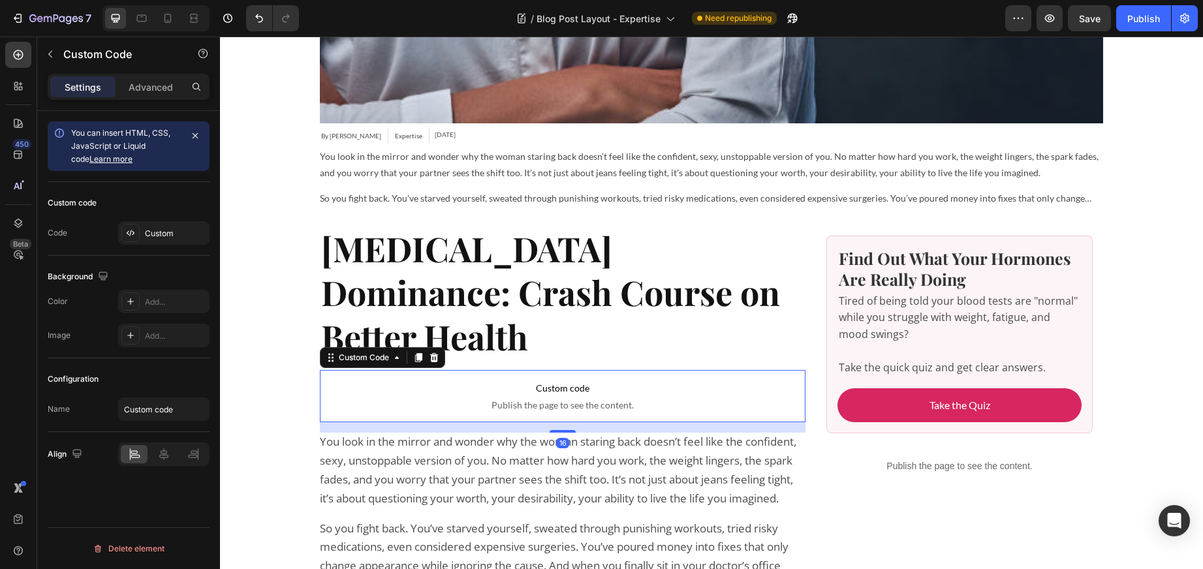
scroll to position [743, 0]
click at [138, 230] on div at bounding box center [130, 233] width 18 height 18
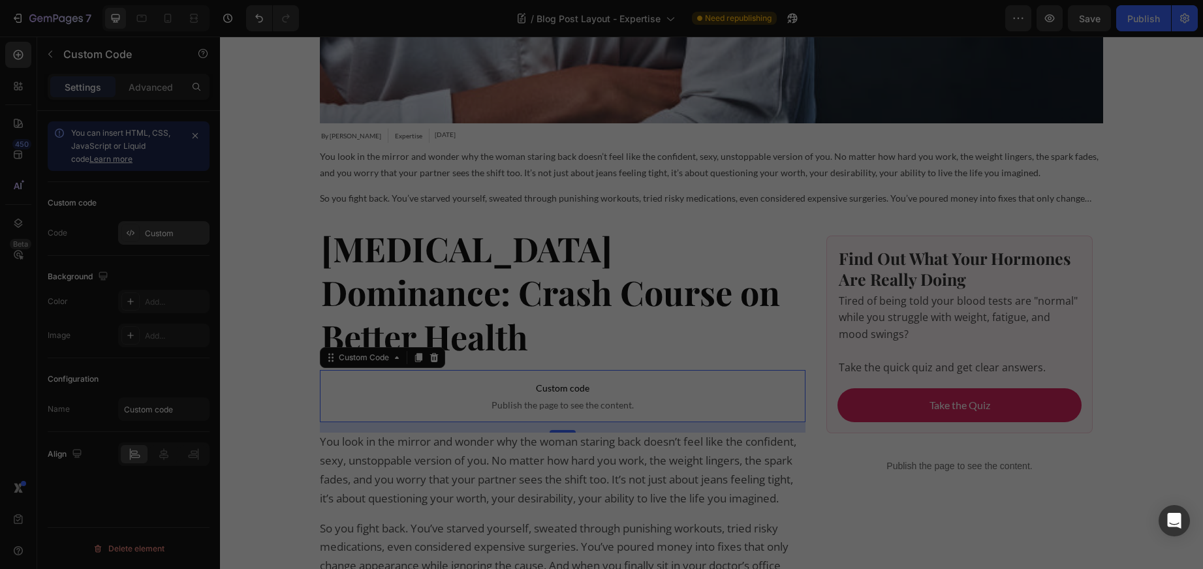
scroll to position [741, 0]
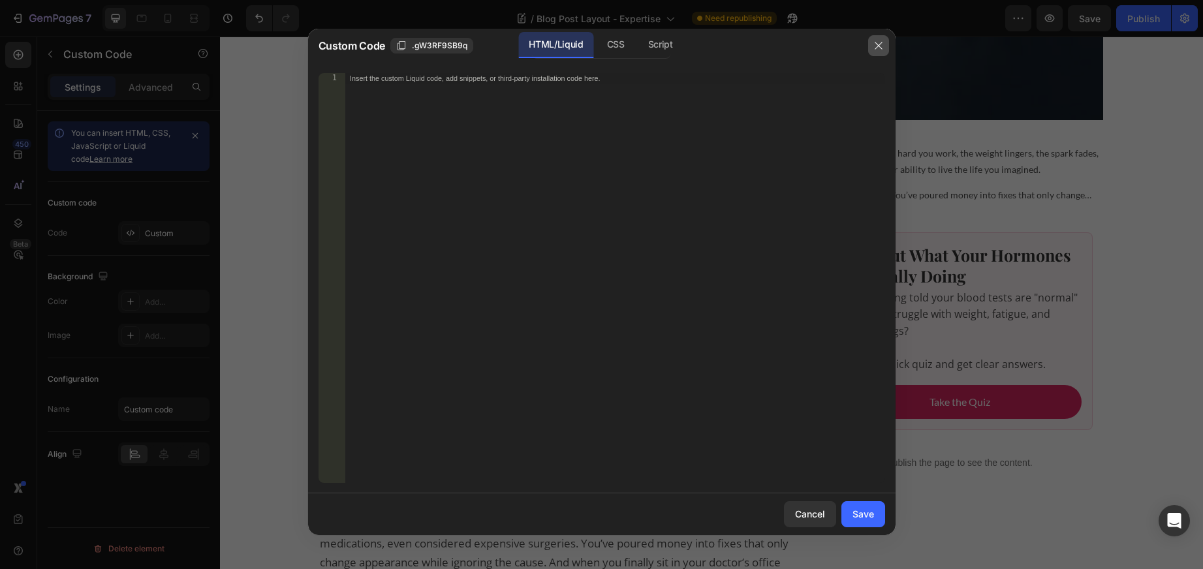
click at [880, 46] on icon "button" at bounding box center [878, 45] width 7 height 7
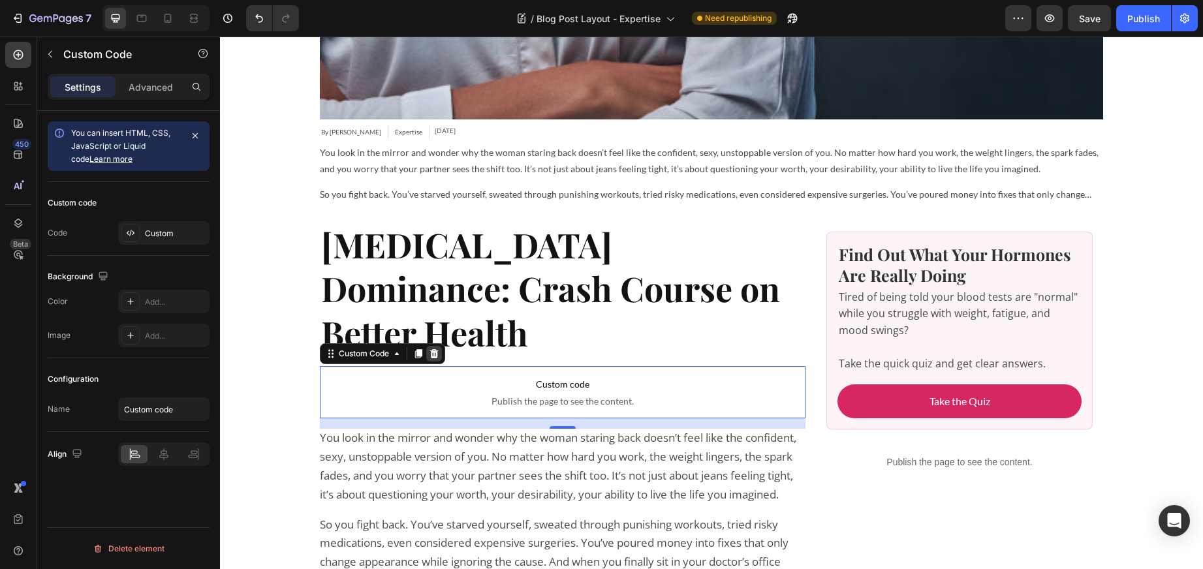
click at [435, 349] on icon at bounding box center [434, 353] width 8 height 9
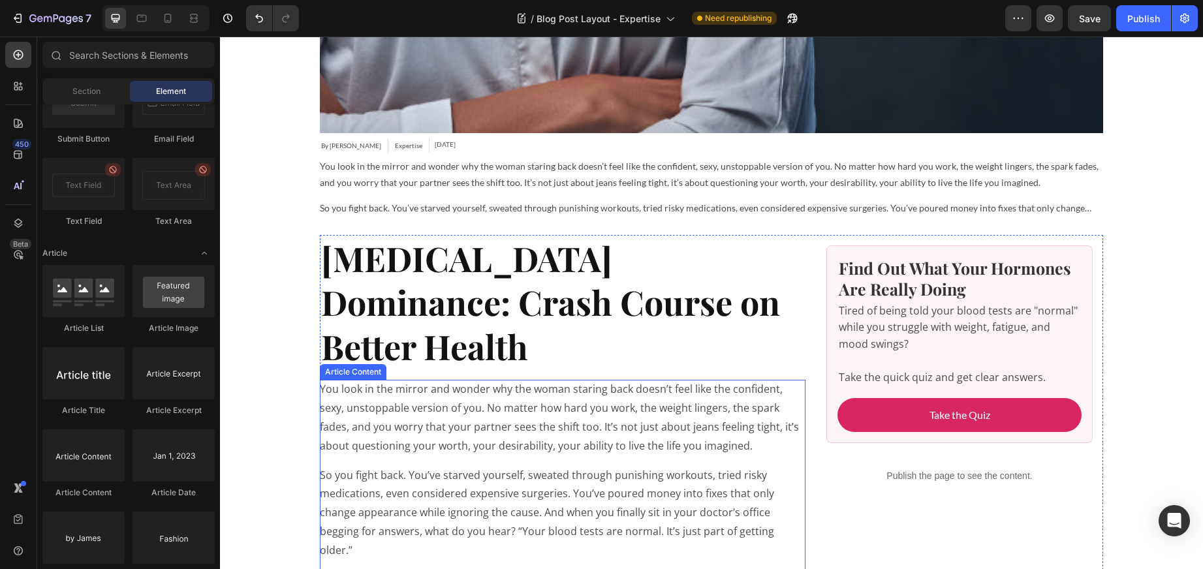
scroll to position [727, 0]
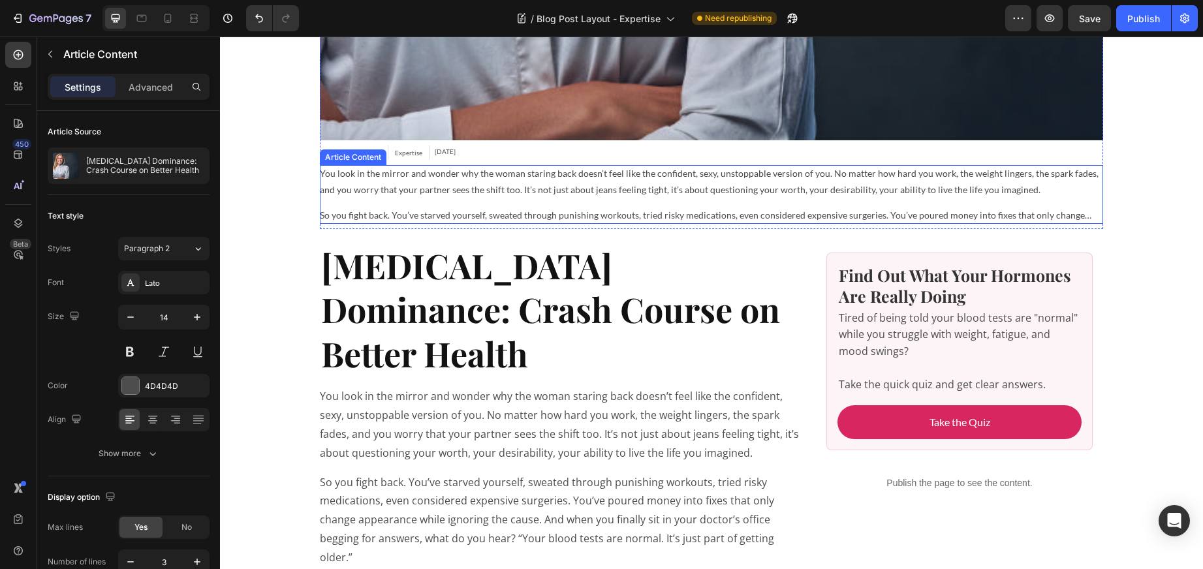
click at [614, 200] on div "You look in the mirror and wonder why the woman staring back doesn’t feel like …" at bounding box center [712, 194] width 784 height 59
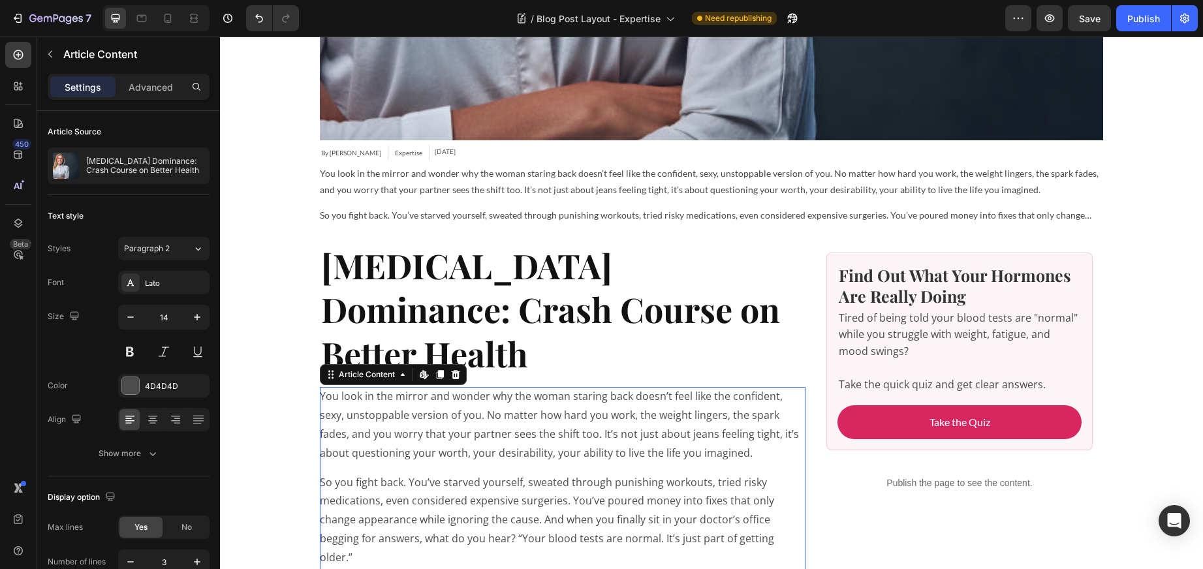
click at [522, 397] on p "You look in the mirror and wonder why the woman staring back doesn’t feel like …" at bounding box center [563, 424] width 486 height 75
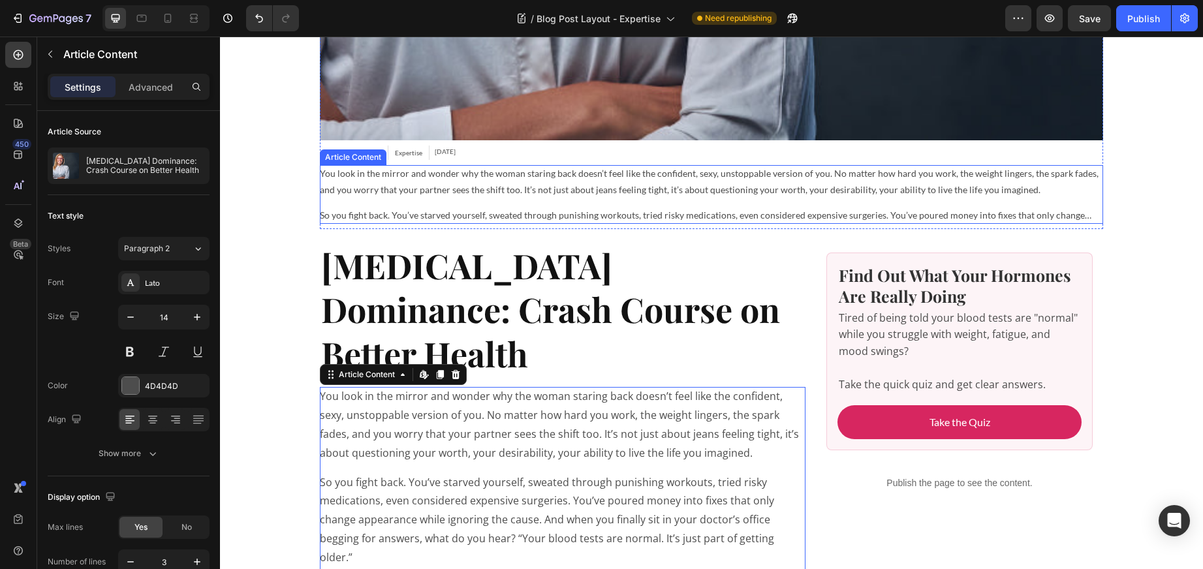
click at [451, 187] on p "You look in the mirror and wonder why the woman staring back doesn’t feel like …" at bounding box center [712, 181] width 784 height 33
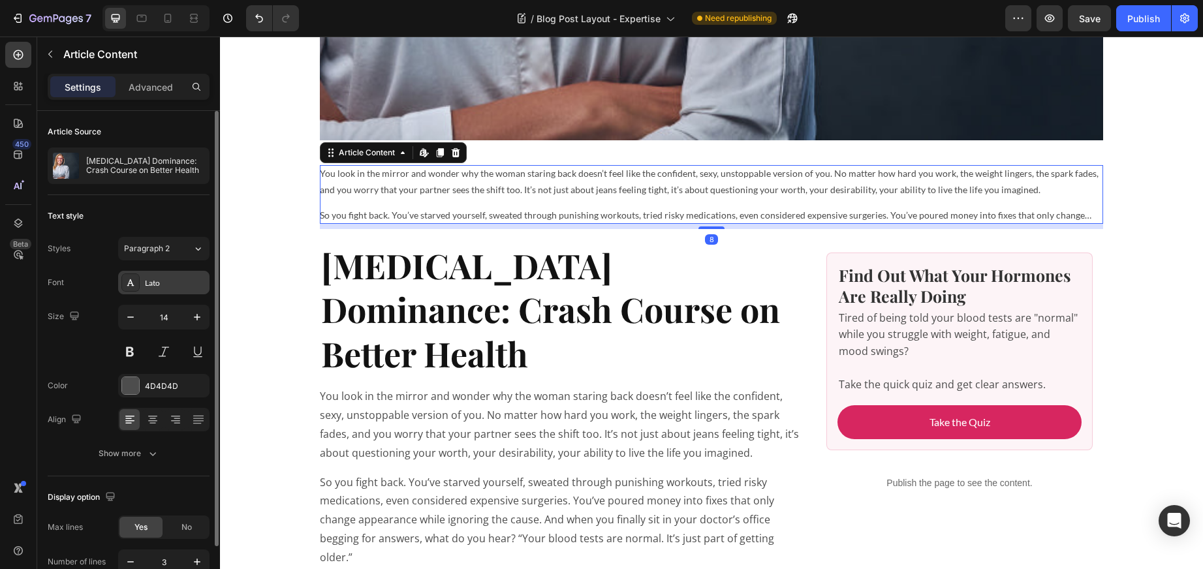
click at [172, 282] on div "Lato" at bounding box center [175, 284] width 61 height 12
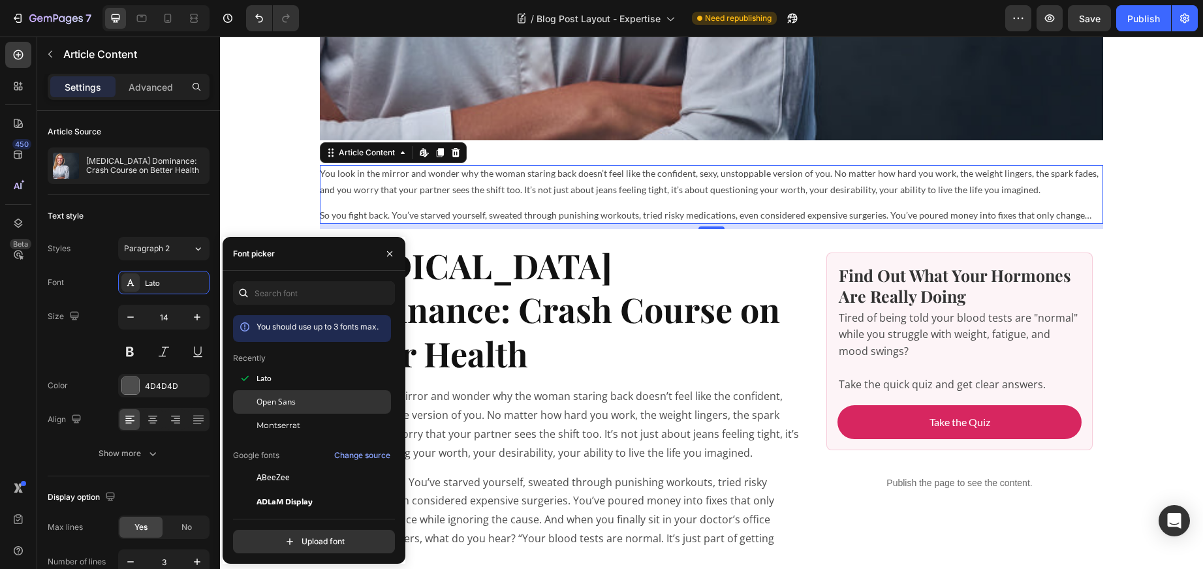
click at [268, 537] on div "Open Sans" at bounding box center [312, 549] width 158 height 24
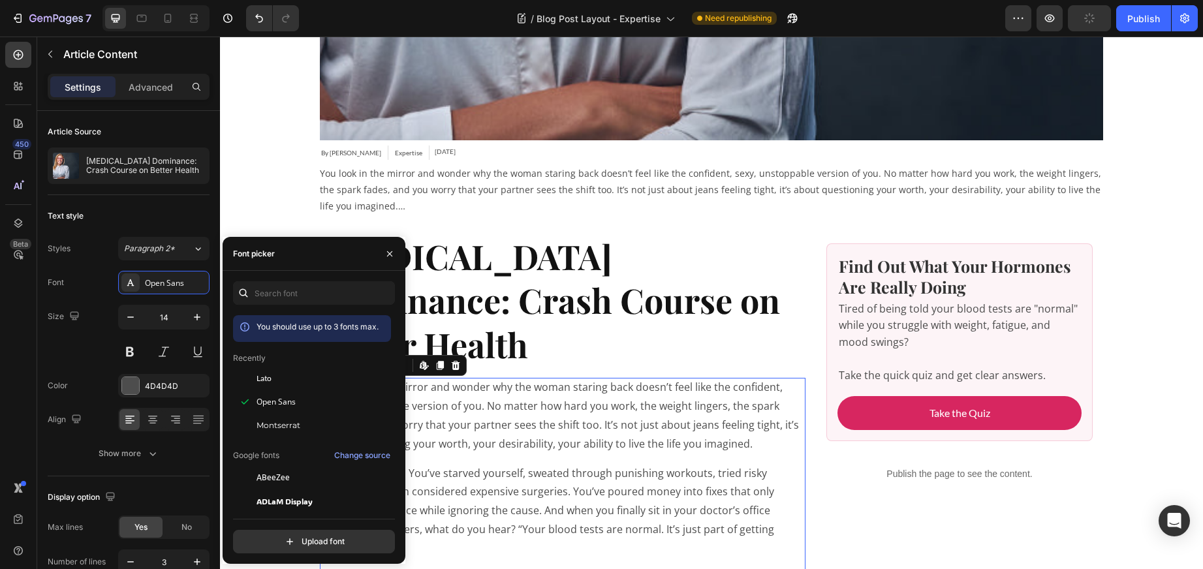
click at [533, 378] on p "You look in the mirror and wonder why the woman staring back doesn’t feel like …" at bounding box center [563, 415] width 486 height 75
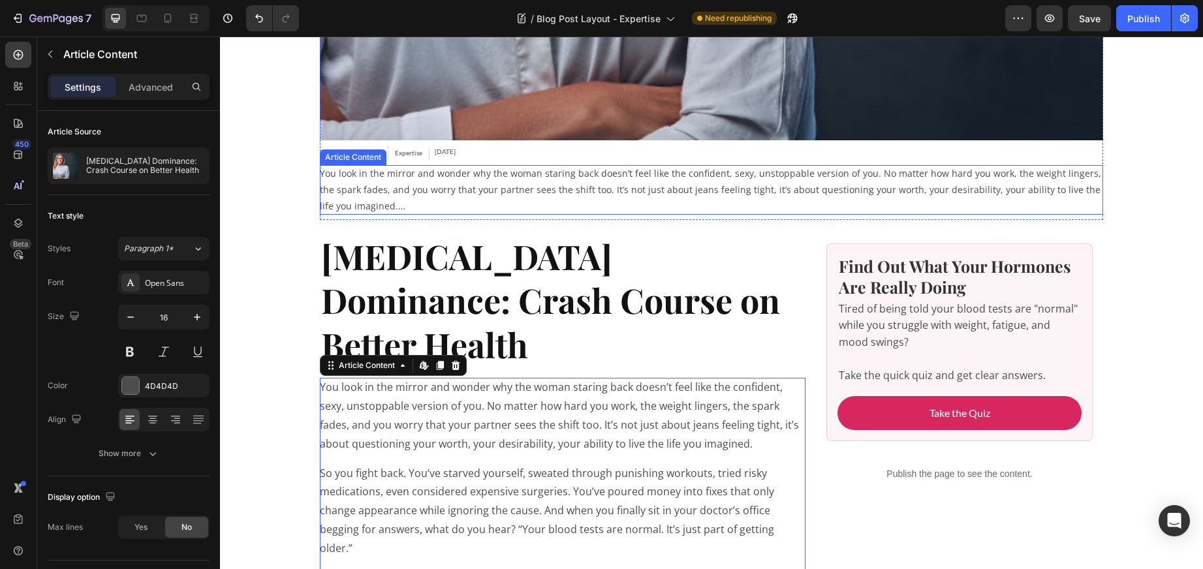
click at [355, 182] on p "You look in the mirror and wonder why the woman staring back doesn’t feel like …" at bounding box center [712, 190] width 784 height 50
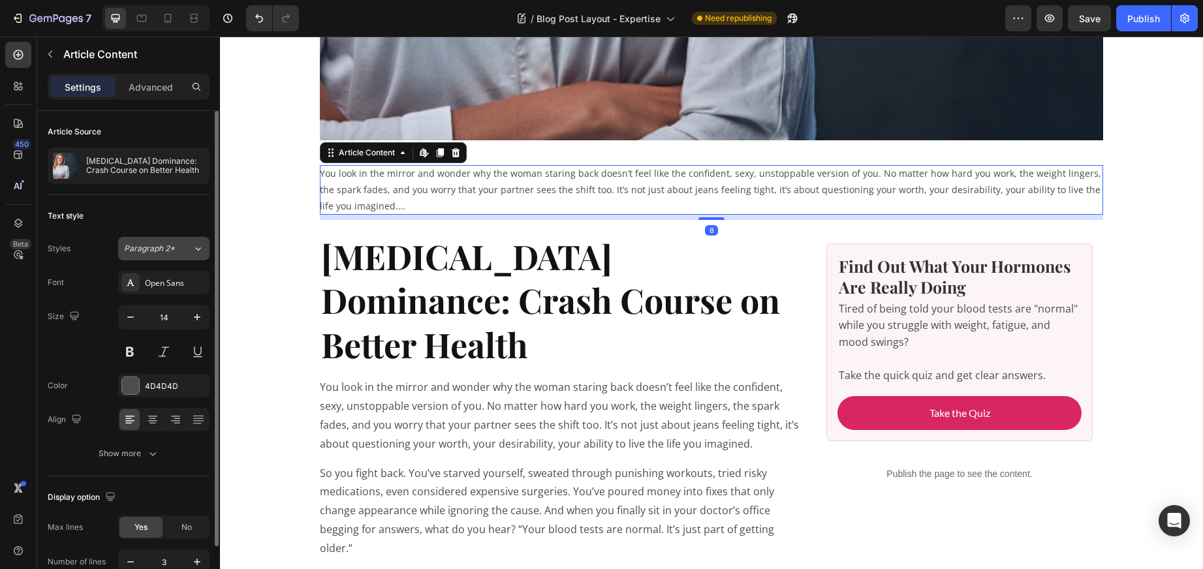
click at [161, 251] on span "Paragraph 2*" at bounding box center [149, 249] width 51 height 12
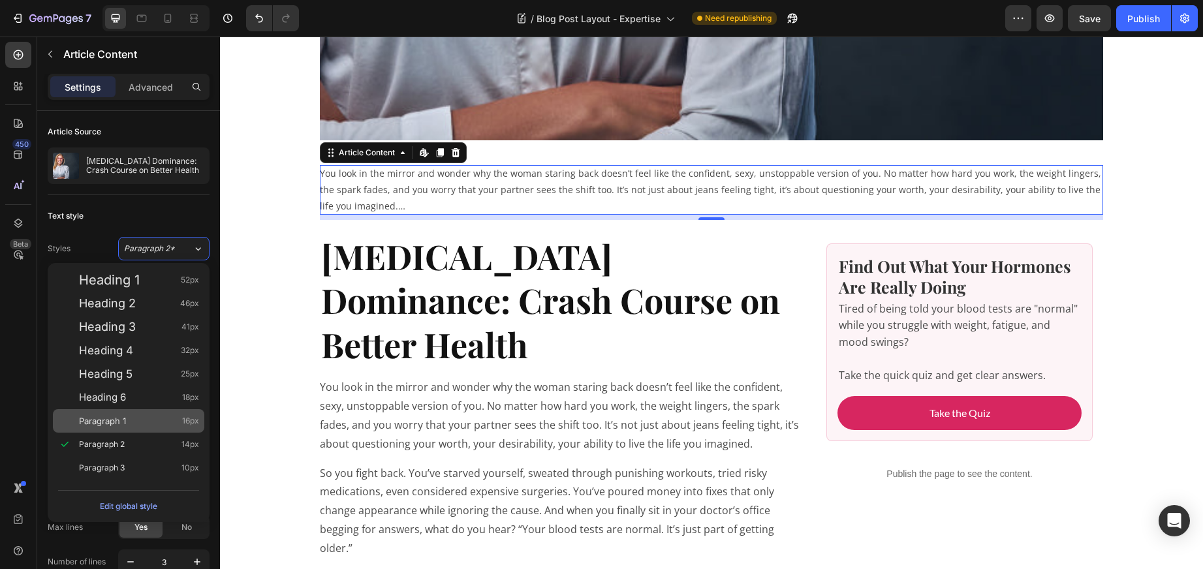
click at [104, 417] on span "Paragraph 1" at bounding box center [102, 421] width 47 height 13
type input "16"
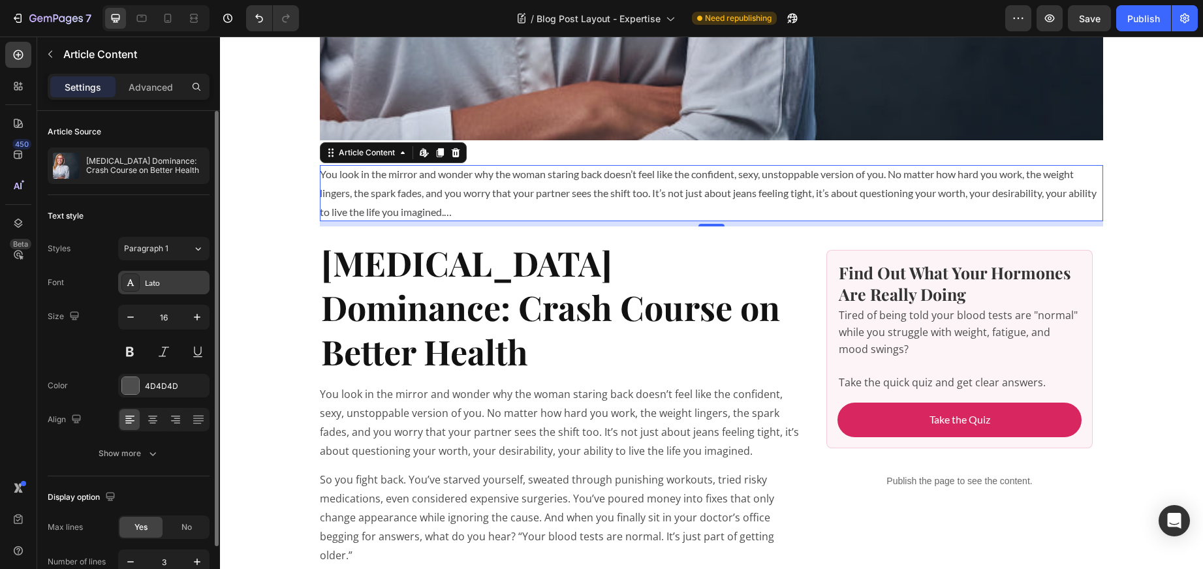
click at [164, 282] on div "Lato" at bounding box center [175, 284] width 61 height 12
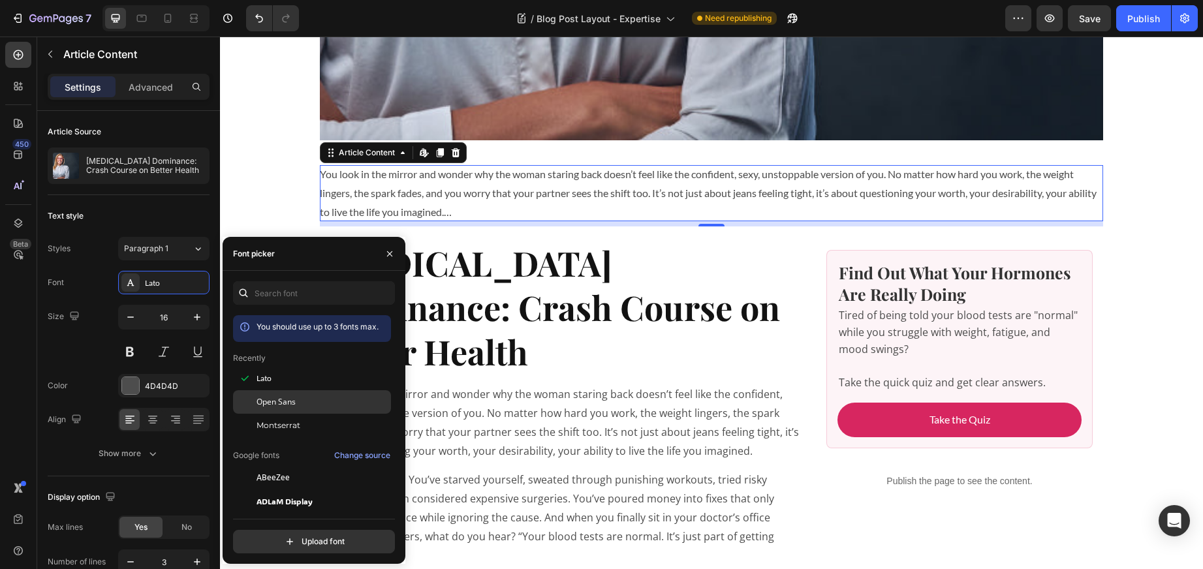
click at [268, 398] on span "Open Sans" at bounding box center [276, 402] width 39 height 12
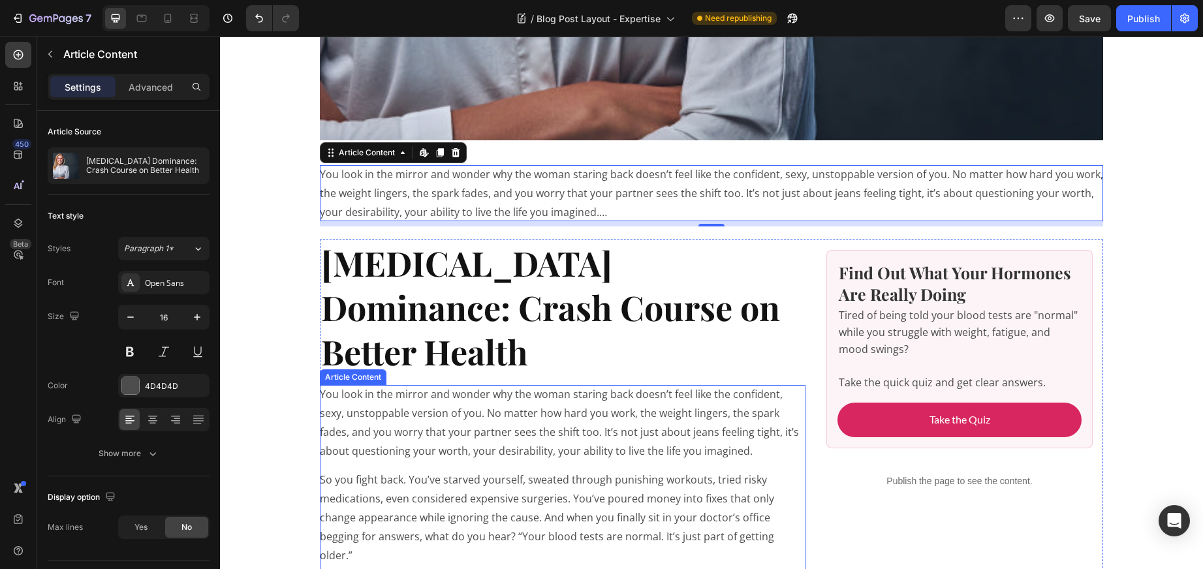
click at [515, 389] on p "You look in the mirror and wonder why the woman staring back doesn’t feel like …" at bounding box center [563, 422] width 486 height 75
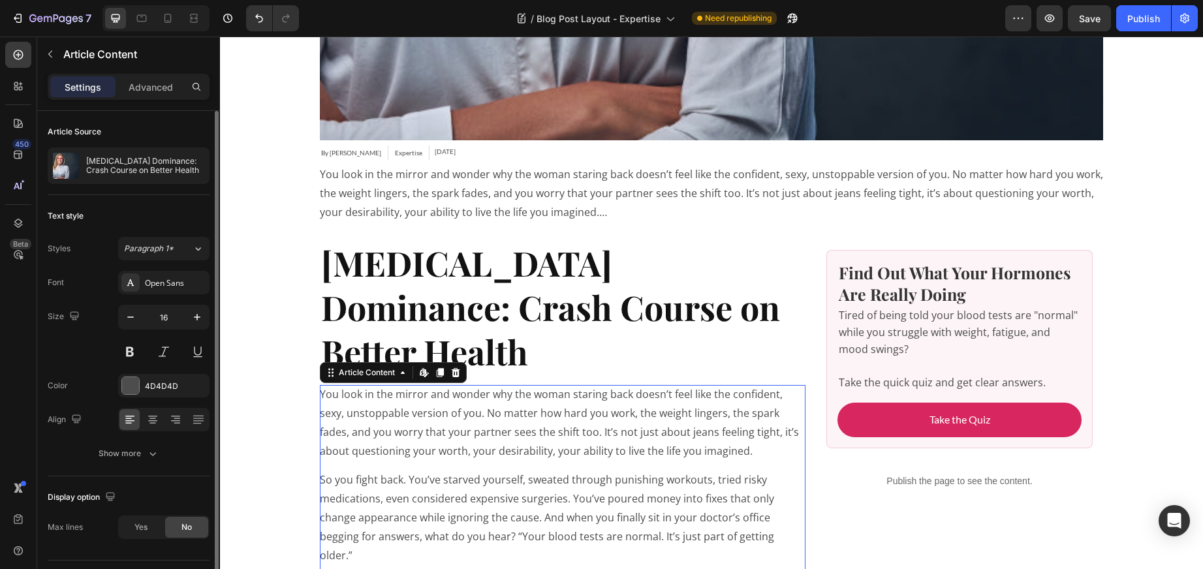
click at [189, 525] on span "No" at bounding box center [187, 528] width 10 height 12
click at [147, 525] on span "Yes" at bounding box center [141, 528] width 13 height 12
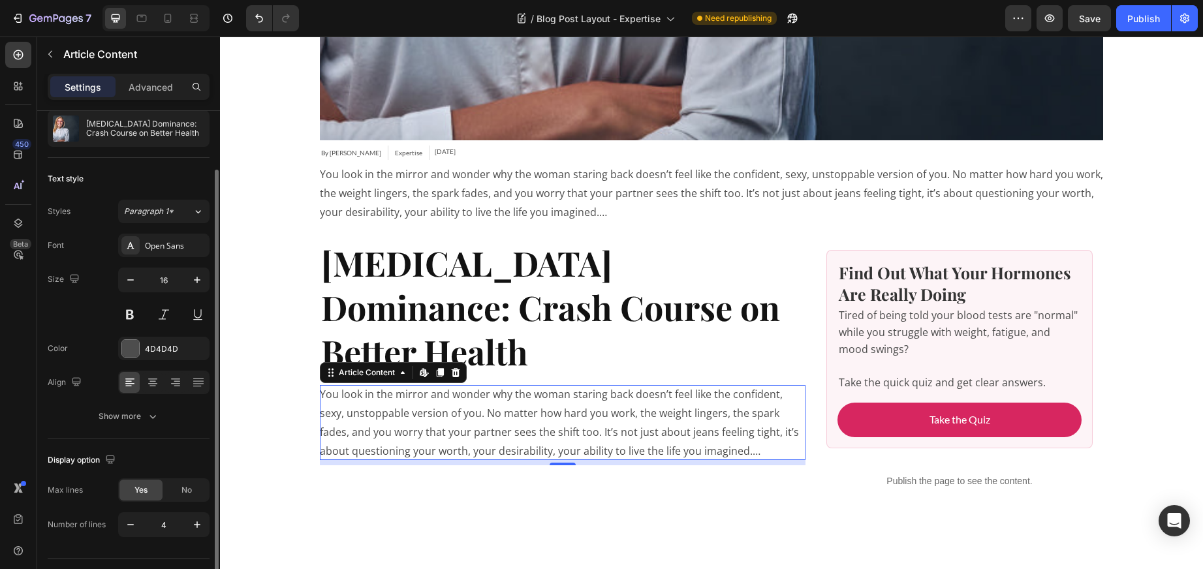
scroll to position [68, 0]
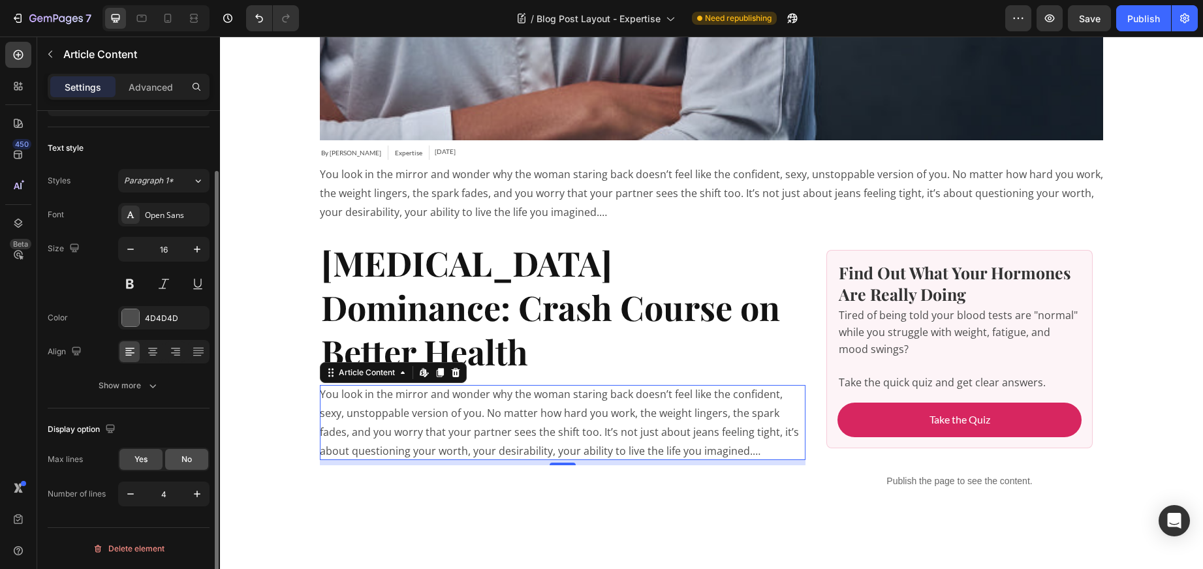
click at [184, 461] on span "No" at bounding box center [187, 460] width 10 height 12
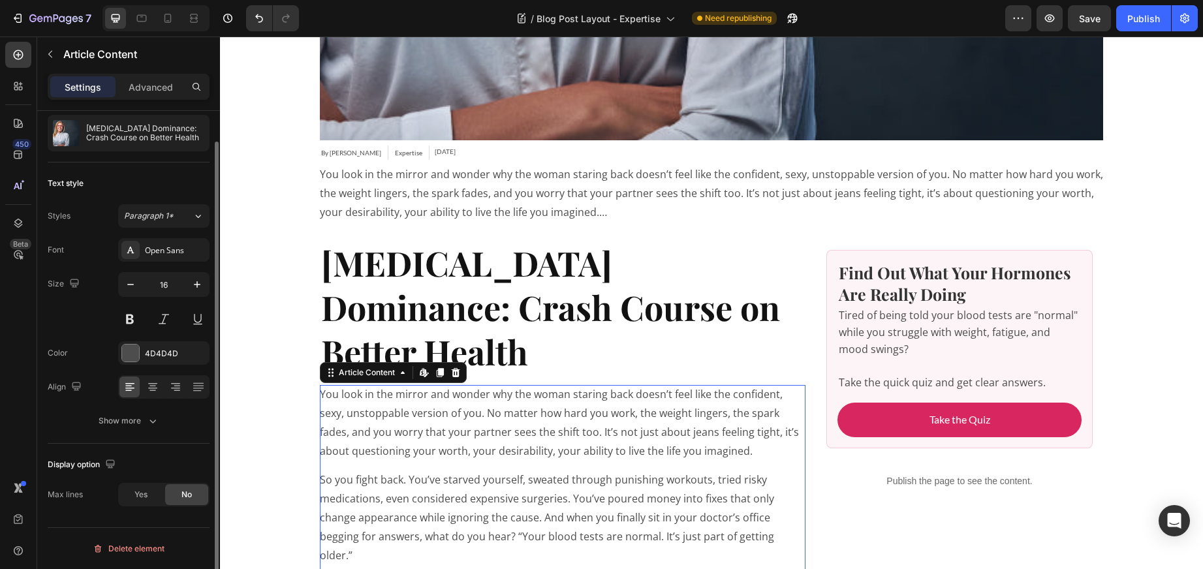
scroll to position [33, 0]
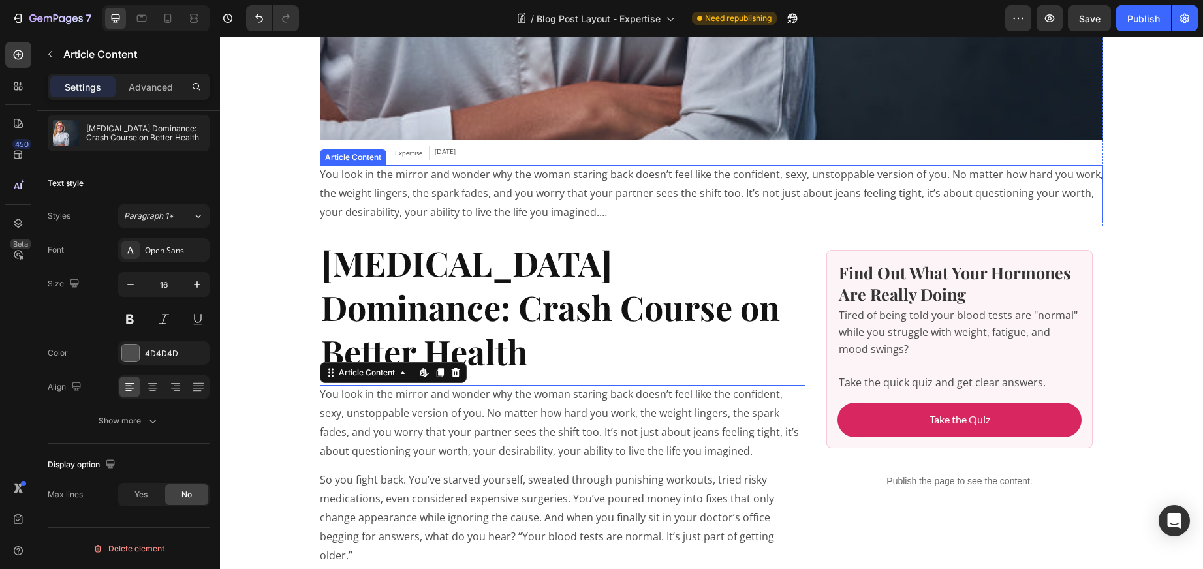
click at [453, 206] on p "You look in the mirror and wonder why the woman staring back doesn’t feel like …" at bounding box center [712, 193] width 784 height 56
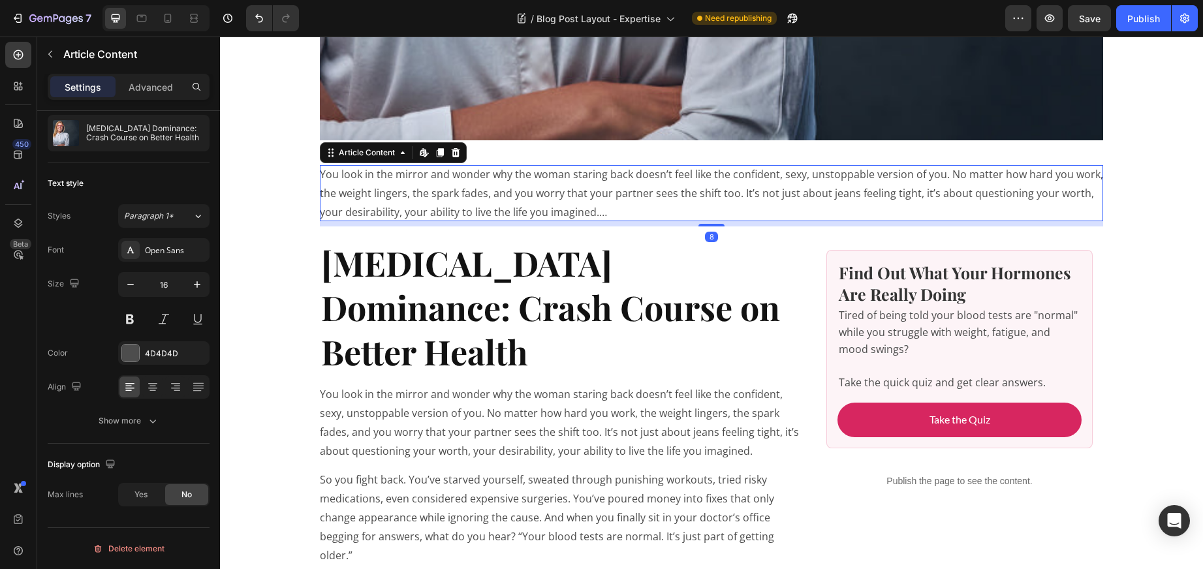
scroll to position [0, 0]
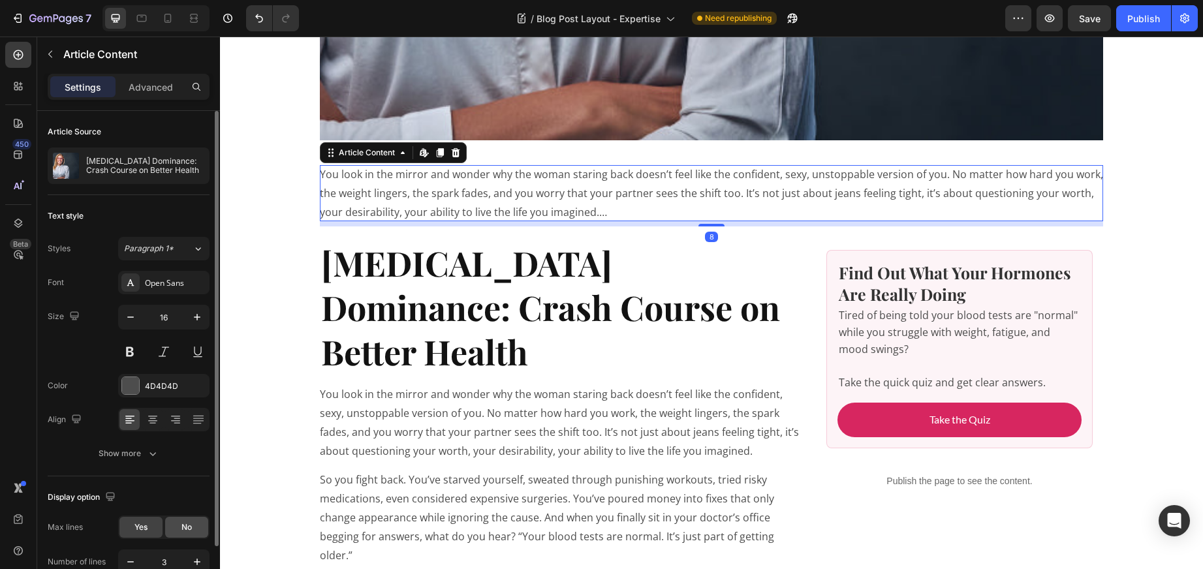
click at [195, 520] on div "No" at bounding box center [186, 527] width 43 height 21
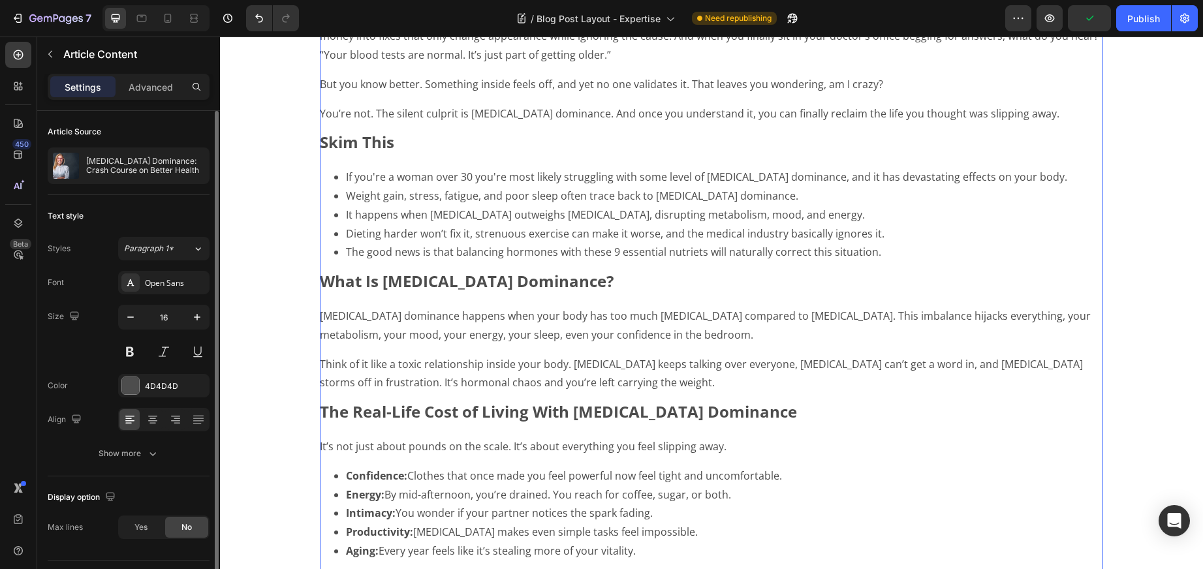
scroll to position [956, 0]
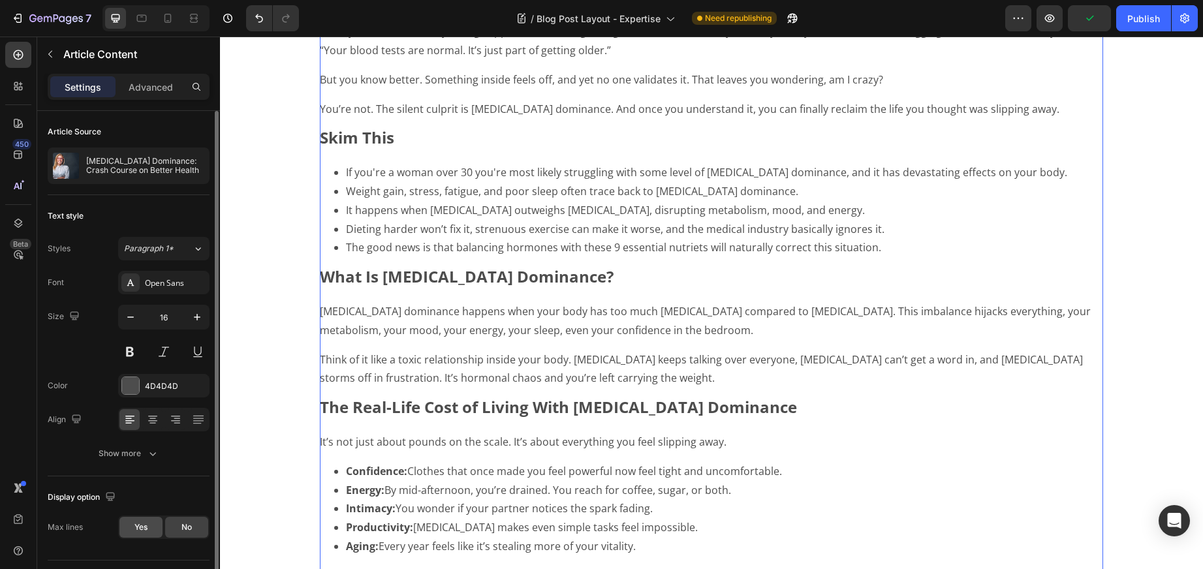
click at [127, 527] on div "Yes" at bounding box center [140, 527] width 43 height 21
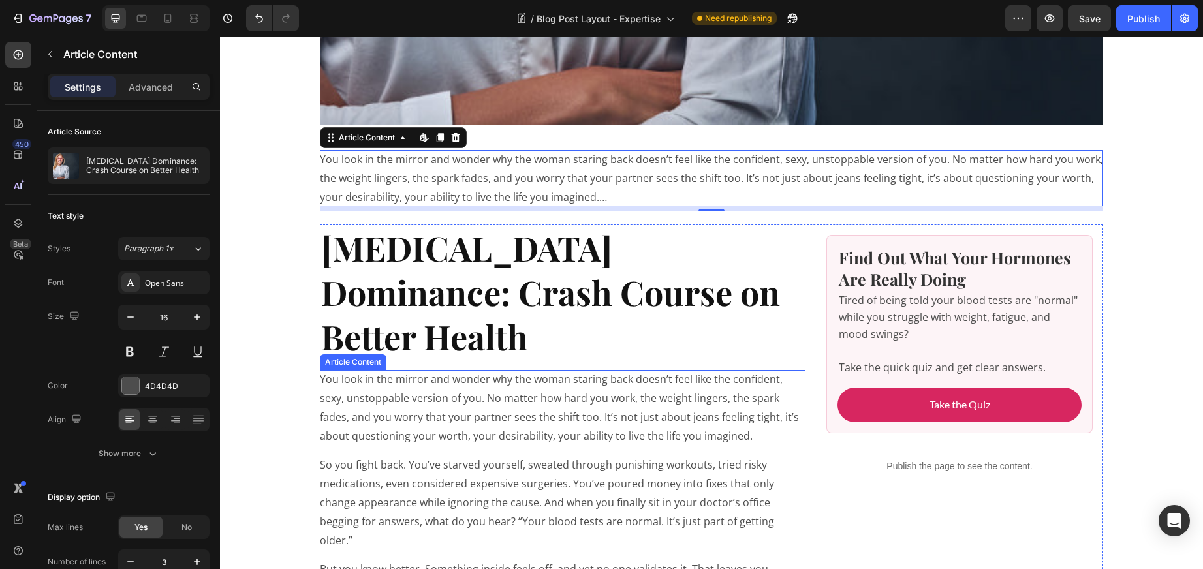
scroll to position [739, 0]
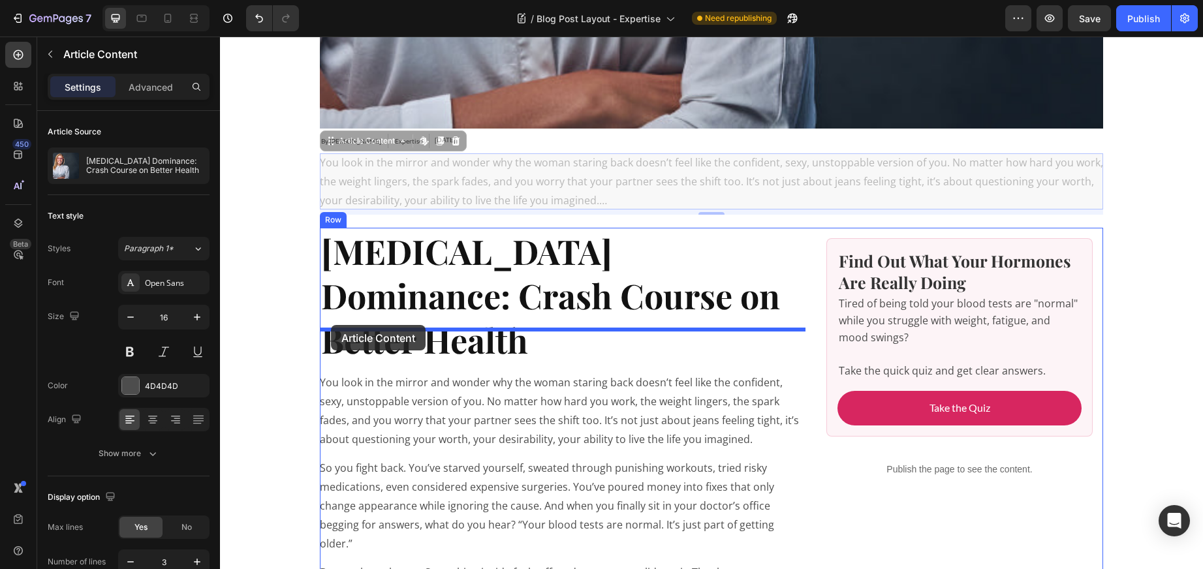
drag, startPoint x: 327, startPoint y: 141, endPoint x: 331, endPoint y: 325, distance: 184.2
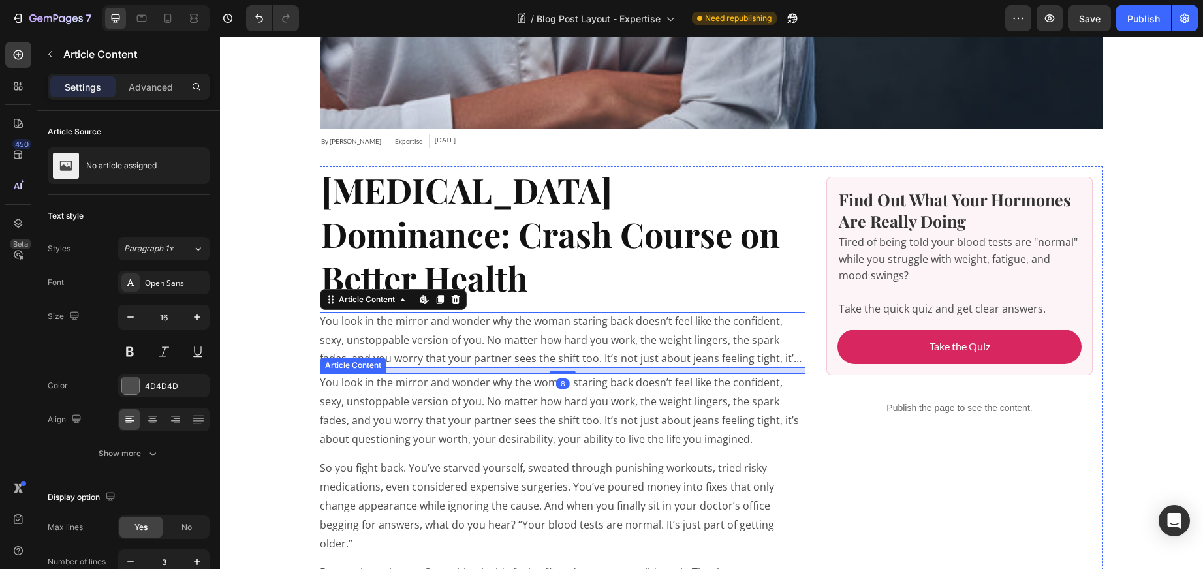
click at [439, 403] on p "You look in the mirror and wonder why the woman staring back doesn’t feel like …" at bounding box center [563, 411] width 486 height 75
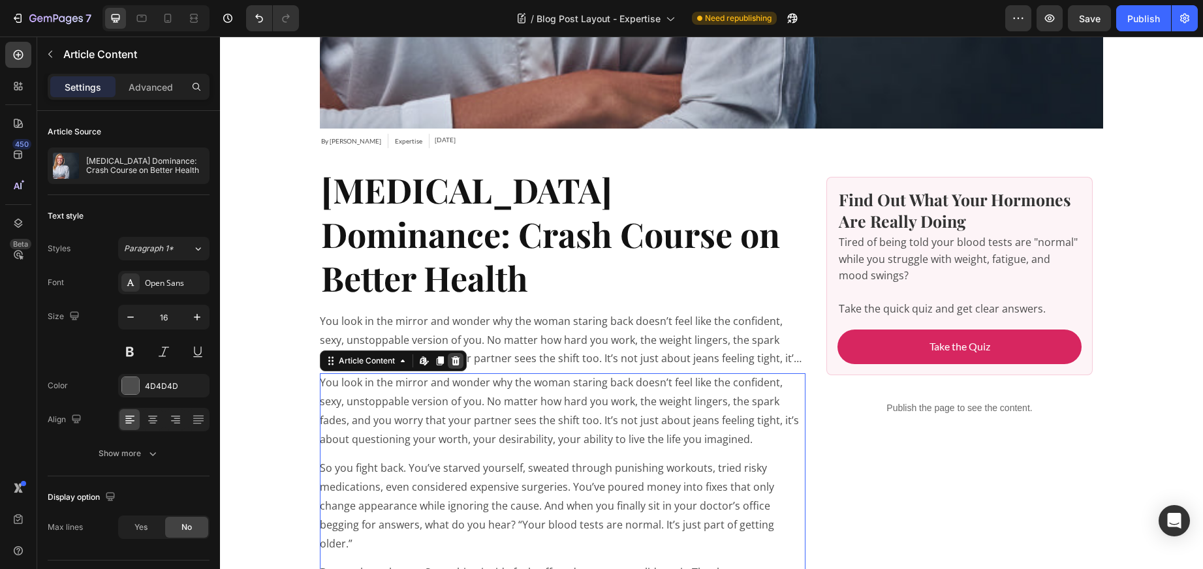
click at [456, 357] on icon at bounding box center [456, 361] width 8 height 9
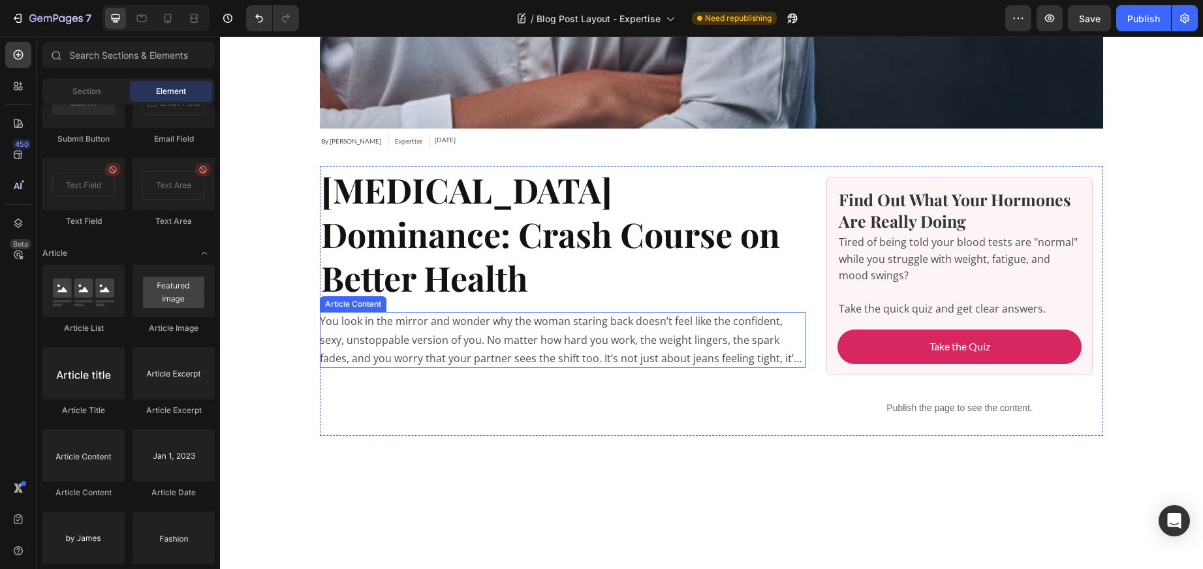
click at [470, 312] on p "You look in the mirror and wonder why the woman staring back doesn’t feel like …" at bounding box center [563, 340] width 486 height 56
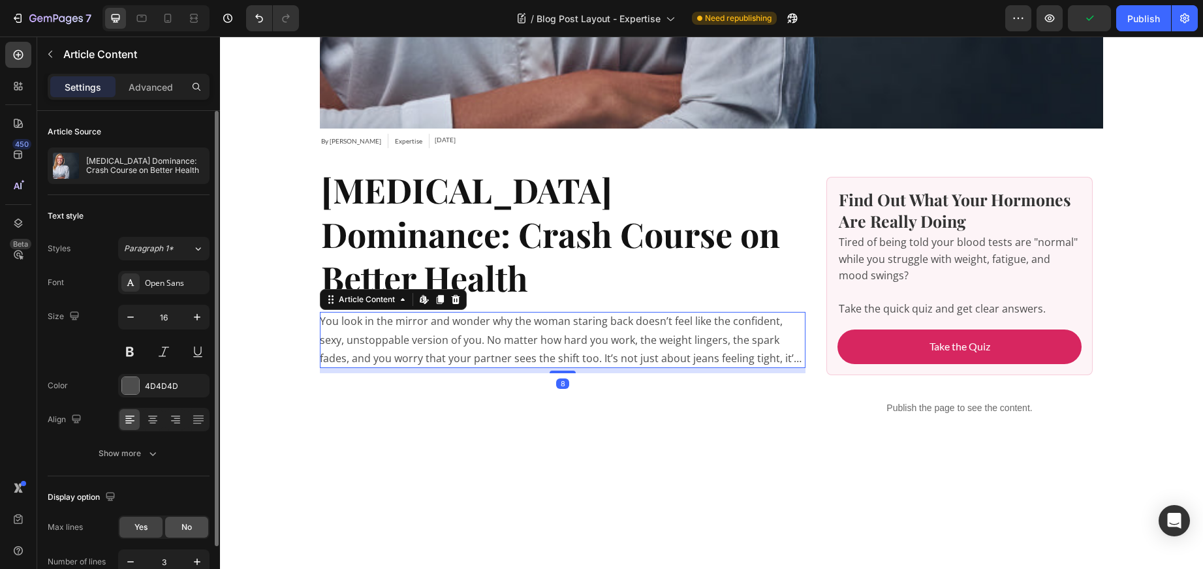
click at [183, 523] on span "No" at bounding box center [187, 528] width 10 height 12
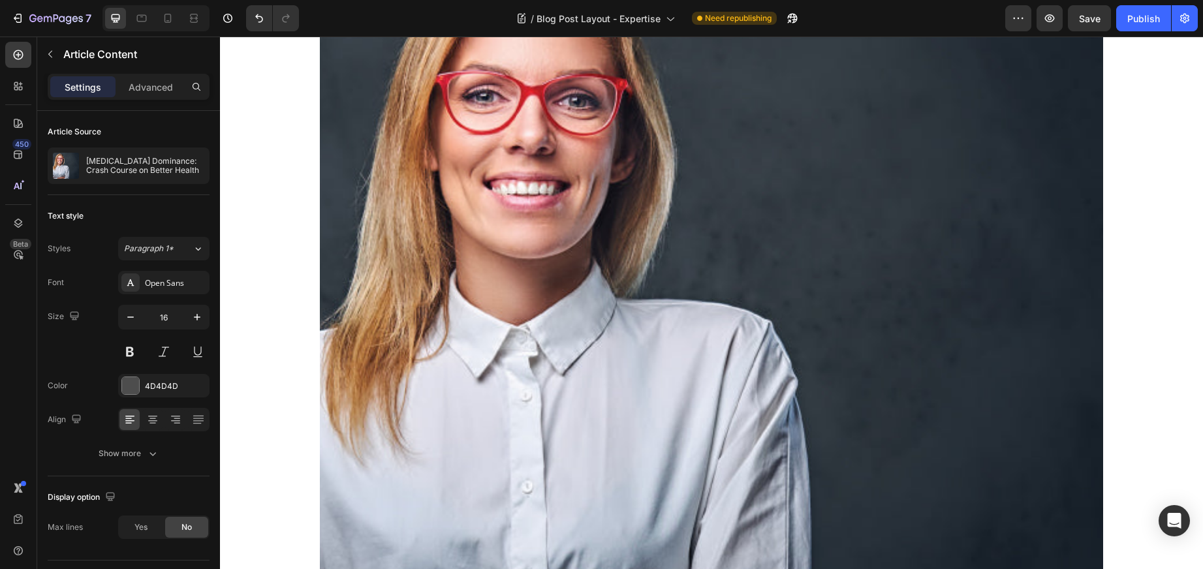
scroll to position [0, 0]
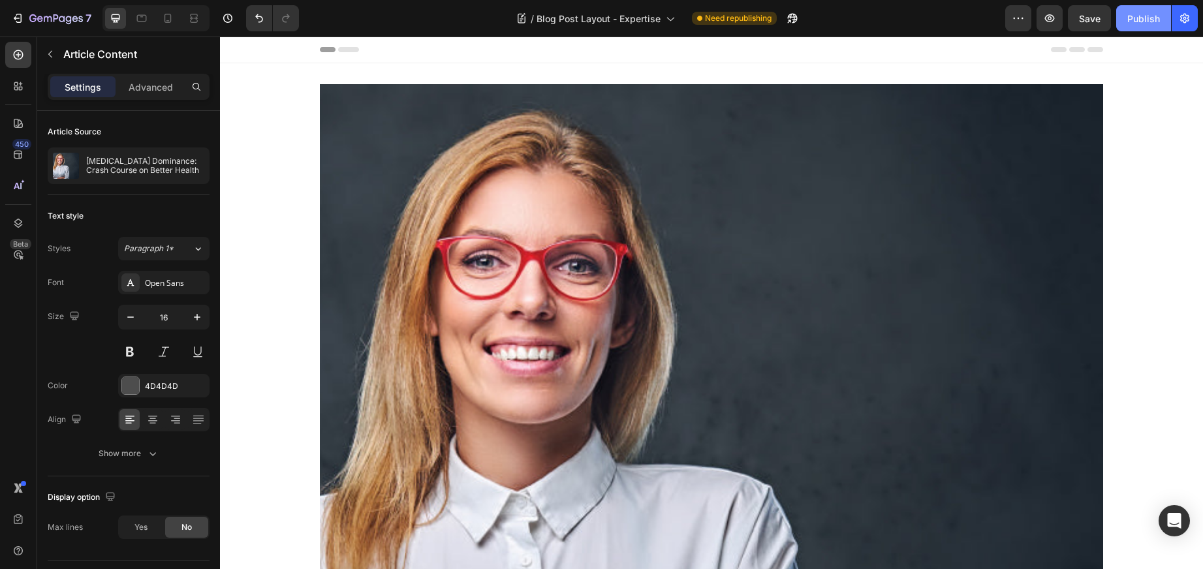
click at [1147, 18] on div "Publish" at bounding box center [1144, 19] width 33 height 14
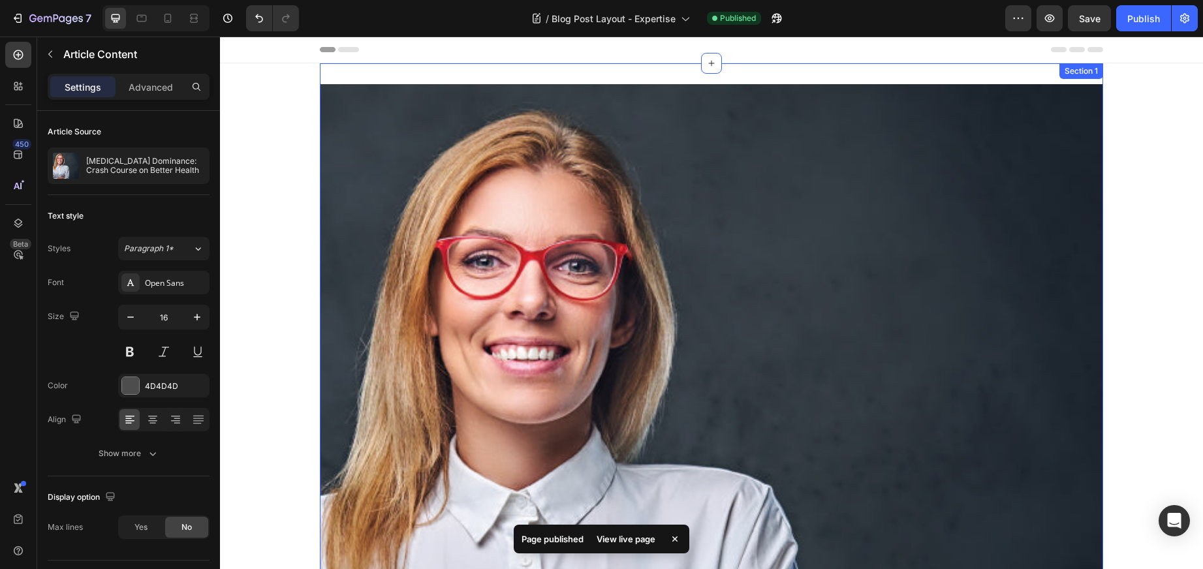
scroll to position [5, 0]
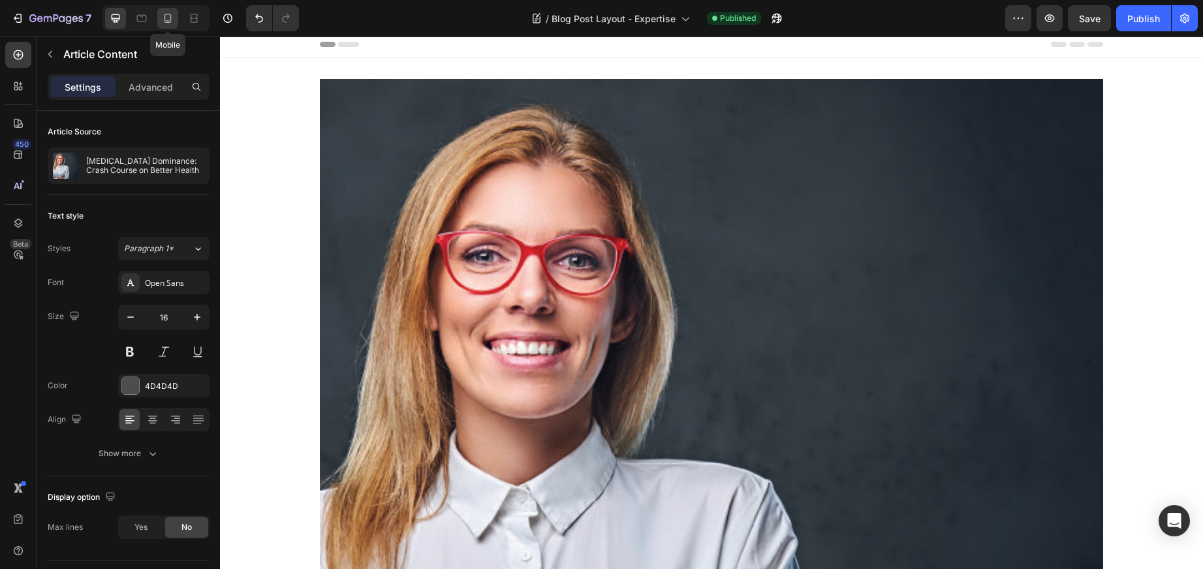
click at [165, 14] on icon at bounding box center [167, 18] width 13 height 13
type input "14"
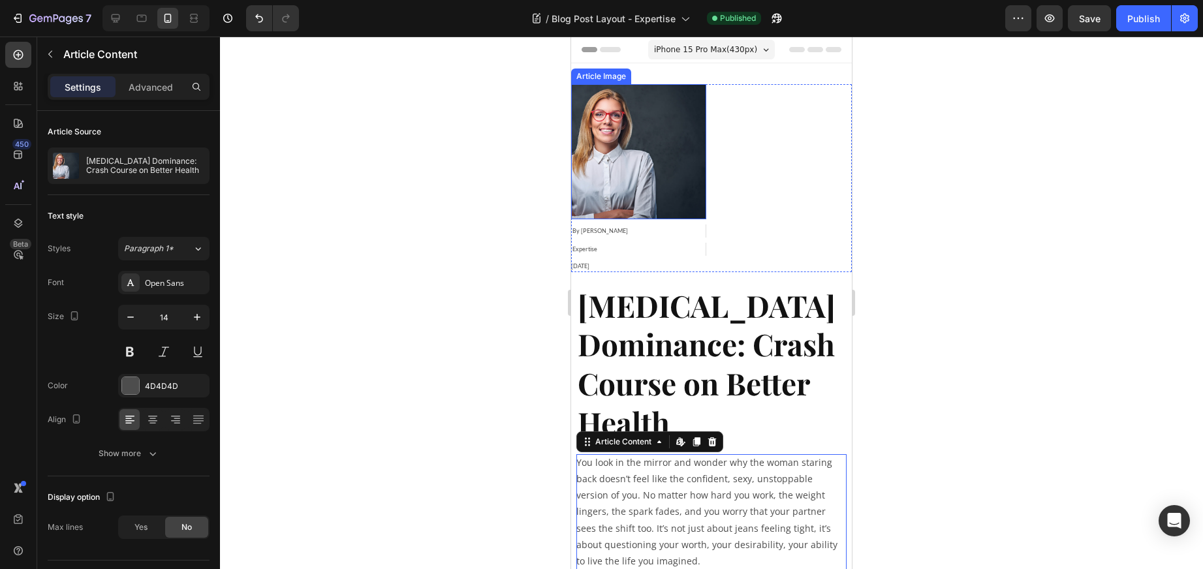
scroll to position [13, 0]
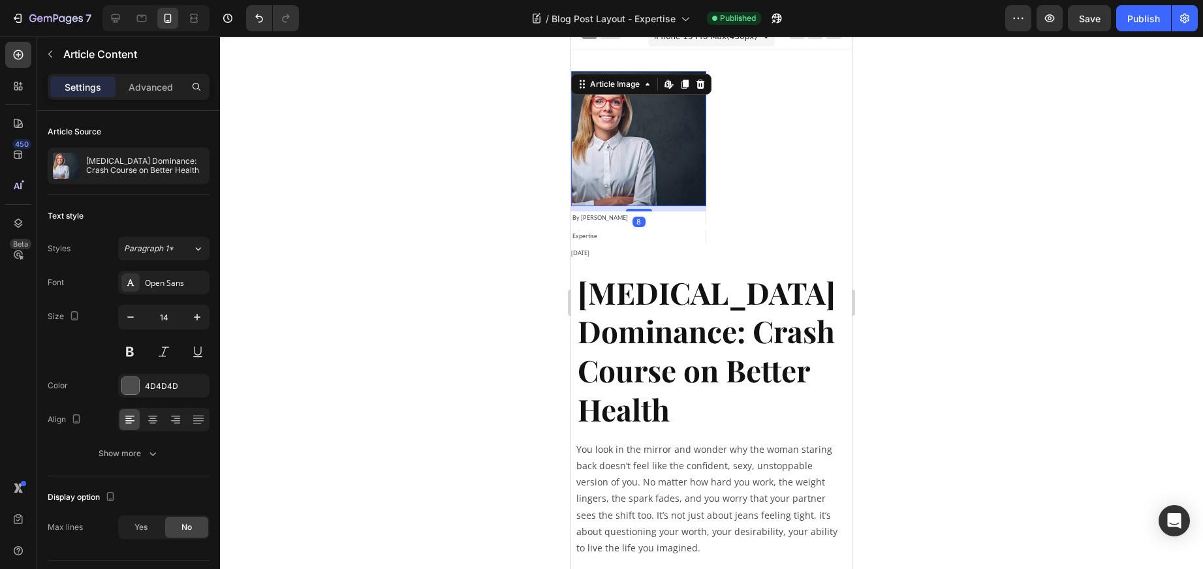
click at [668, 157] on img at bounding box center [638, 138] width 135 height 135
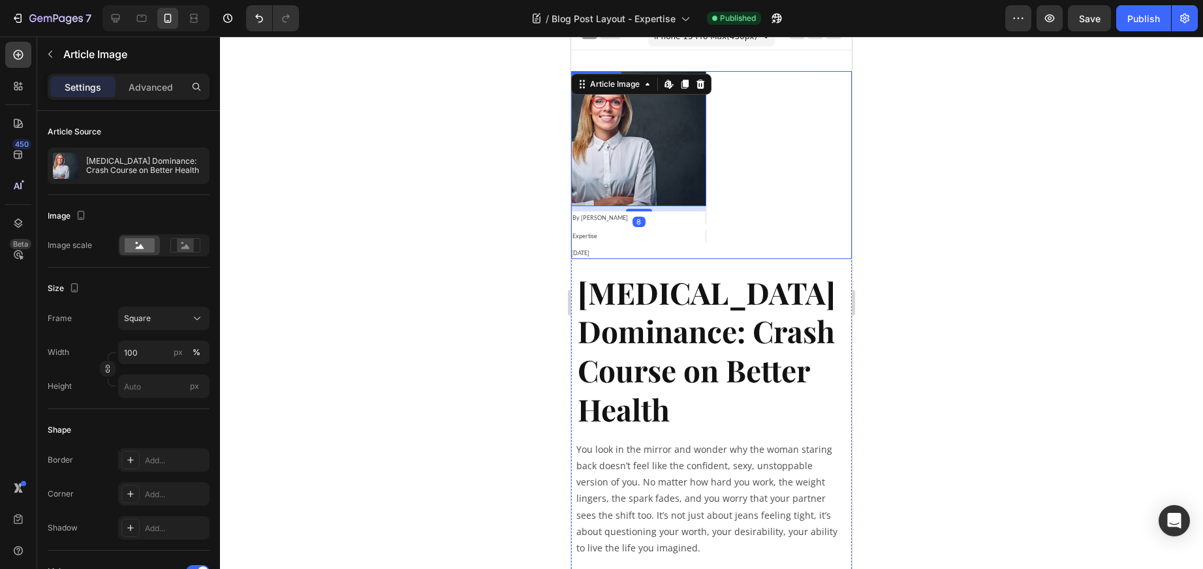
click at [782, 161] on div "Article Image Edit content in Shopify 8 By [PERSON_NAME] Article Author Experti…" at bounding box center [711, 165] width 281 height 188
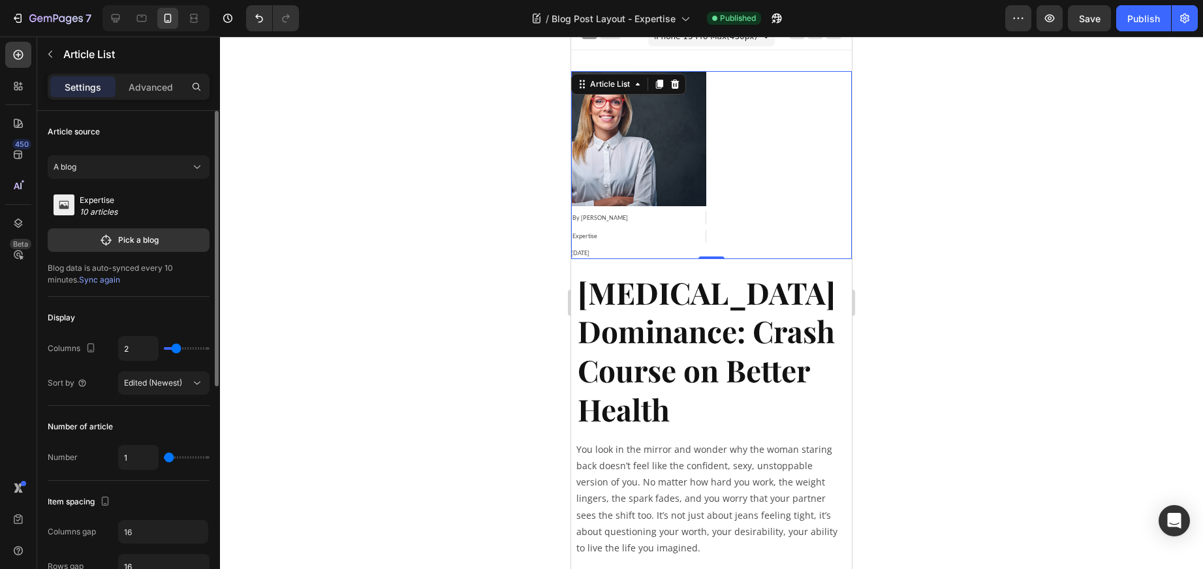
type input "1"
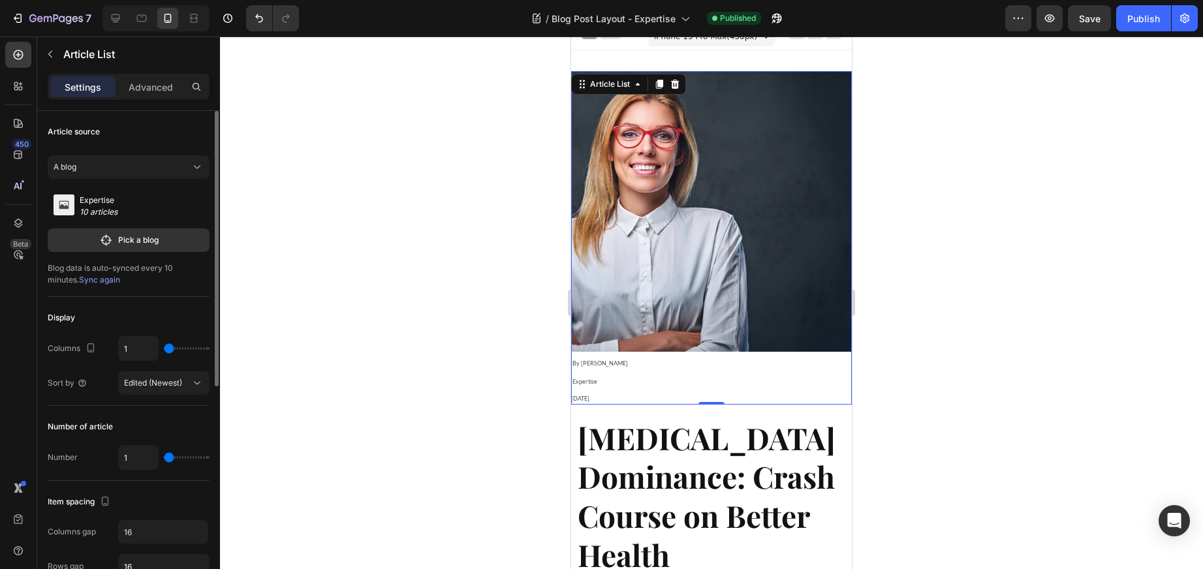
drag, startPoint x: 173, startPoint y: 349, endPoint x: 161, endPoint y: 349, distance: 12.4
type input "1"
click at [164, 349] on input "range" at bounding box center [187, 348] width 46 height 3
click at [1141, 18] on div "Publish" at bounding box center [1144, 19] width 33 height 14
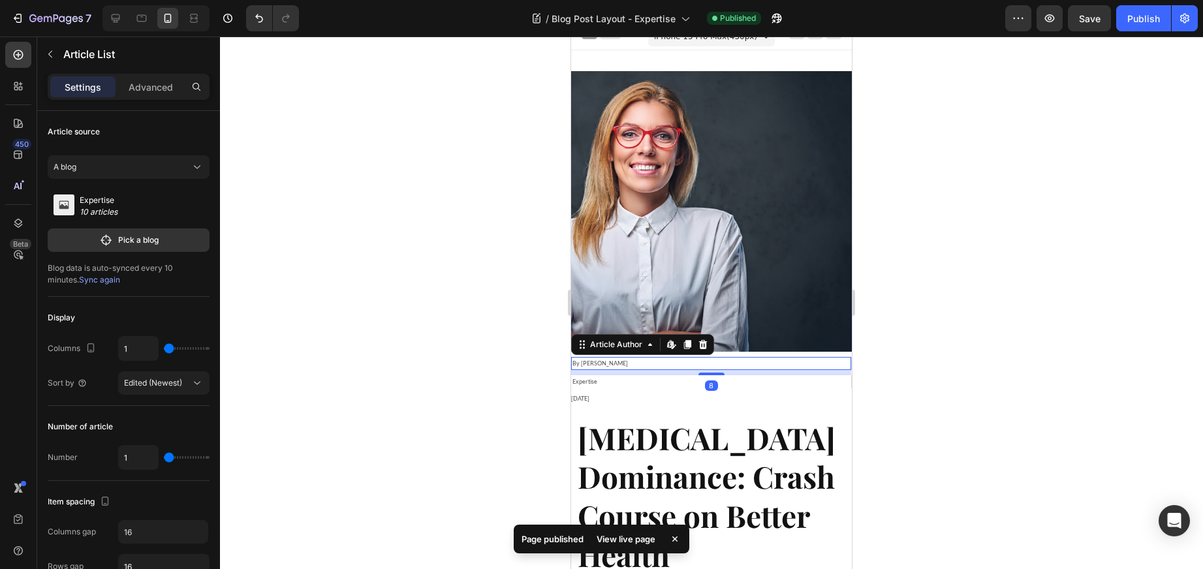
click at [693, 358] on div "By [PERSON_NAME]" at bounding box center [708, 363] width 275 height 13
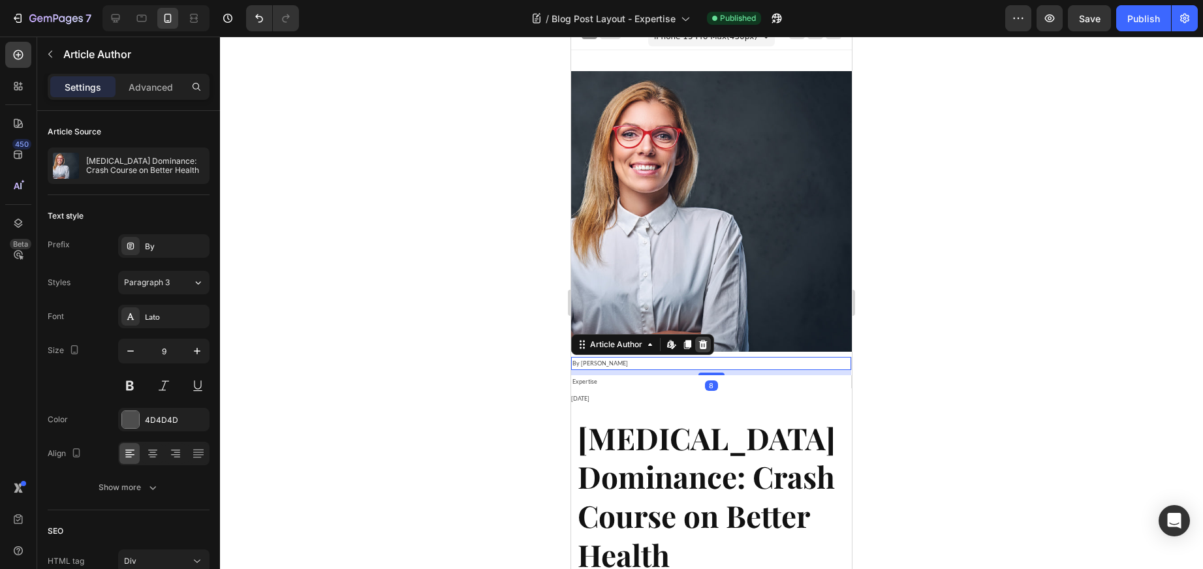
click at [701, 340] on icon at bounding box center [703, 345] width 10 height 10
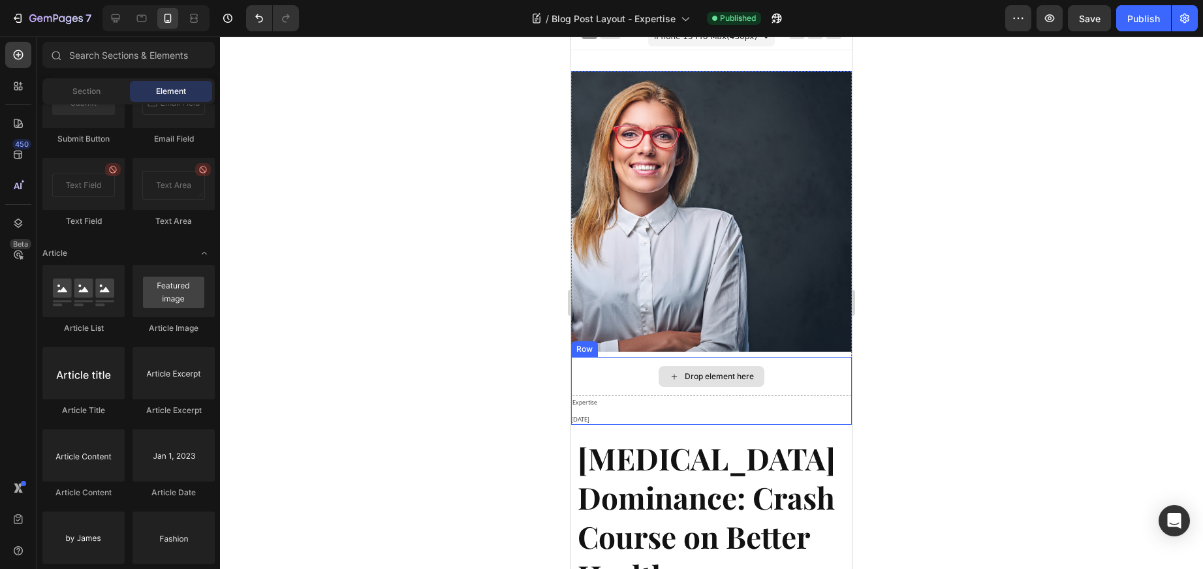
click at [681, 362] on div "Drop element here" at bounding box center [711, 376] width 281 height 39
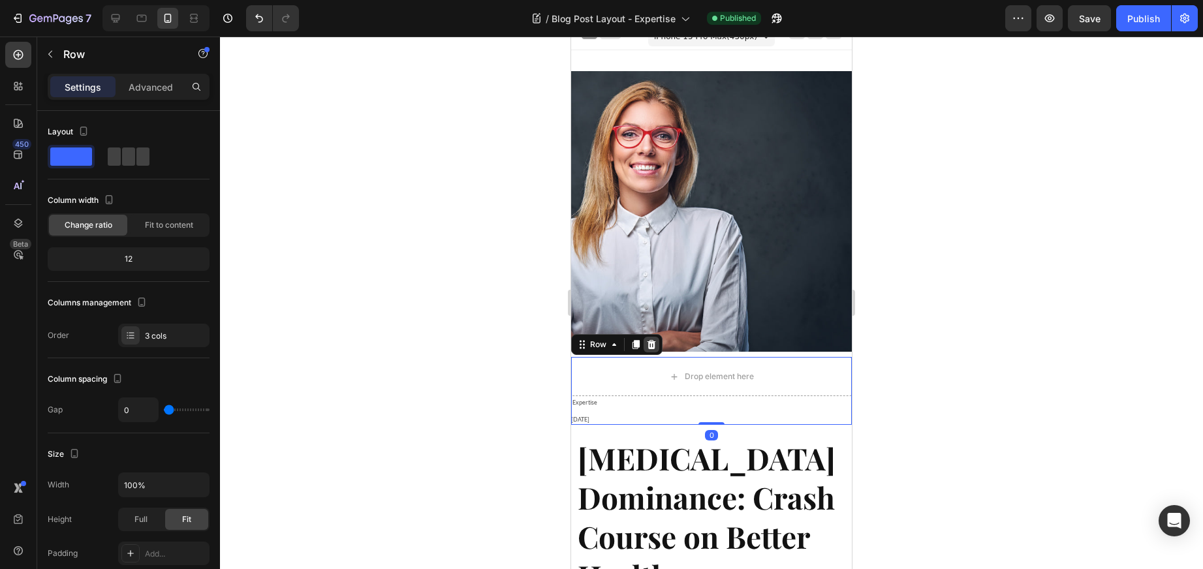
click at [651, 342] on icon at bounding box center [652, 344] width 8 height 9
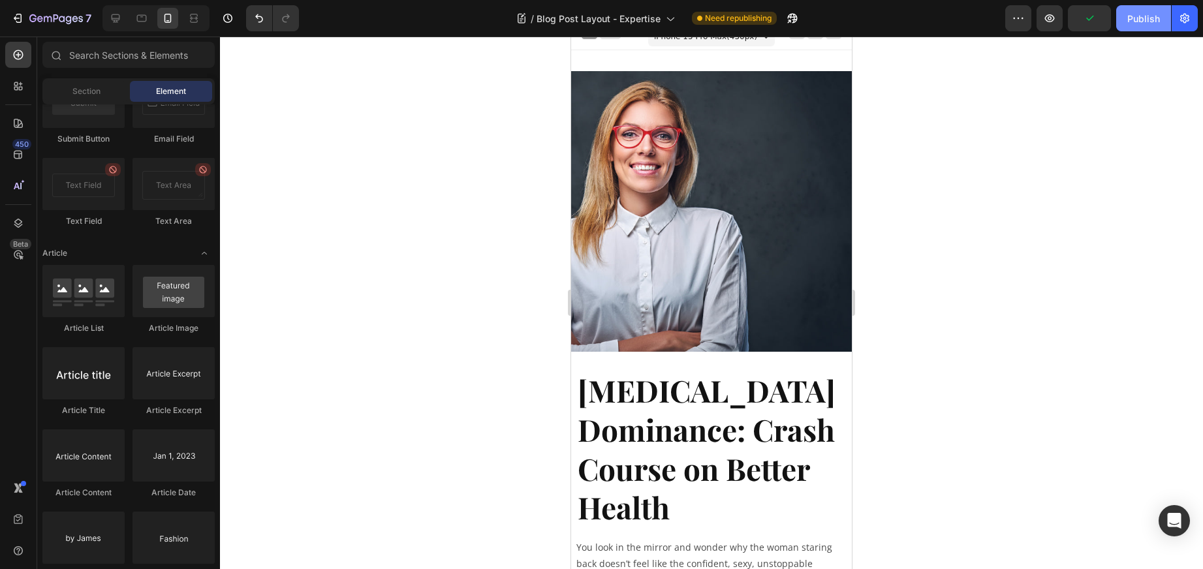
click at [1146, 16] on div "Publish" at bounding box center [1144, 19] width 33 height 14
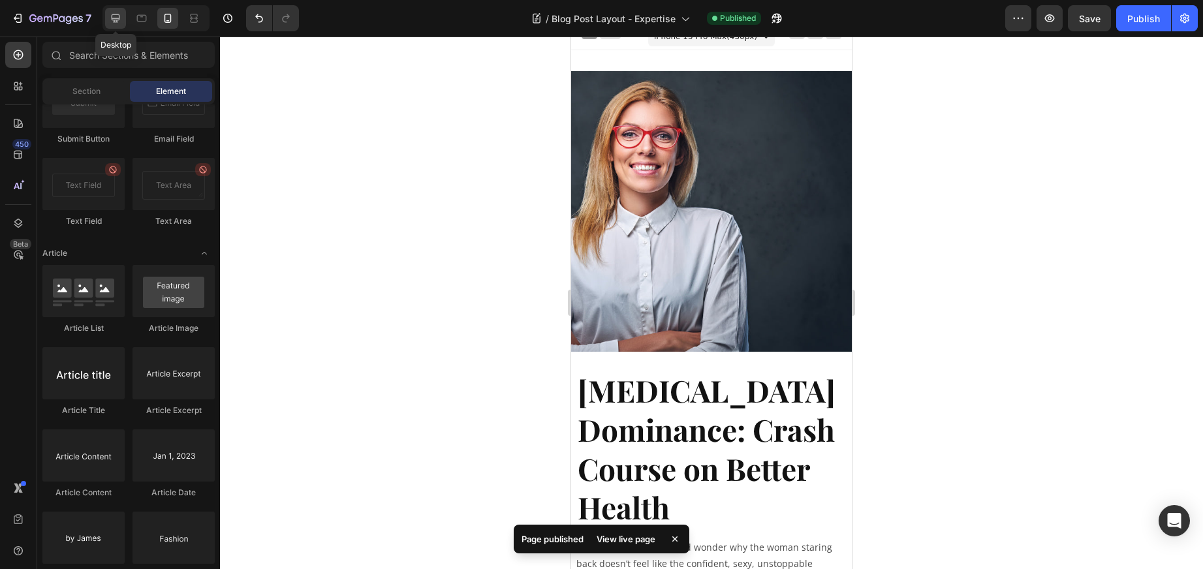
click at [114, 16] on icon at bounding box center [115, 18] width 13 height 13
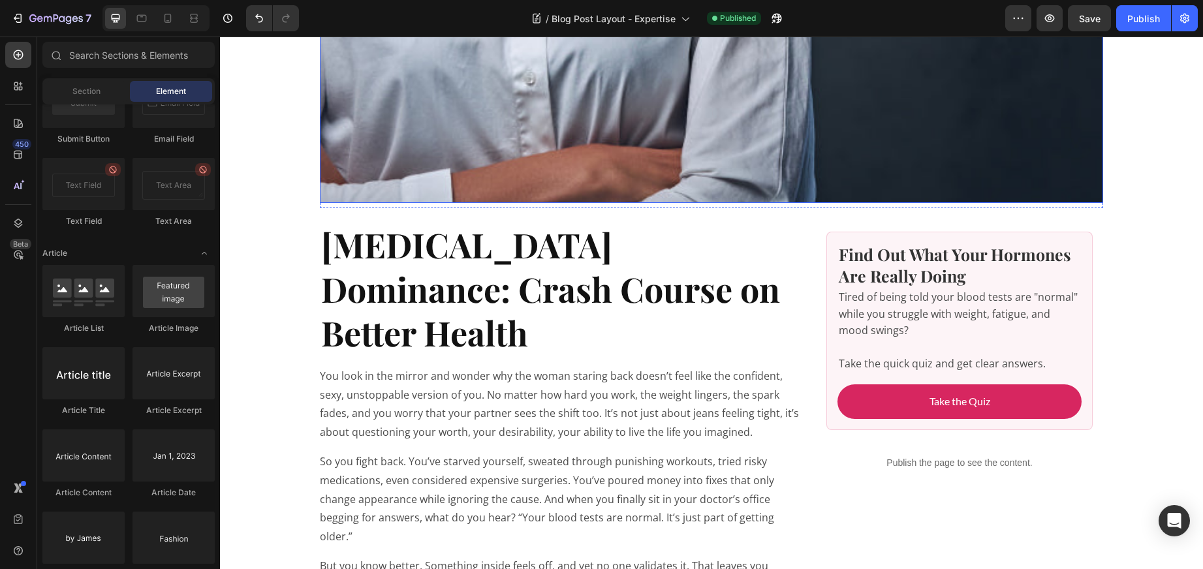
scroll to position [661, 0]
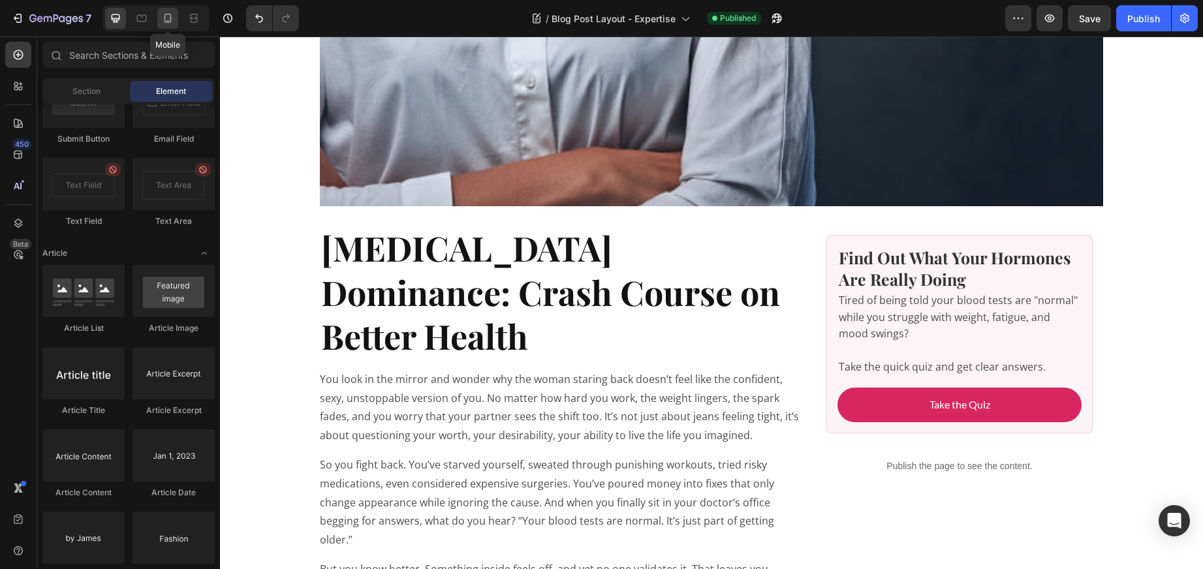
click at [168, 14] on icon at bounding box center [168, 18] width 7 height 9
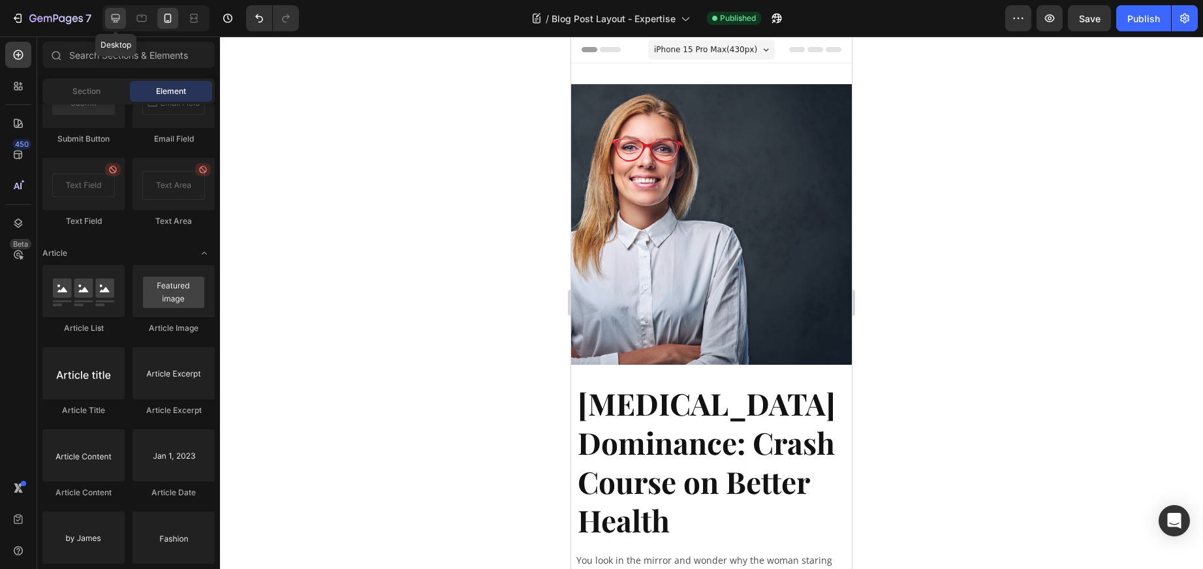
click at [113, 18] on icon at bounding box center [116, 18] width 8 height 8
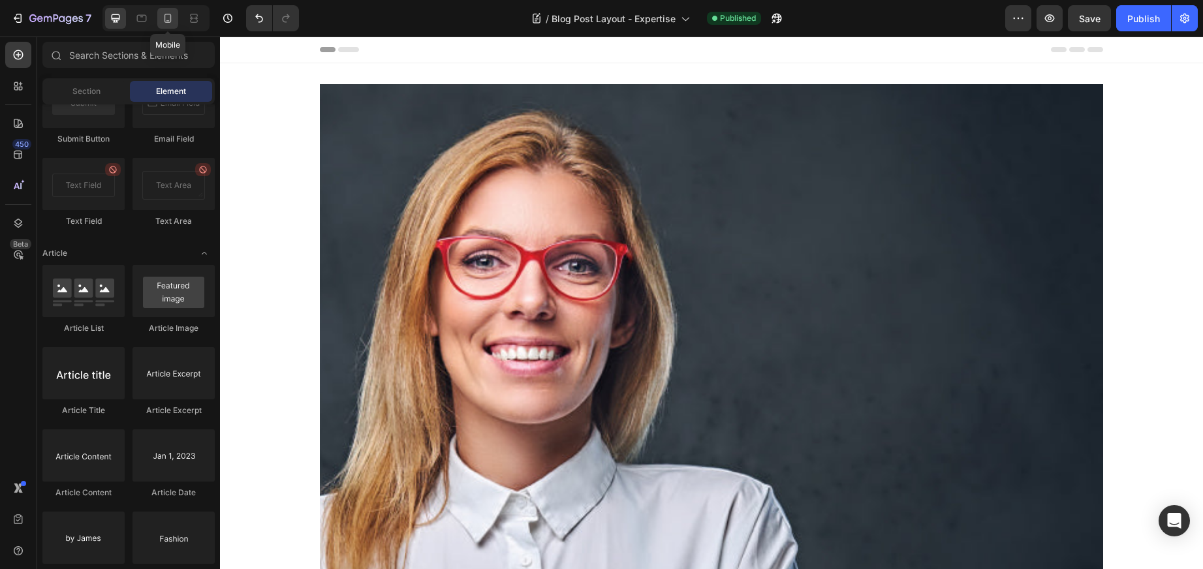
click at [163, 17] on icon at bounding box center [167, 18] width 13 height 13
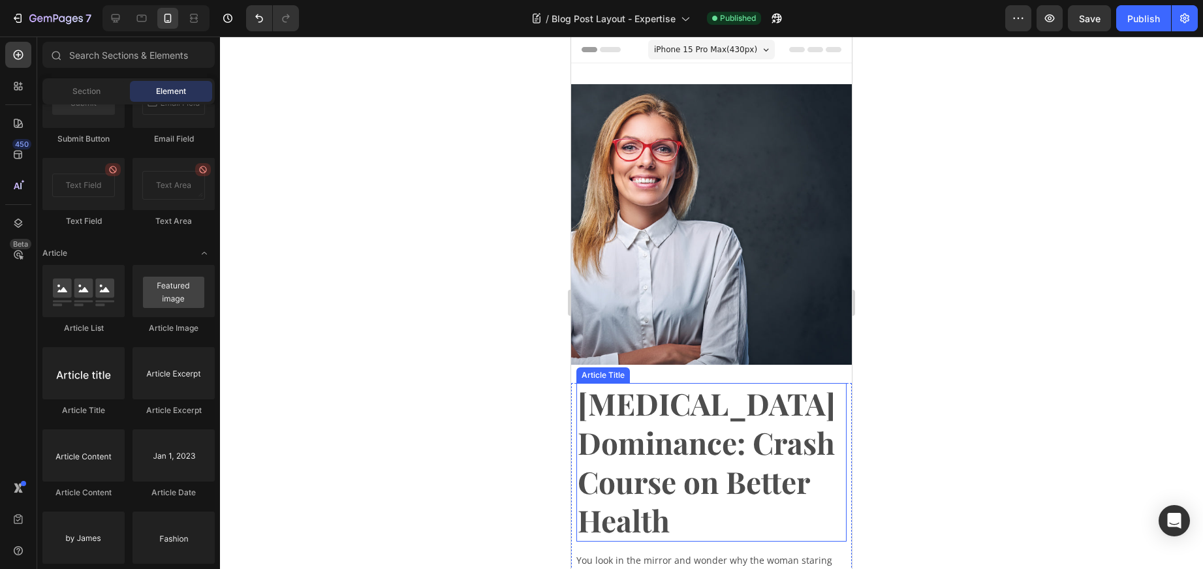
click at [622, 423] on h2 "[MEDICAL_DATA] Dominance: Crash Course on Better Health" at bounding box center [712, 462] width 270 height 159
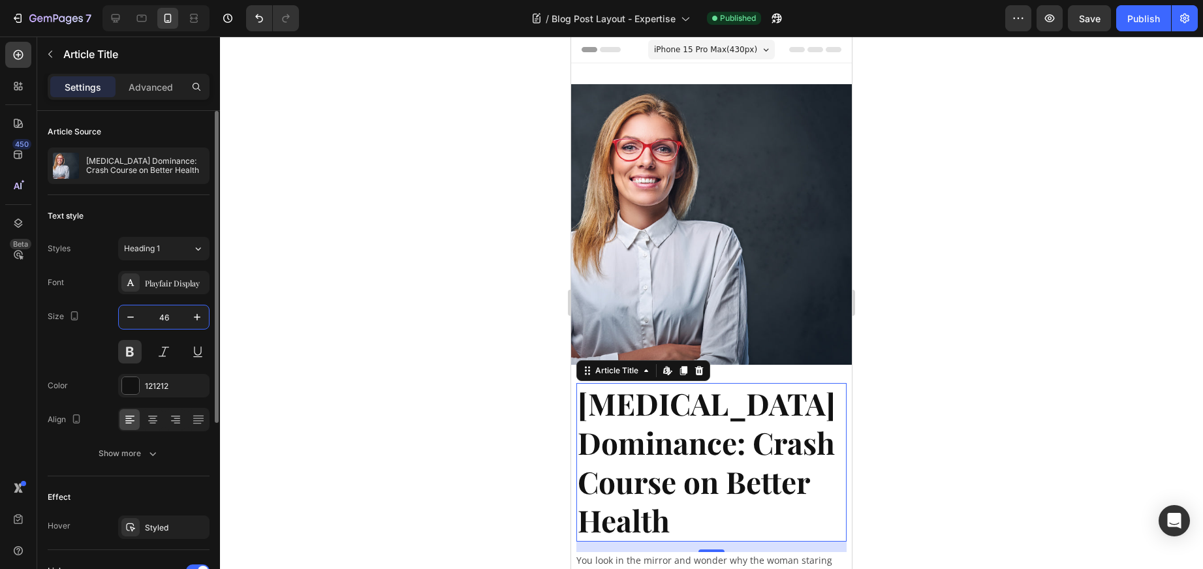
click at [162, 315] on input "46" at bounding box center [163, 318] width 43 height 24
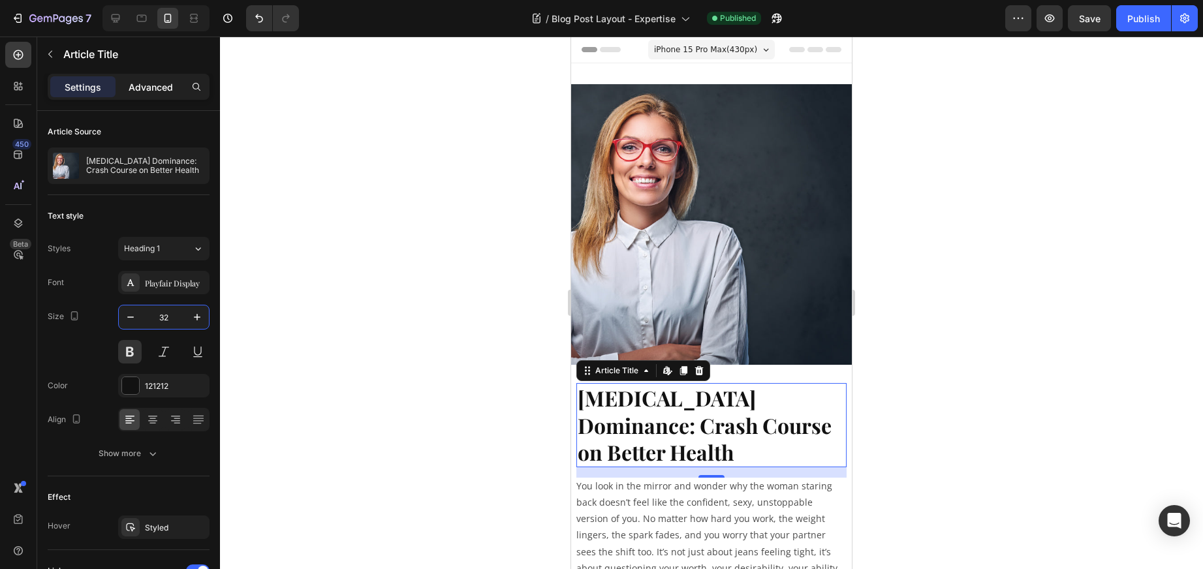
type input "32"
click at [147, 91] on p "Advanced" at bounding box center [151, 87] width 44 height 14
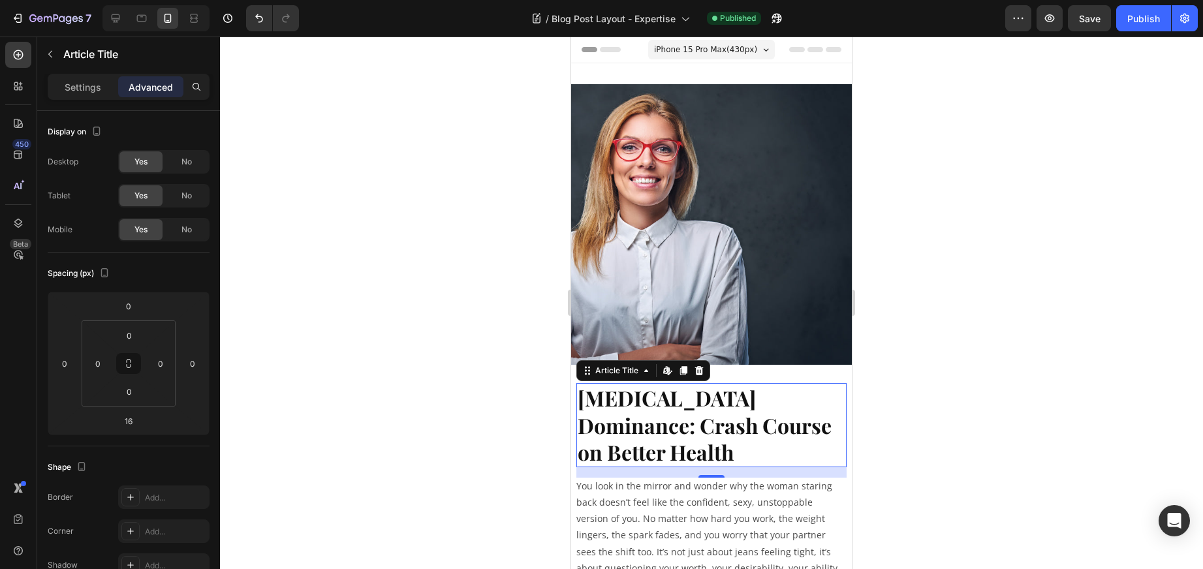
click at [970, 455] on div at bounding box center [711, 303] width 983 height 533
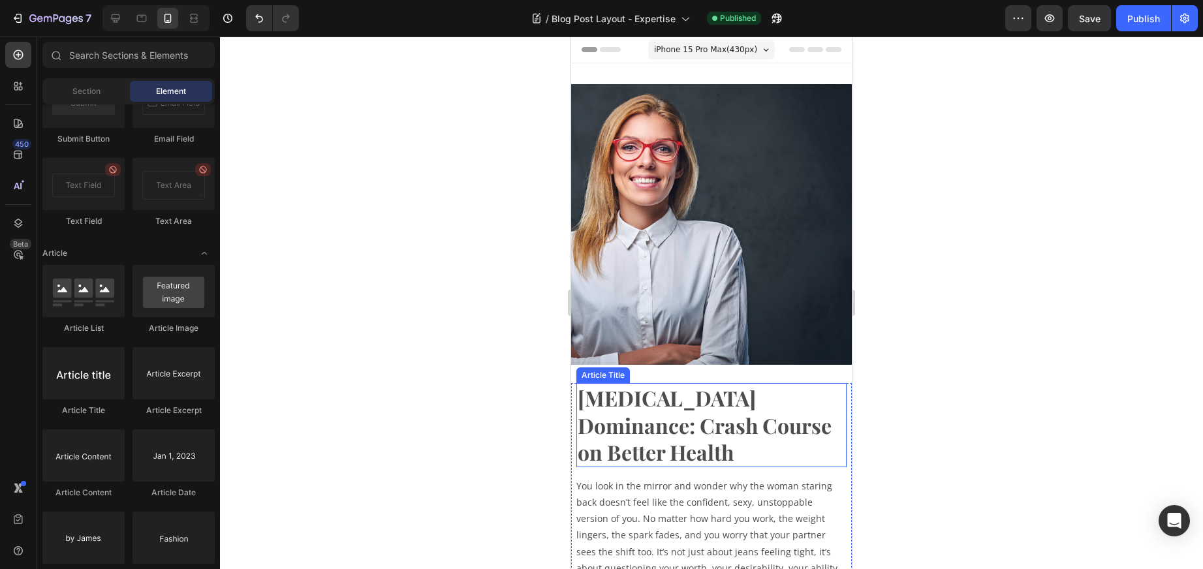
click at [789, 449] on h2 "[MEDICAL_DATA] Dominance: Crash Course on Better Health" at bounding box center [712, 425] width 270 height 84
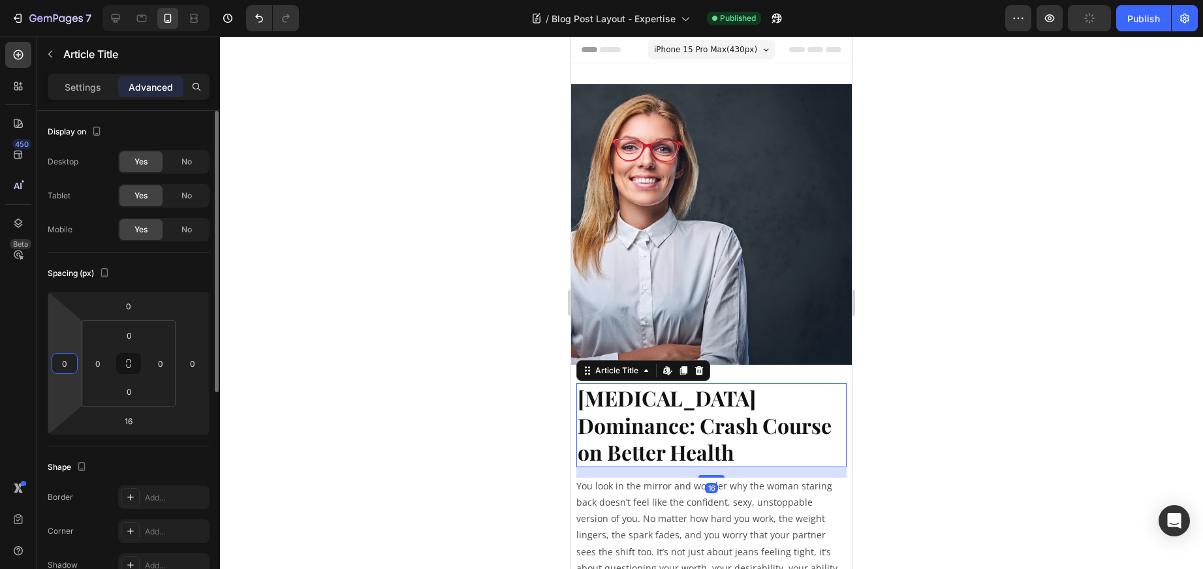
click at [70, 361] on input "0" at bounding box center [65, 364] width 20 height 20
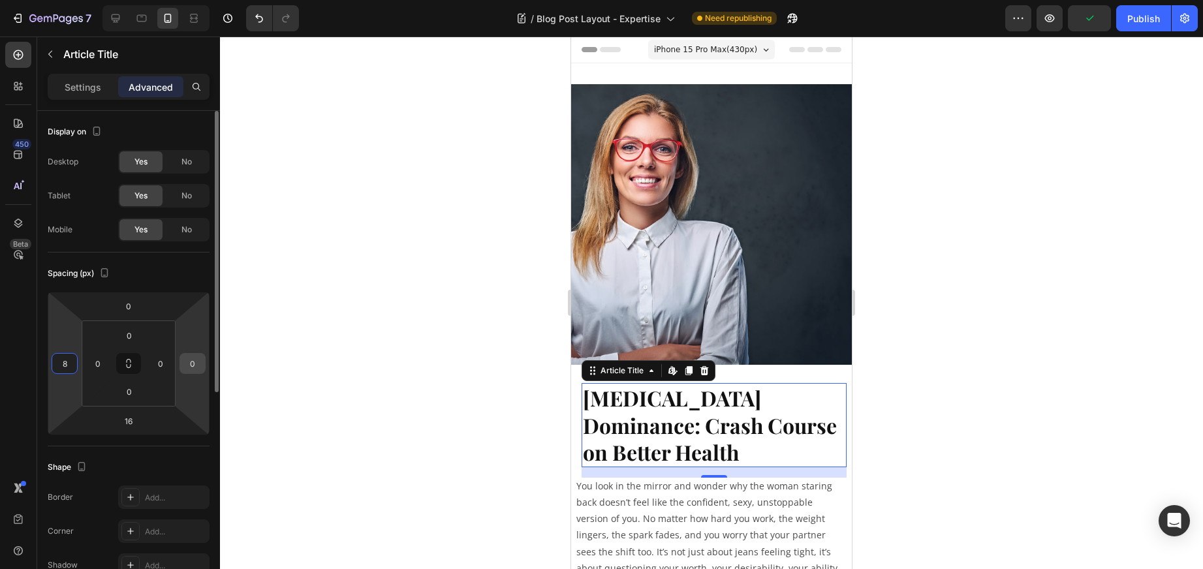
type input "8"
click at [197, 366] on input "0" at bounding box center [193, 364] width 20 height 20
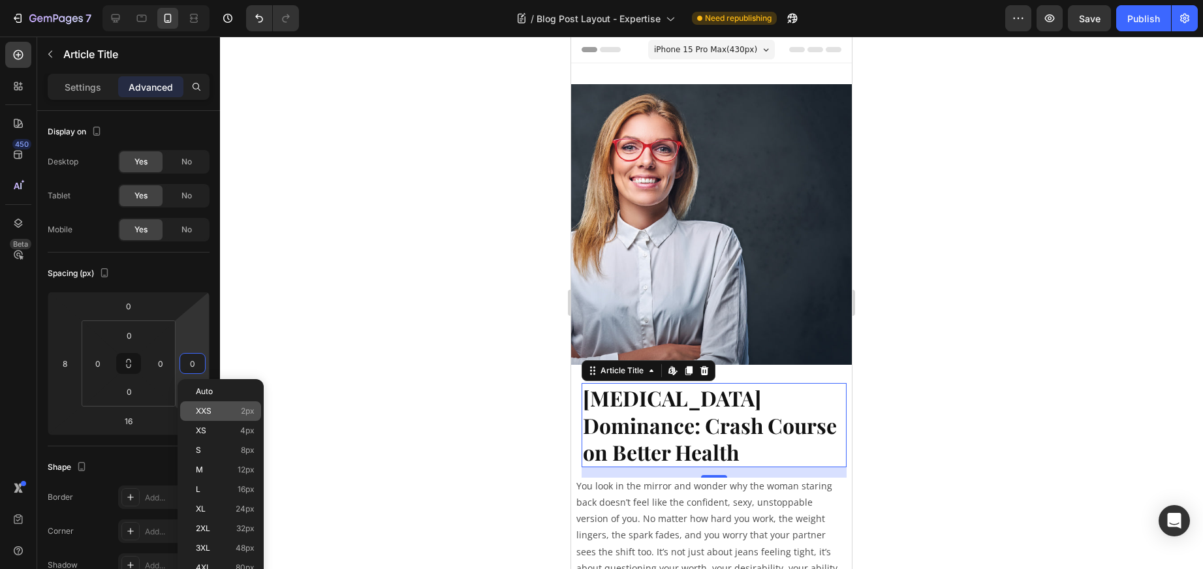
type input "8"
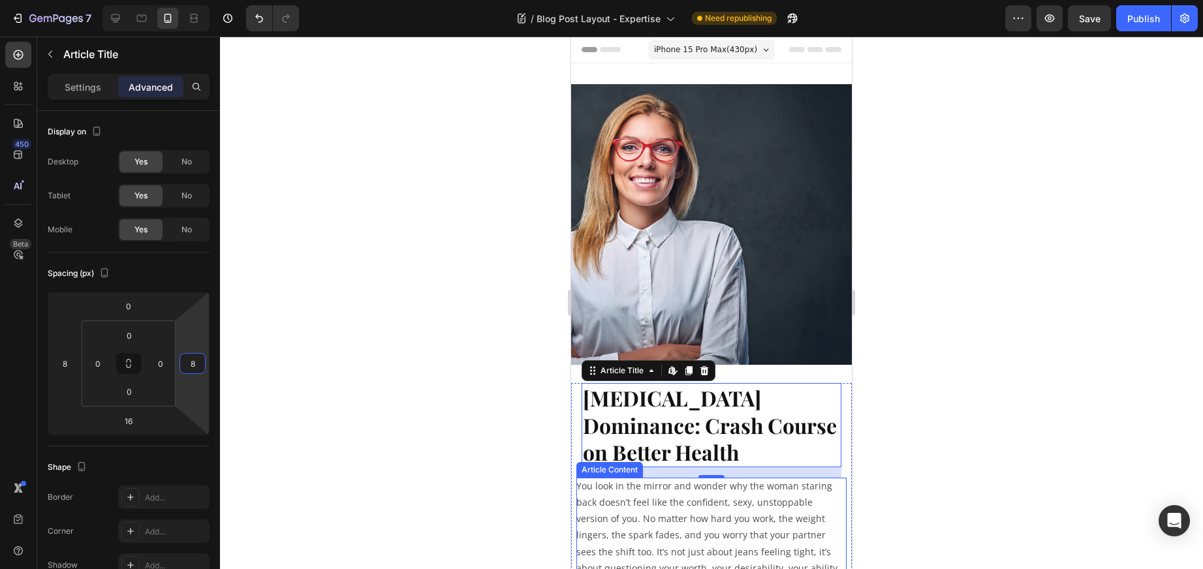
click at [710, 514] on p "You look in the mirror and wonder why the woman staring back doesn’t feel like …" at bounding box center [712, 535] width 270 height 115
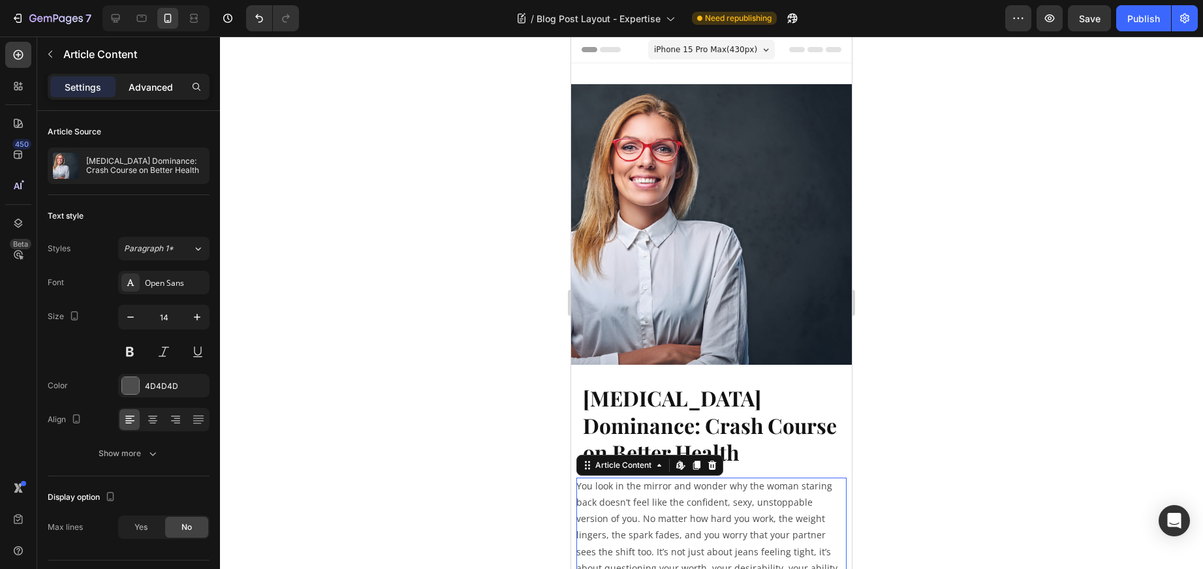
click at [150, 80] on p "Advanced" at bounding box center [151, 87] width 44 height 14
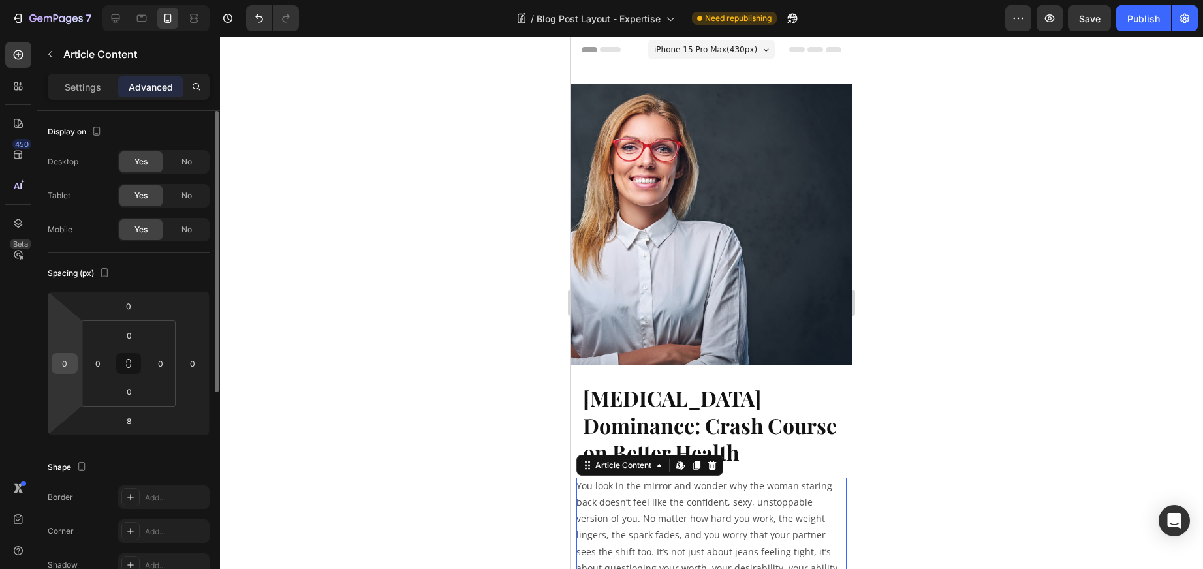
click at [65, 365] on input "0" at bounding box center [65, 364] width 20 height 20
type input "8"
click at [186, 366] on input "0" at bounding box center [193, 364] width 20 height 20
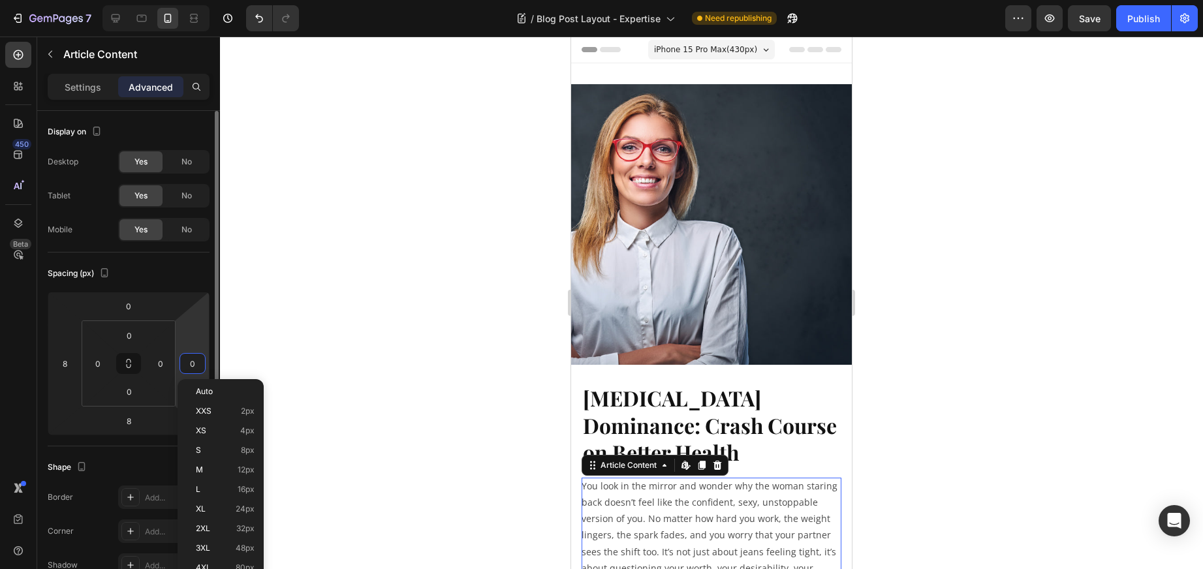
type input "8"
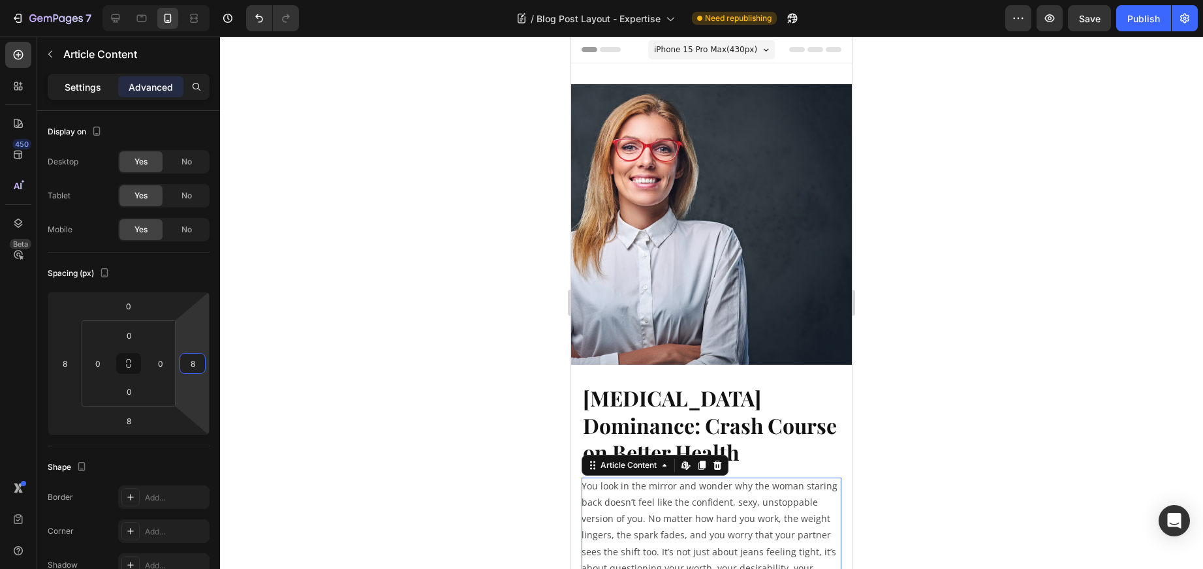
click at [88, 84] on p "Settings" at bounding box center [83, 87] width 37 height 14
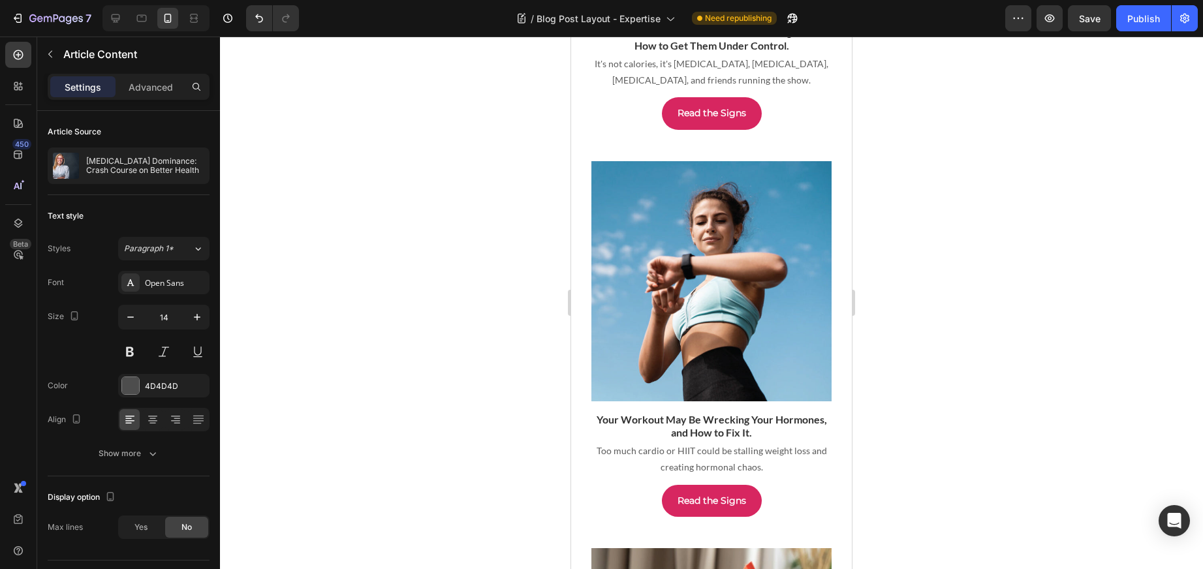
scroll to position [2475, 0]
click at [1147, 12] on div "Publish" at bounding box center [1144, 19] width 33 height 14
click at [118, 20] on icon at bounding box center [116, 18] width 8 height 8
type input "16"
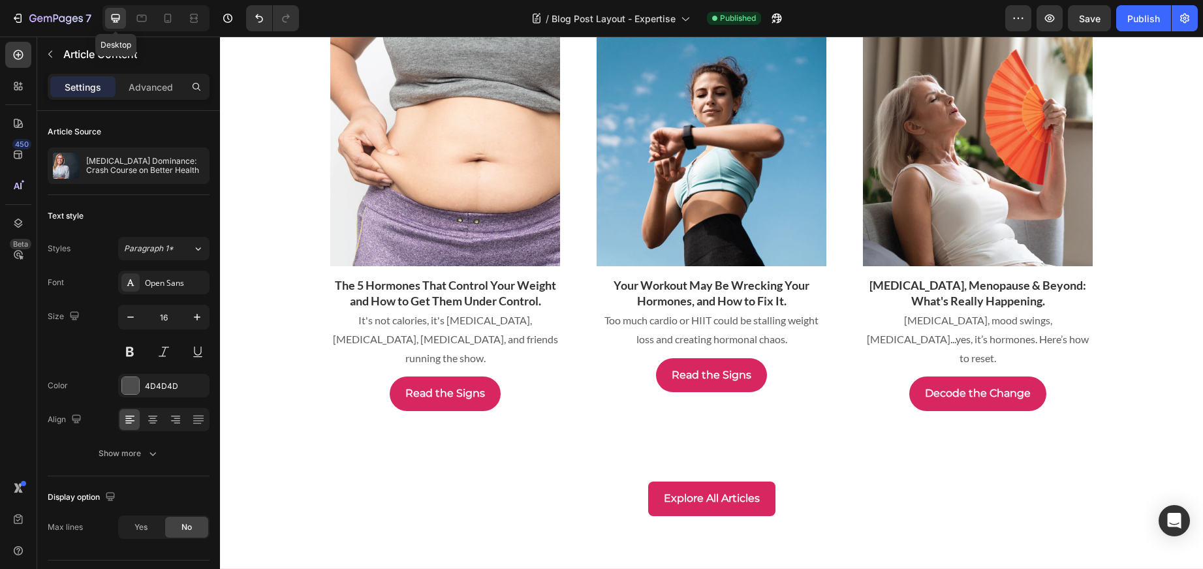
scroll to position [2495, 0]
